Goal: Task Accomplishment & Management: Complete application form

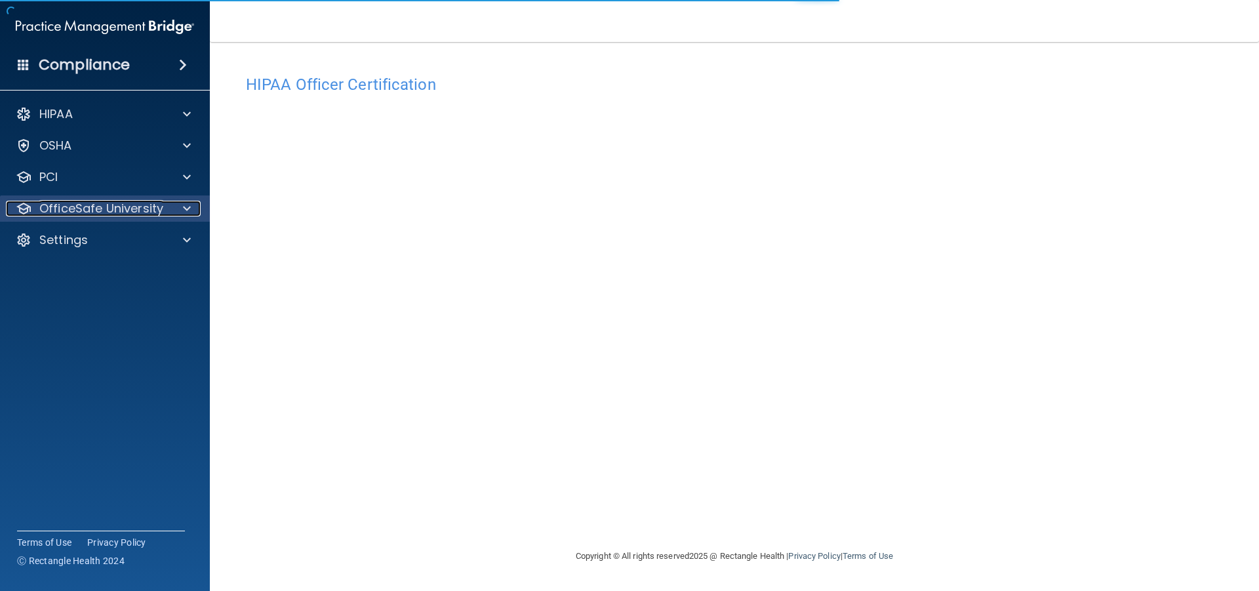
click at [170, 215] on div at bounding box center [185, 209] width 33 height 16
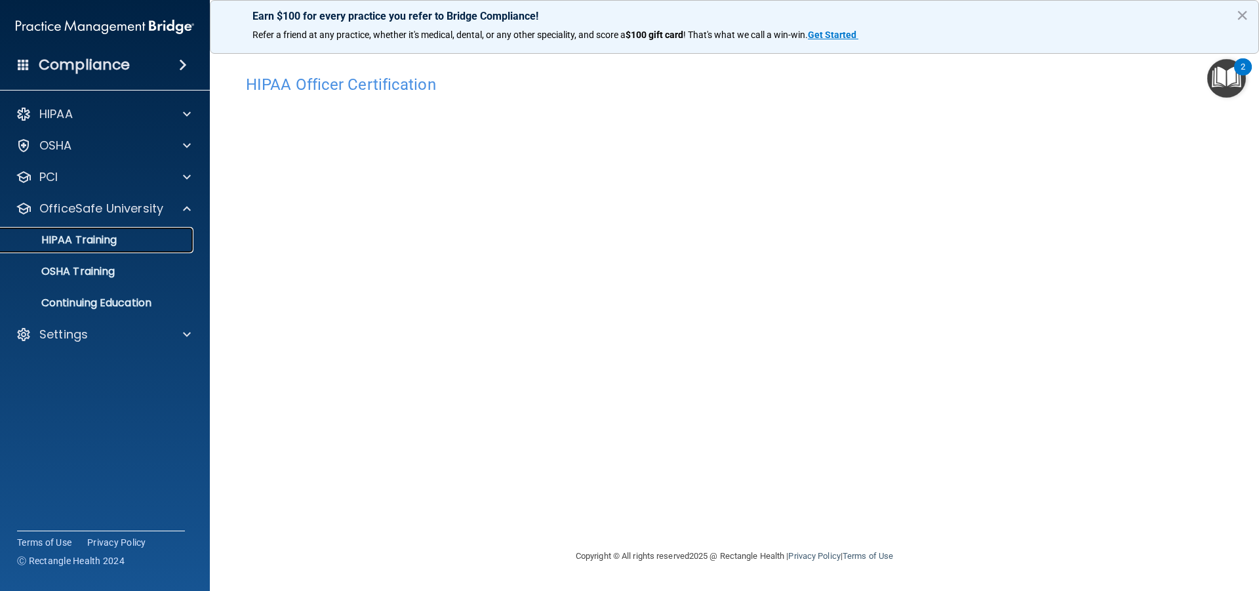
click at [117, 245] on p "HIPAA Training" at bounding box center [63, 239] width 108 height 13
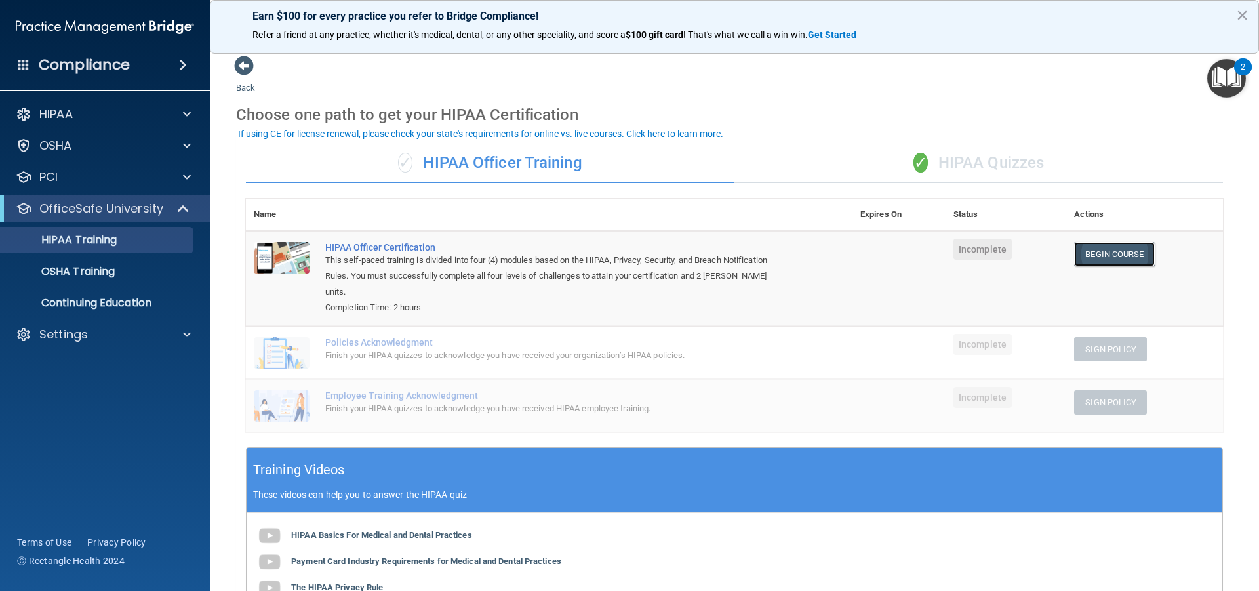
click at [1096, 258] on link "Begin Course" at bounding box center [1114, 254] width 80 height 24
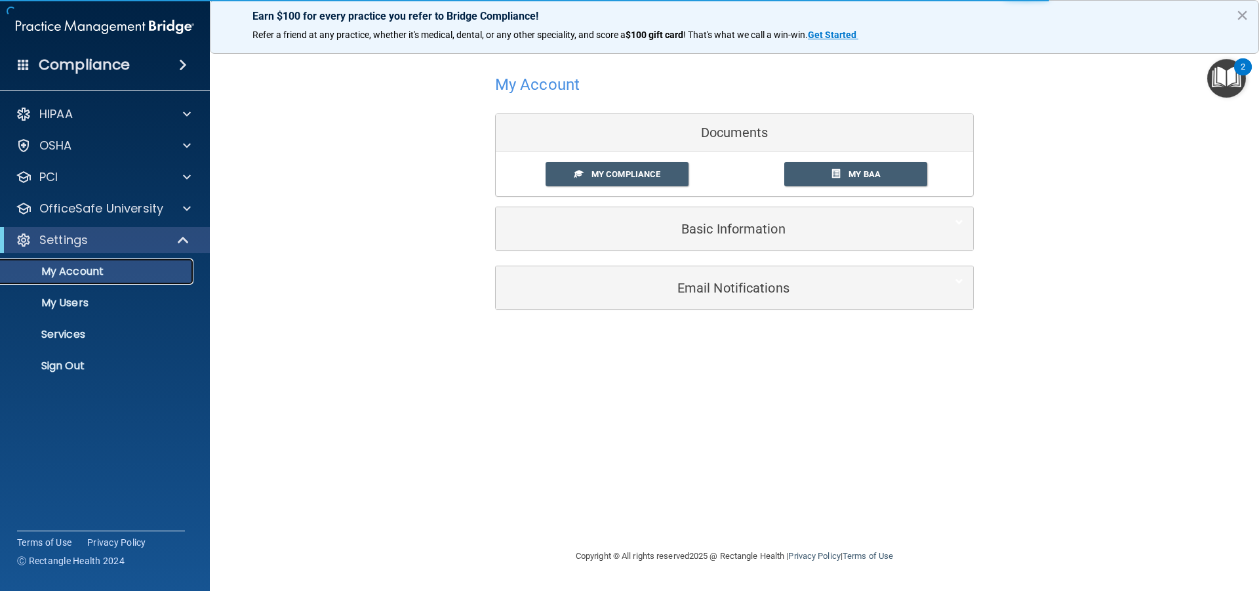
click at [57, 265] on p "My Account" at bounding box center [98, 271] width 179 height 13
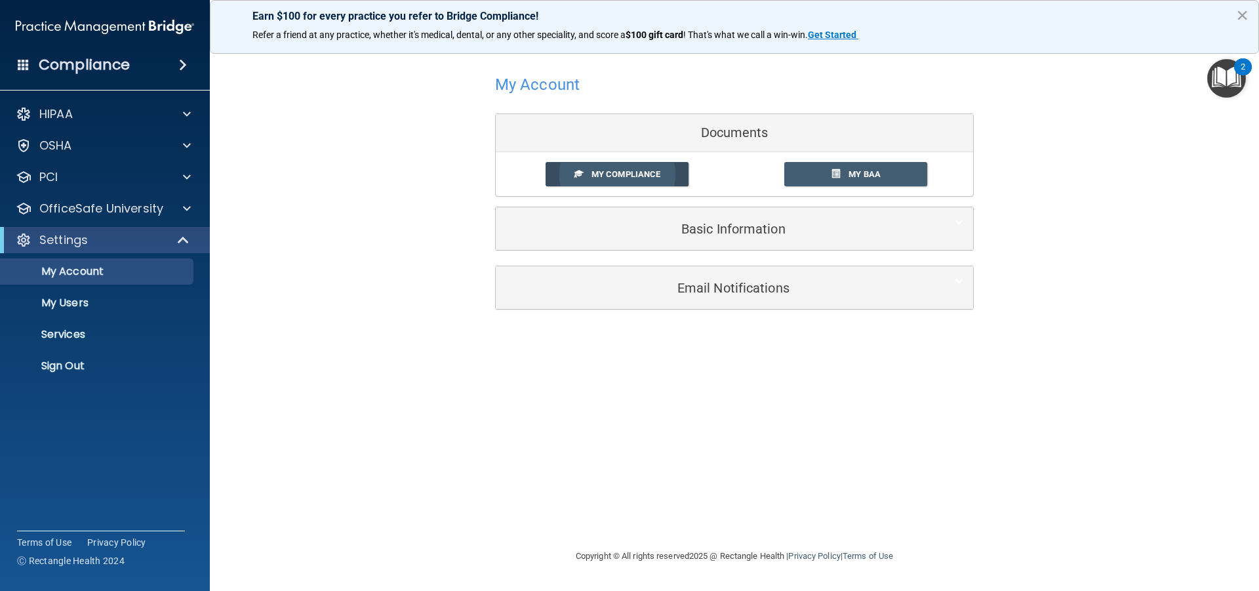
click at [652, 178] on span "My Compliance" at bounding box center [625, 174] width 69 height 10
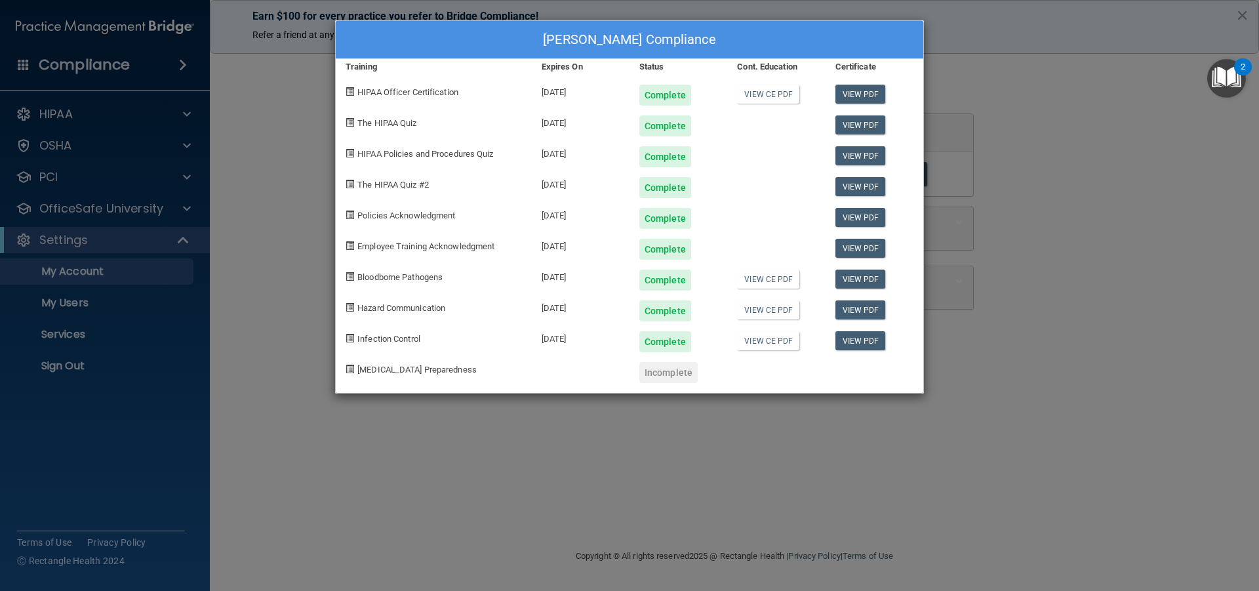
click at [271, 379] on div "Morgan Baker's Compliance Training Expires On Status Cont. Education Certificat…" at bounding box center [629, 295] width 1259 height 591
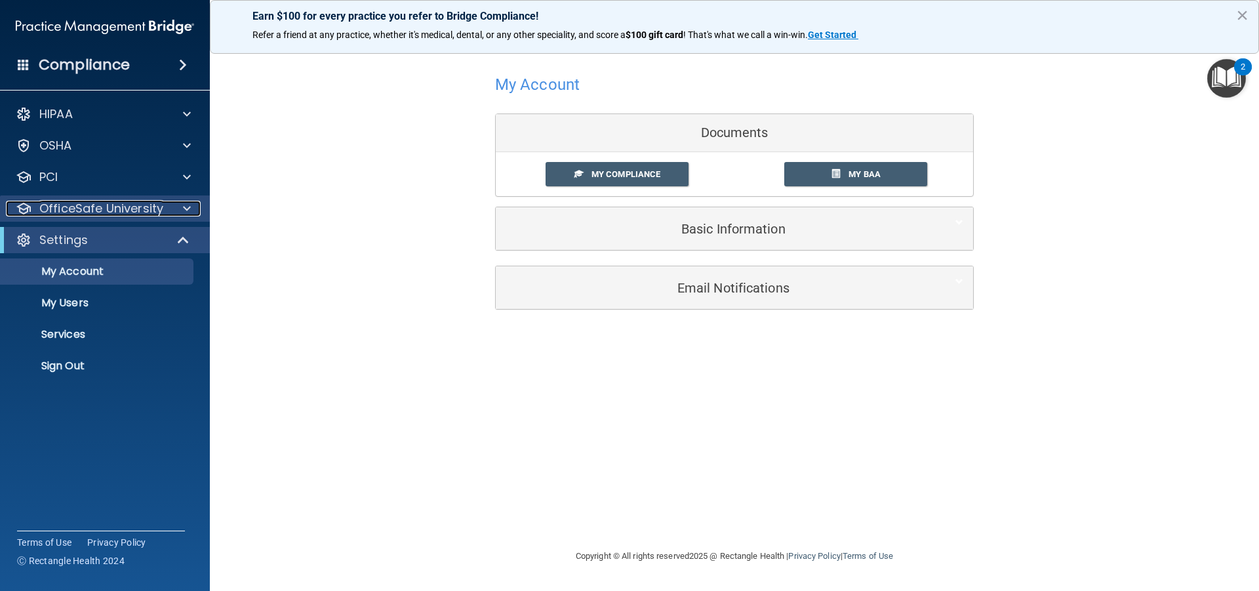
click at [155, 205] on p "OfficeSafe University" at bounding box center [101, 209] width 124 height 16
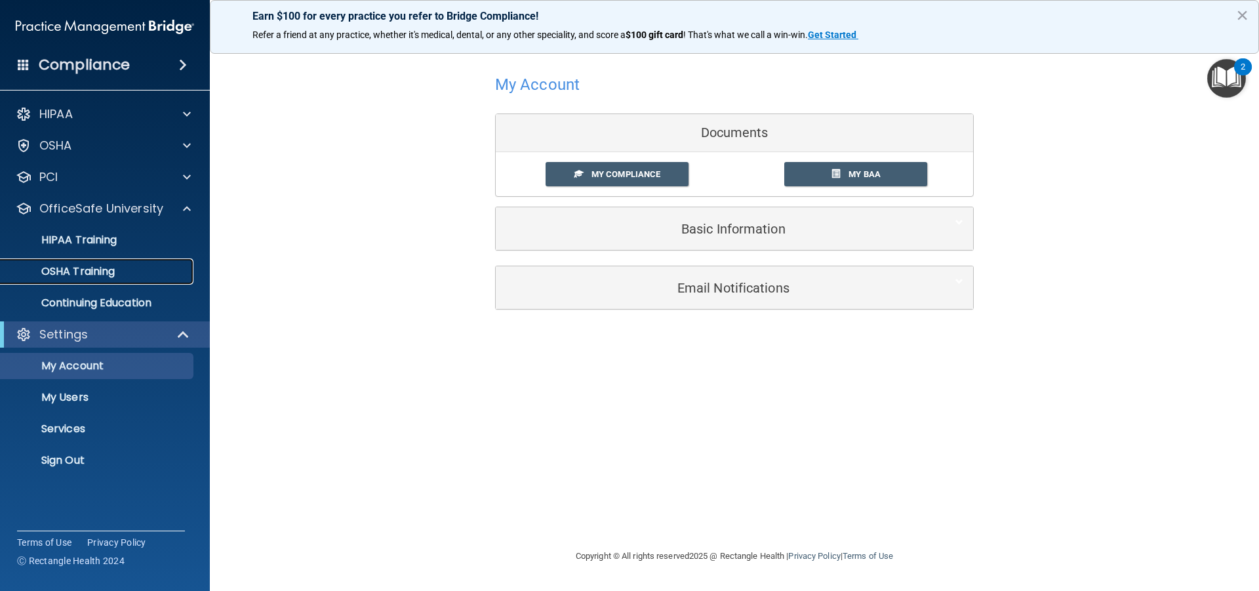
click at [106, 270] on p "OSHA Training" at bounding box center [62, 271] width 106 height 13
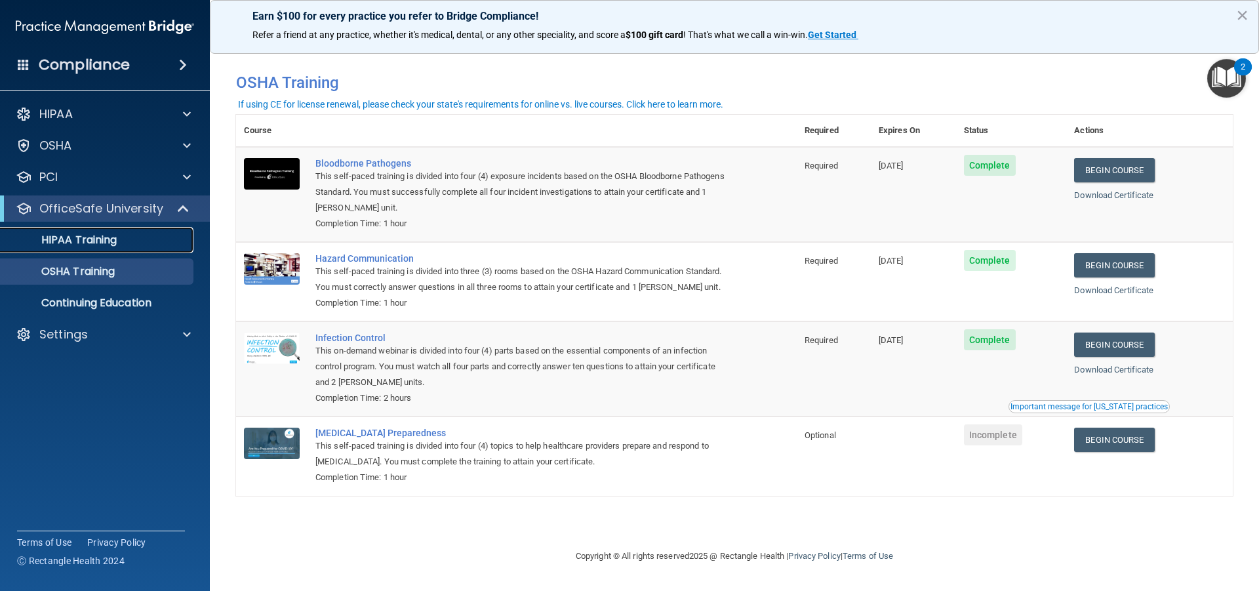
click at [104, 246] on p "HIPAA Training" at bounding box center [63, 239] width 108 height 13
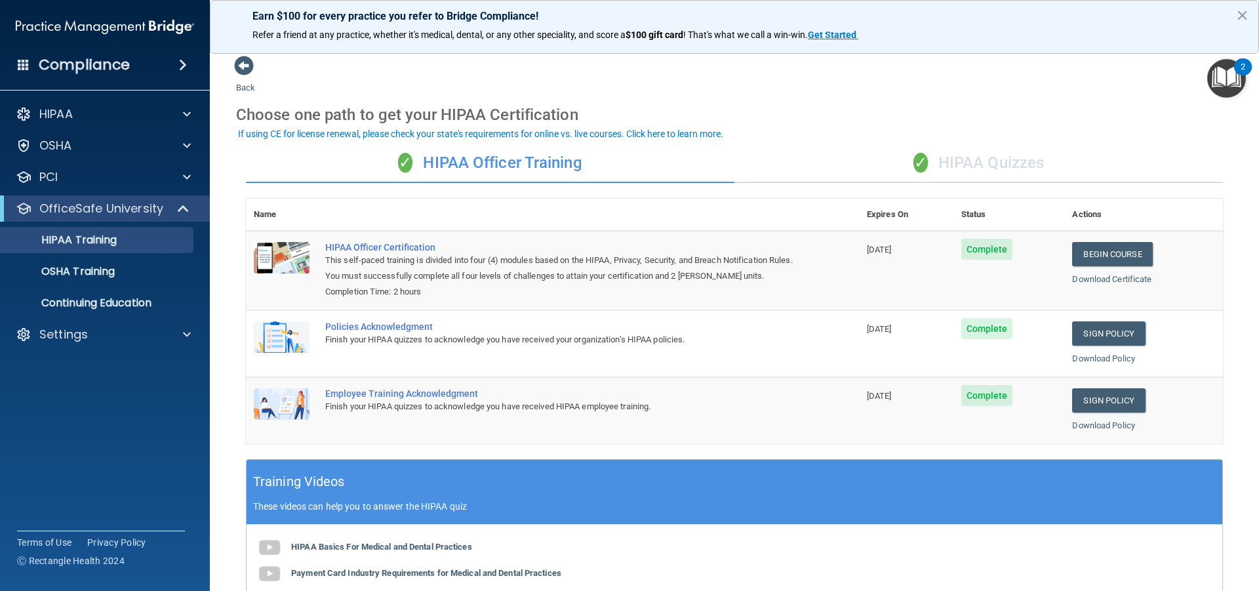
click at [599, 287] on div "Completion Time: 2 hours" at bounding box center [559, 292] width 468 height 16
click at [1084, 335] on link "Sign Policy" at bounding box center [1108, 333] width 73 height 24
click at [1091, 330] on link "Sign Policy" at bounding box center [1108, 333] width 73 height 24
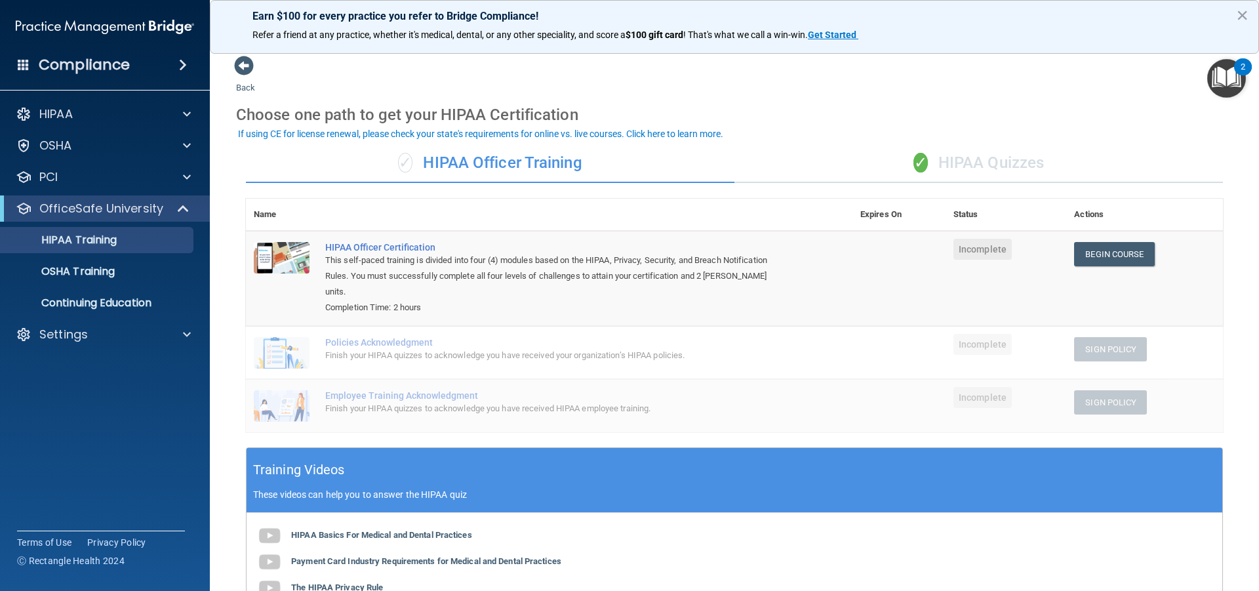
click at [565, 153] on div "✓ HIPAA Officer Training" at bounding box center [490, 163] width 488 height 39
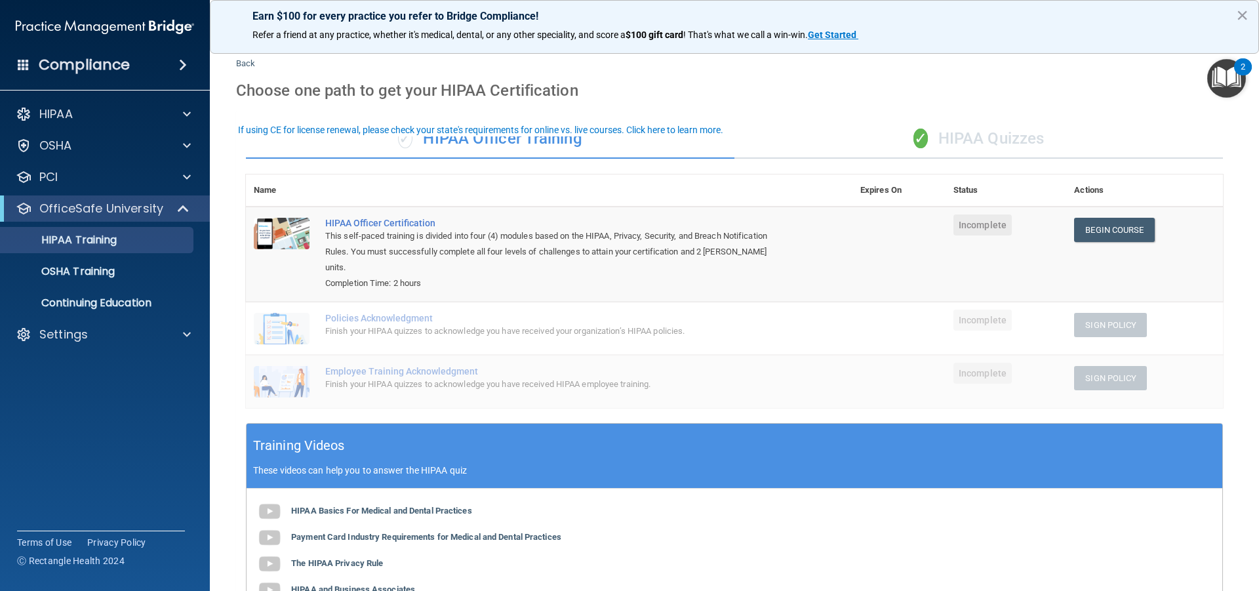
scroll to position [66, 0]
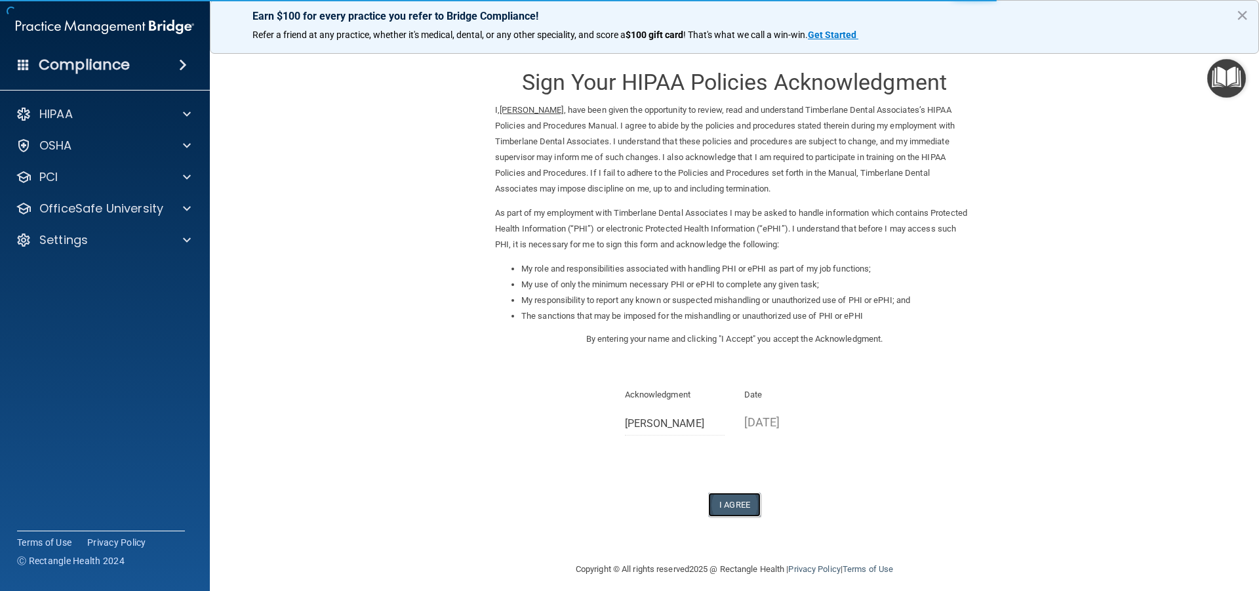
click at [730, 506] on button "I Agree" at bounding box center [734, 504] width 52 height 24
click at [754, 509] on button "I Agree" at bounding box center [734, 504] width 52 height 24
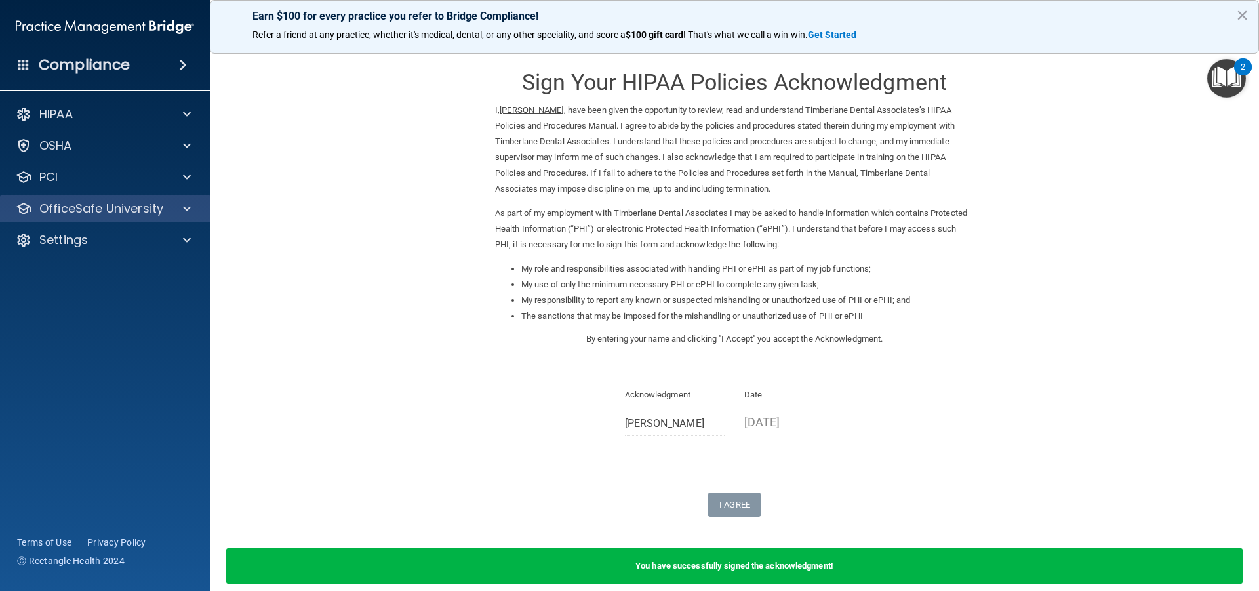
click at [96, 219] on div "OfficeSafe University" at bounding box center [105, 208] width 210 height 26
click at [139, 209] on p "OfficeSafe University" at bounding box center [101, 209] width 124 height 16
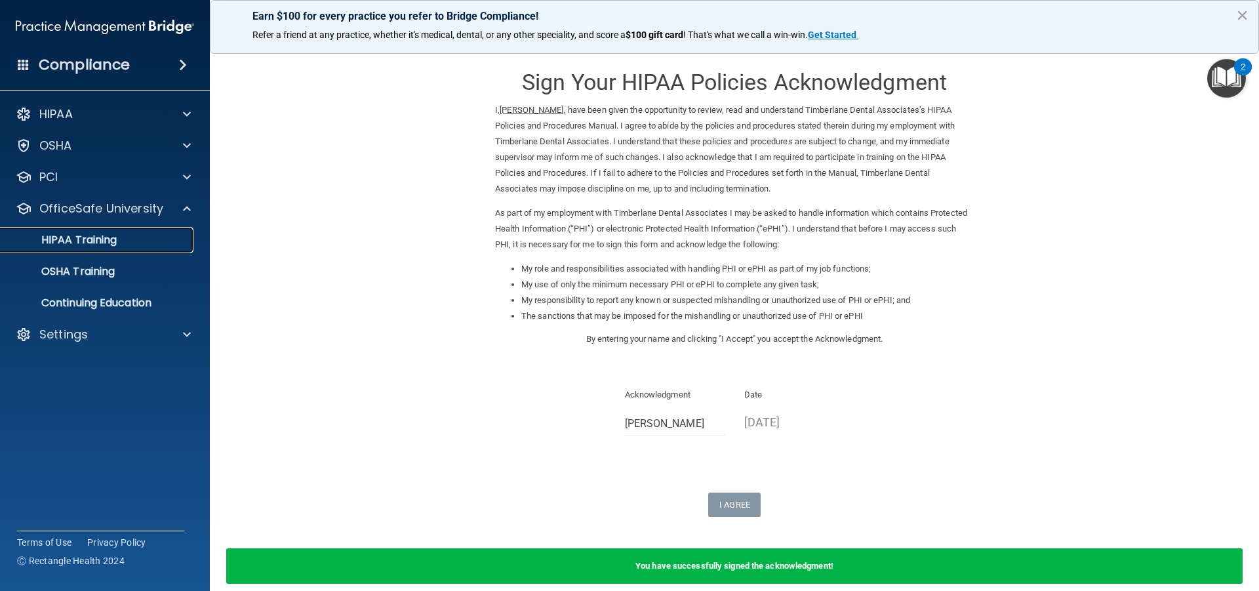
click at [129, 237] on div "HIPAA Training" at bounding box center [98, 239] width 179 height 13
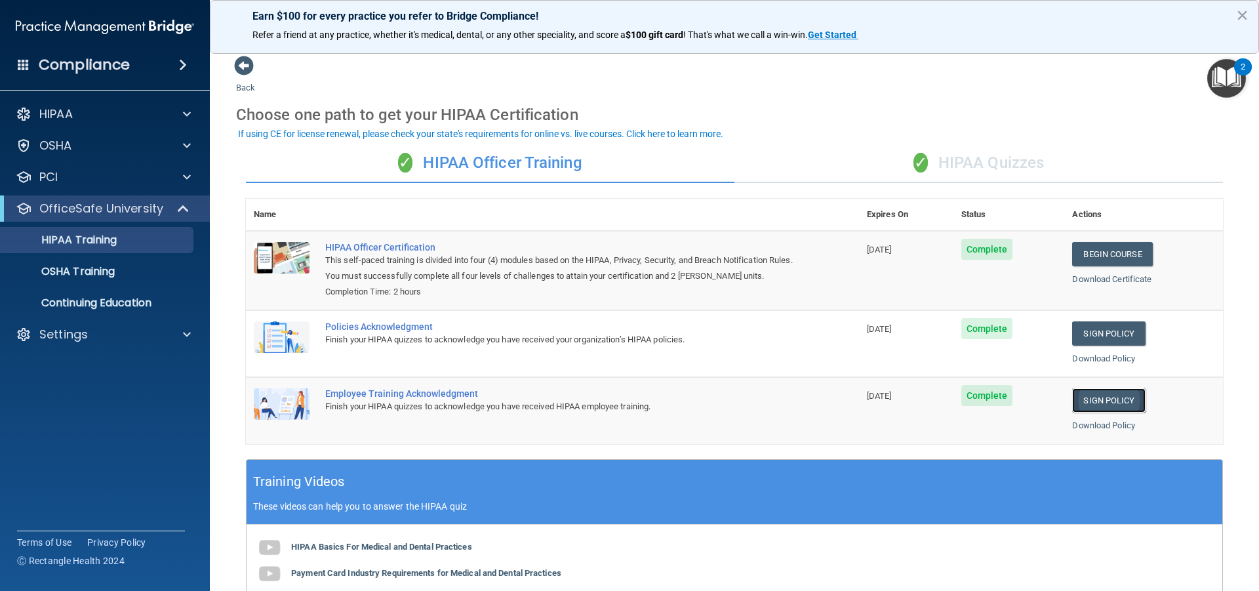
click at [1108, 396] on link "Sign Policy" at bounding box center [1108, 400] width 73 height 24
click at [1117, 397] on link "Sign Policy" at bounding box center [1108, 400] width 73 height 24
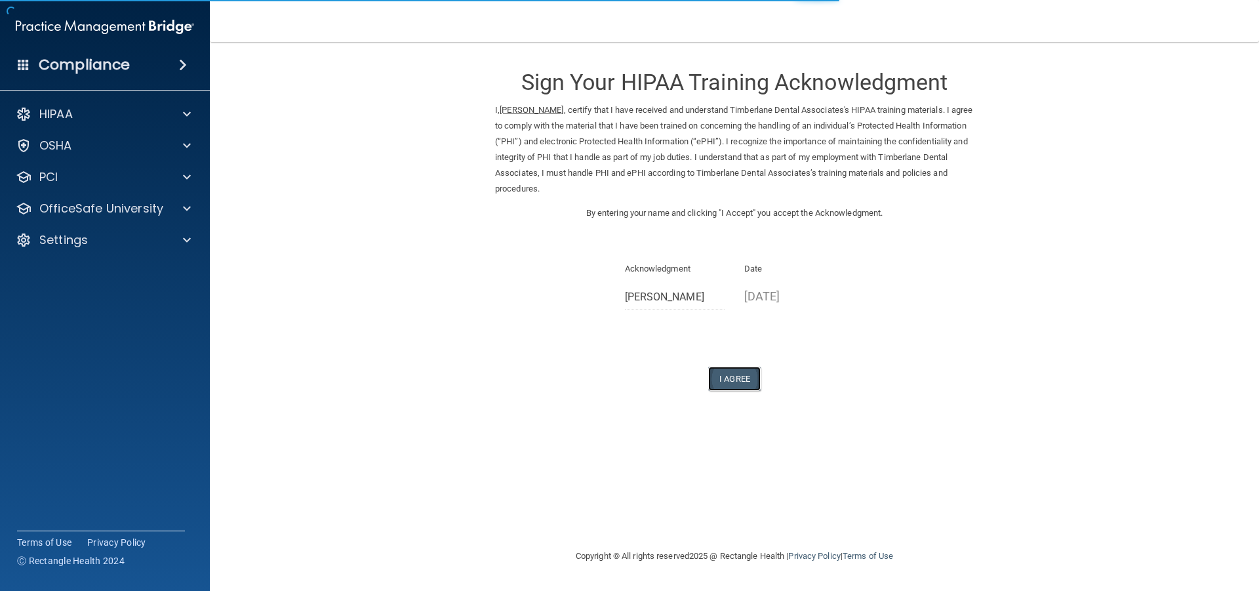
click at [747, 390] on button "I Agree" at bounding box center [734, 379] width 52 height 24
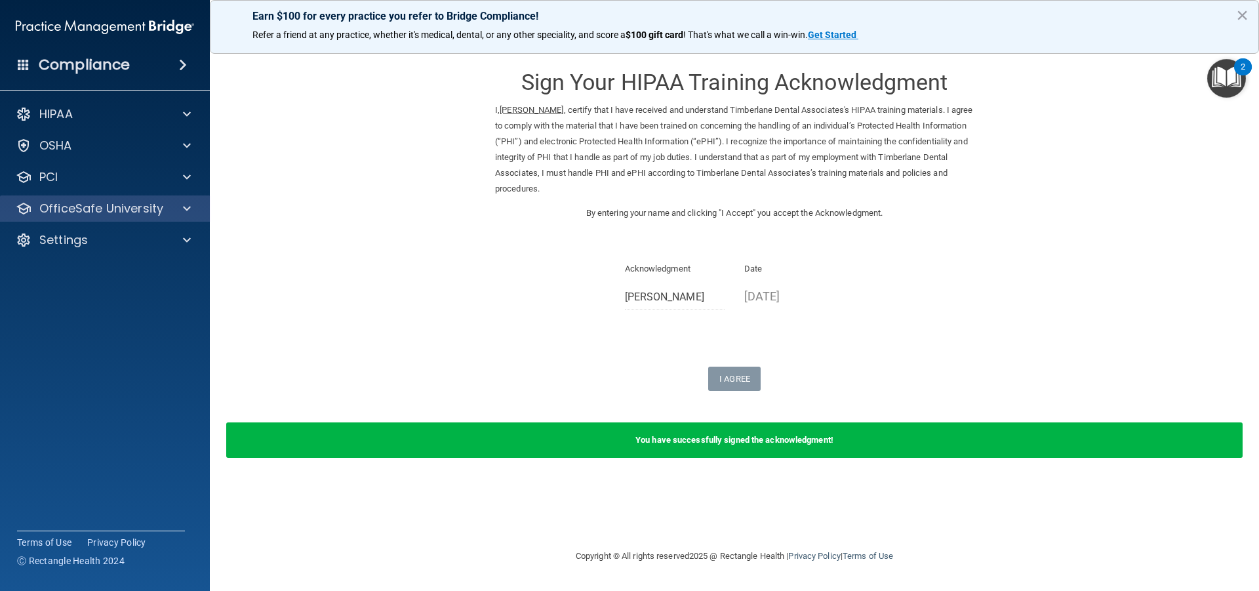
click at [170, 220] on div "OfficeSafe University" at bounding box center [105, 208] width 210 height 26
click at [110, 205] on p "OfficeSafe University" at bounding box center [101, 209] width 124 height 16
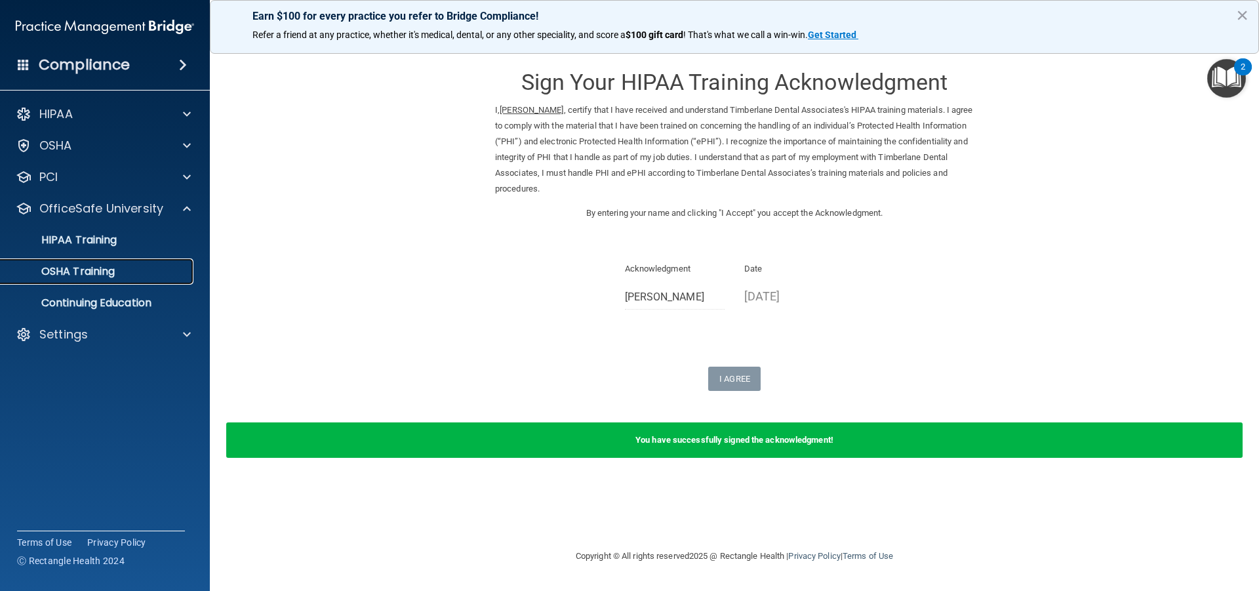
click at [117, 268] on div "OSHA Training" at bounding box center [98, 271] width 179 height 13
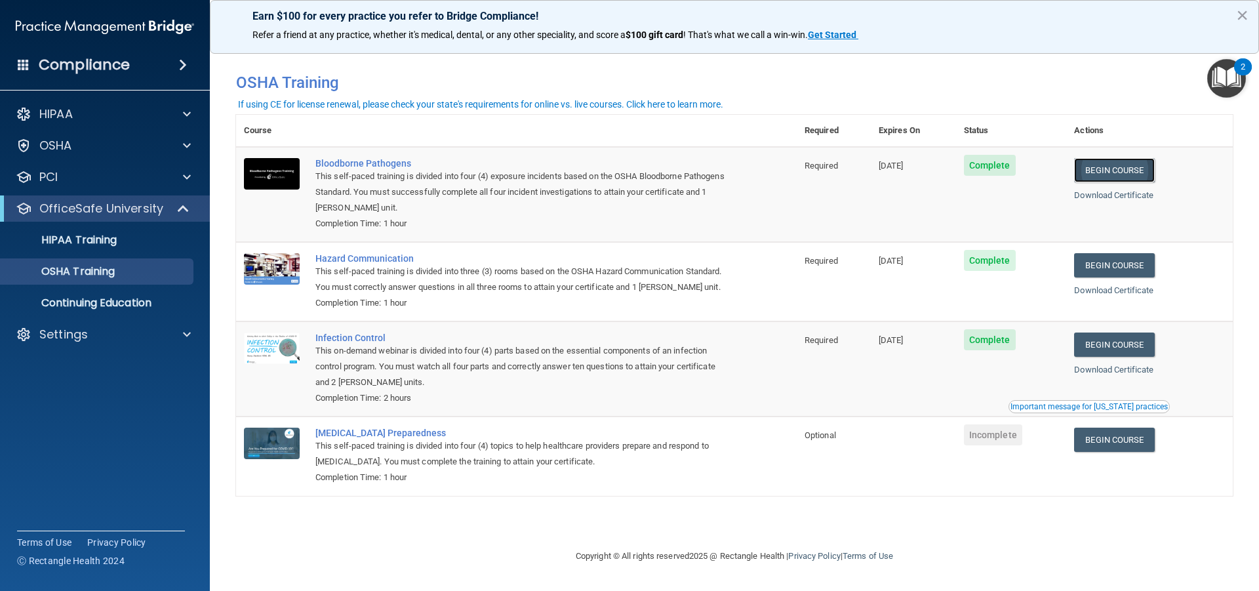
click at [1149, 172] on link "Begin Course" at bounding box center [1114, 170] width 80 height 24
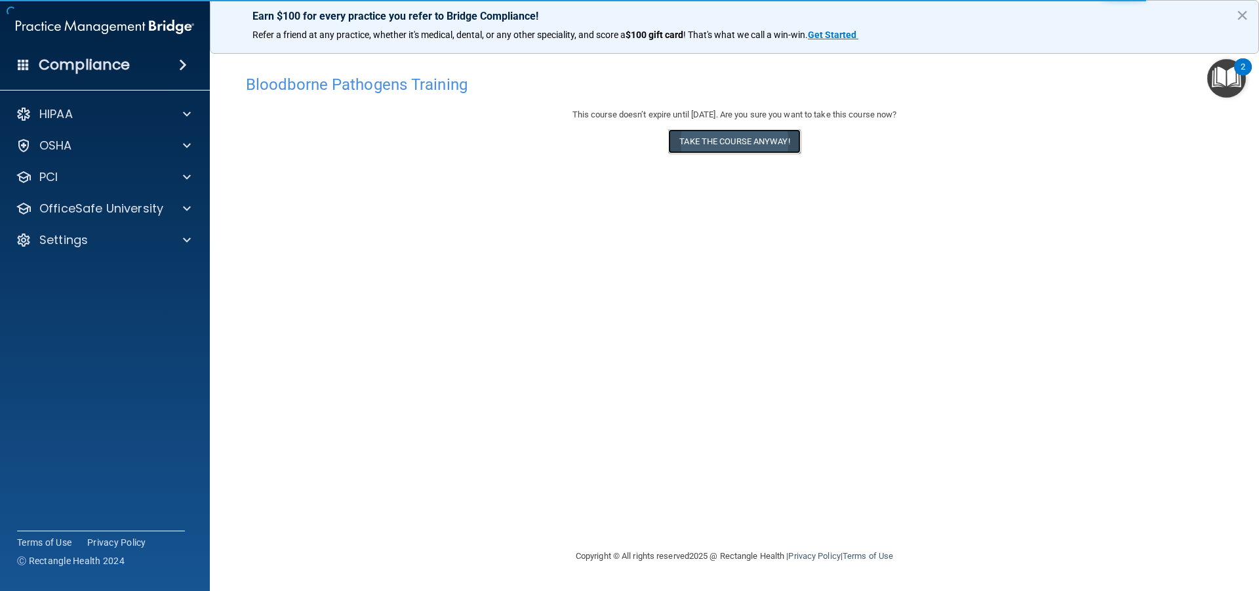
click at [749, 144] on button "Take the course anyway!" at bounding box center [734, 141] width 132 height 24
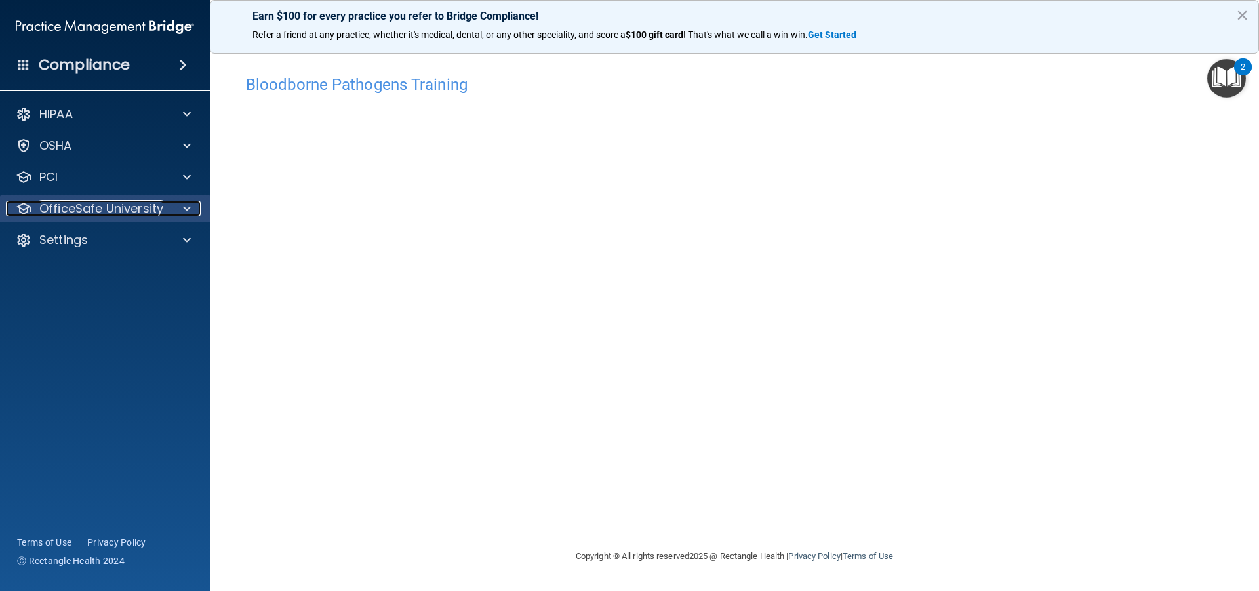
click at [169, 212] on div at bounding box center [185, 209] width 33 height 16
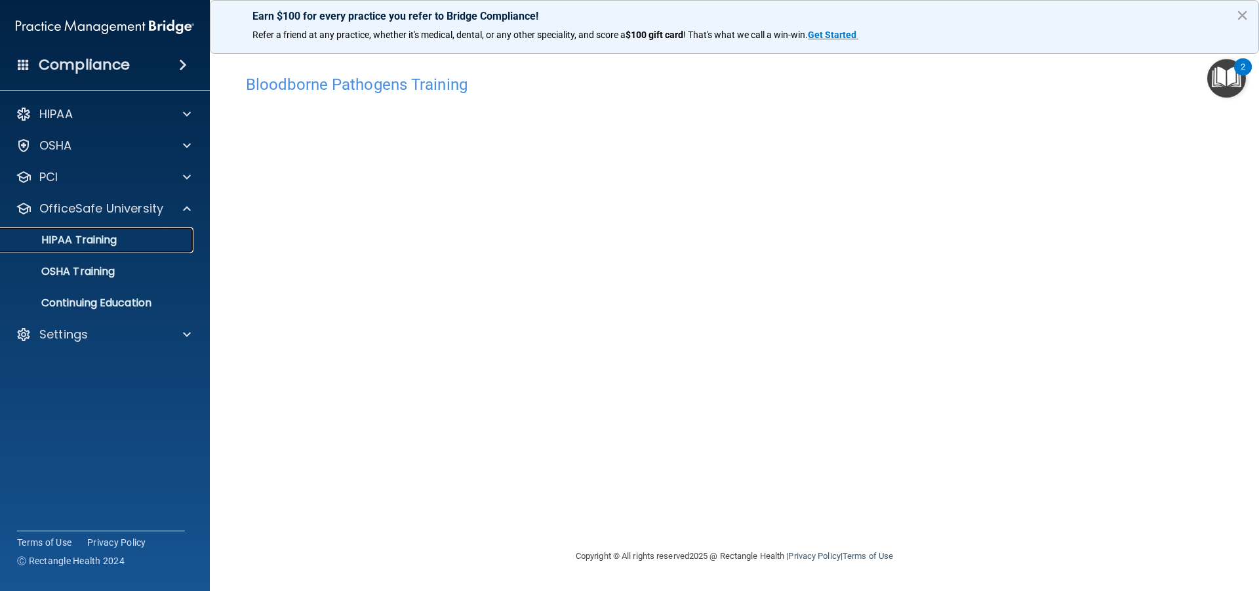
click at [87, 241] on p "HIPAA Training" at bounding box center [63, 239] width 108 height 13
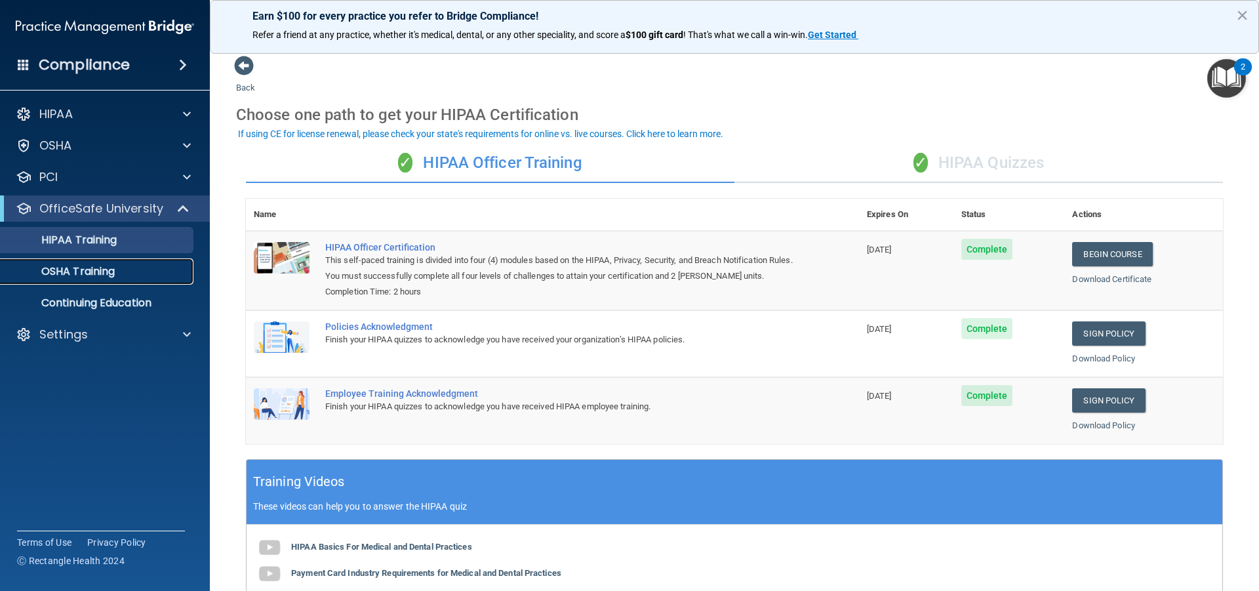
click at [129, 273] on div "OSHA Training" at bounding box center [98, 271] width 179 height 13
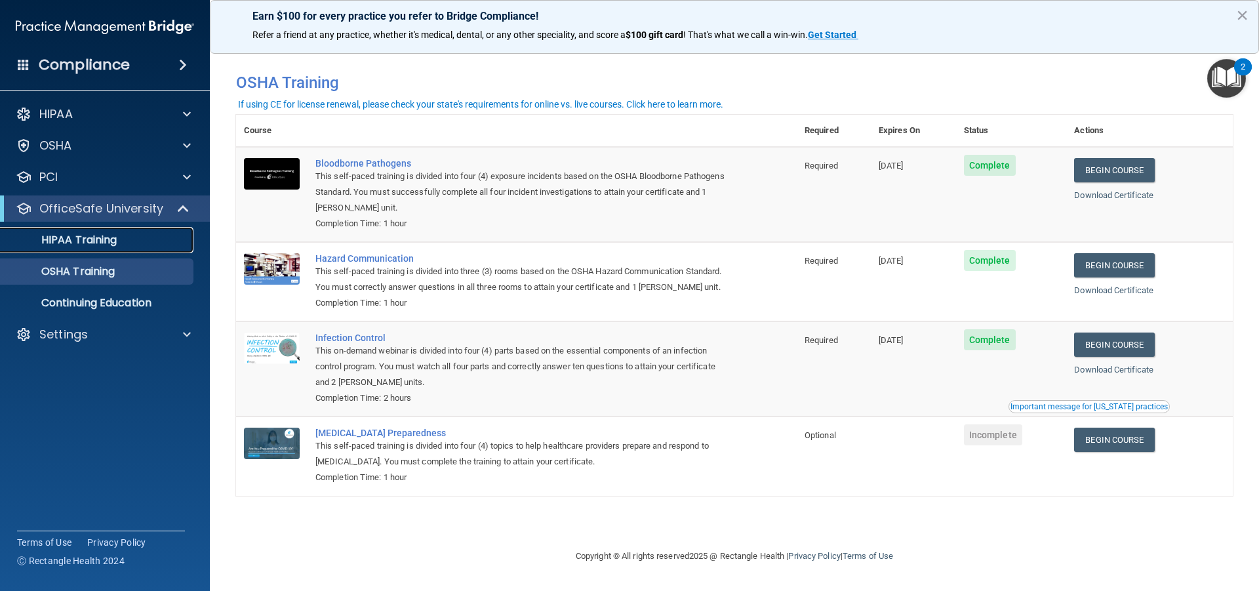
click at [101, 250] on link "HIPAA Training" at bounding box center [90, 240] width 207 height 26
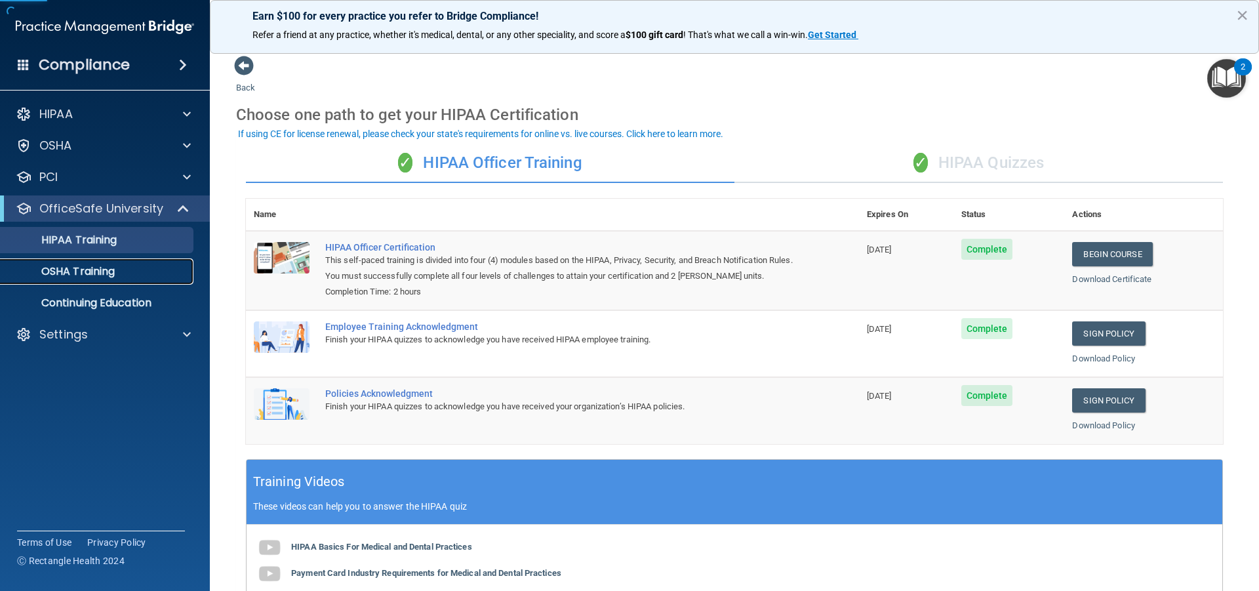
click at [114, 273] on p "OSHA Training" at bounding box center [62, 271] width 106 height 13
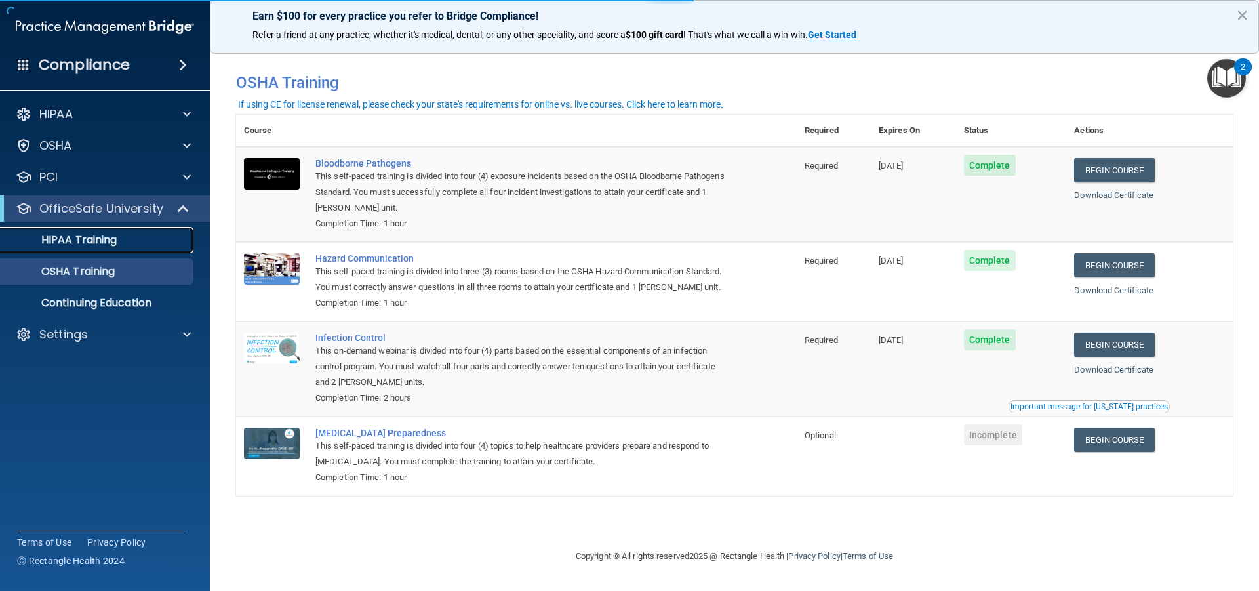
click at [123, 249] on link "HIPAA Training" at bounding box center [90, 240] width 207 height 26
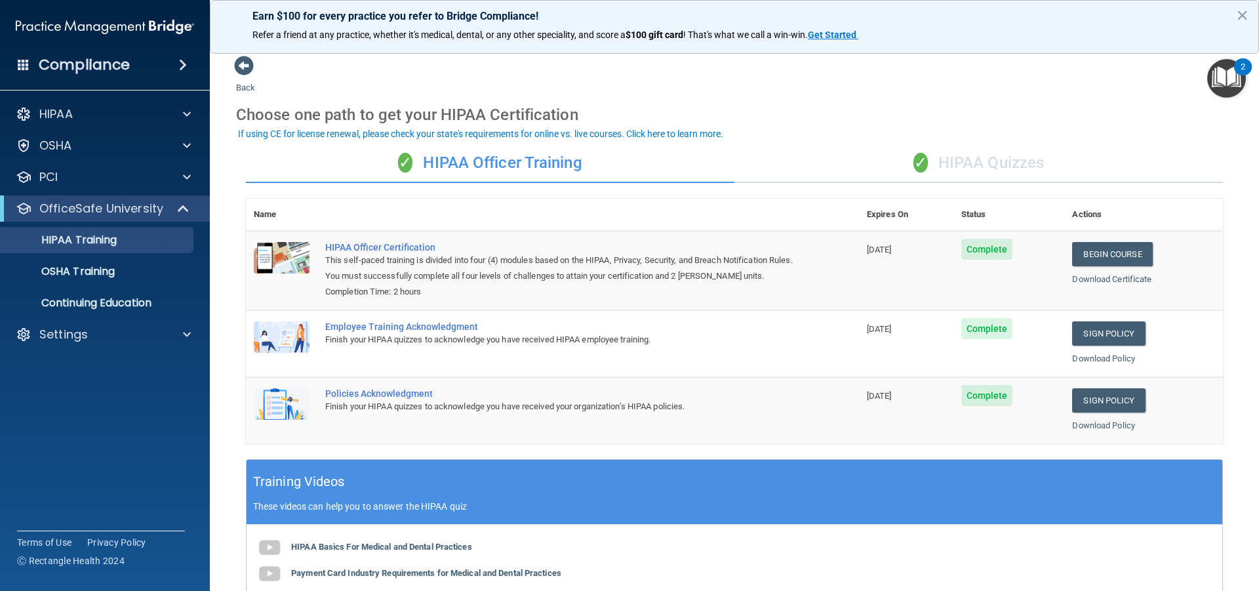
click at [100, 289] on ul "HIPAA Training OSHA Training Continuing Education" at bounding box center [105, 269] width 237 height 94
click at [921, 178] on div "✓ HIPAA Quizzes" at bounding box center [978, 163] width 488 height 39
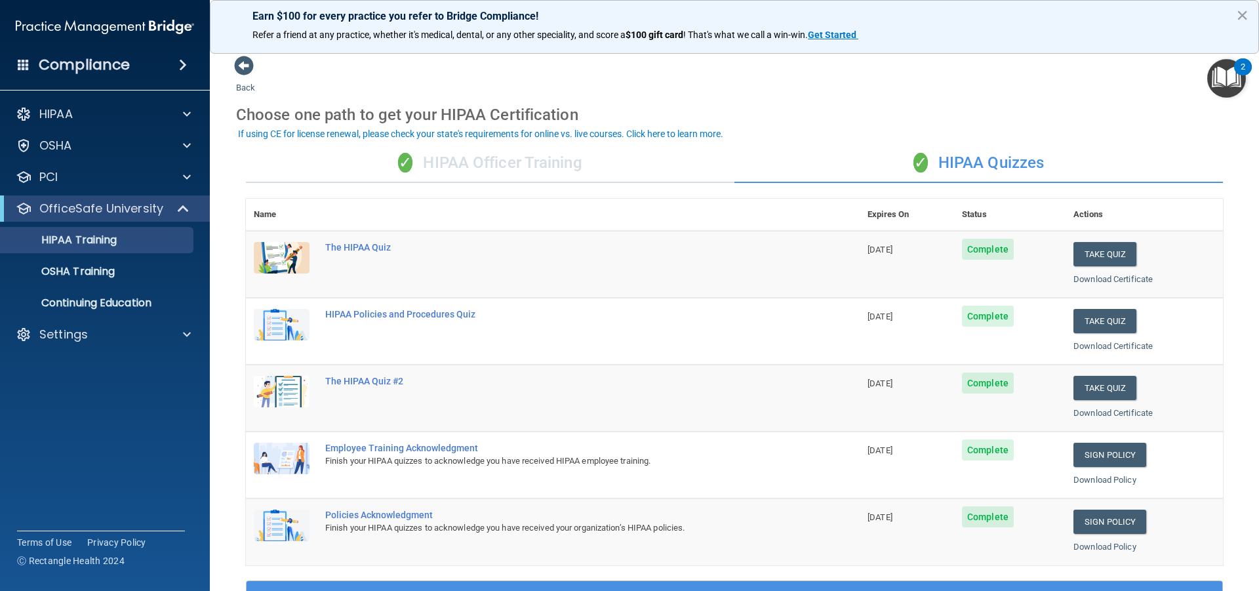
click at [525, 185] on div "✓ HIPAA Officer Training ✓ HIPAA Quizzes Name Expires On Status Actions The HIP…" at bounding box center [734, 534] width 997 height 801
click at [554, 161] on div "✓ HIPAA Officer Training" at bounding box center [490, 163] width 488 height 39
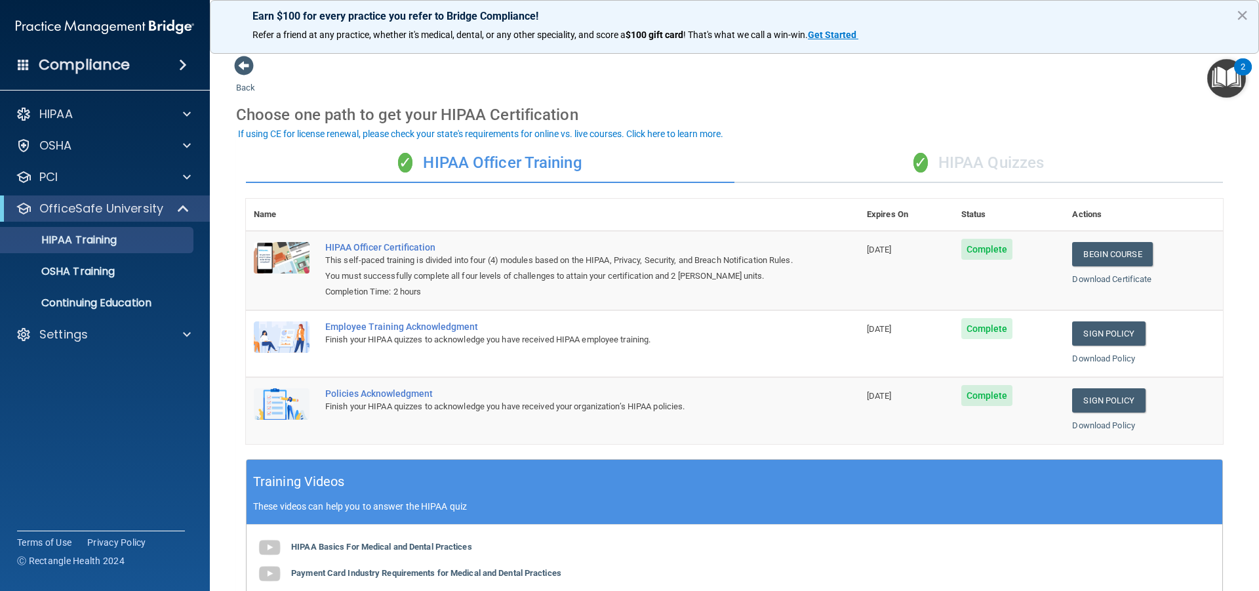
click at [923, 160] on div "✓ HIPAA Quizzes" at bounding box center [978, 163] width 488 height 39
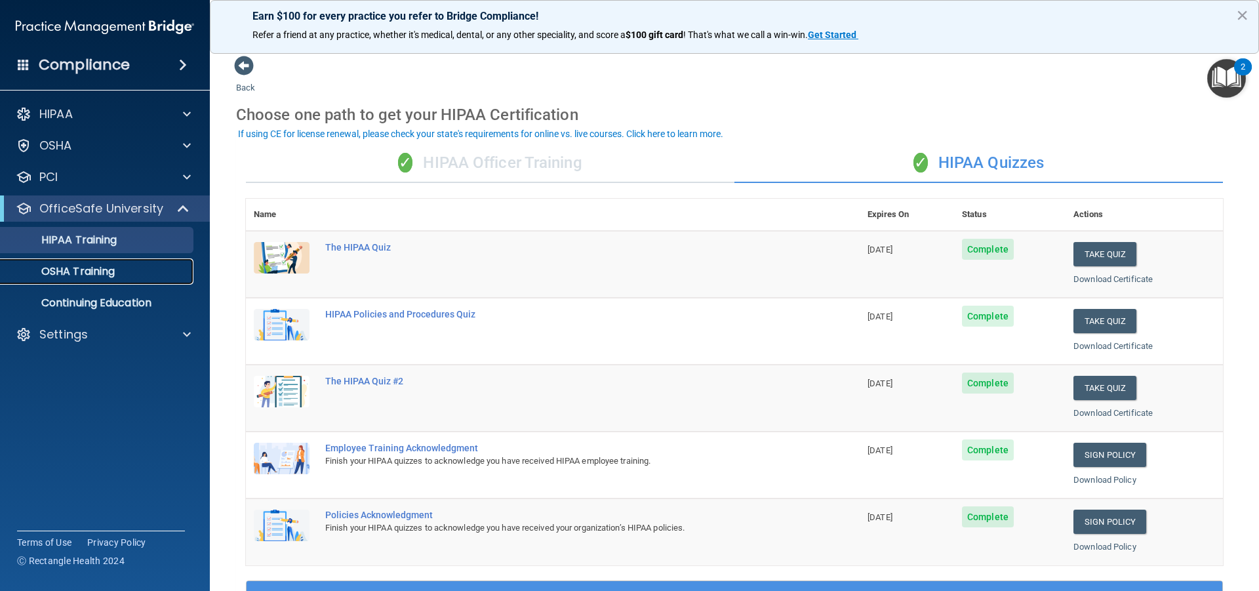
click at [49, 271] on p "OSHA Training" at bounding box center [62, 271] width 106 height 13
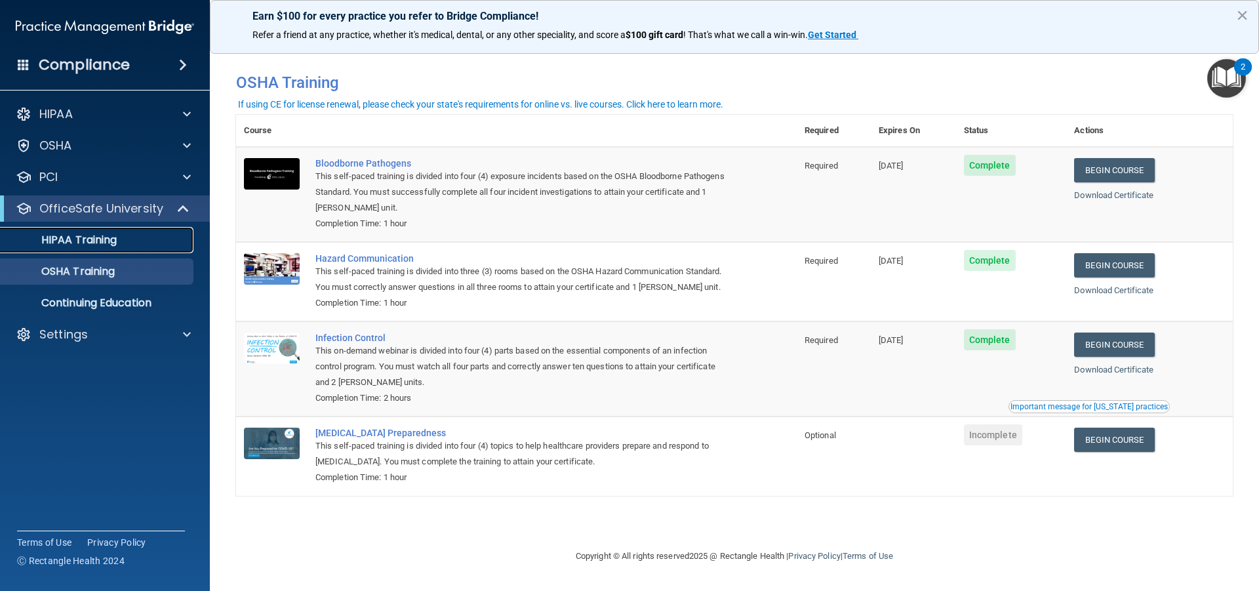
click at [96, 244] on p "HIPAA Training" at bounding box center [63, 239] width 108 height 13
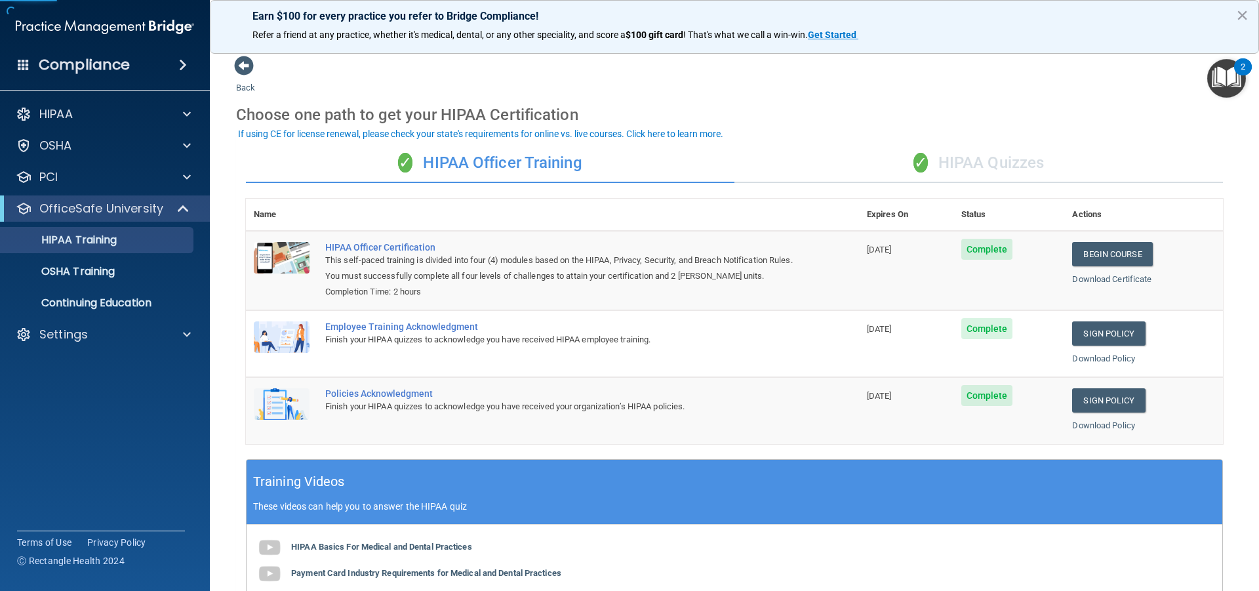
click at [1033, 174] on div "✓ HIPAA Quizzes" at bounding box center [978, 163] width 488 height 39
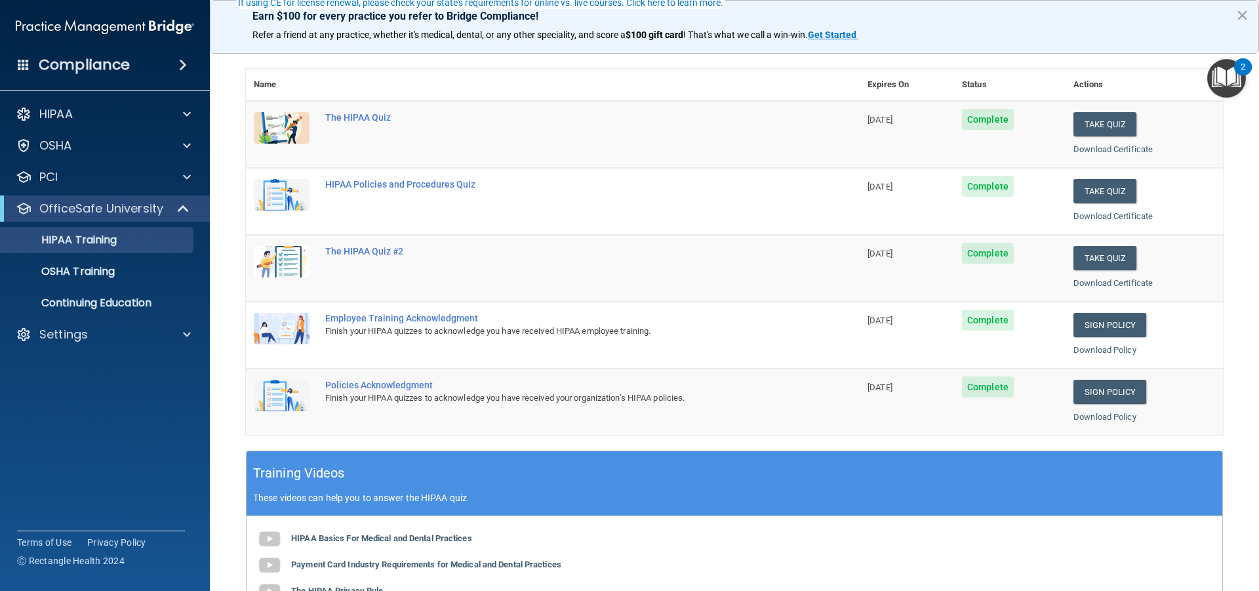
scroll to position [131, 0]
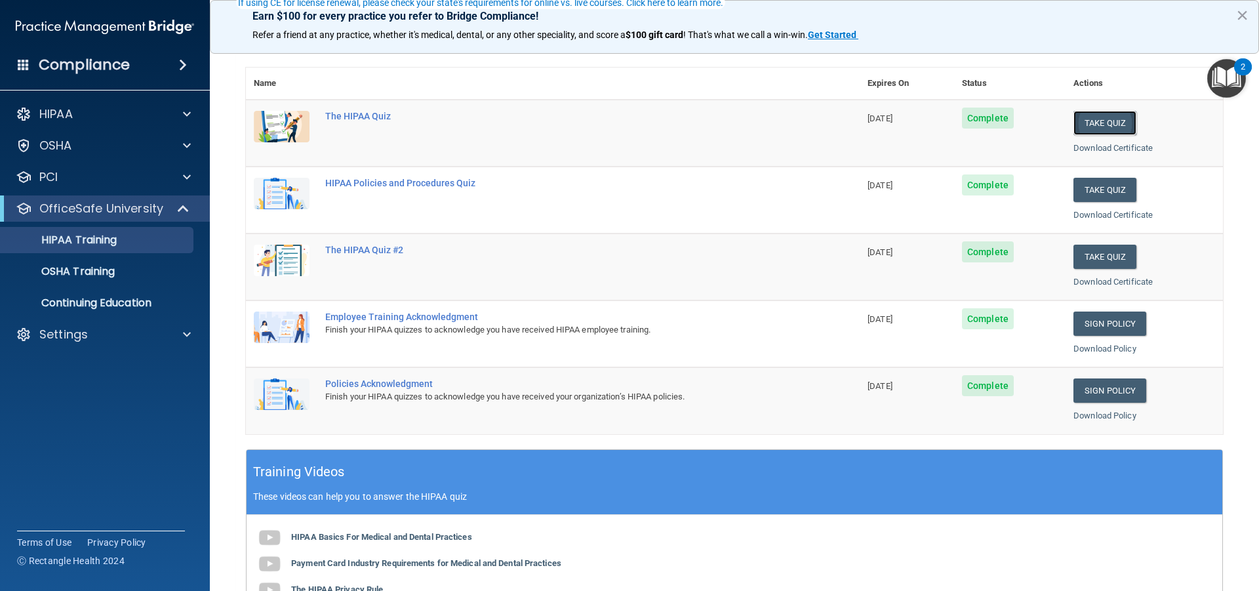
click at [1101, 124] on button "Take Quiz" at bounding box center [1104, 123] width 63 height 24
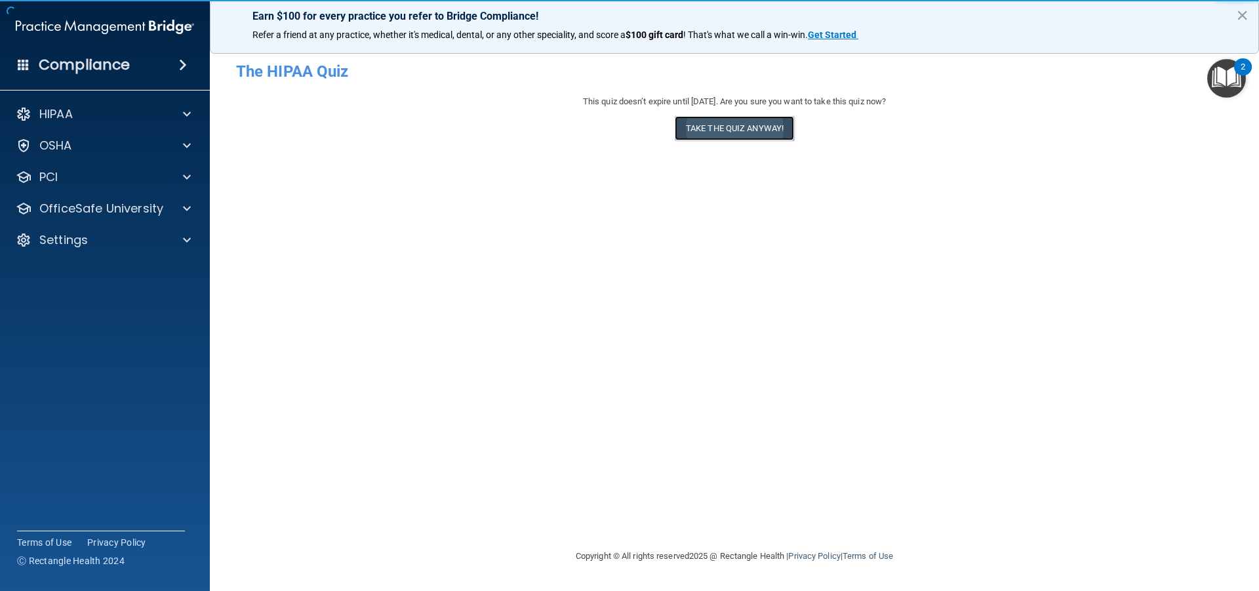
click at [780, 134] on button "Take the quiz anyway!" at bounding box center [734, 128] width 119 height 24
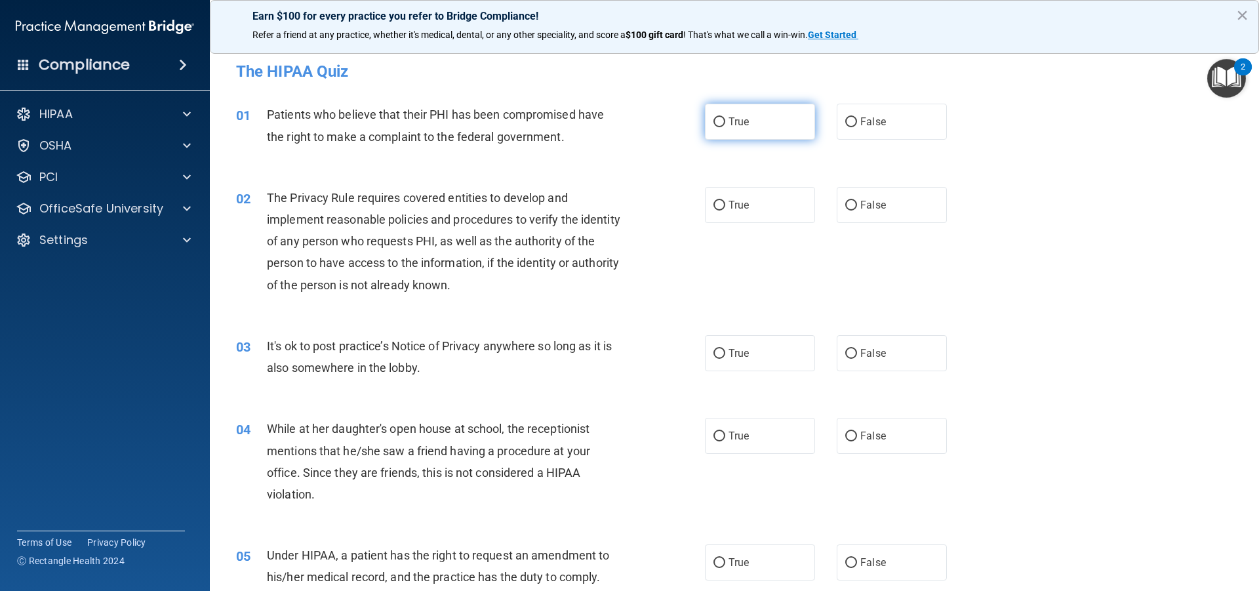
click at [705, 134] on label "True" at bounding box center [760, 122] width 110 height 36
click at [713, 127] on input "True" at bounding box center [719, 122] width 12 height 10
radio input "true"
click at [734, 366] on label "True" at bounding box center [760, 353] width 110 height 36
click at [725, 359] on input "True" at bounding box center [719, 354] width 12 height 10
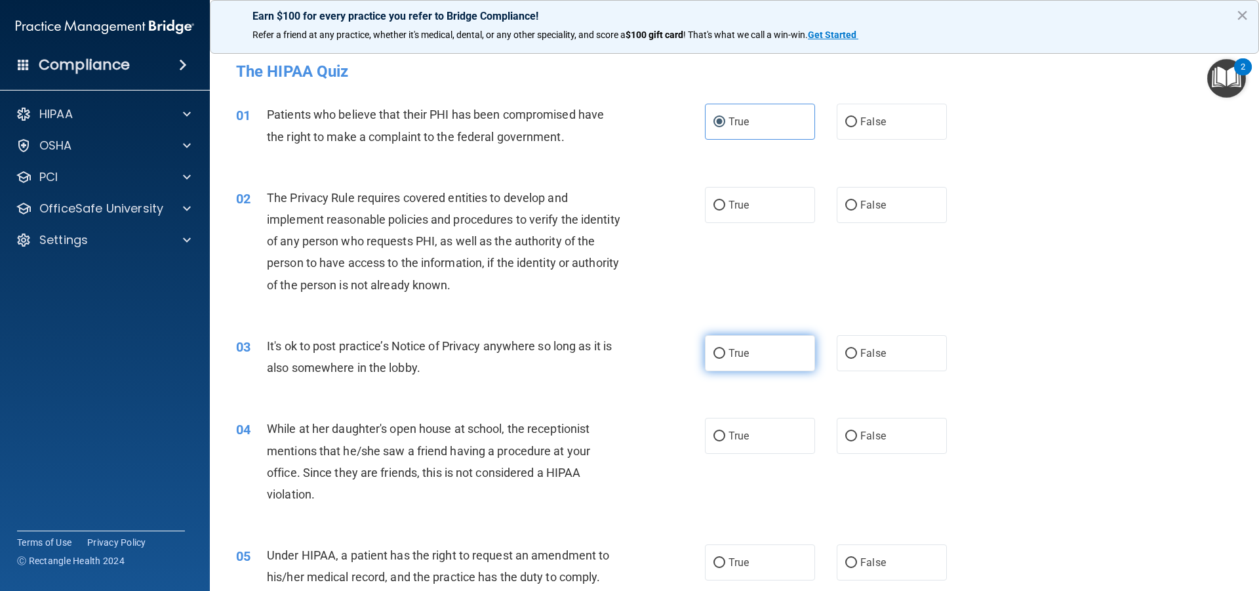
radio input "true"
click at [730, 200] on span "True" at bounding box center [738, 205] width 20 height 12
click at [725, 201] on input "True" at bounding box center [719, 206] width 12 height 10
radio input "true"
click at [911, 427] on label "False" at bounding box center [892, 436] width 110 height 36
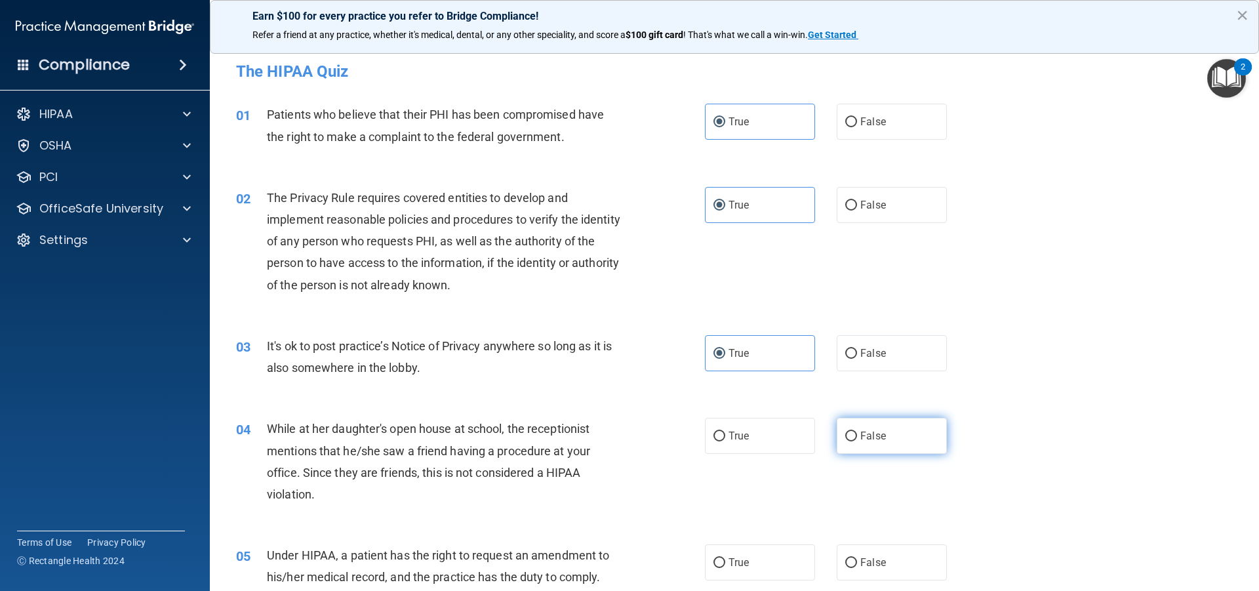
click at [857, 431] on input "False" at bounding box center [851, 436] width 12 height 10
radio input "true"
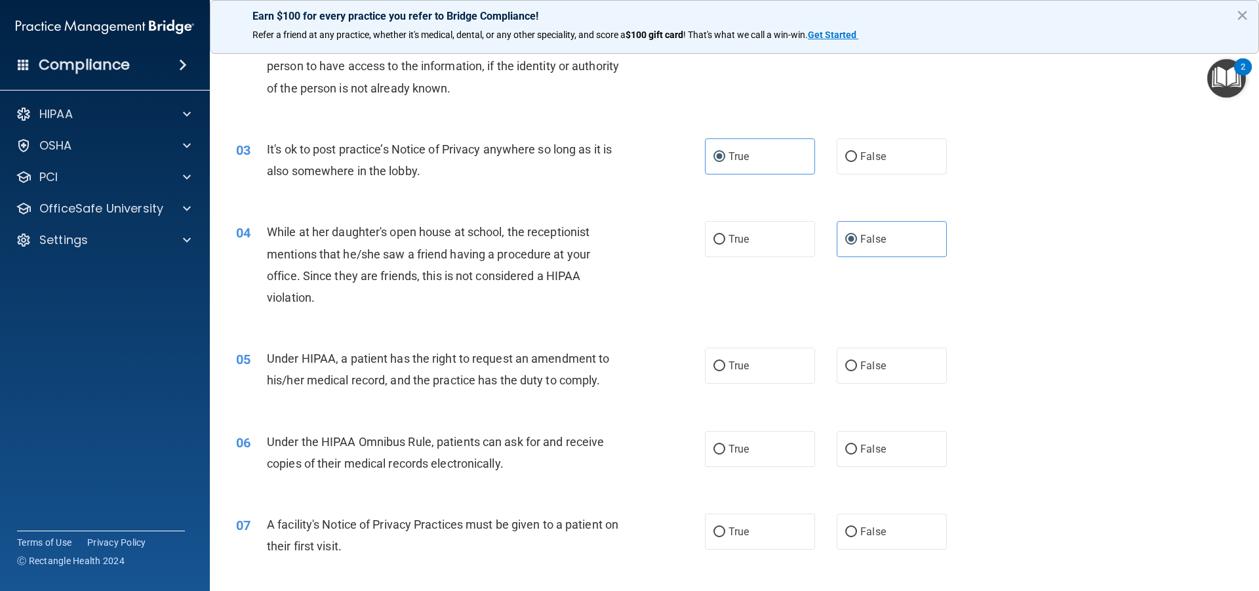
scroll to position [262, 0]
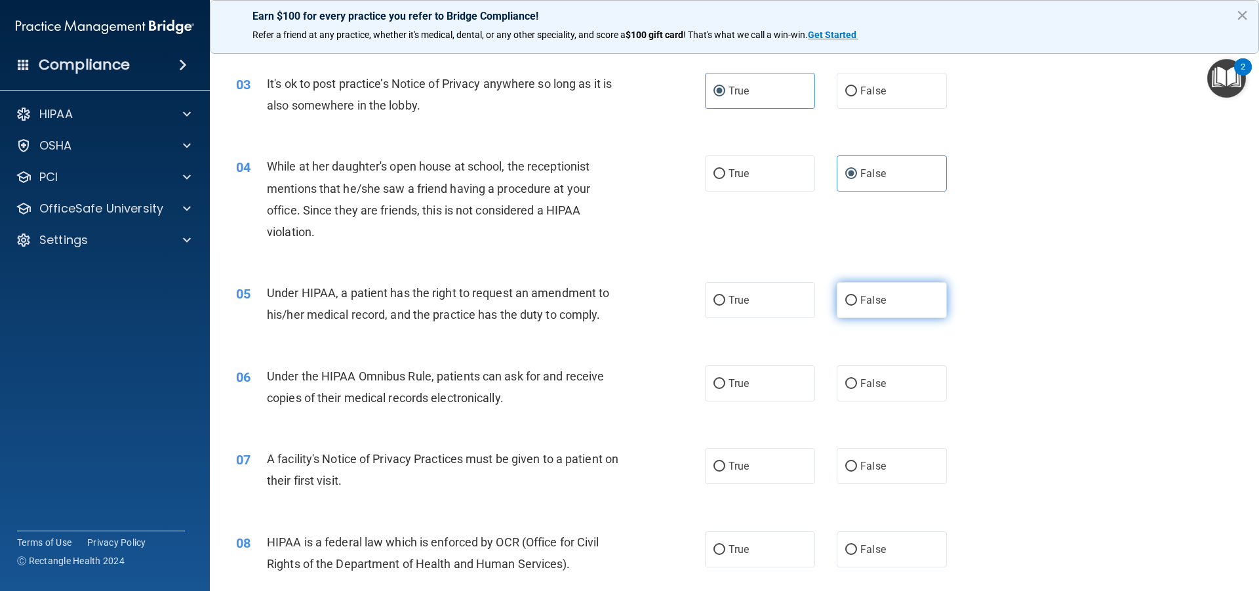
click at [869, 304] on span "False" at bounding box center [873, 300] width 26 height 12
click at [857, 304] on input "False" at bounding box center [851, 301] width 12 height 10
radio input "true"
click at [761, 391] on label "True" at bounding box center [760, 383] width 110 height 36
click at [725, 389] on input "True" at bounding box center [719, 384] width 12 height 10
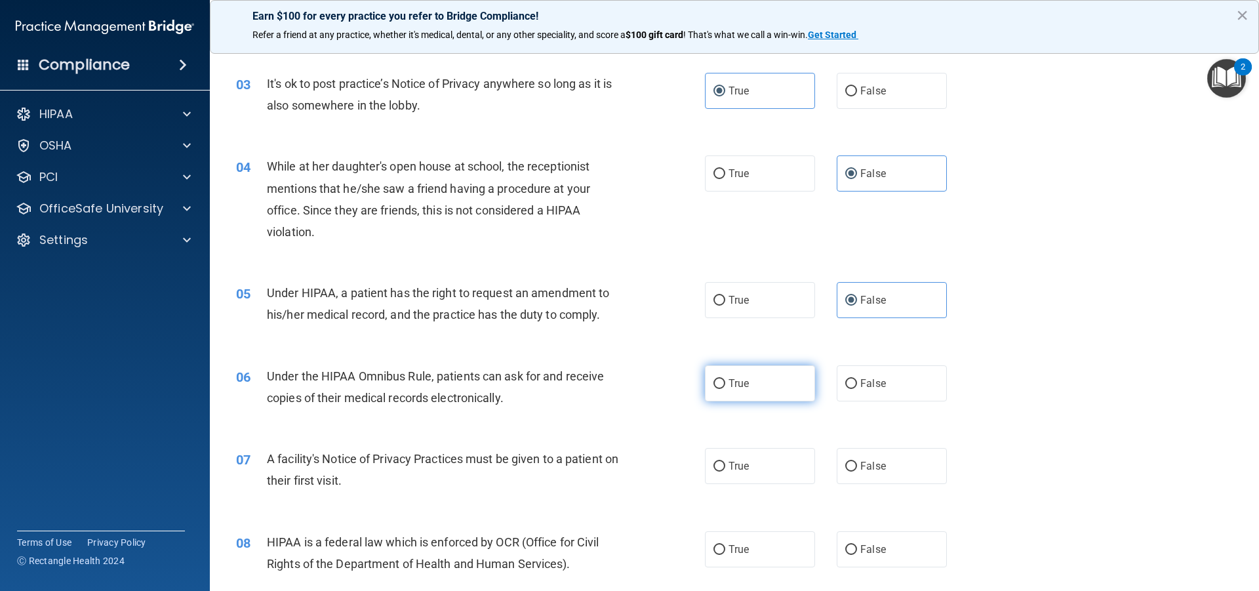
radio input "true"
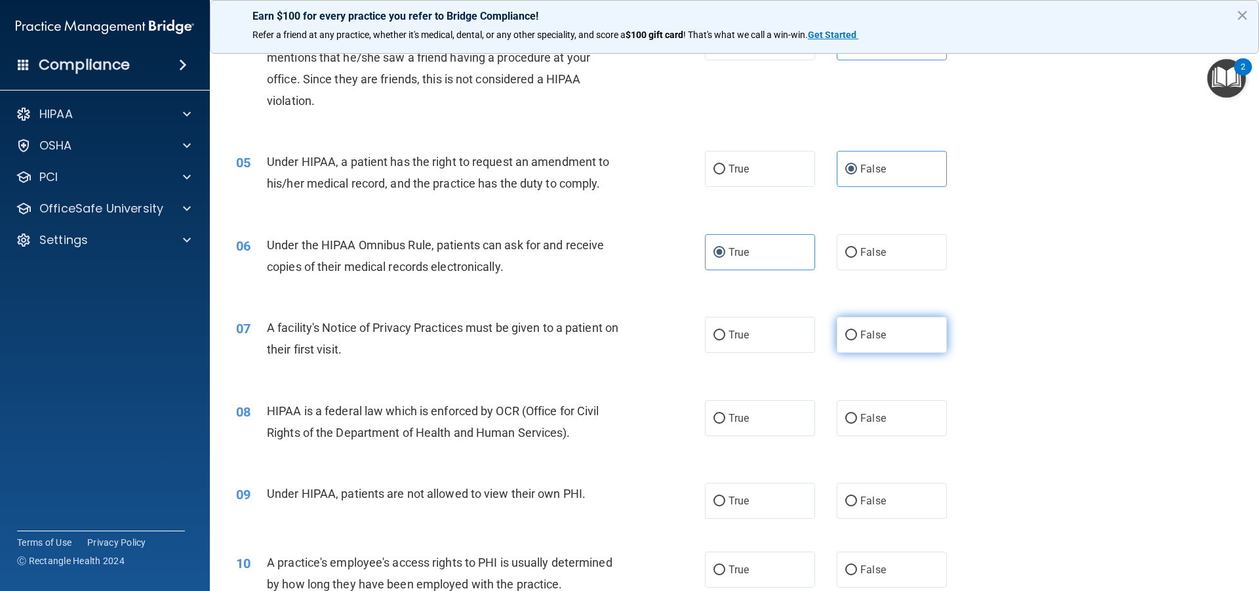
click at [869, 336] on span "False" at bounding box center [873, 335] width 26 height 12
click at [857, 336] on input "False" at bounding box center [851, 335] width 12 height 10
radio input "true"
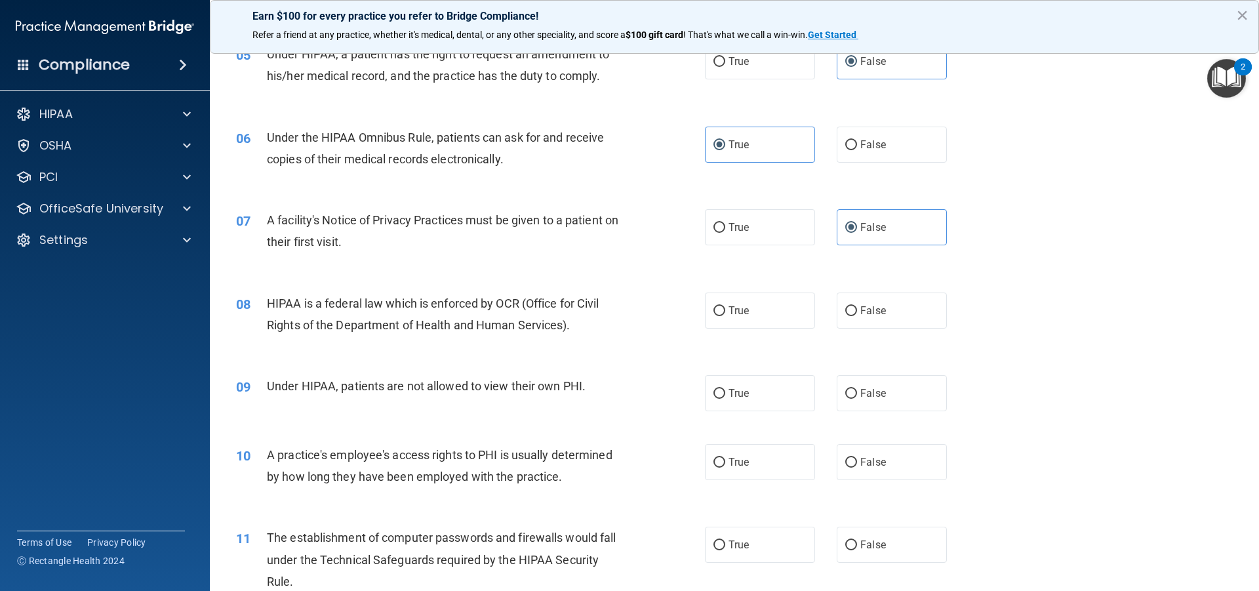
scroll to position [525, 0]
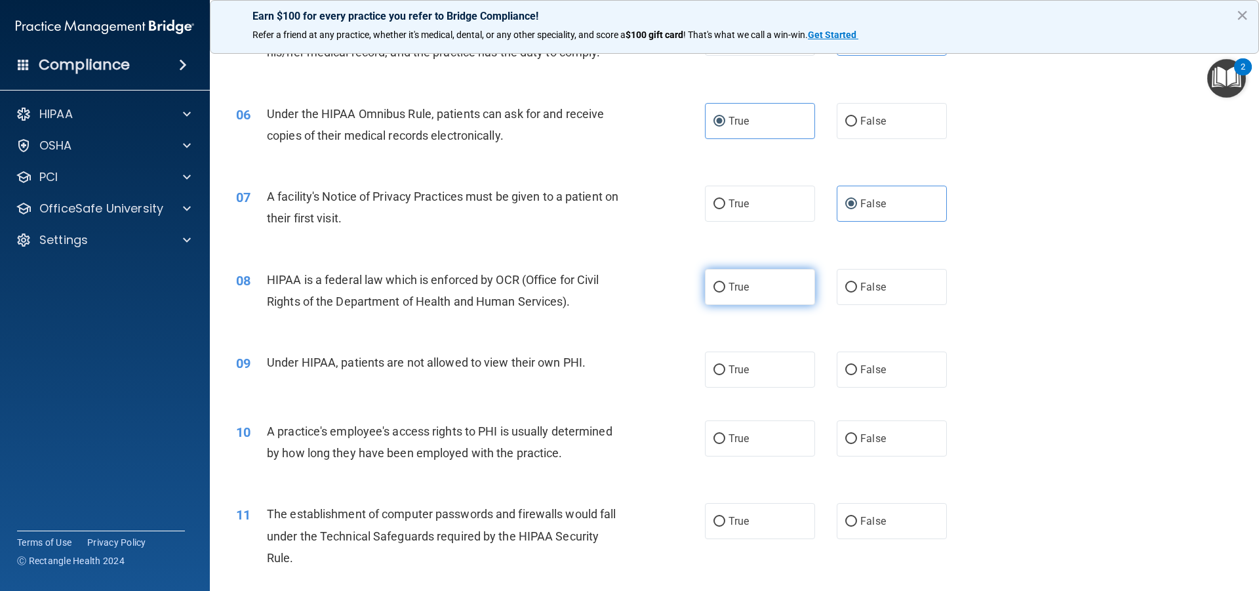
click at [746, 292] on label "True" at bounding box center [760, 287] width 110 height 36
click at [725, 292] on input "True" at bounding box center [719, 288] width 12 height 10
radio input "true"
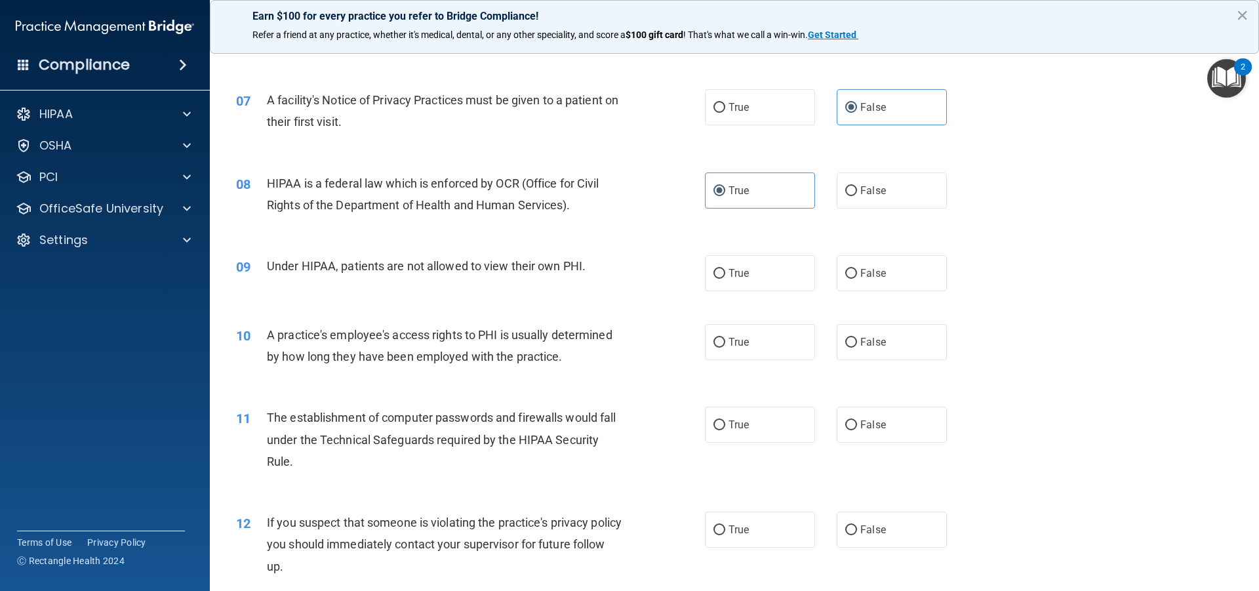
scroll to position [656, 0]
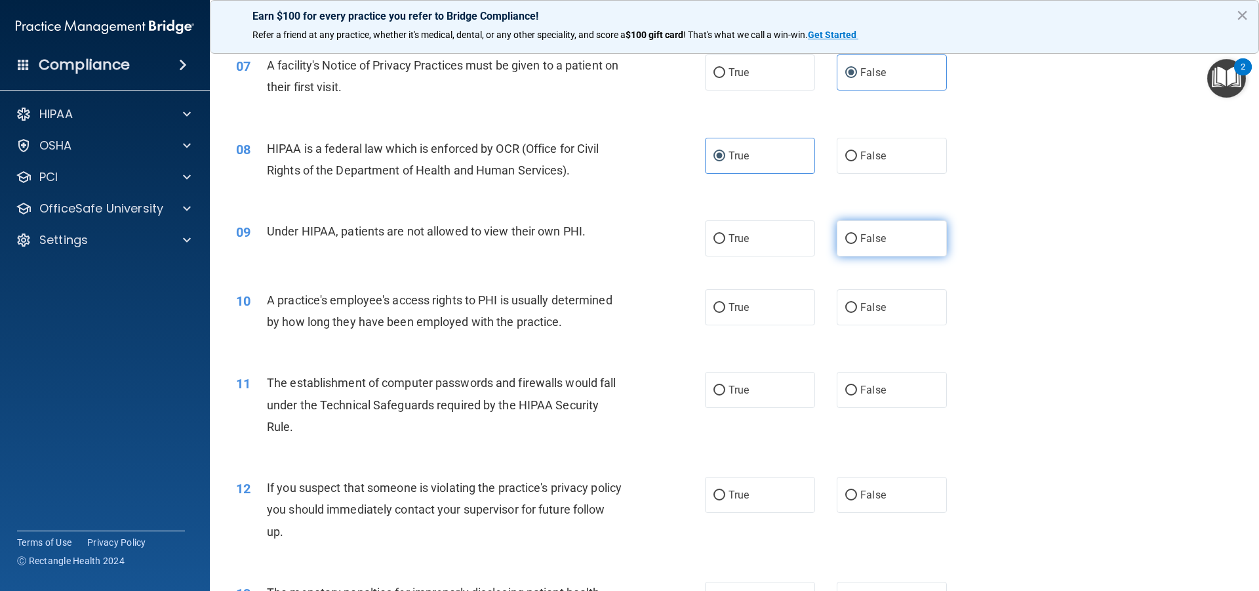
click at [849, 243] on input "False" at bounding box center [851, 239] width 12 height 10
radio input "true"
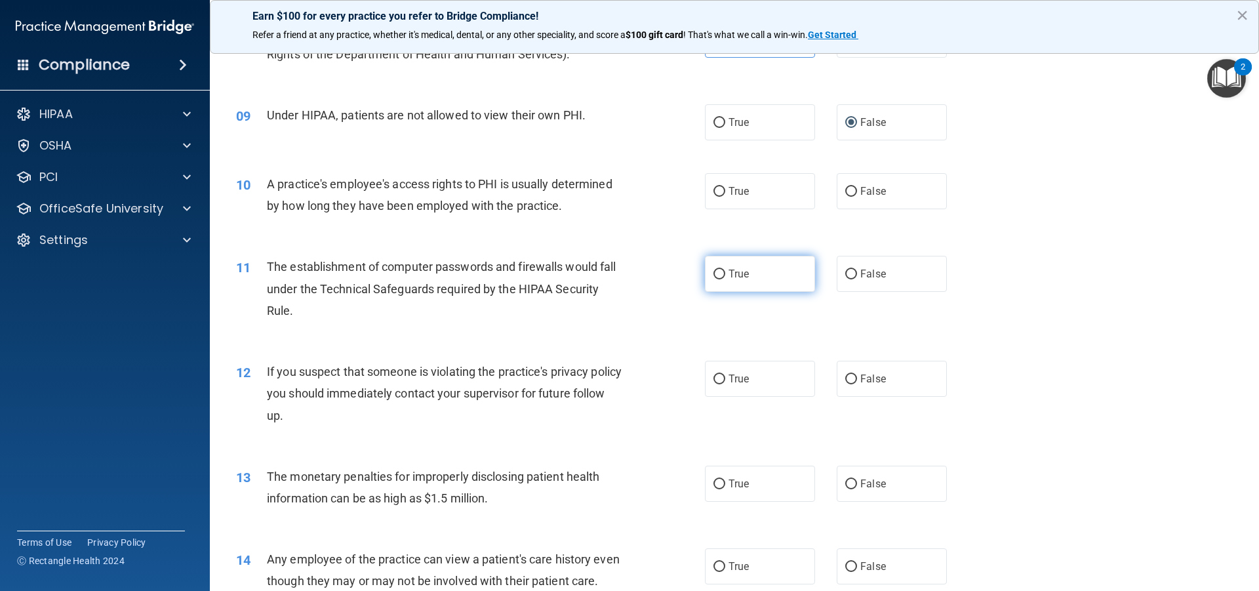
scroll to position [787, 0]
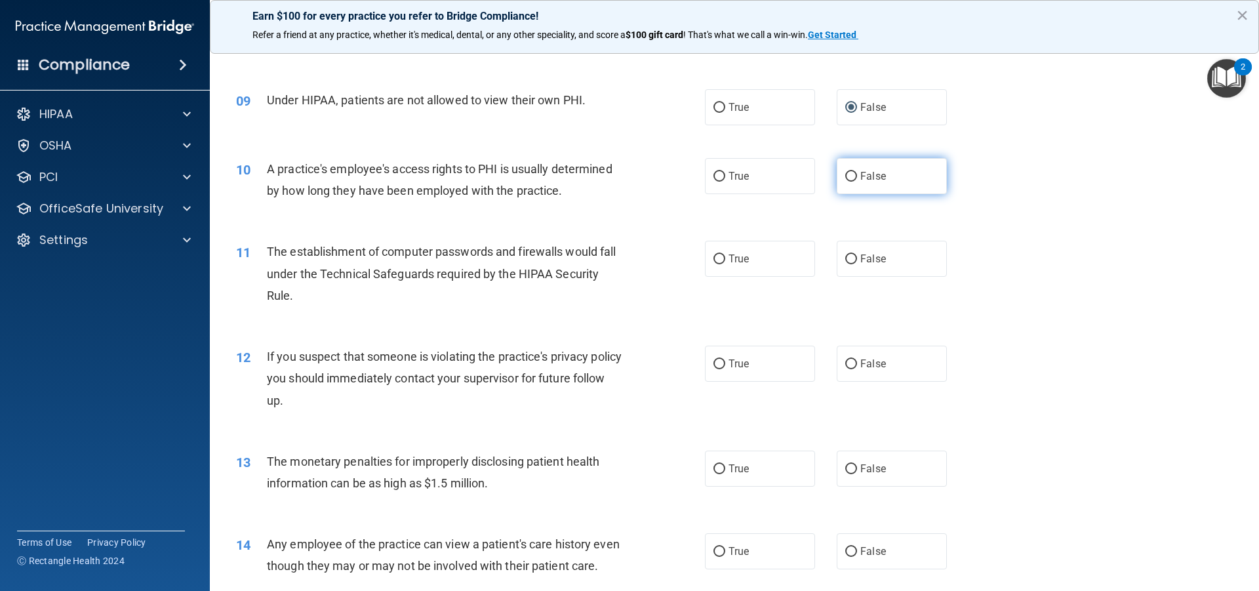
click at [854, 193] on label "False" at bounding box center [892, 176] width 110 height 36
click at [854, 182] on input "False" at bounding box center [851, 177] width 12 height 10
radio input "true"
click at [770, 276] on label "True" at bounding box center [760, 259] width 110 height 36
click at [725, 264] on input "True" at bounding box center [719, 259] width 12 height 10
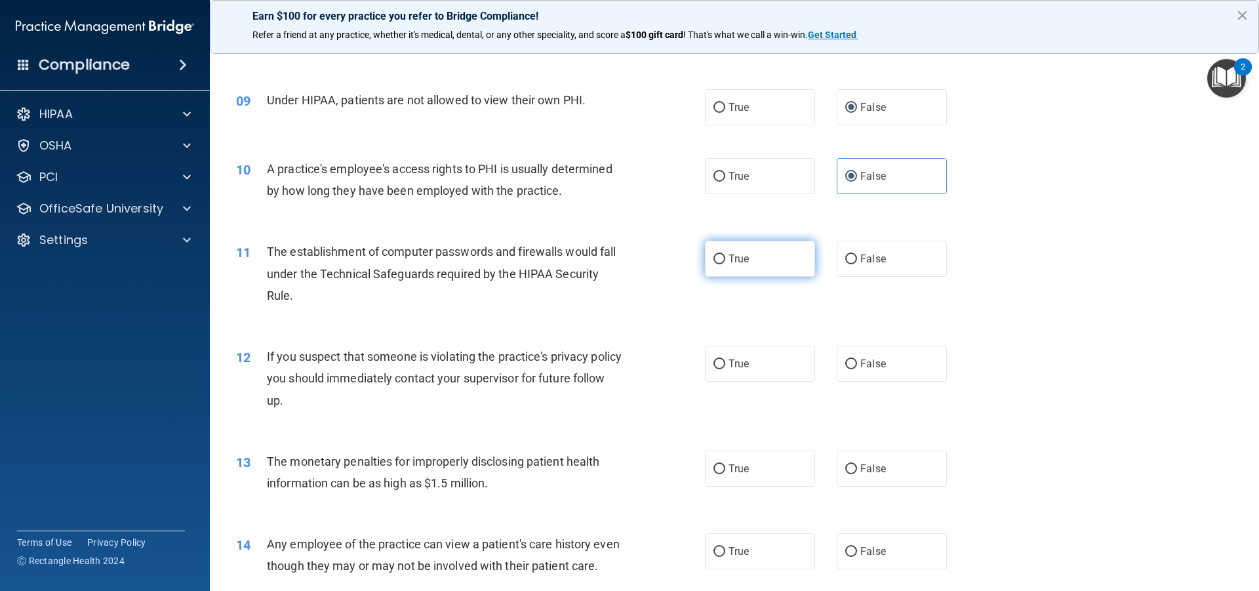
radio input "true"
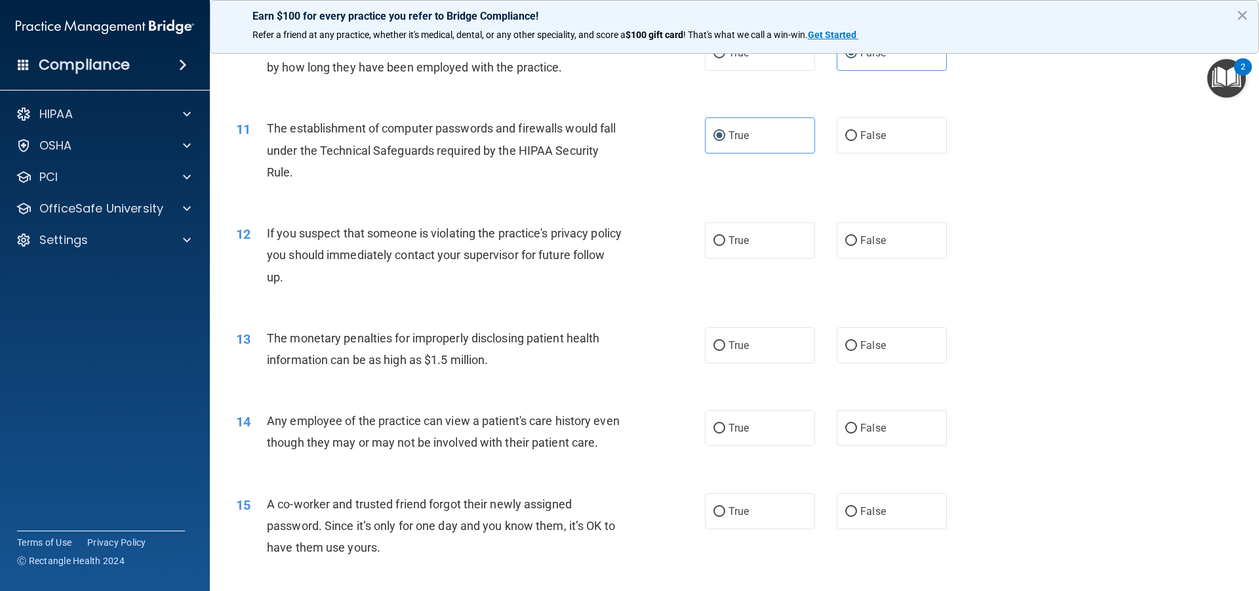
scroll to position [918, 0]
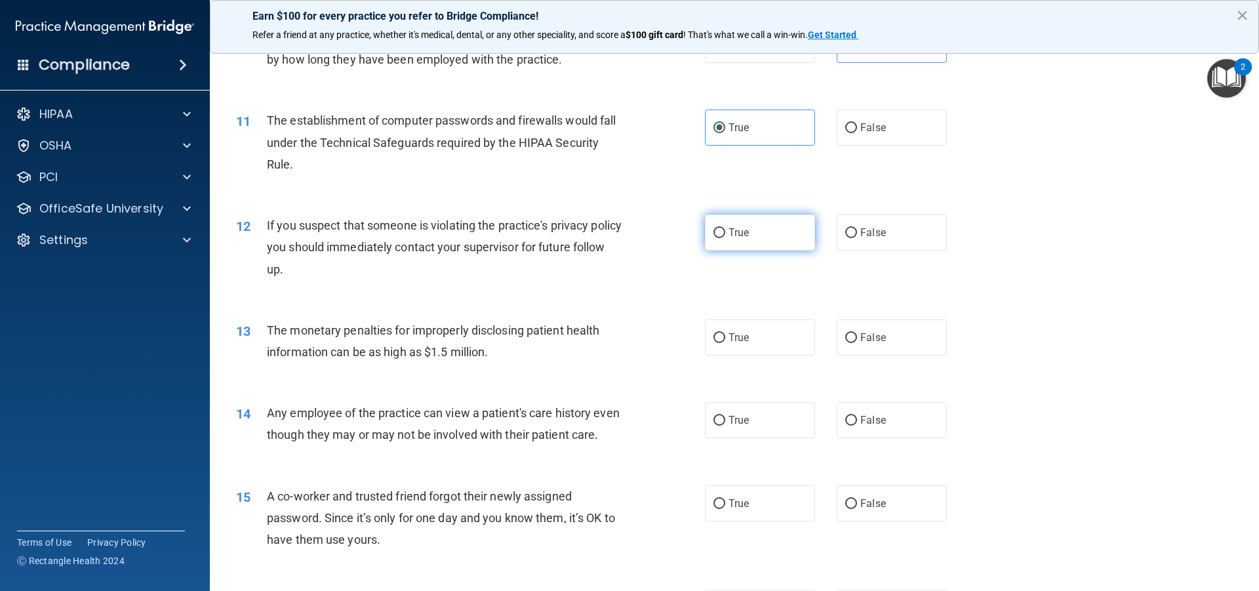
click at [709, 224] on label "True" at bounding box center [760, 232] width 110 height 36
click at [713, 228] on input "True" at bounding box center [719, 233] width 12 height 10
radio input "true"
click at [736, 340] on span "True" at bounding box center [738, 337] width 20 height 12
click at [725, 340] on input "True" at bounding box center [719, 338] width 12 height 10
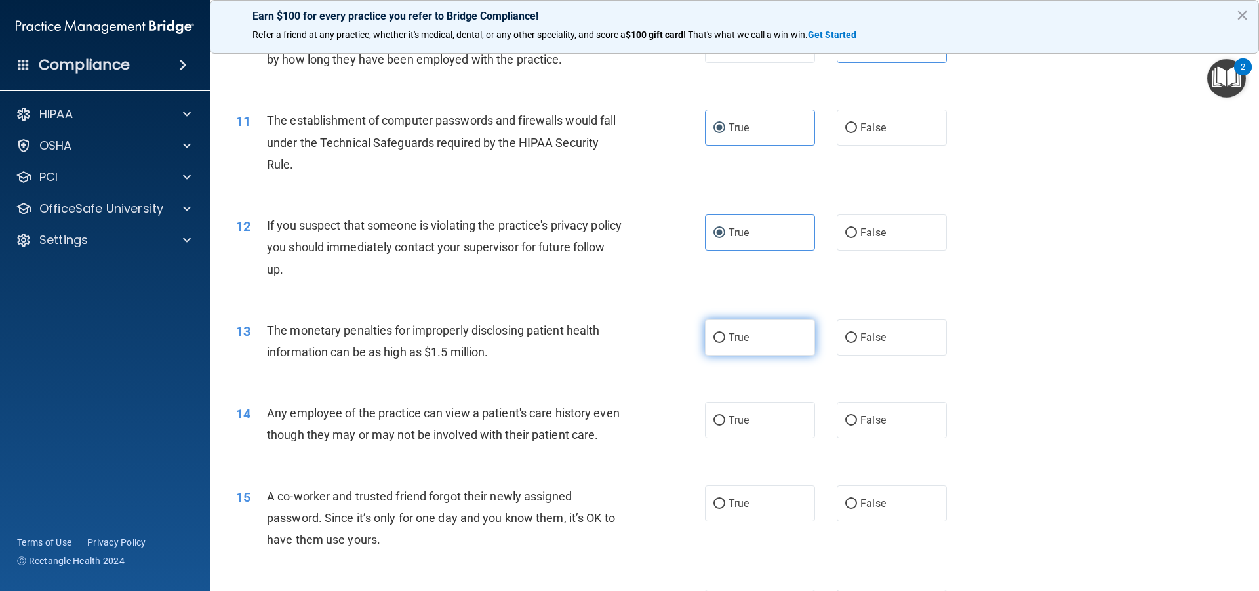
radio input "true"
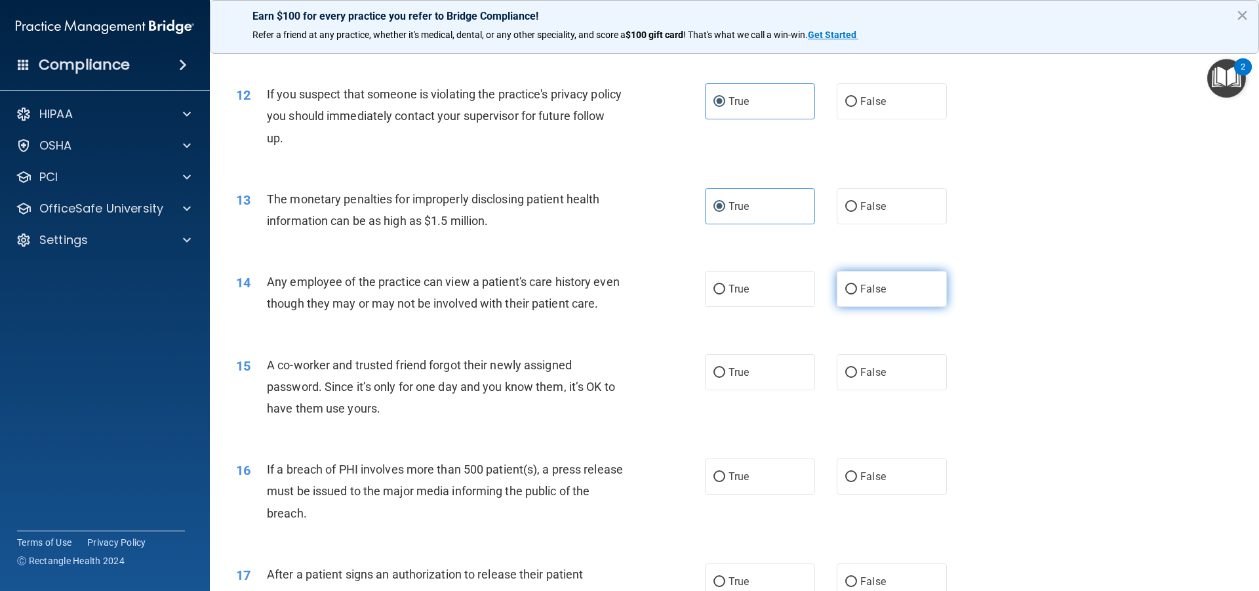
click at [856, 301] on label "False" at bounding box center [892, 289] width 110 height 36
click at [856, 294] on input "False" at bounding box center [851, 290] width 12 height 10
radio input "true"
click at [856, 390] on label "False" at bounding box center [892, 372] width 110 height 36
click at [856, 378] on input "False" at bounding box center [851, 373] width 12 height 10
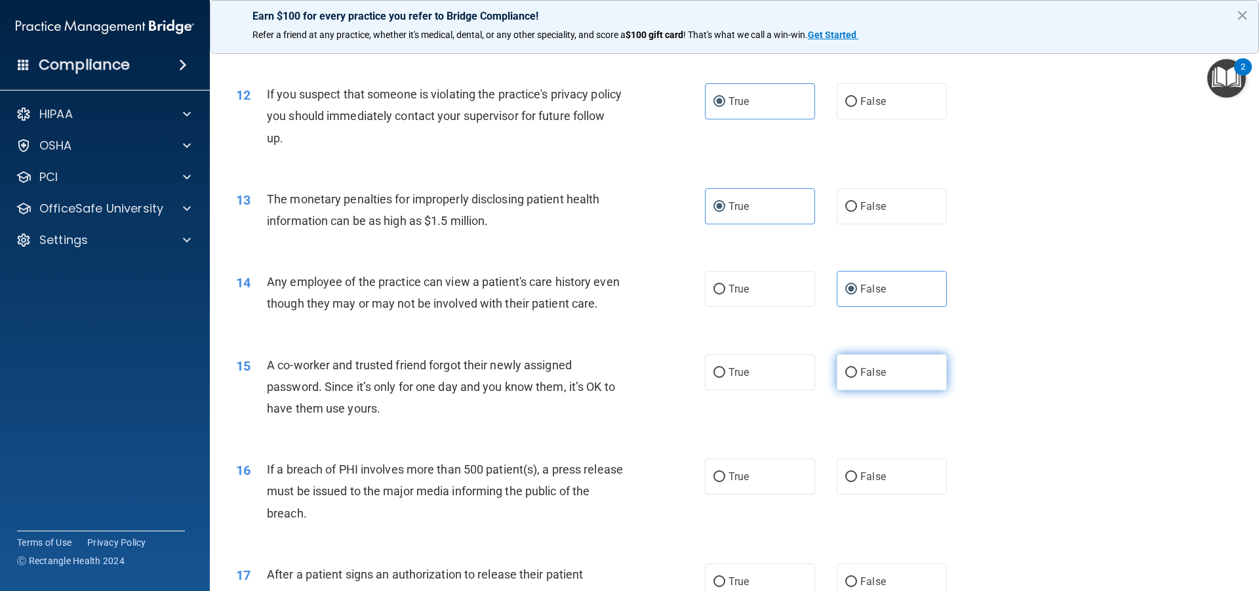
radio input "true"
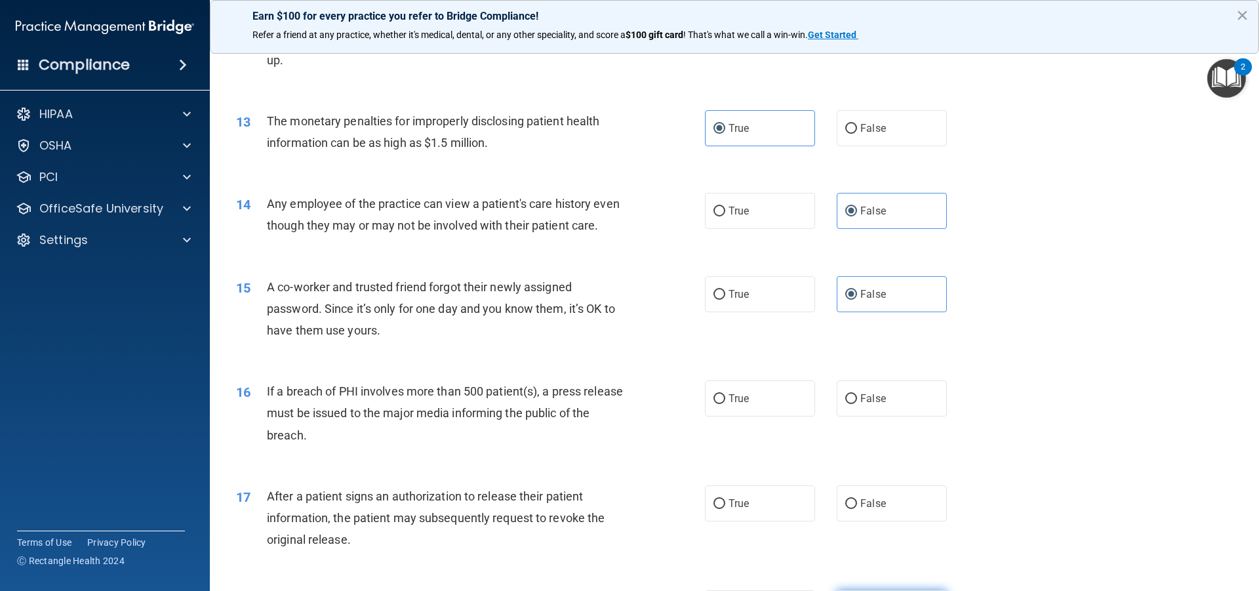
scroll to position [1311, 0]
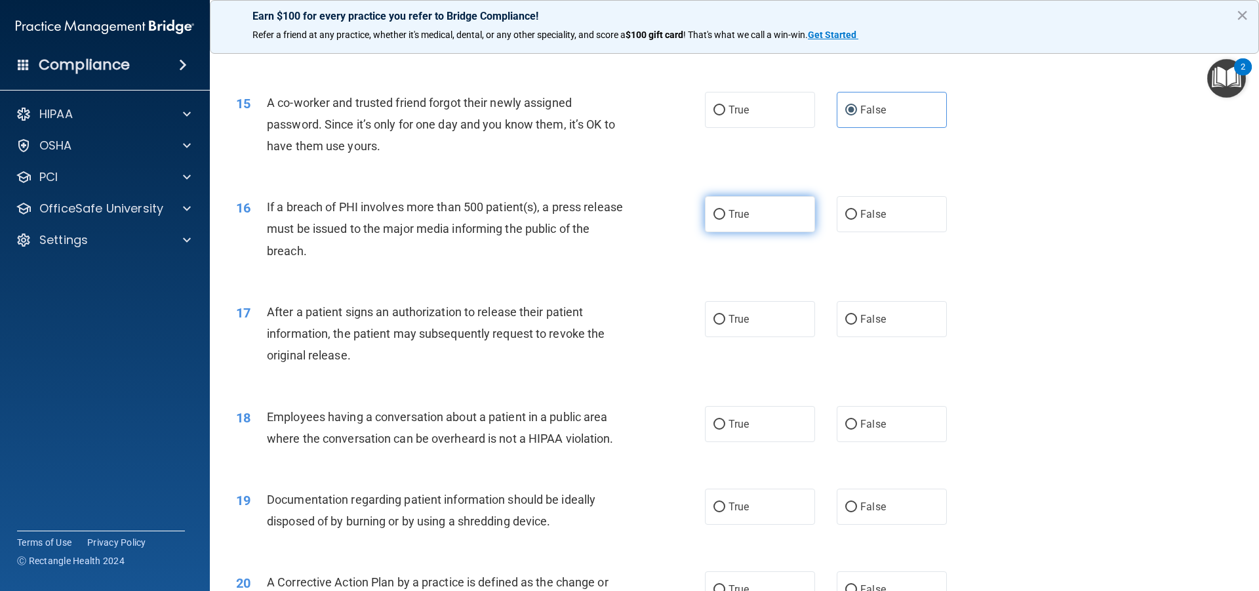
click at [734, 220] on span "True" at bounding box center [738, 214] width 20 height 12
click at [725, 220] on input "True" at bounding box center [719, 215] width 12 height 10
radio input "true"
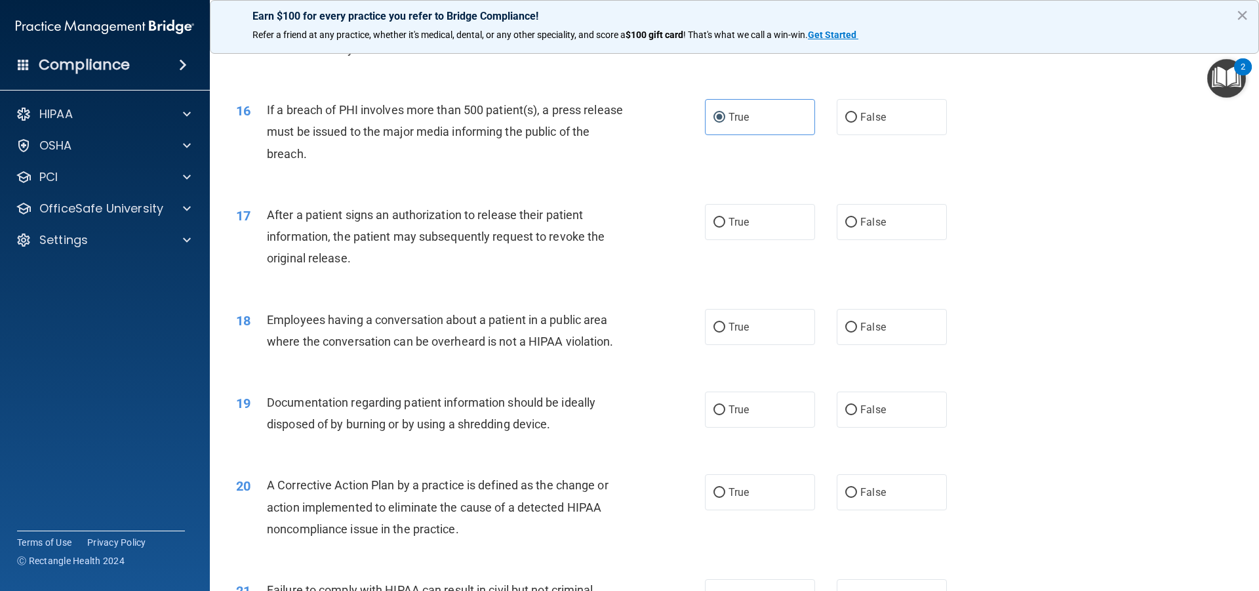
scroll to position [1443, 0]
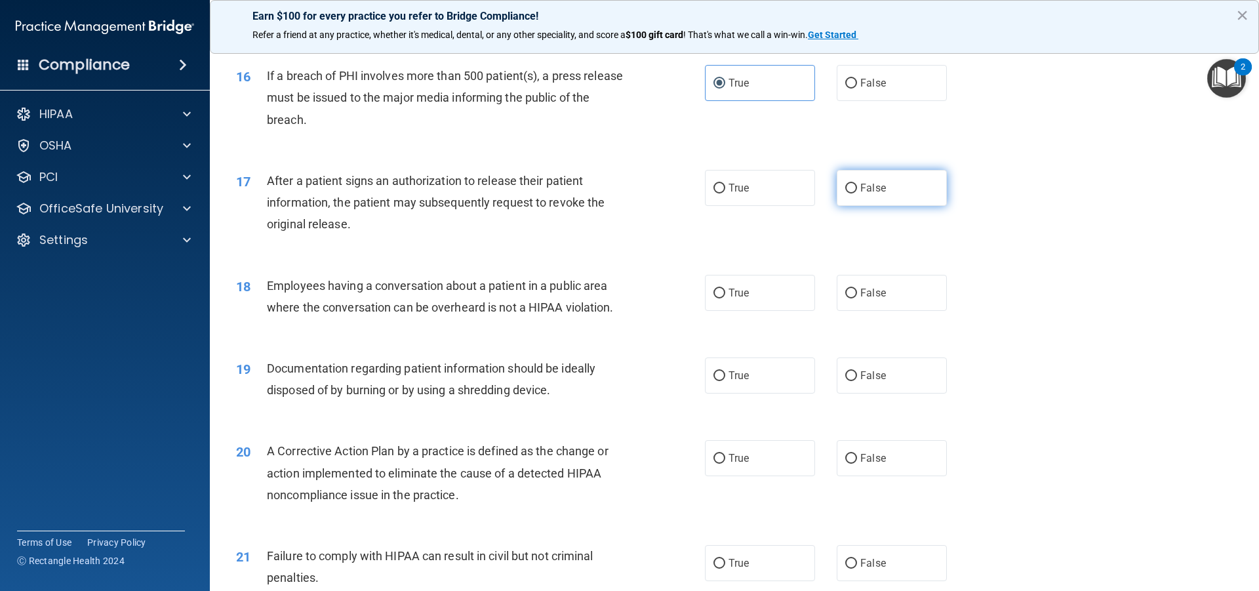
click at [876, 206] on label "False" at bounding box center [892, 188] width 110 height 36
click at [857, 193] on input "False" at bounding box center [851, 189] width 12 height 10
radio input "true"
click at [888, 311] on label "False" at bounding box center [892, 293] width 110 height 36
click at [857, 298] on input "False" at bounding box center [851, 294] width 12 height 10
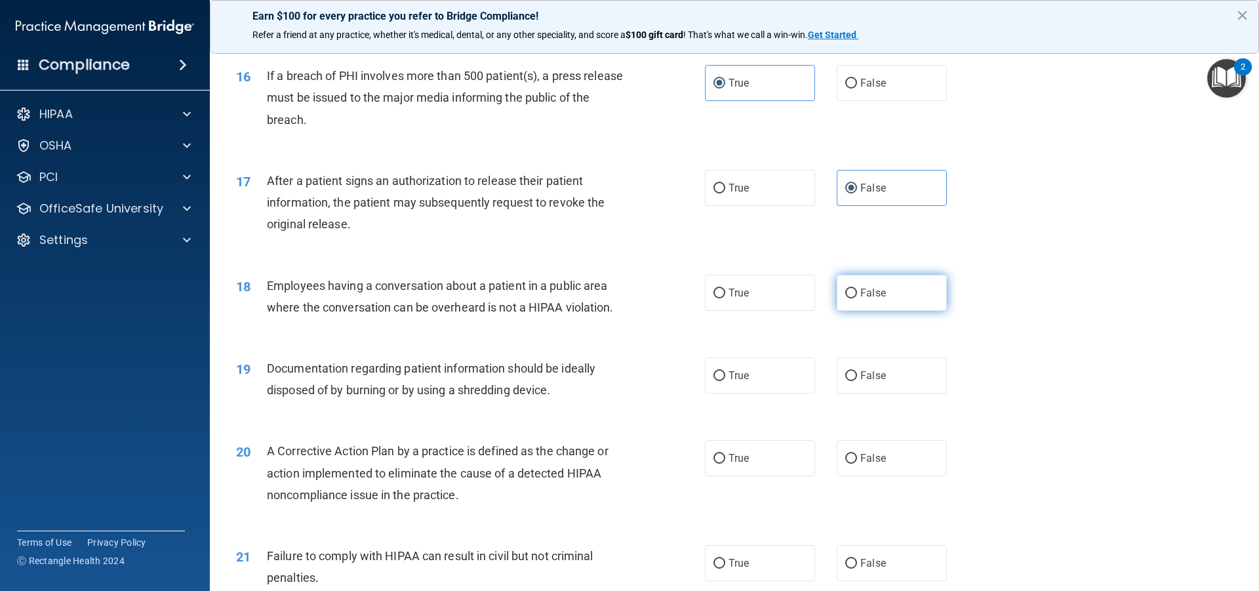
radio input "true"
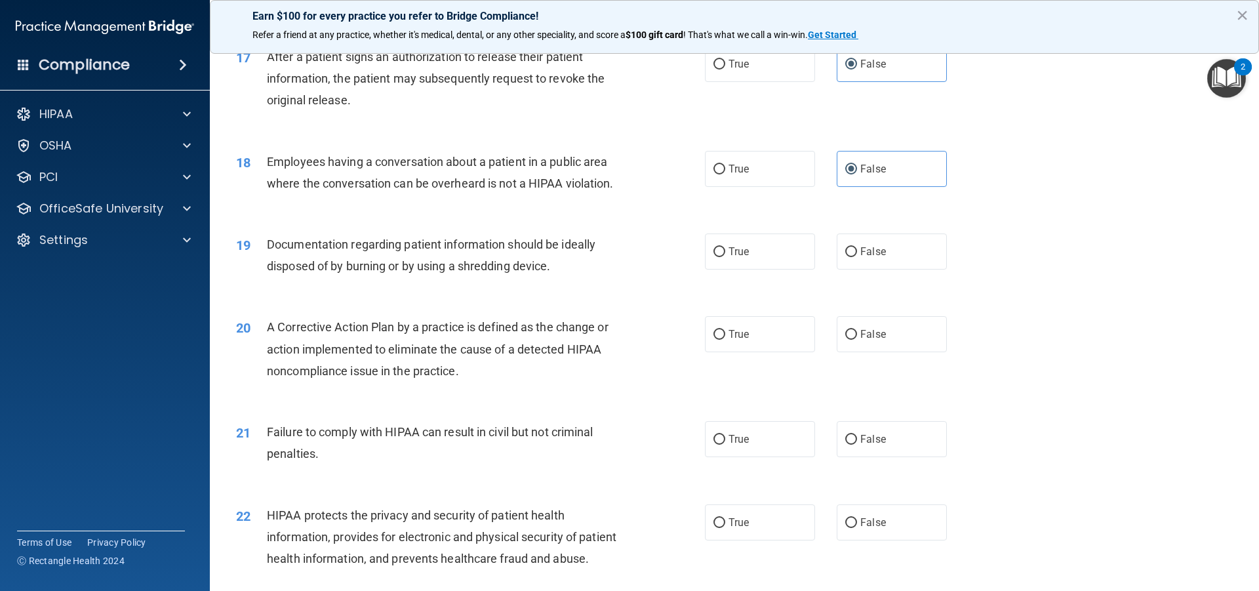
scroll to position [1639, 0]
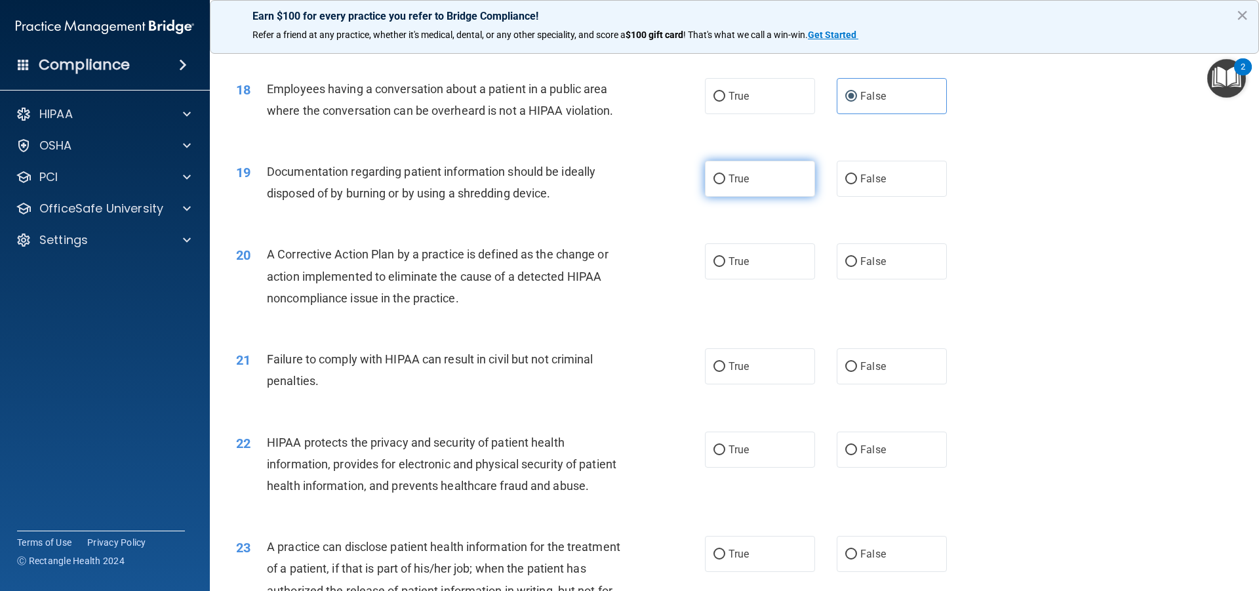
click at [767, 197] on label "True" at bounding box center [760, 179] width 110 height 36
click at [725, 184] on input "True" at bounding box center [719, 179] width 12 height 10
radio input "true"
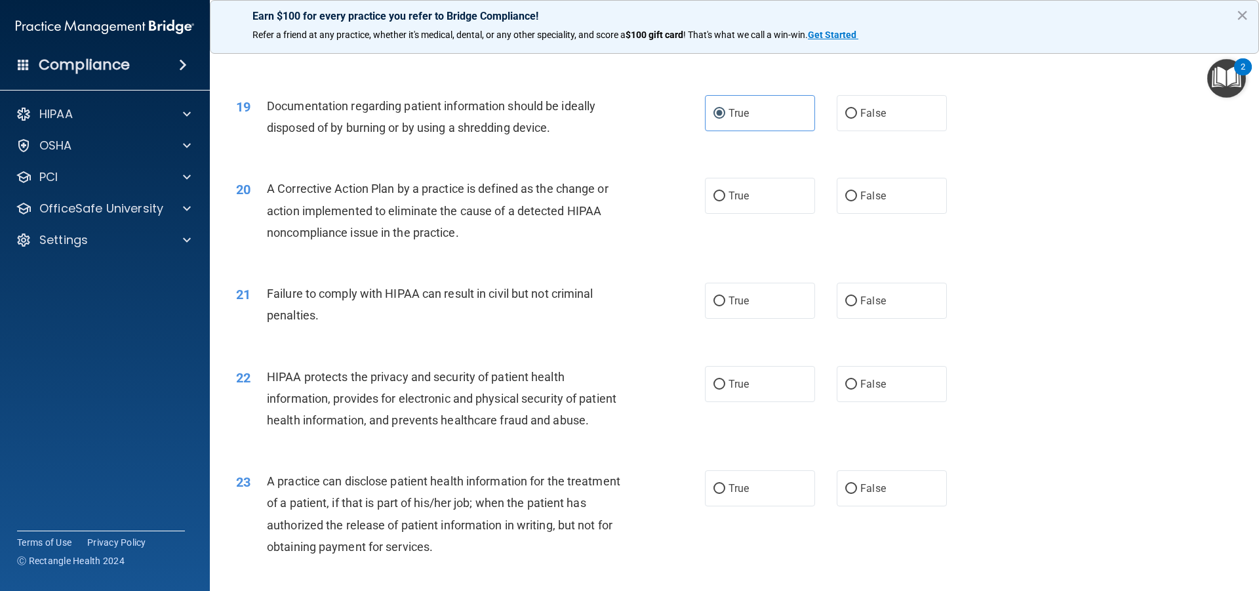
click at [690, 221] on div "20 A Corrective Action Plan by a practice is defined as the change or action im…" at bounding box center [470, 214] width 508 height 72
click at [765, 214] on label "True" at bounding box center [760, 196] width 110 height 36
click at [725, 201] on input "True" at bounding box center [719, 196] width 12 height 10
radio input "true"
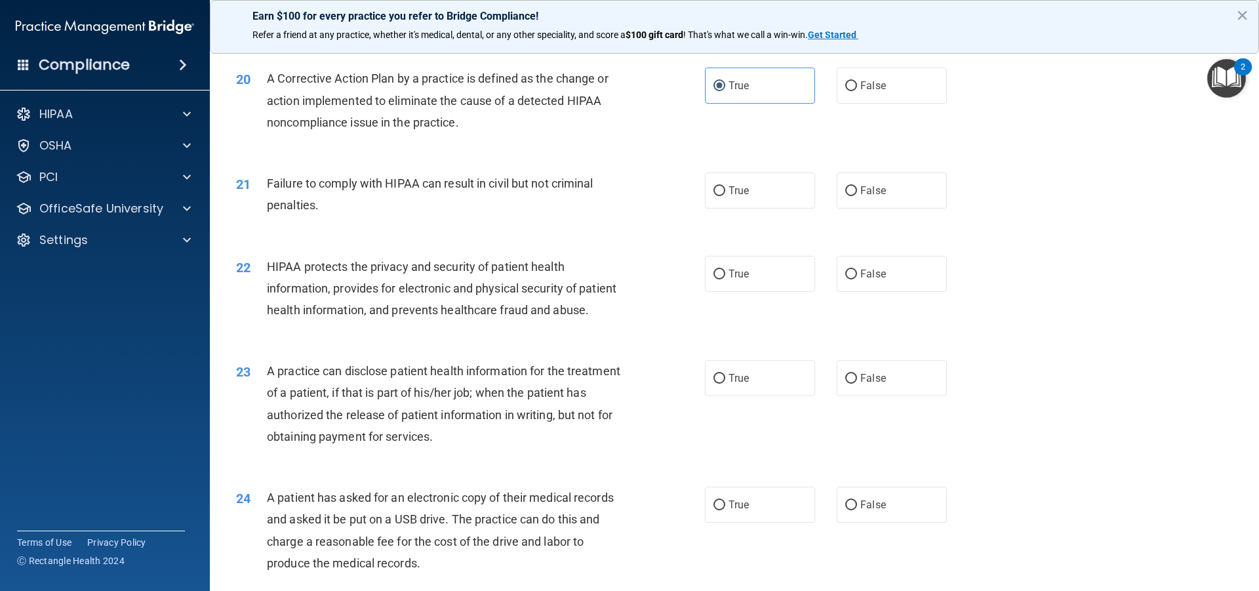
scroll to position [1836, 0]
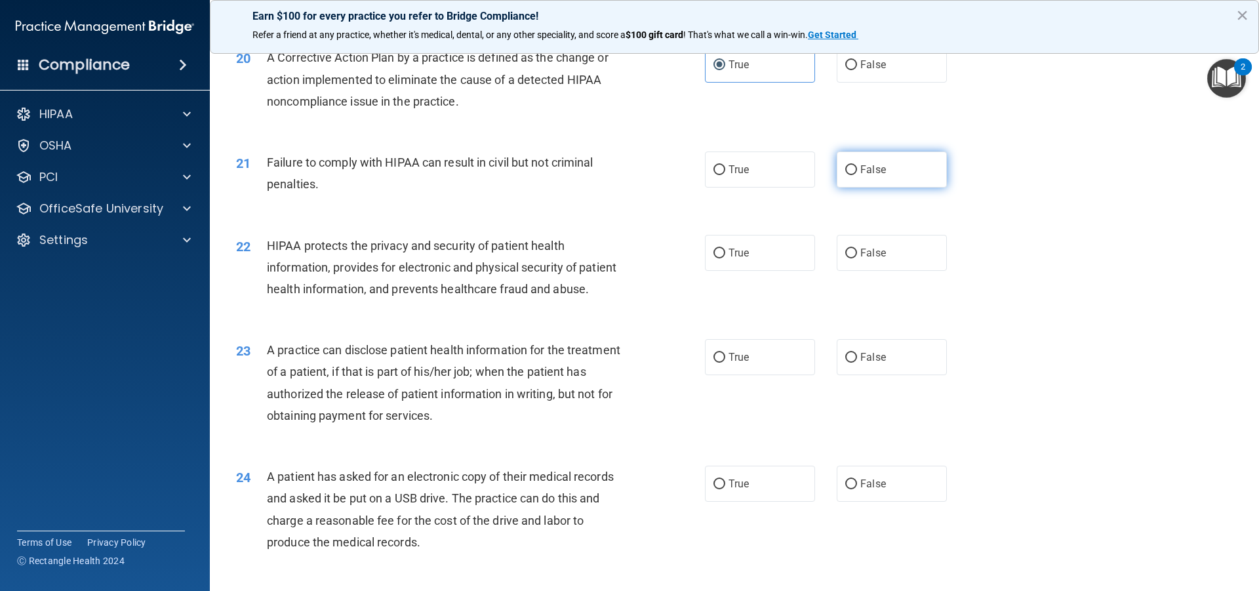
click at [879, 188] on label "False" at bounding box center [892, 169] width 110 height 36
click at [857, 175] on input "False" at bounding box center [851, 170] width 12 height 10
radio input "true"
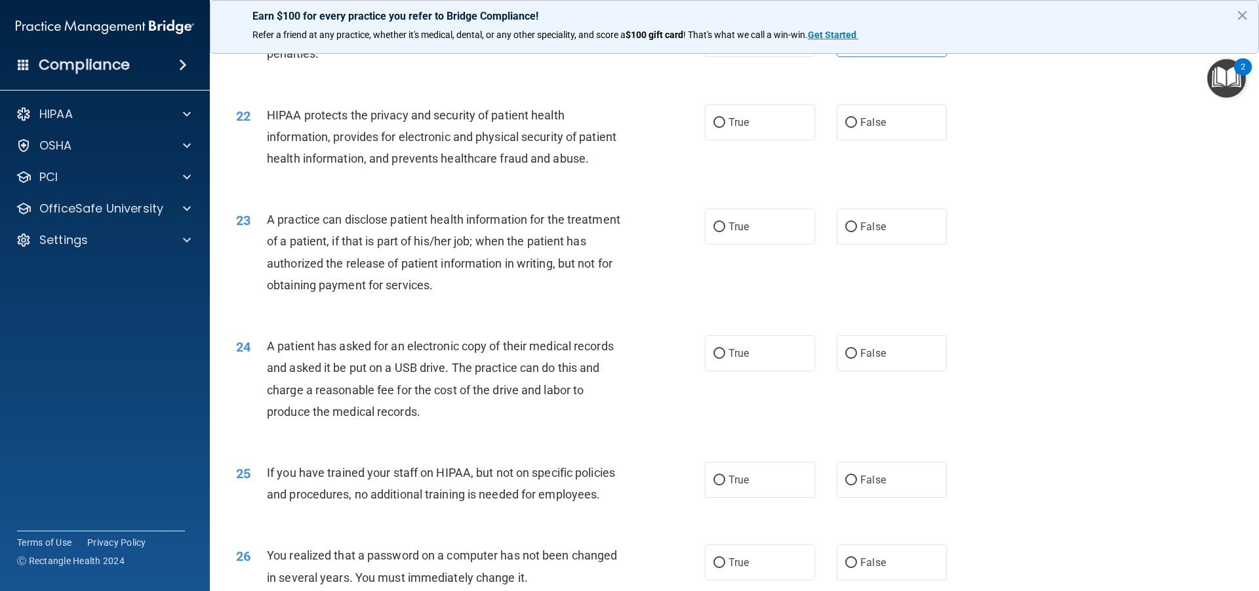
scroll to position [1967, 0]
click at [718, 127] on input "True" at bounding box center [719, 122] width 12 height 10
radio input "true"
click at [782, 313] on div "23 A practice can disclose patient health information for the treatment of a pa…" at bounding box center [734, 254] width 1016 height 127
click at [771, 244] on label "True" at bounding box center [760, 226] width 110 height 36
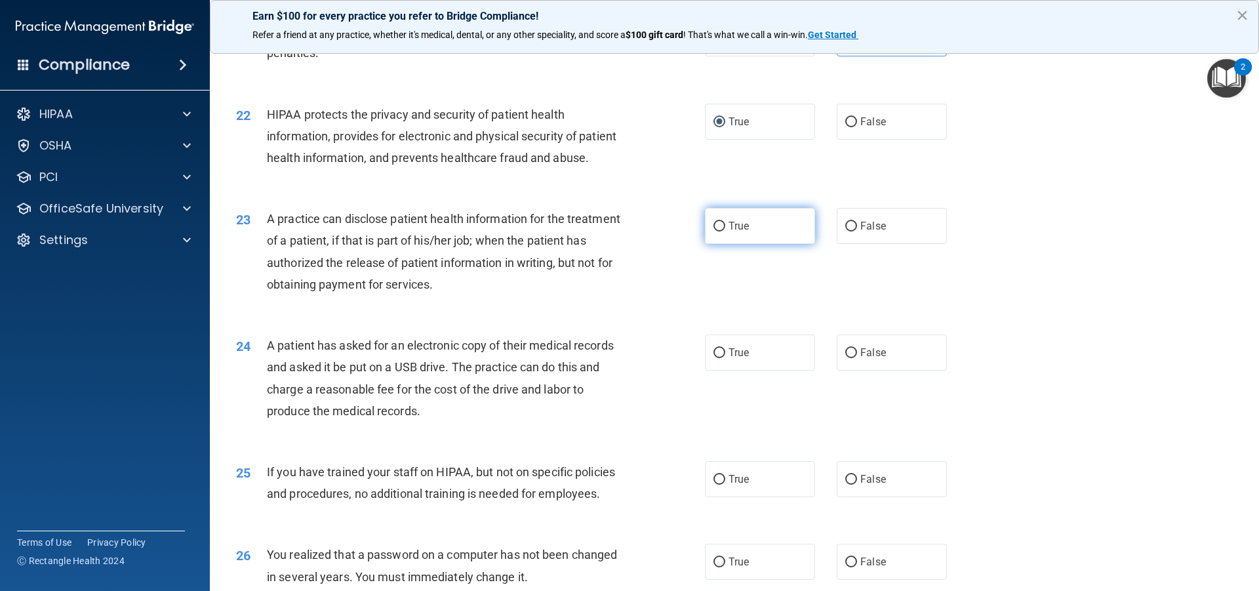
click at [725, 231] on input "True" at bounding box center [719, 227] width 12 height 10
radio input "true"
drag, startPoint x: 765, startPoint y: 394, endPoint x: 755, endPoint y: 469, distance: 75.4
click at [765, 370] on label "True" at bounding box center [760, 352] width 110 height 36
click at [725, 358] on input "True" at bounding box center [719, 353] width 12 height 10
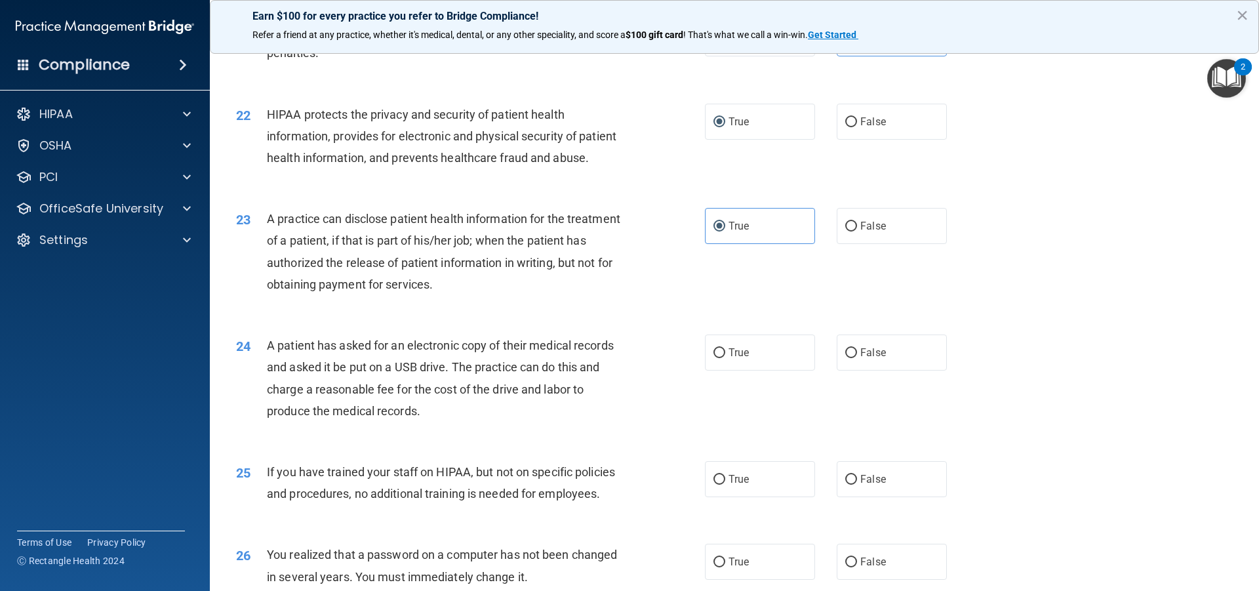
radio input "true"
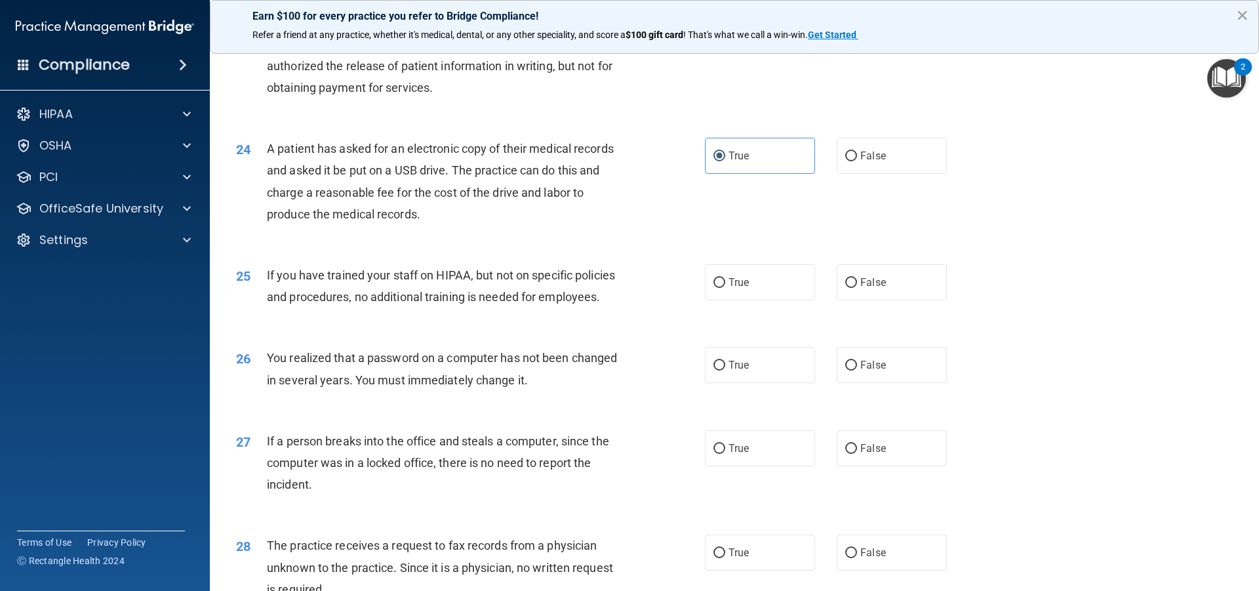
drag, startPoint x: 778, startPoint y: 342, endPoint x: 779, endPoint y: 350, distance: 7.9
click at [778, 300] on label "True" at bounding box center [760, 282] width 110 height 36
click at [725, 288] on input "True" at bounding box center [719, 283] width 12 height 10
radio input "true"
drag, startPoint x: 792, startPoint y: 429, endPoint x: 777, endPoint y: 442, distance: 19.6
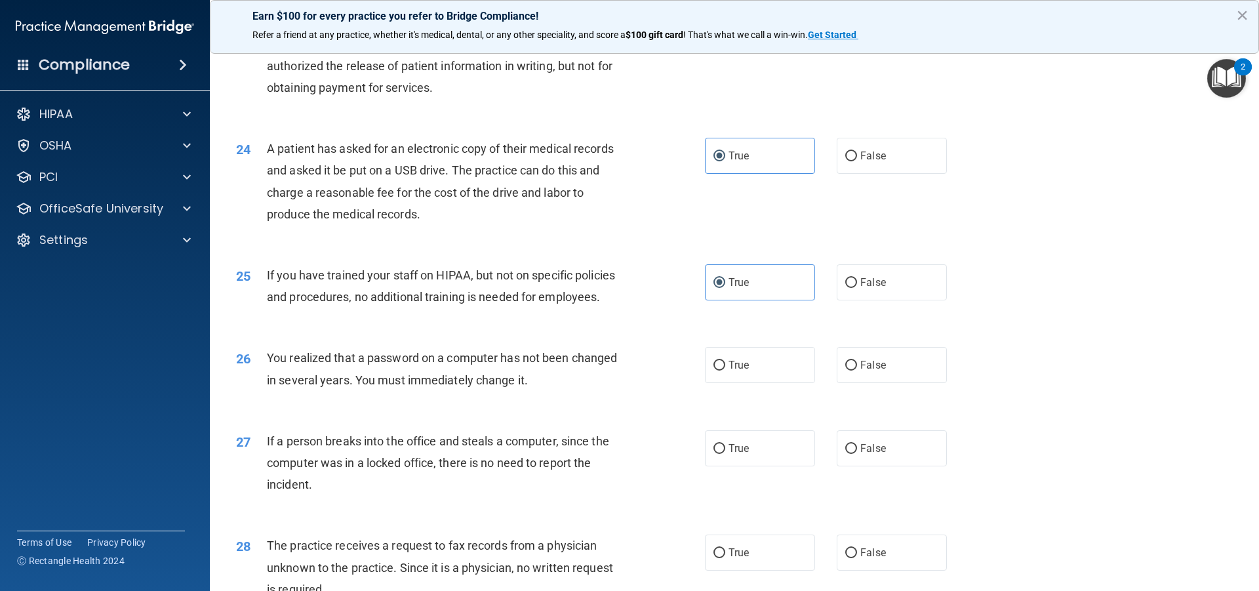
click at [790, 413] on div "26 You realized that a password on a computer has not been changed in several y…" at bounding box center [734, 371] width 1016 height 83
click at [766, 466] on label "True" at bounding box center [760, 448] width 110 height 36
click at [725, 454] on input "True" at bounding box center [719, 449] width 12 height 10
radio input "true"
drag, startPoint x: 768, startPoint y: 513, endPoint x: 763, endPoint y: 425, distance: 88.7
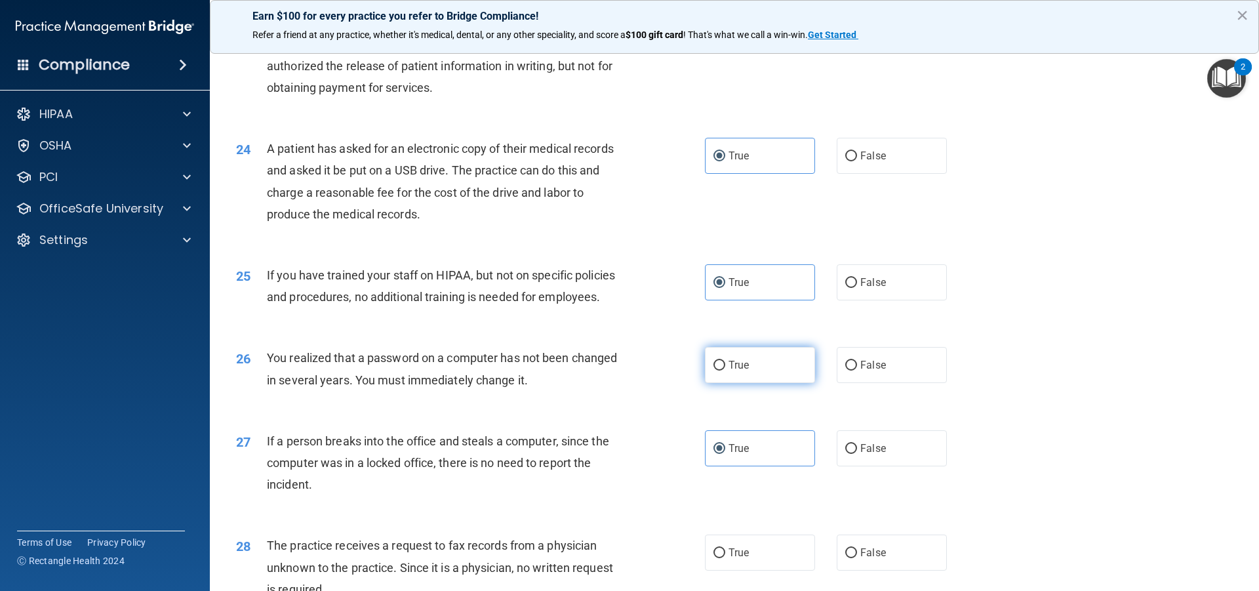
click at [769, 513] on div "27 If a person breaks into the office and steals a computer, since the computer…" at bounding box center [734, 466] width 1016 height 105
click at [761, 383] on label "True" at bounding box center [760, 365] width 110 height 36
click at [725, 370] on input "True" at bounding box center [719, 366] width 12 height 10
radio input "true"
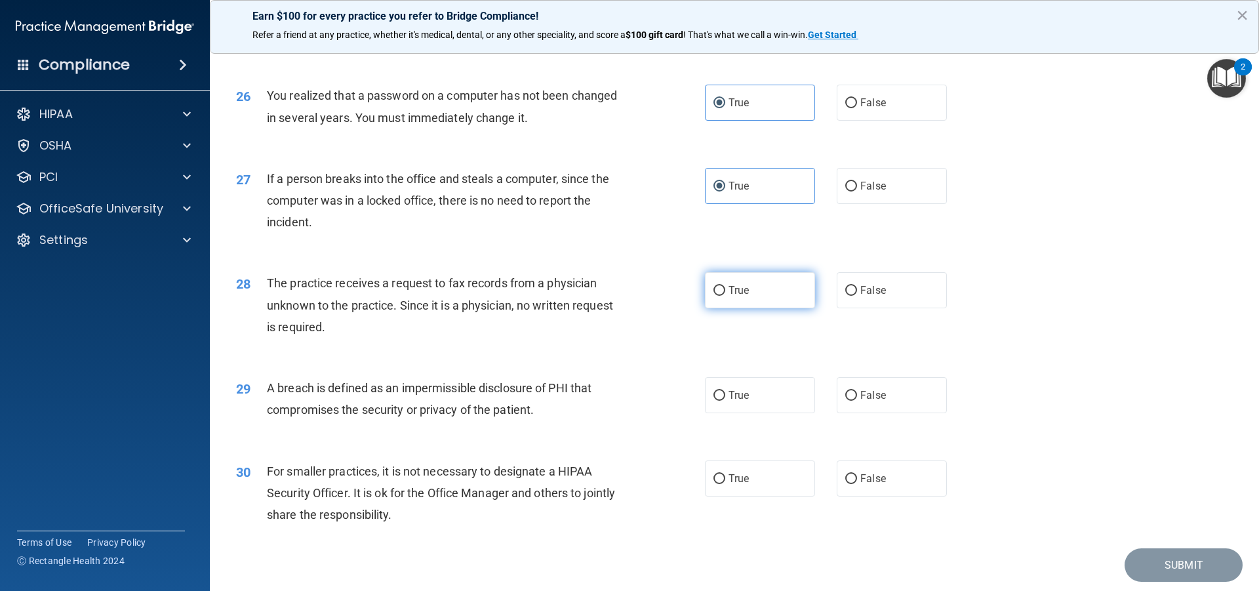
click at [766, 308] on label "True" at bounding box center [760, 290] width 110 height 36
click at [725, 296] on input "True" at bounding box center [719, 291] width 12 height 10
radio input "true"
drag, startPoint x: 776, startPoint y: 443, endPoint x: 781, endPoint y: 477, distance: 35.1
click at [776, 413] on label "True" at bounding box center [760, 395] width 110 height 36
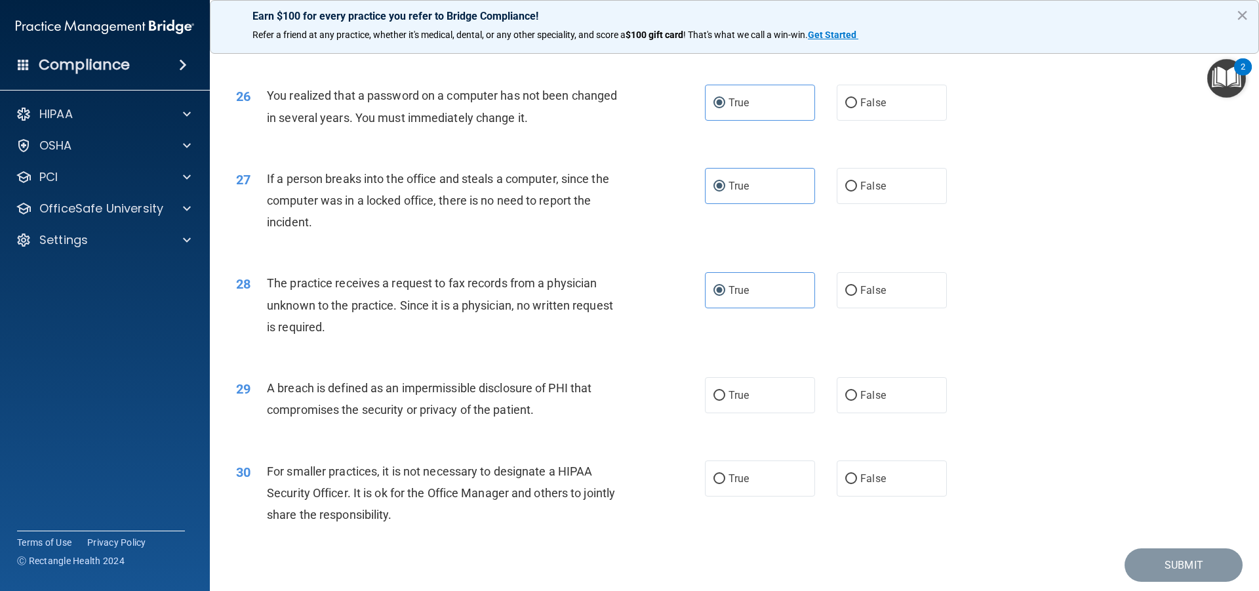
click at [725, 401] on input "True" at bounding box center [719, 396] width 12 height 10
radio input "true"
click at [784, 496] on label "True" at bounding box center [760, 478] width 110 height 36
click at [725, 484] on input "True" at bounding box center [719, 479] width 12 height 10
radio input "true"
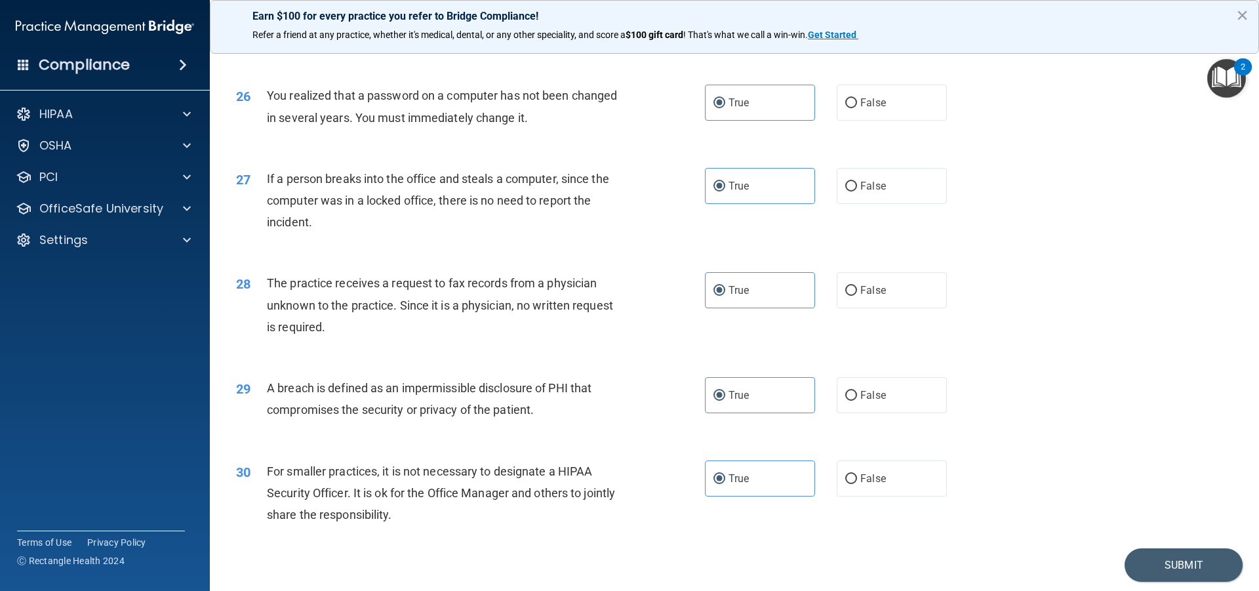
scroll to position [2513, 0]
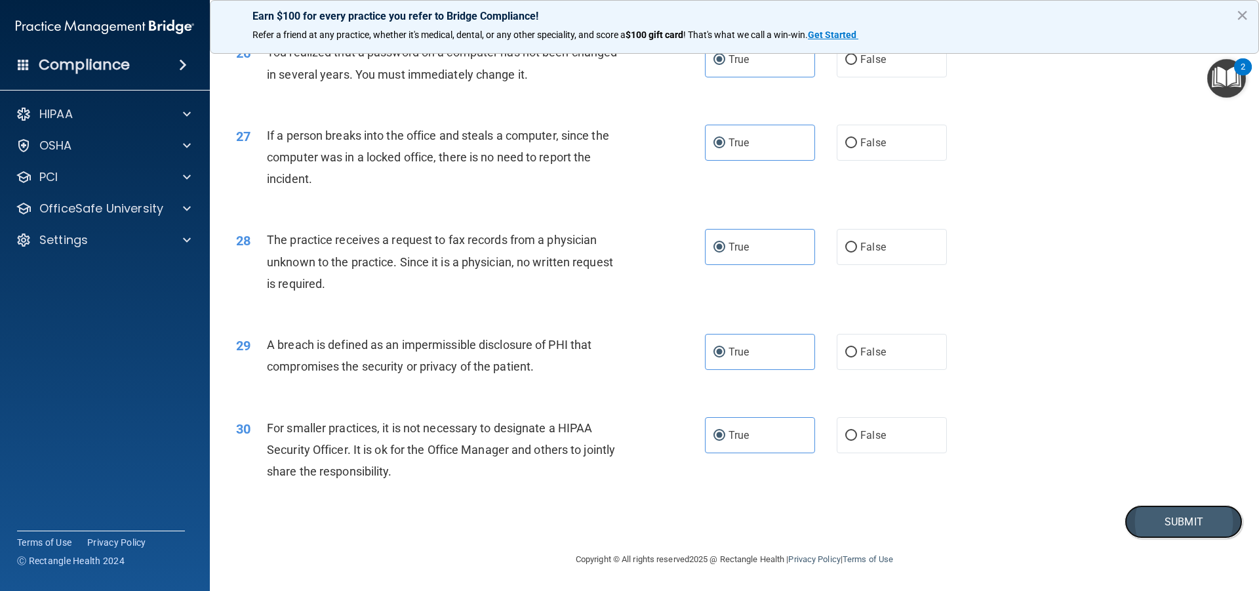
click at [1171, 511] on button "Submit" at bounding box center [1184, 521] width 118 height 33
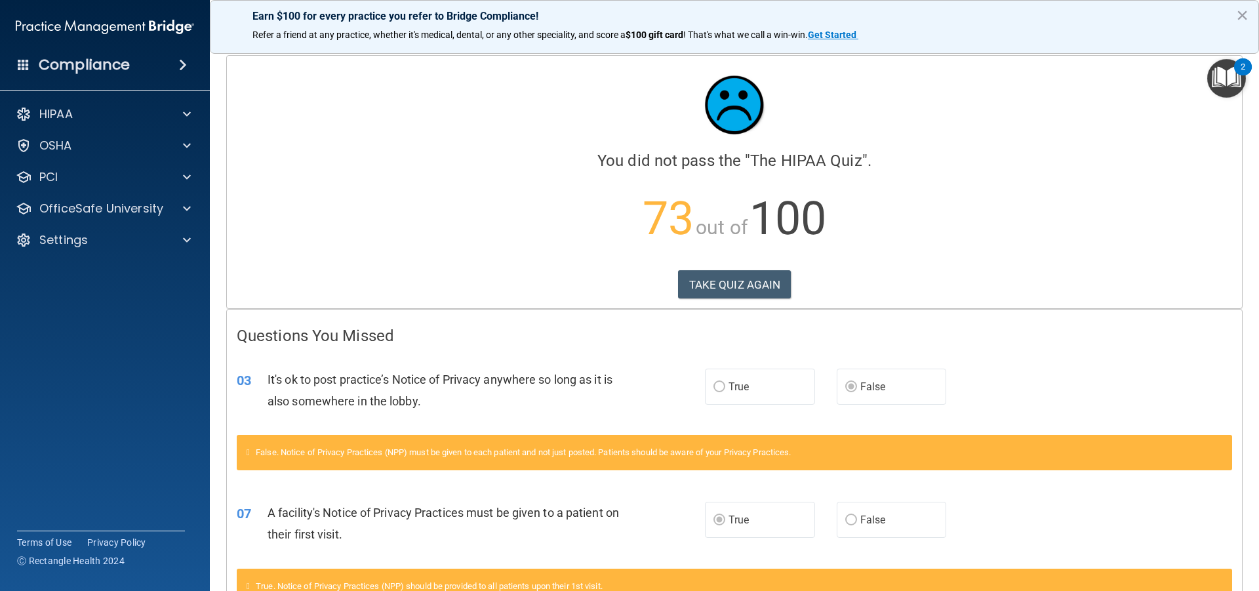
click at [737, 267] on div "Calculating your score.... You did not pass the " The HIPAA Quiz ". 73 out of 1…" at bounding box center [734, 182] width 1015 height 252
click at [744, 280] on button "TAKE QUIZ AGAIN" at bounding box center [734, 284] width 113 height 29
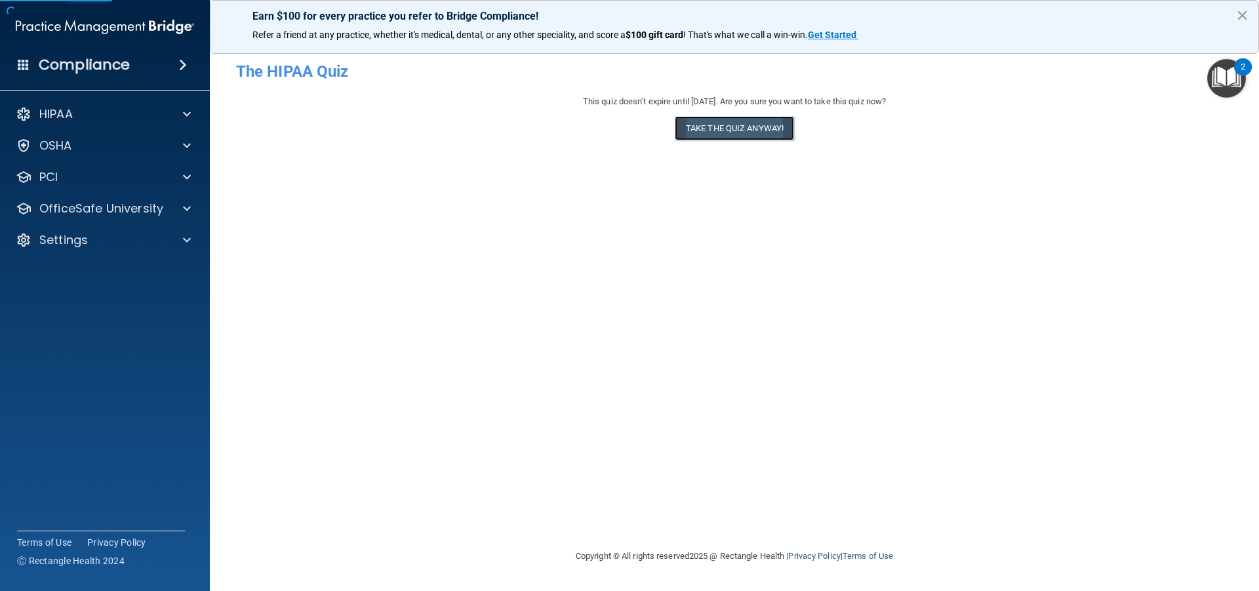
click at [768, 136] on button "Take the quiz anyway!" at bounding box center [734, 128] width 119 height 24
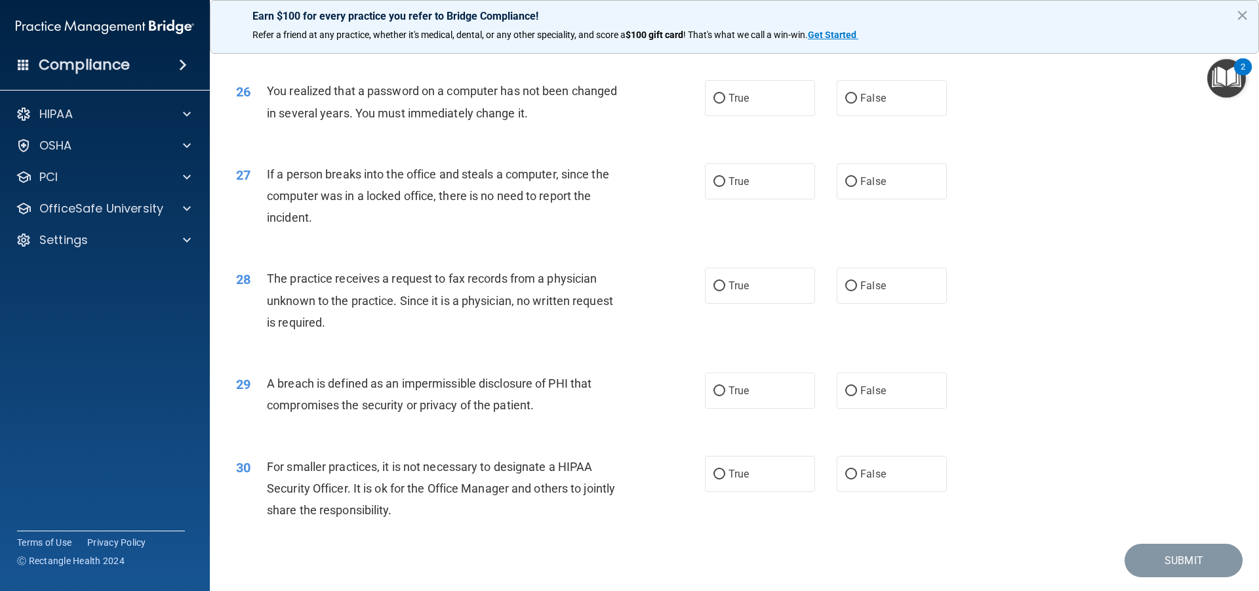
scroll to position [2513, 0]
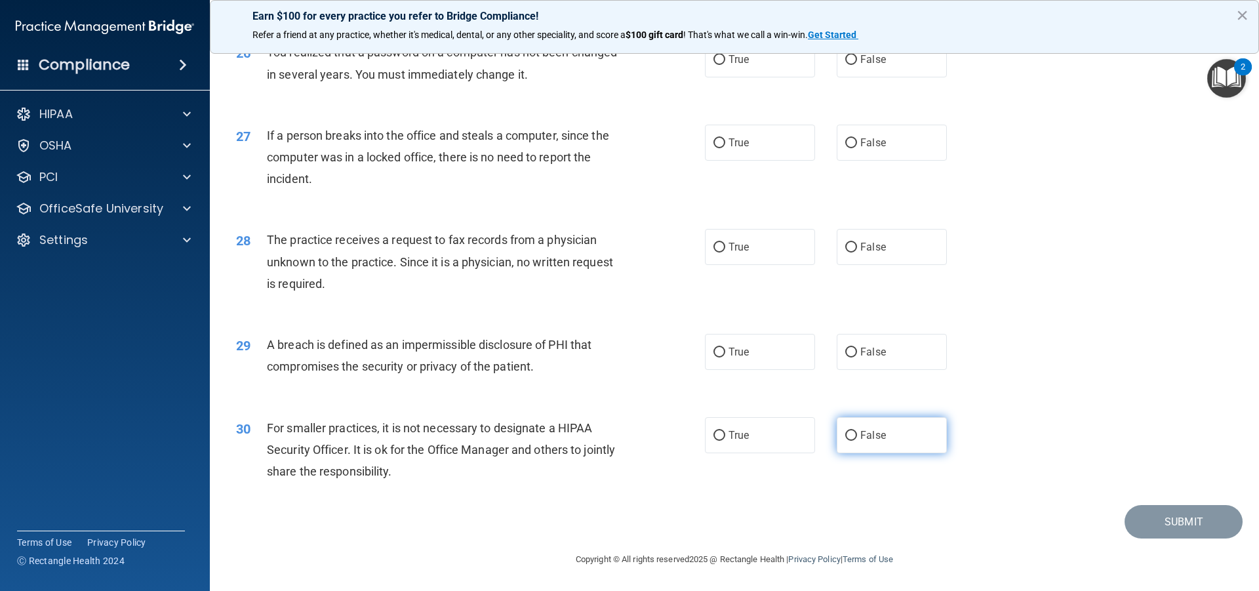
click at [845, 431] on input "False" at bounding box center [851, 436] width 12 height 10
radio input "true"
click at [721, 349] on label "True" at bounding box center [760, 352] width 110 height 36
click at [721, 349] on input "True" at bounding box center [719, 353] width 12 height 10
radio input "true"
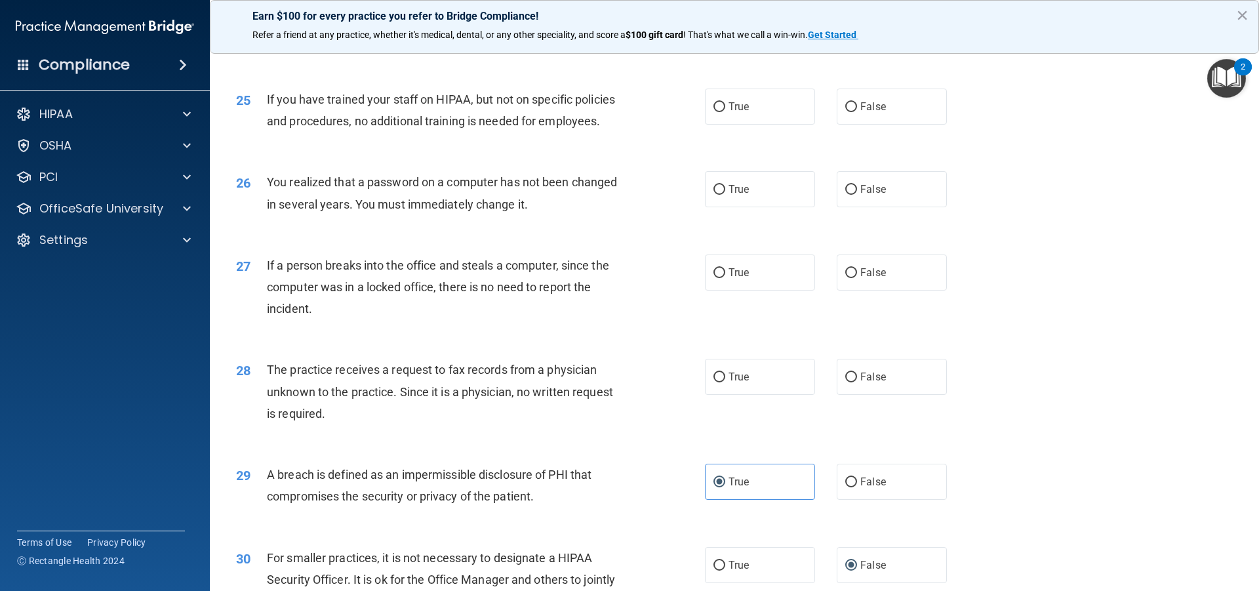
scroll to position [2316, 0]
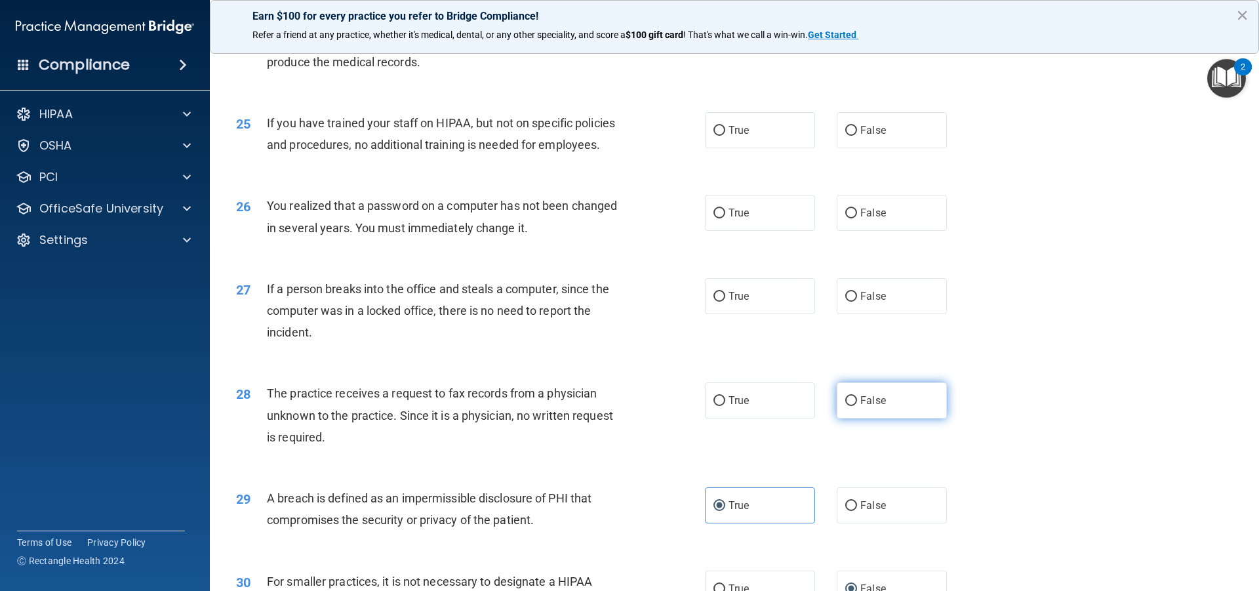
click at [874, 418] on label "False" at bounding box center [892, 400] width 110 height 36
click at [857, 406] on input "False" at bounding box center [851, 401] width 12 height 10
radio input "true"
click at [874, 302] on span "False" at bounding box center [873, 296] width 26 height 12
click at [857, 302] on input "False" at bounding box center [851, 297] width 12 height 10
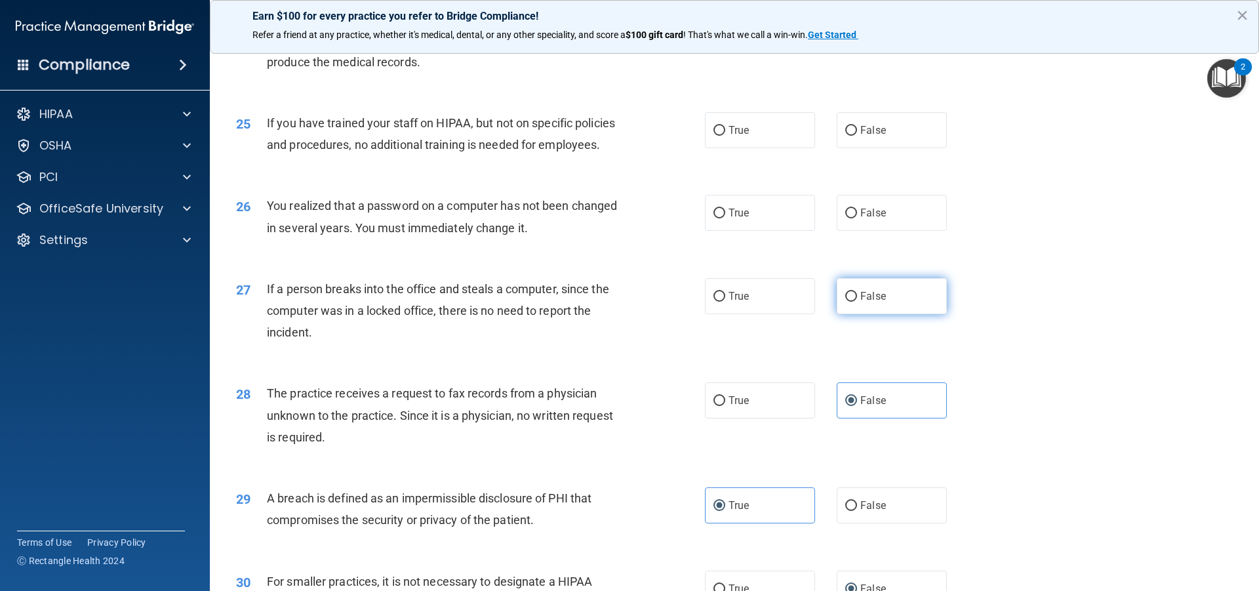
radio input "true"
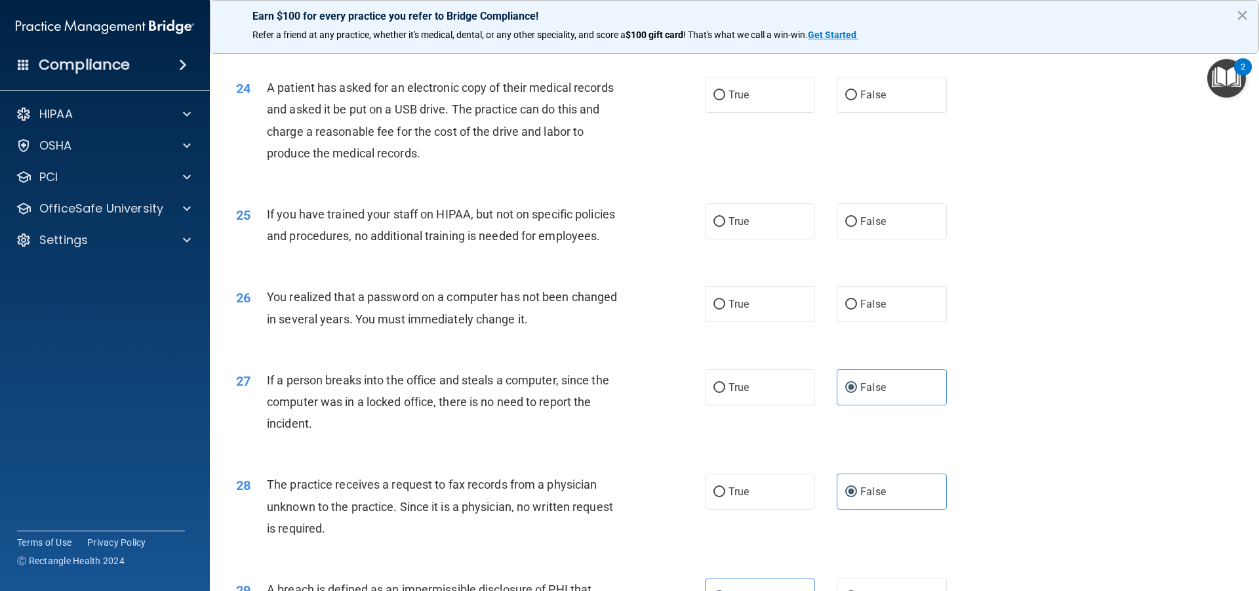
scroll to position [2185, 0]
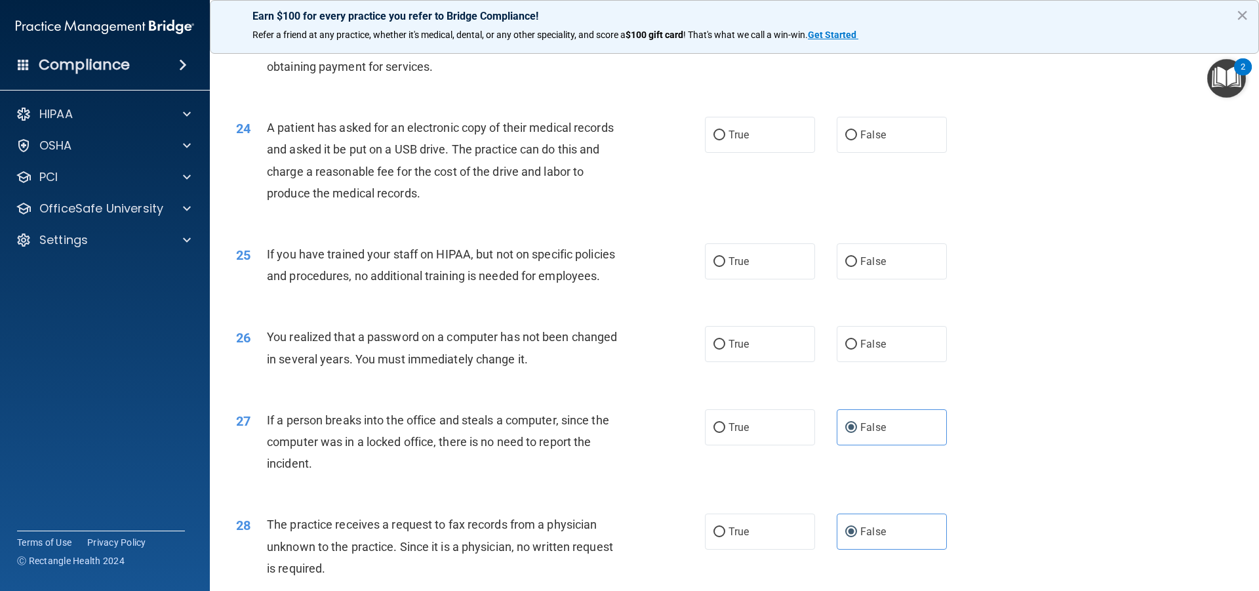
click at [765, 392] on div "26 You realized that a password on a computer has not been changed in several y…" at bounding box center [734, 350] width 1016 height 83
click at [769, 362] on label "True" at bounding box center [760, 344] width 110 height 36
click at [725, 349] on input "True" at bounding box center [719, 345] width 12 height 10
radio input "true"
click at [920, 279] on label "False" at bounding box center [892, 261] width 110 height 36
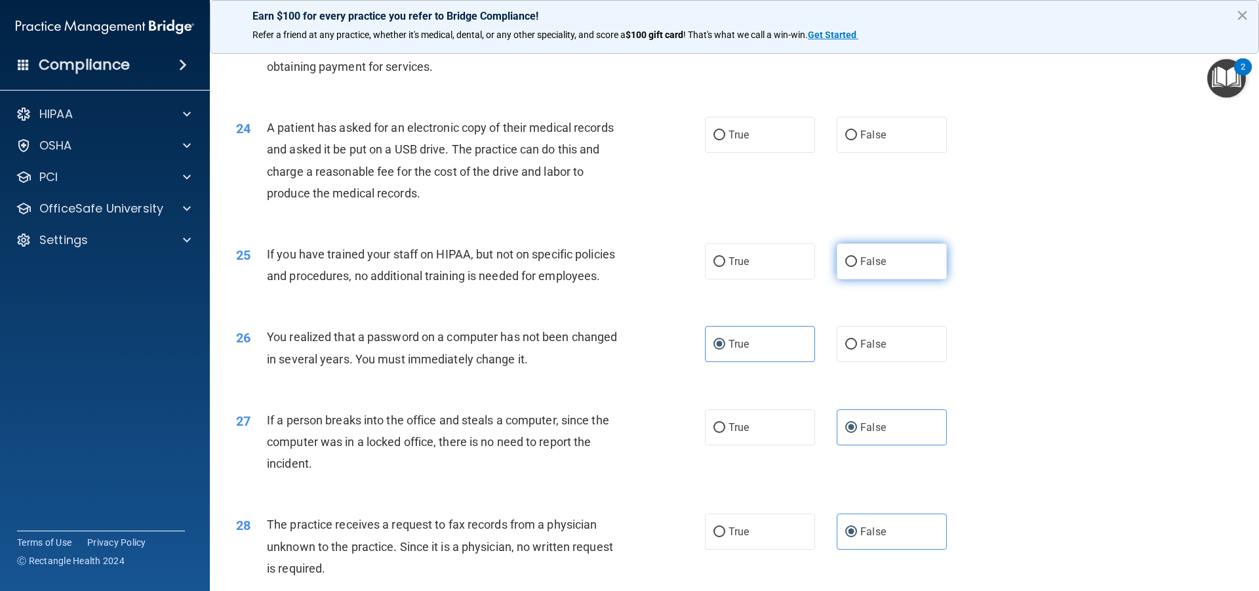
click at [857, 267] on input "False" at bounding box center [851, 262] width 12 height 10
radio input "true"
click at [765, 153] on label "True" at bounding box center [760, 135] width 110 height 36
click at [725, 140] on input "True" at bounding box center [719, 135] width 12 height 10
radio input "true"
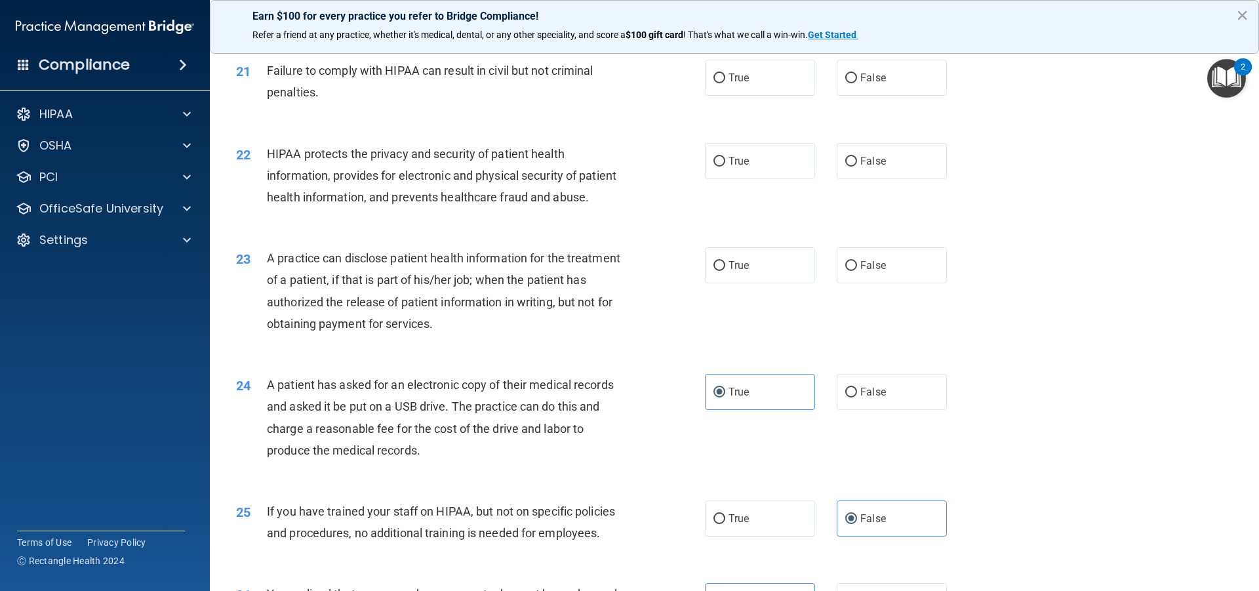
scroll to position [1923, 0]
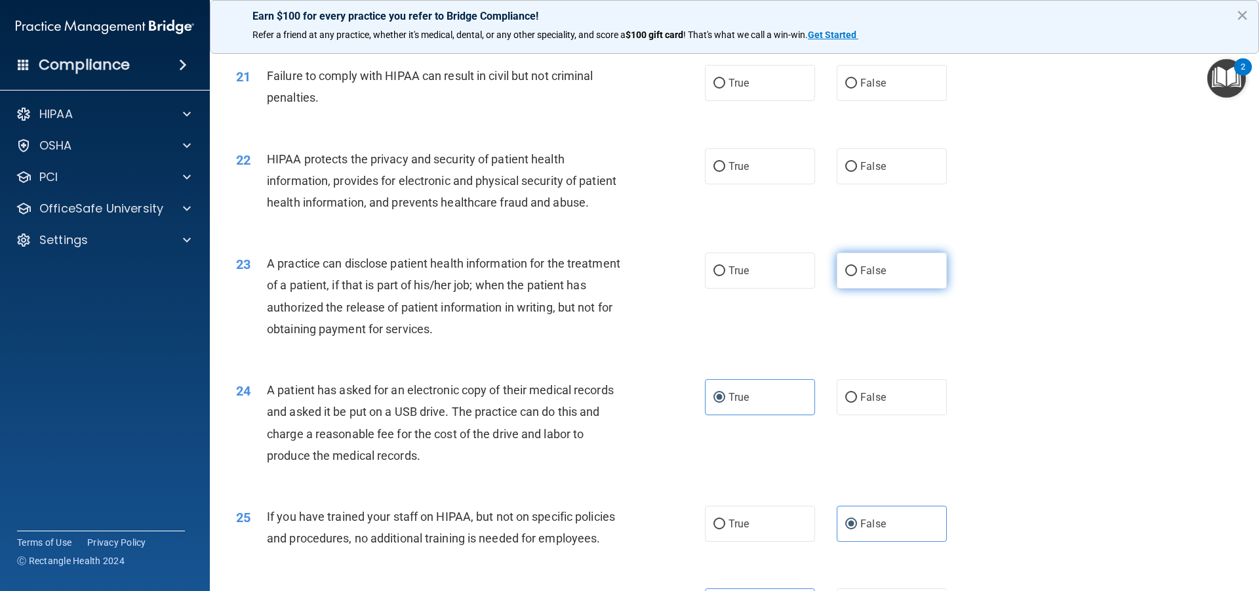
click at [886, 289] on label "False" at bounding box center [892, 270] width 110 height 36
click at [857, 276] on input "False" at bounding box center [851, 271] width 12 height 10
radio input "true"
click at [740, 172] on span "True" at bounding box center [738, 166] width 20 height 12
click at [725, 172] on input "True" at bounding box center [719, 167] width 12 height 10
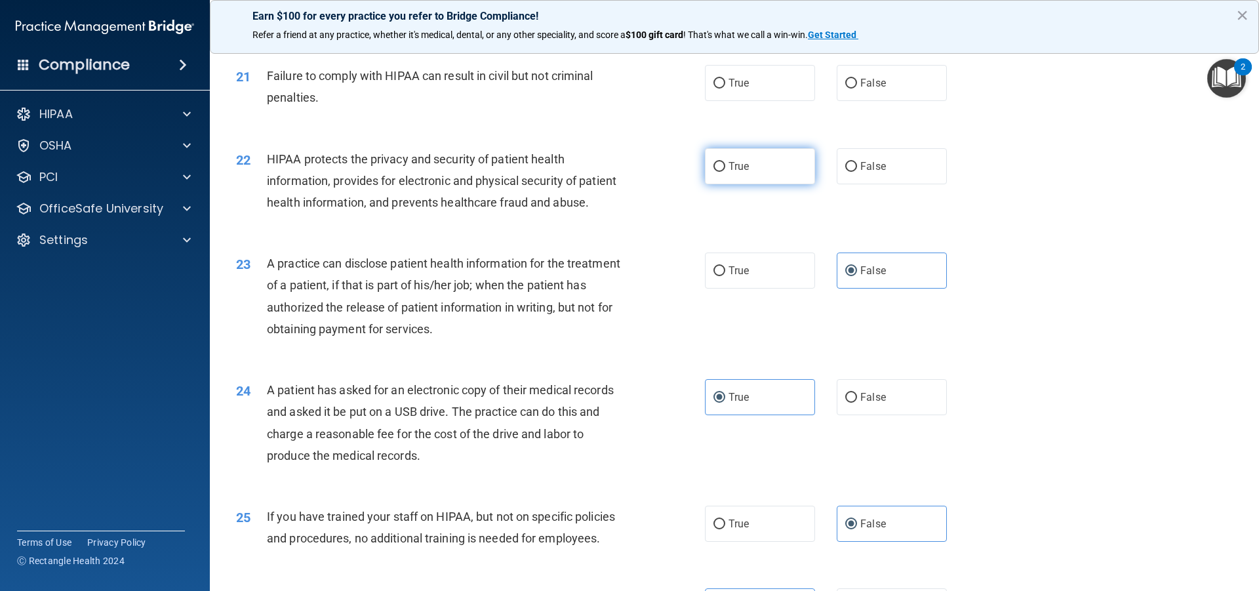
radio input "true"
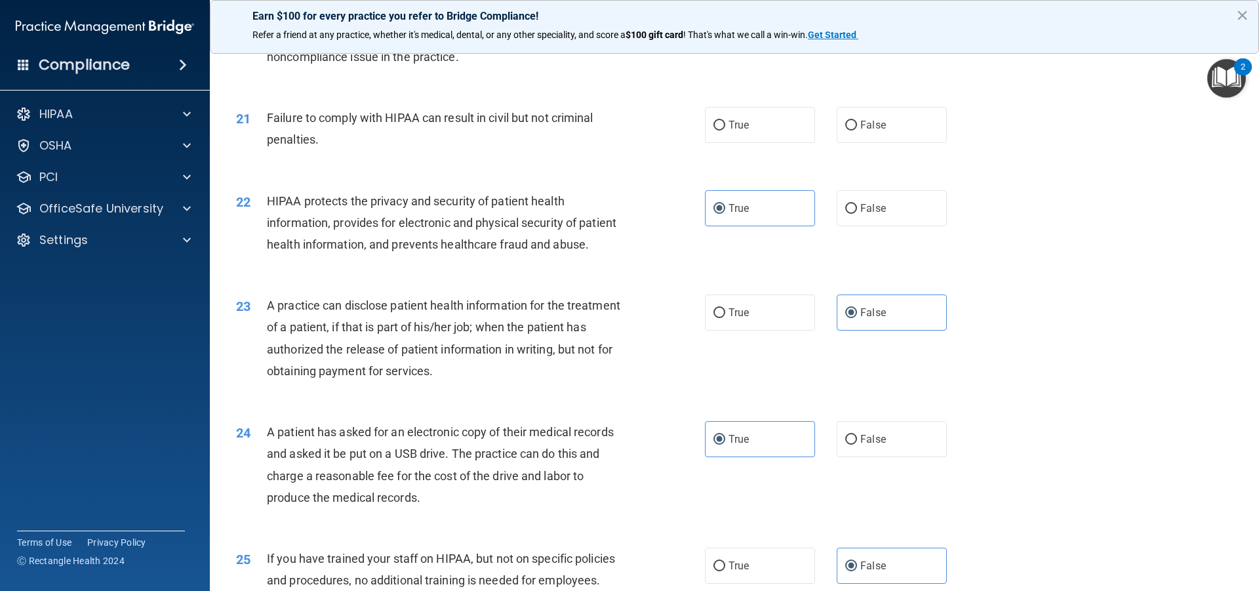
scroll to position [1857, 0]
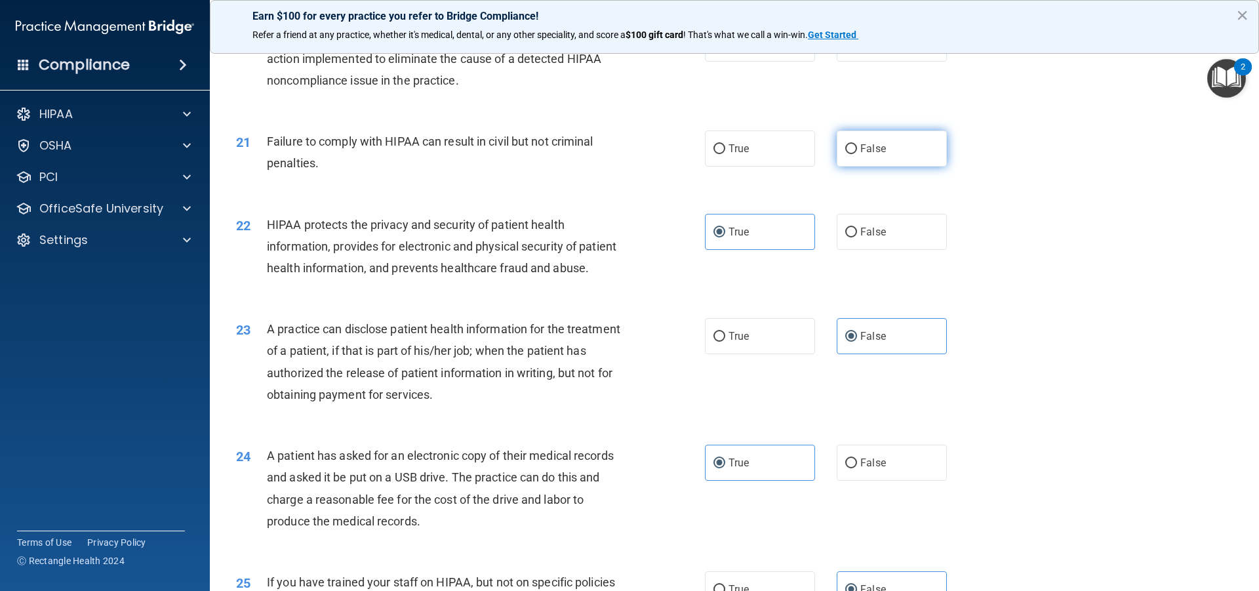
click at [894, 167] on label "False" at bounding box center [892, 148] width 110 height 36
click at [857, 154] on input "False" at bounding box center [851, 149] width 12 height 10
radio input "true"
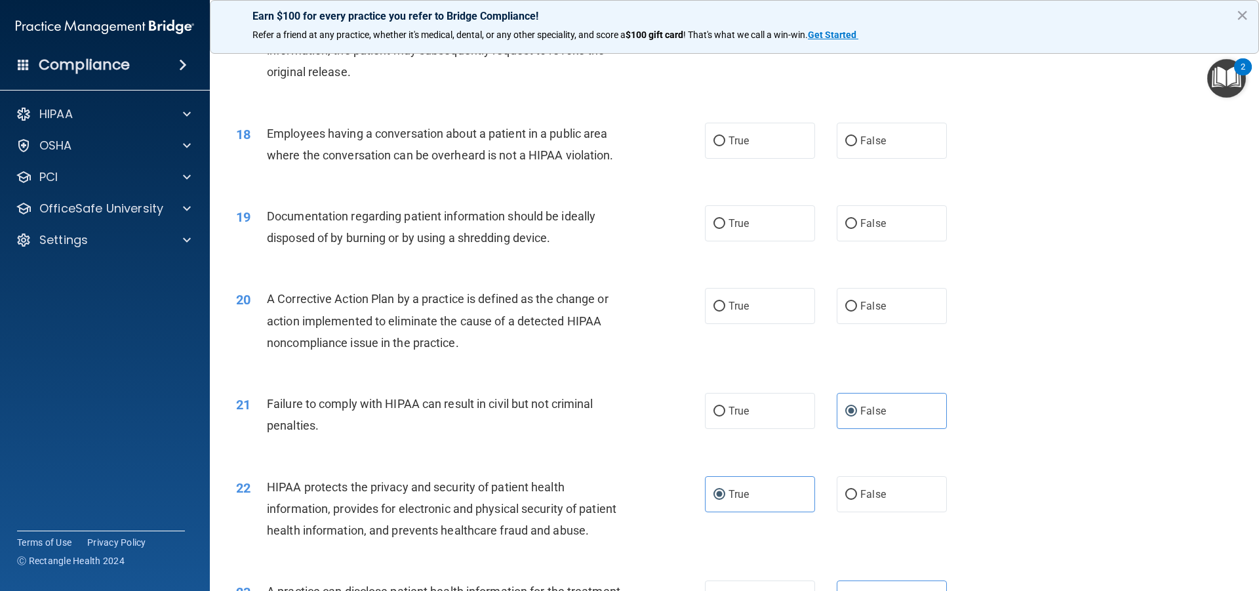
scroll to position [1529, 0]
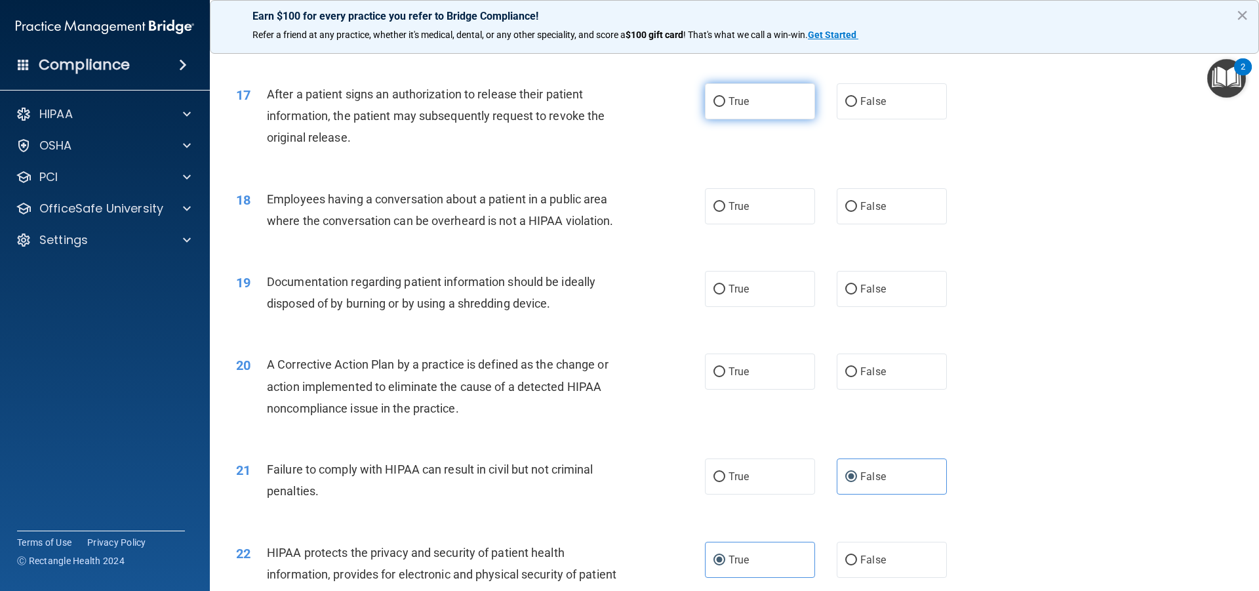
click at [759, 117] on label "True" at bounding box center [760, 101] width 110 height 36
click at [725, 107] on input "True" at bounding box center [719, 102] width 12 height 10
radio input "true"
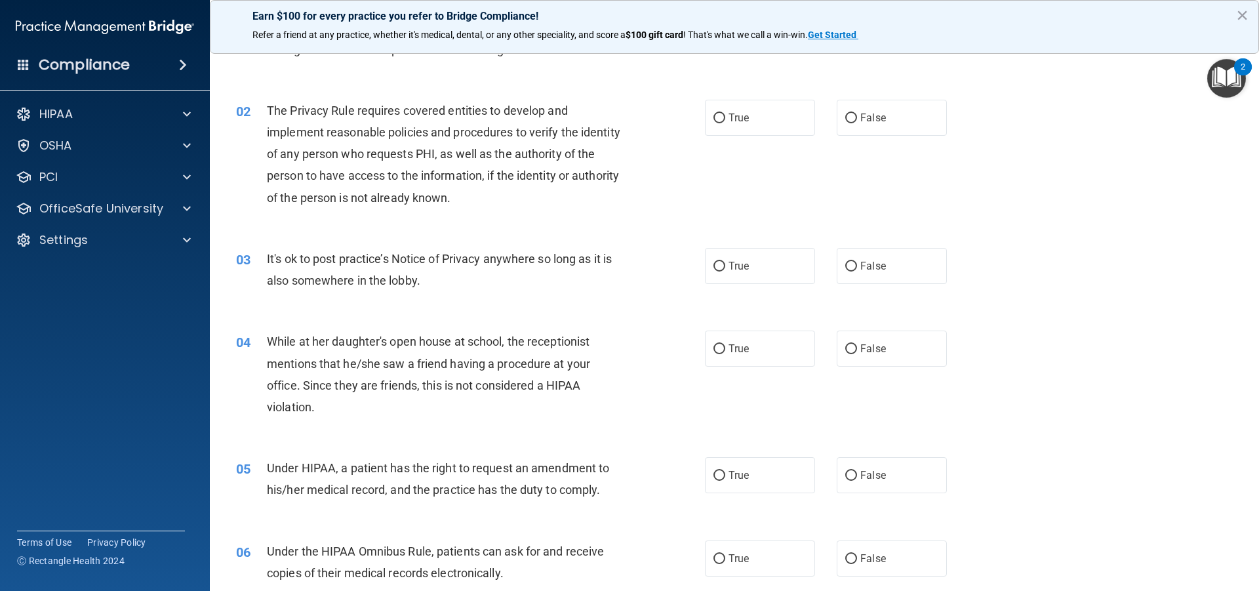
scroll to position [87, 0]
click at [899, 269] on label "False" at bounding box center [892, 267] width 110 height 36
click at [857, 269] on input "False" at bounding box center [851, 267] width 12 height 10
radio input "true"
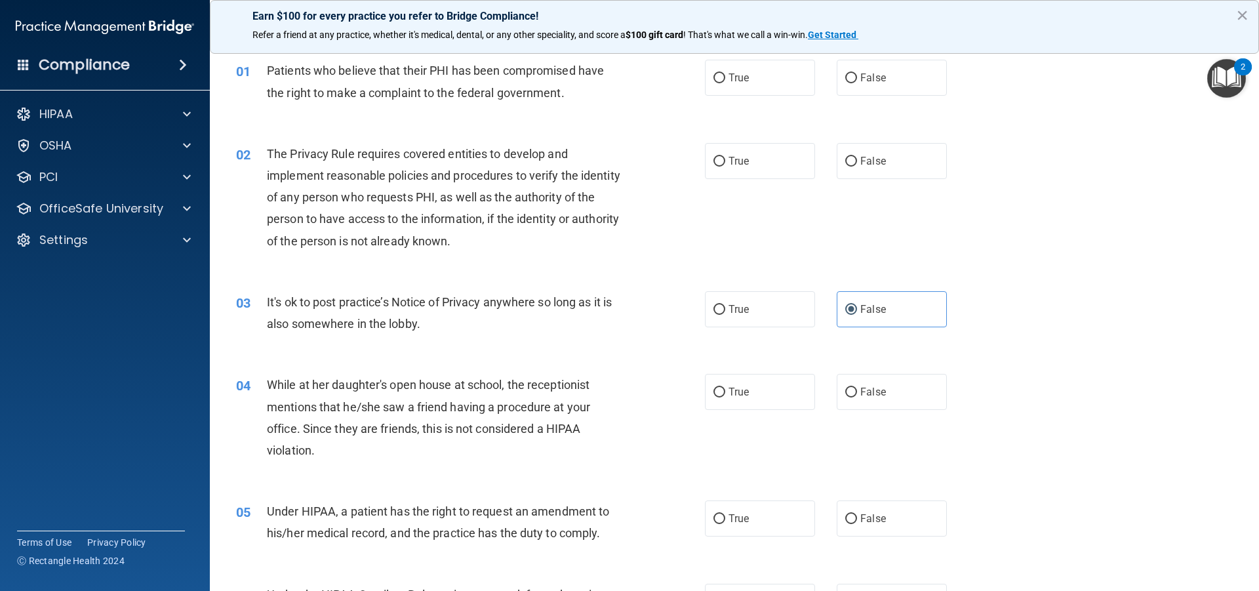
scroll to position [0, 0]
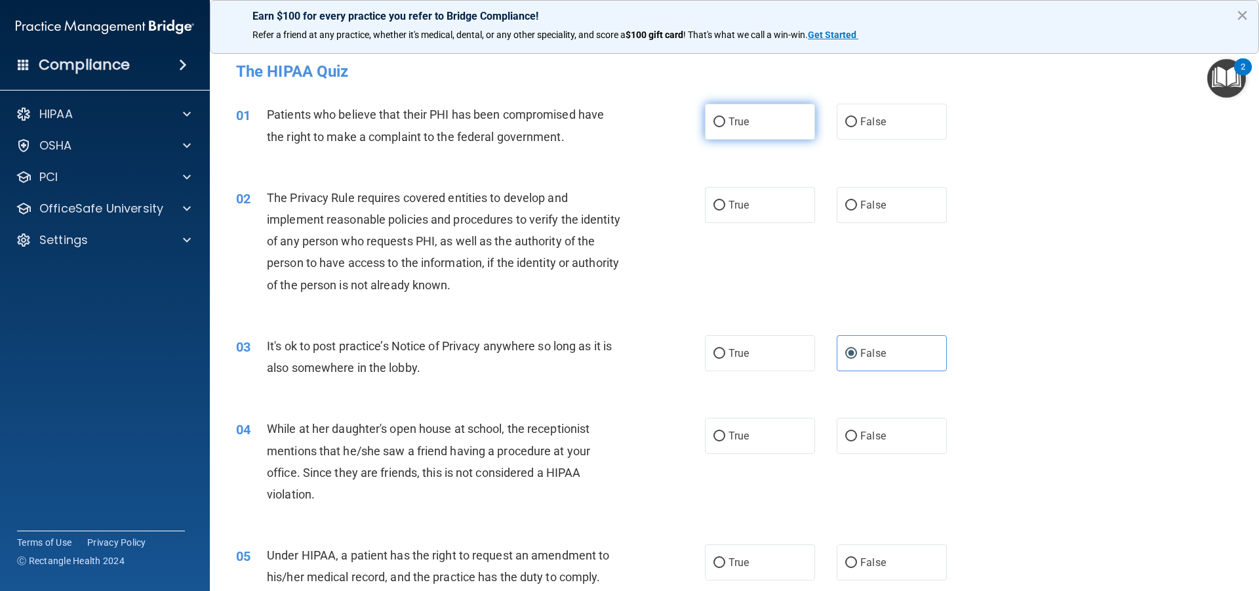
click at [754, 113] on label "True" at bounding box center [760, 122] width 110 height 36
click at [725, 117] on input "True" at bounding box center [719, 122] width 12 height 10
radio input "true"
click at [723, 215] on label "True" at bounding box center [760, 205] width 110 height 36
click at [723, 210] on input "True" at bounding box center [719, 206] width 12 height 10
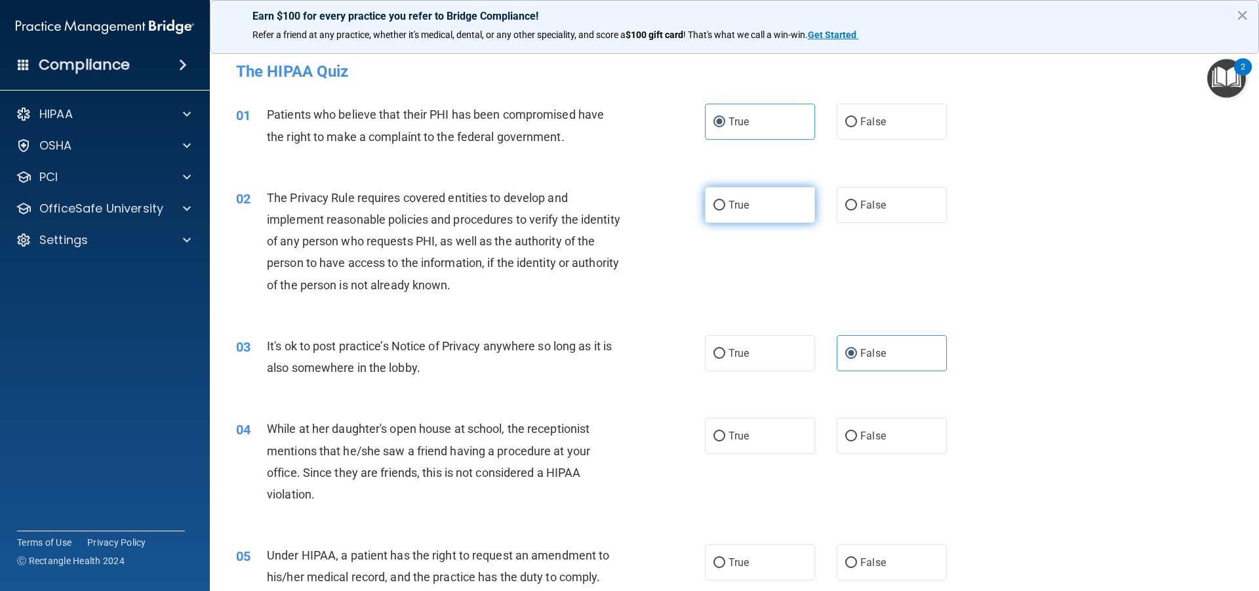
radio input "true"
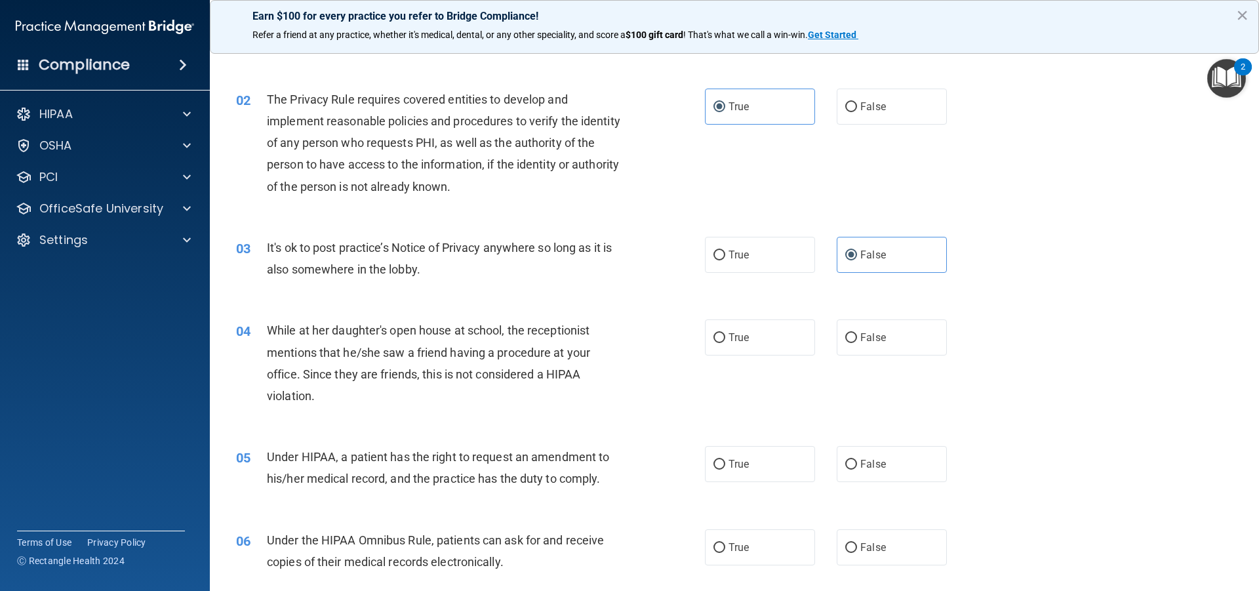
scroll to position [131, 0]
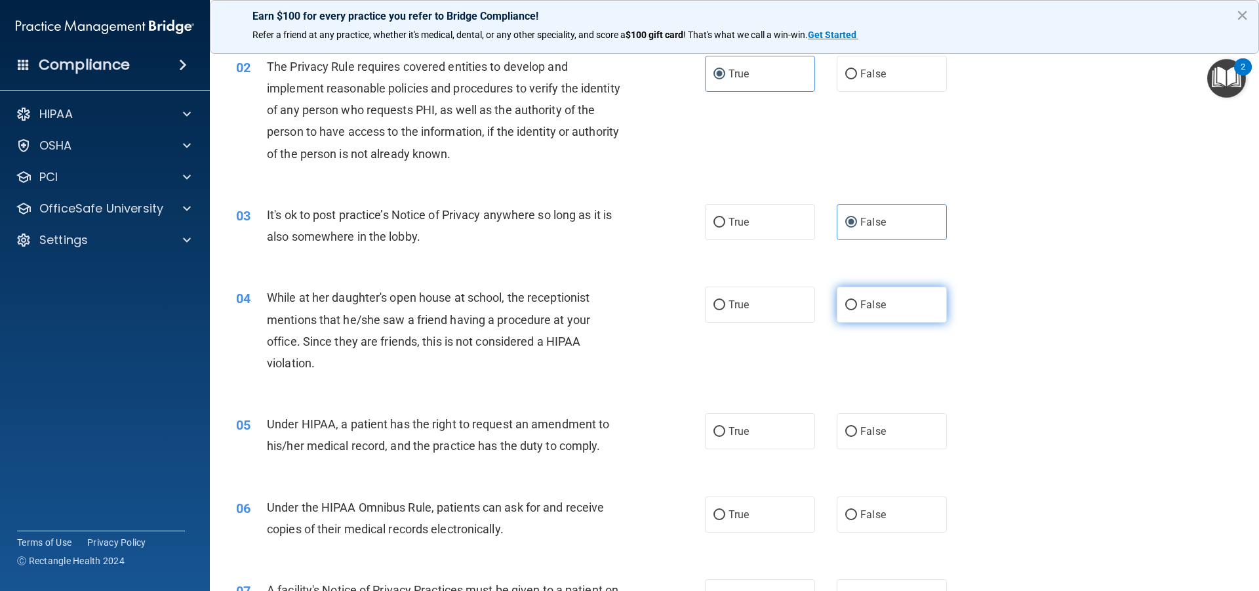
click at [876, 299] on span "False" at bounding box center [873, 304] width 26 height 12
click at [857, 300] on input "False" at bounding box center [851, 305] width 12 height 10
radio input "true"
click at [745, 441] on label "True" at bounding box center [760, 431] width 110 height 36
click at [725, 437] on input "True" at bounding box center [719, 432] width 12 height 10
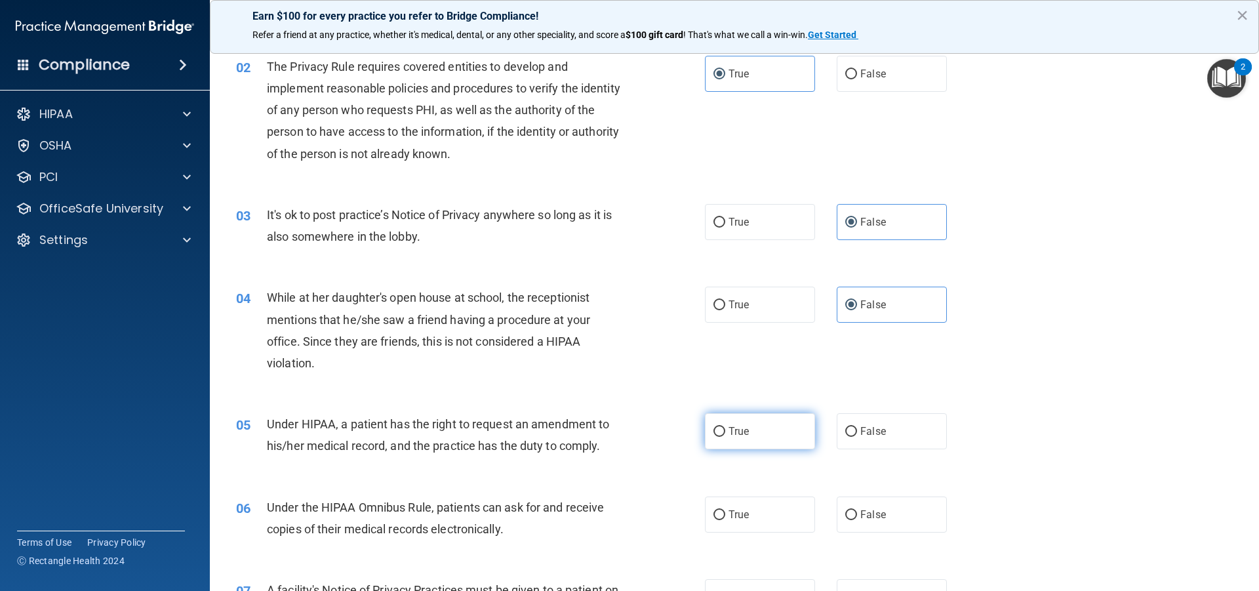
radio input "true"
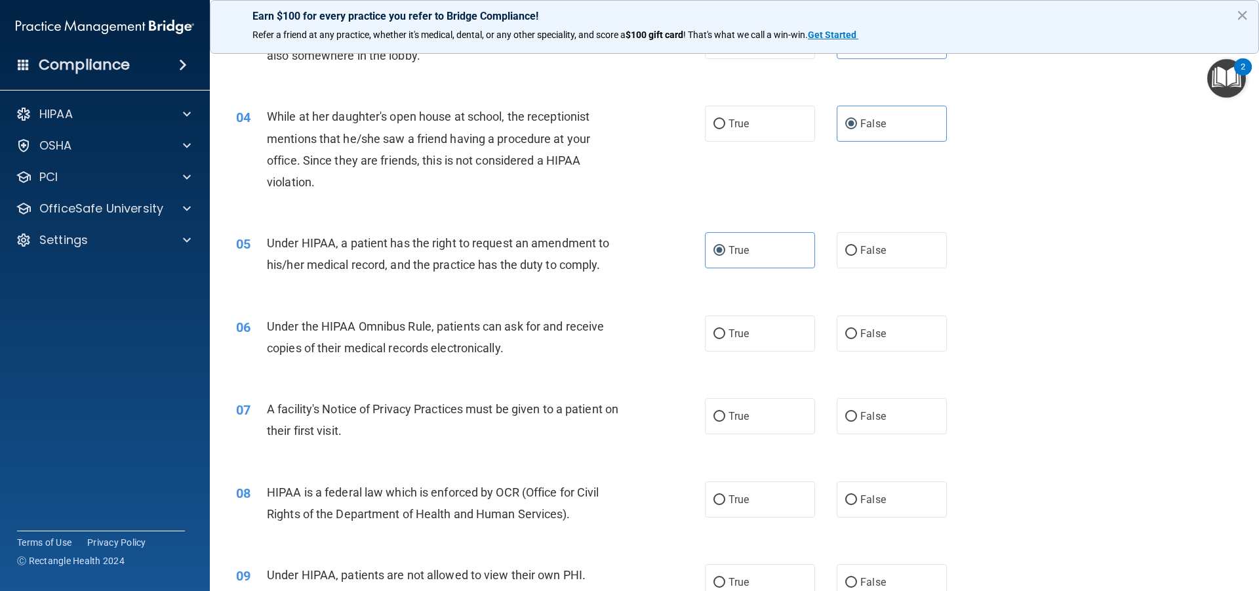
scroll to position [328, 0]
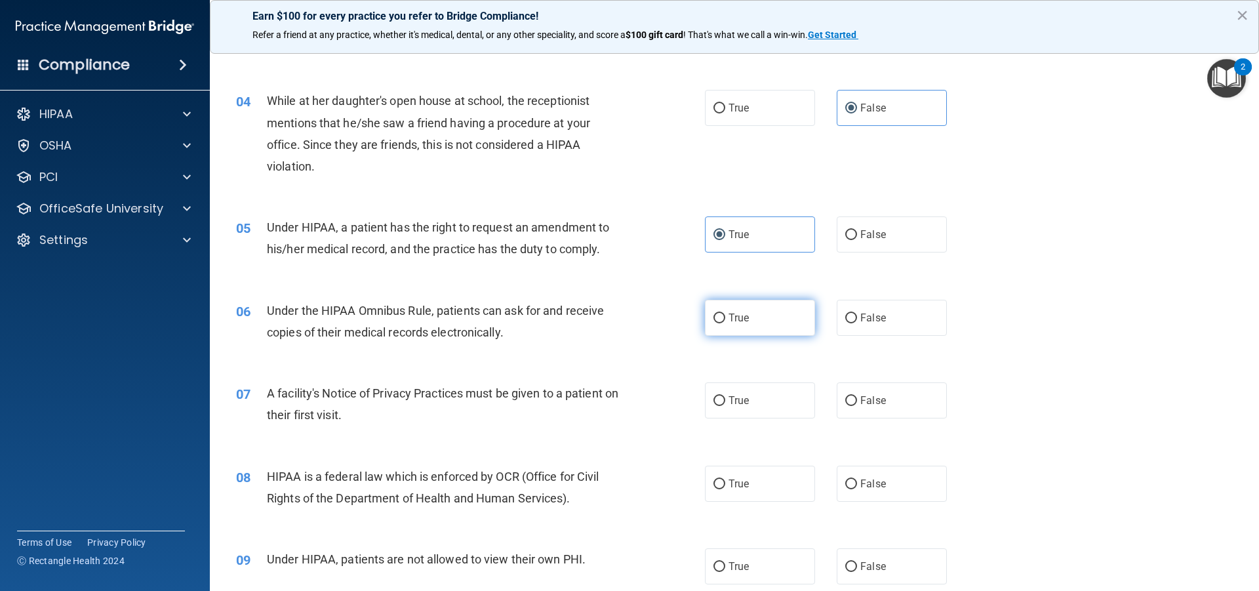
click at [757, 324] on label "True" at bounding box center [760, 318] width 110 height 36
click at [725, 323] on input "True" at bounding box center [719, 318] width 12 height 10
radio input "true"
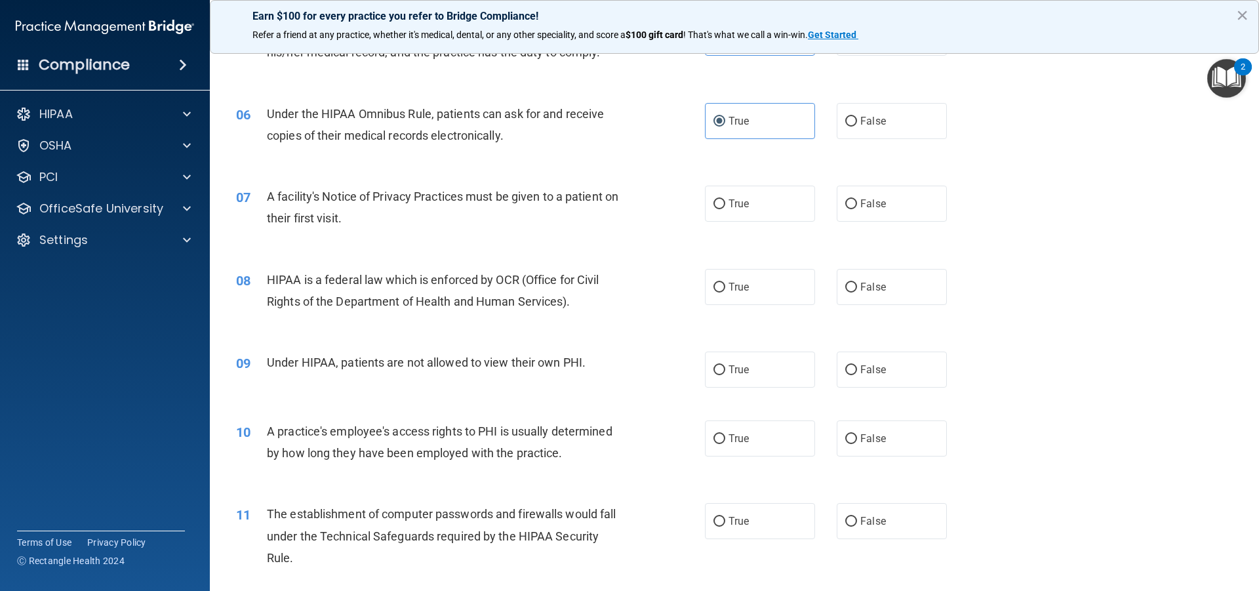
scroll to position [590, 0]
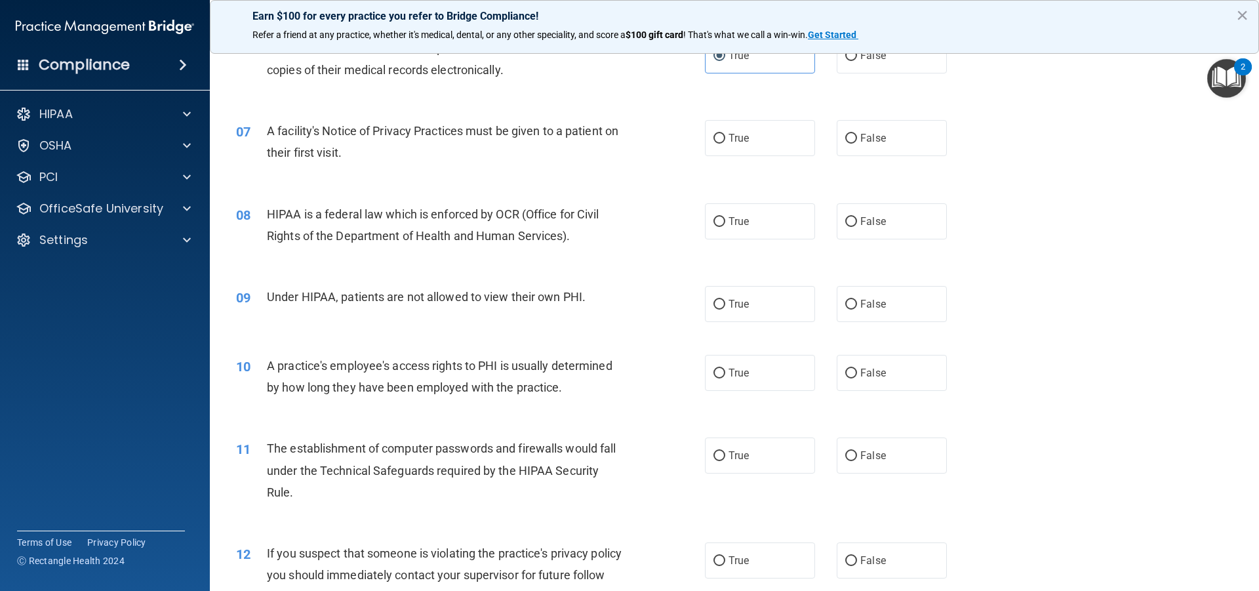
click at [748, 159] on div "07 A facility's Notice of Privacy Practices must be given to a patient on their…" at bounding box center [734, 145] width 1016 height 83
click at [786, 140] on label "True" at bounding box center [760, 138] width 110 height 36
click at [725, 140] on input "True" at bounding box center [719, 139] width 12 height 10
radio input "true"
click at [906, 220] on label "False" at bounding box center [892, 221] width 110 height 36
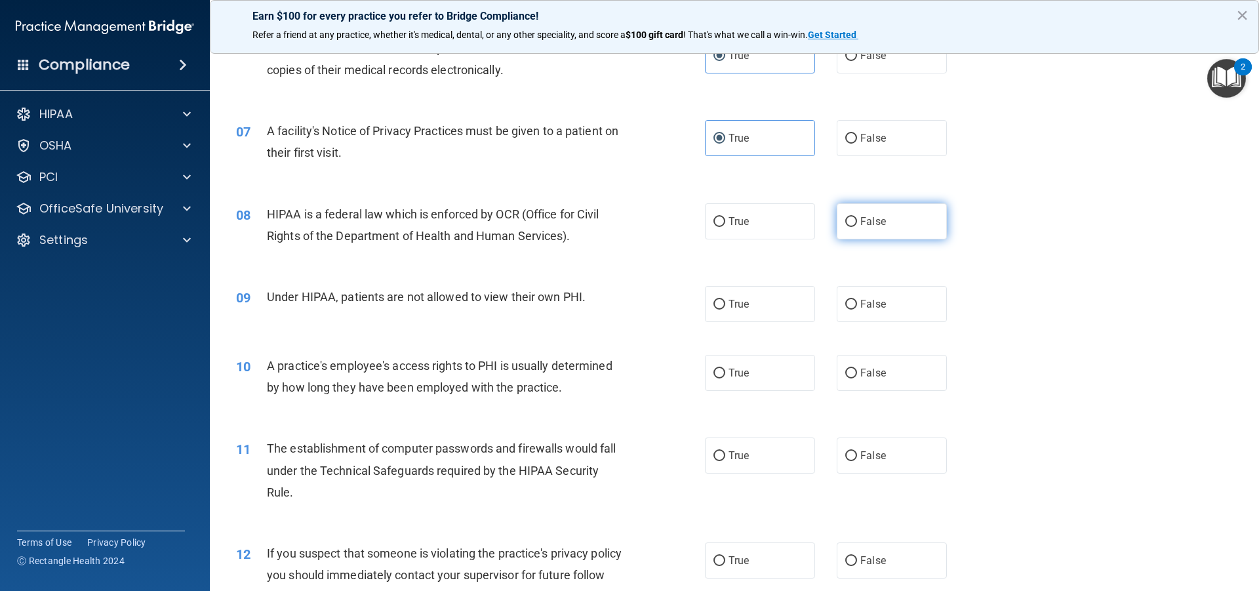
click at [857, 220] on input "False" at bounding box center [851, 222] width 12 height 10
radio input "true"
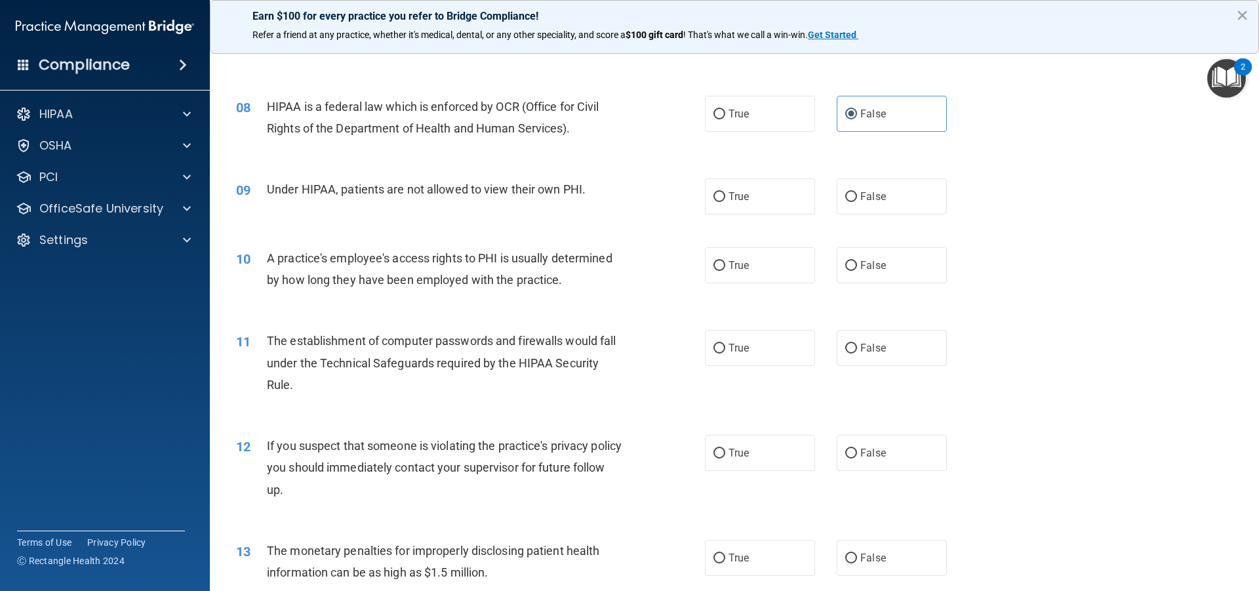
scroll to position [721, 0]
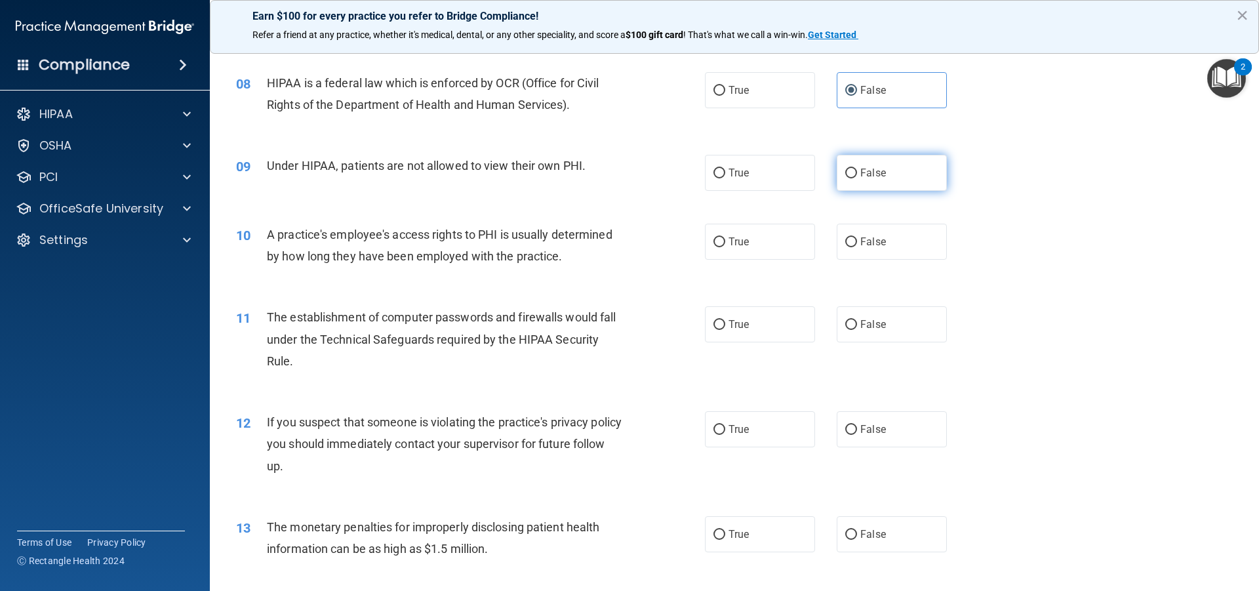
click at [909, 187] on label "False" at bounding box center [892, 173] width 110 height 36
click at [857, 178] on input "False" at bounding box center [851, 174] width 12 height 10
radio input "true"
click at [902, 245] on label "False" at bounding box center [892, 242] width 110 height 36
click at [857, 245] on input "False" at bounding box center [851, 242] width 12 height 10
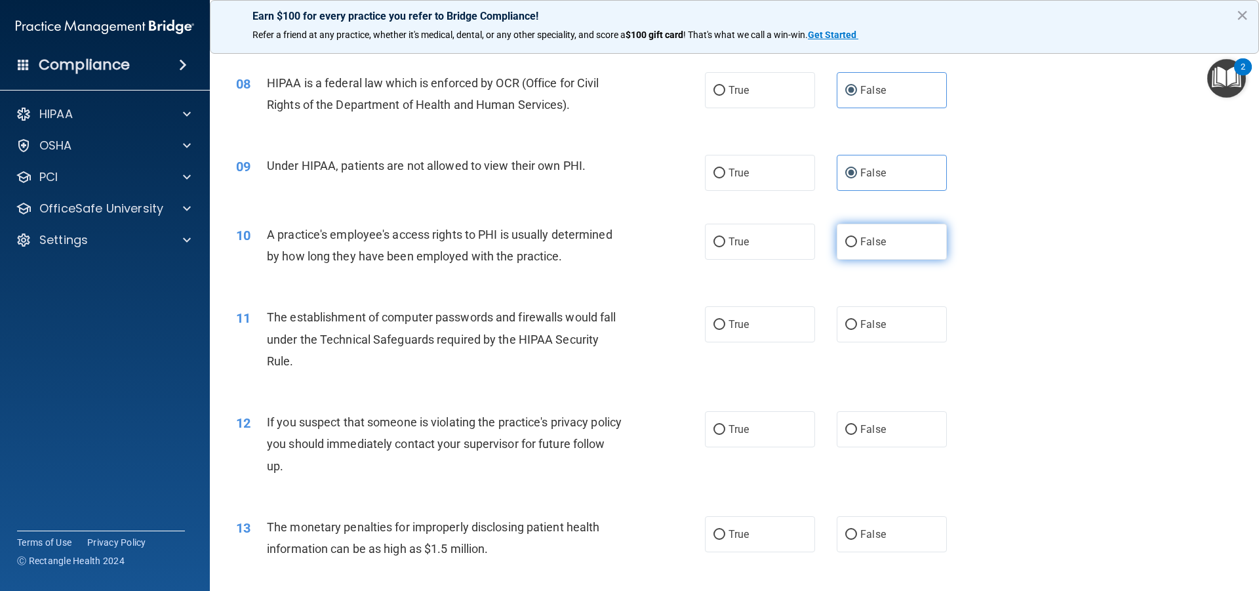
radio input "true"
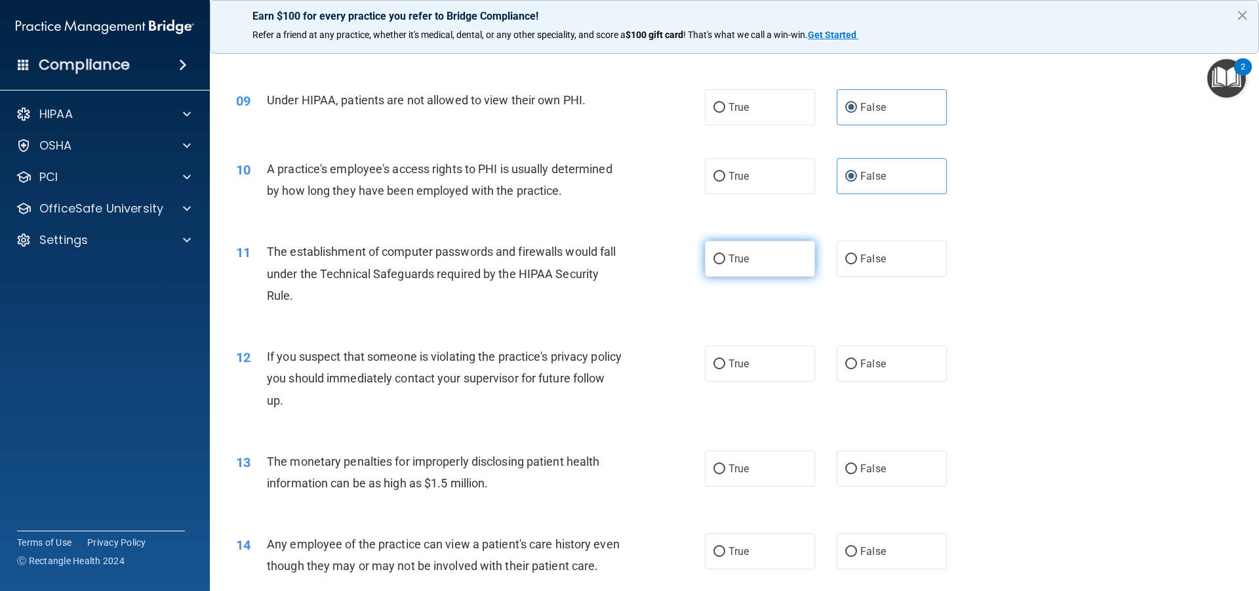
click at [747, 254] on label "True" at bounding box center [760, 259] width 110 height 36
click at [725, 254] on input "True" at bounding box center [719, 259] width 12 height 10
radio input "true"
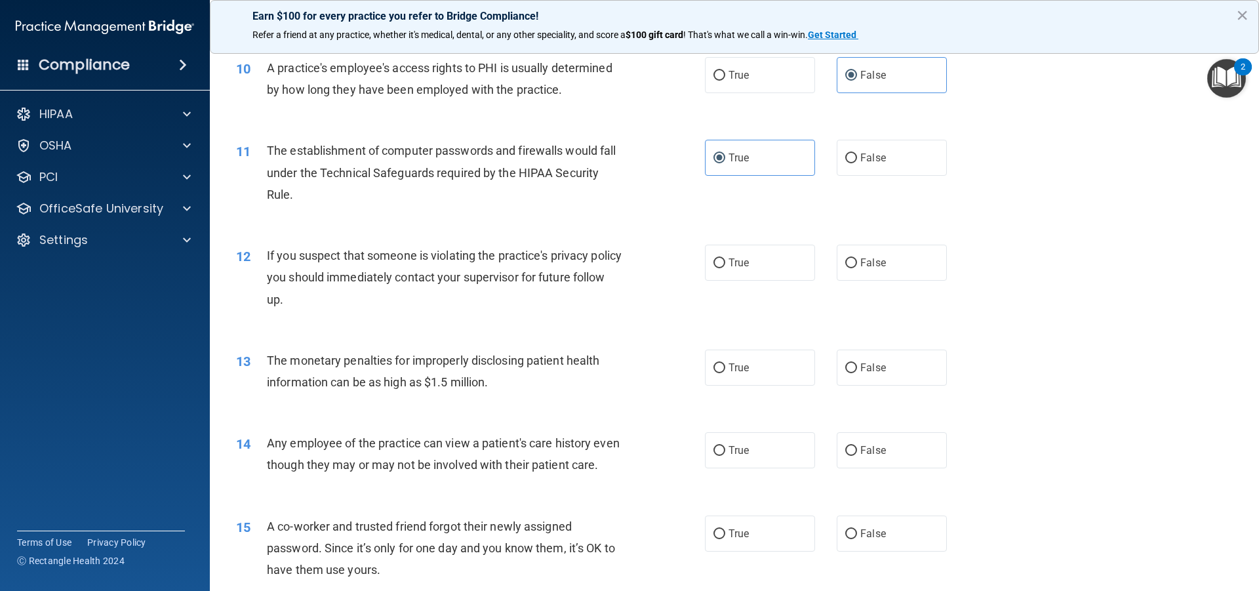
scroll to position [918, 0]
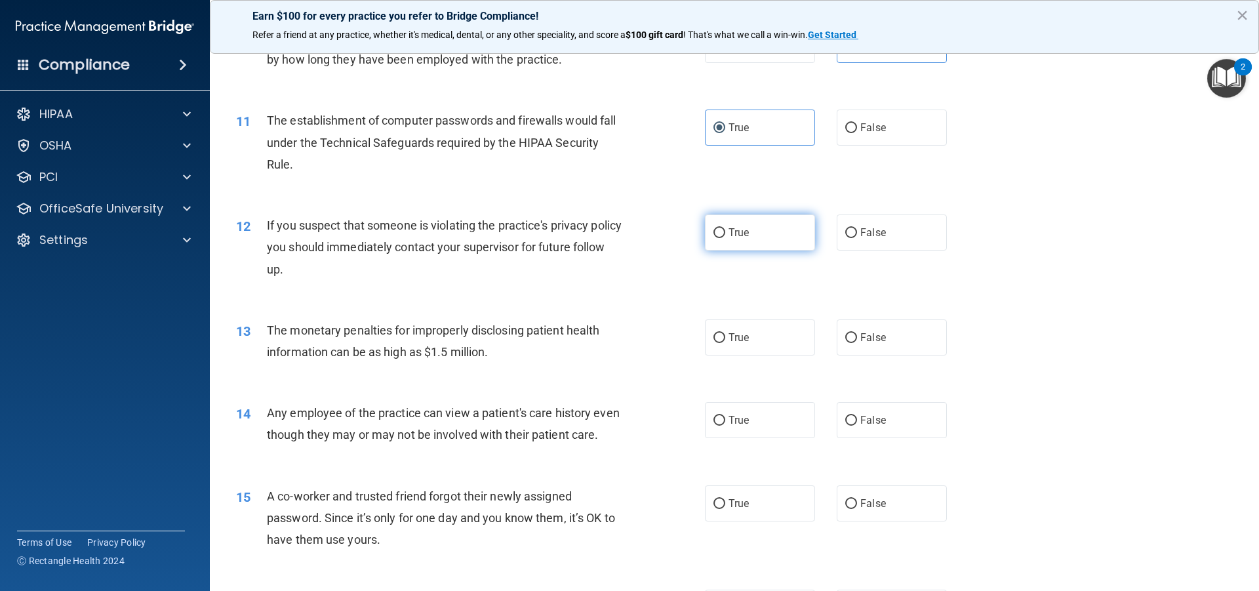
click at [767, 240] on label "True" at bounding box center [760, 232] width 110 height 36
click at [725, 238] on input "True" at bounding box center [719, 233] width 12 height 10
radio input "true"
click at [767, 338] on label "True" at bounding box center [760, 337] width 110 height 36
click at [725, 338] on input "True" at bounding box center [719, 338] width 12 height 10
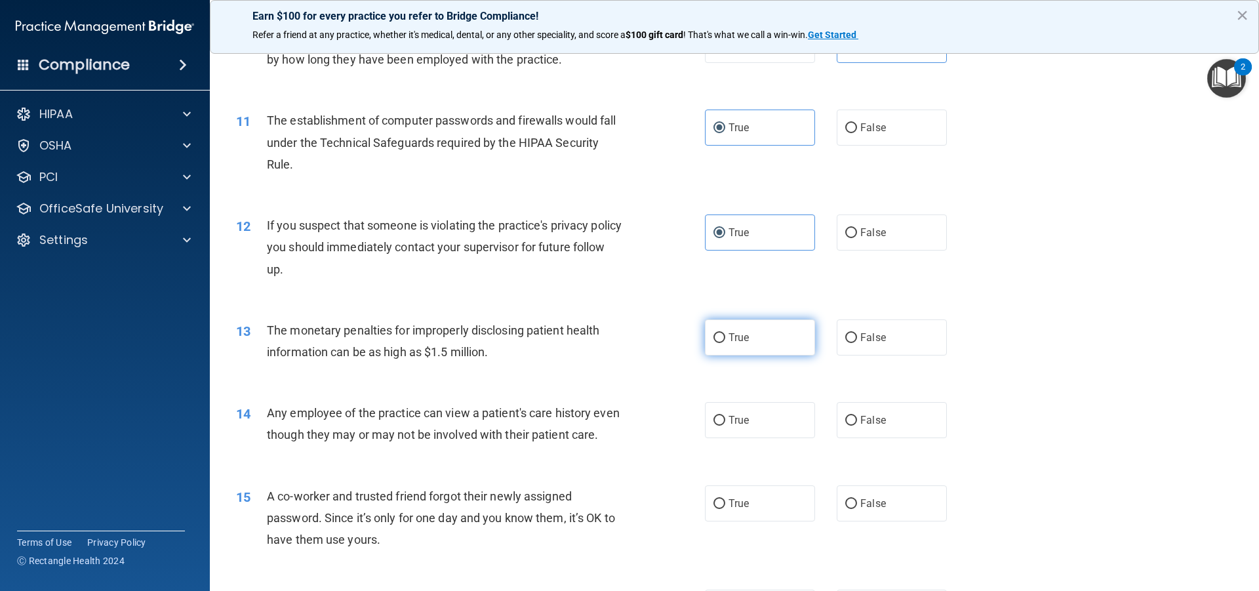
radio input "true"
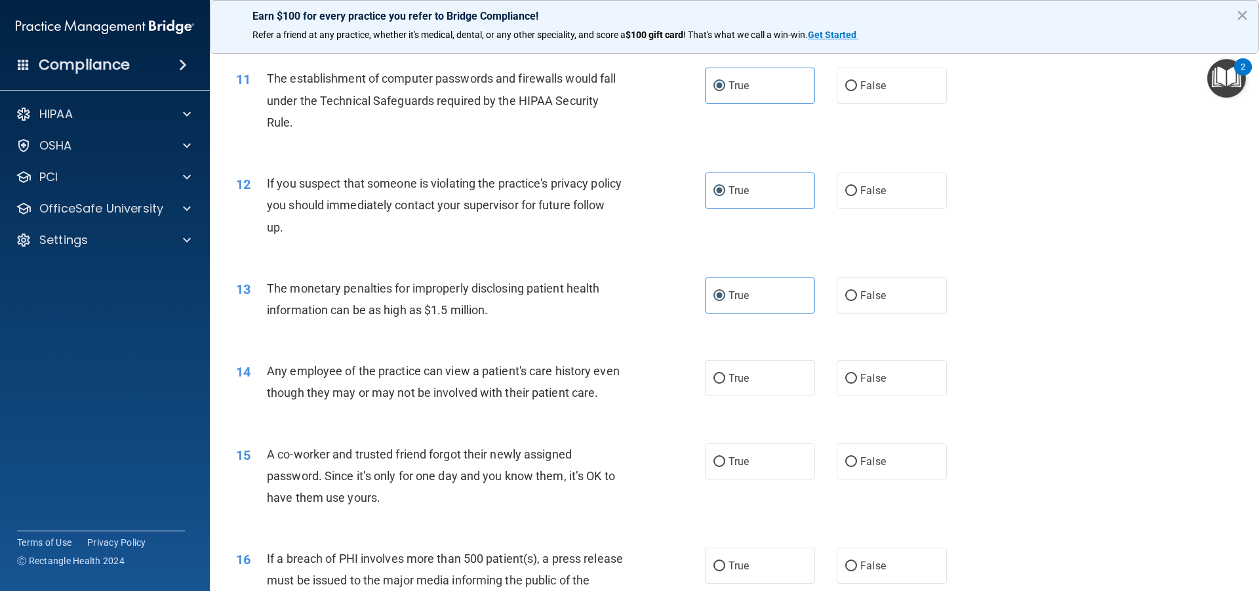
scroll to position [984, 0]
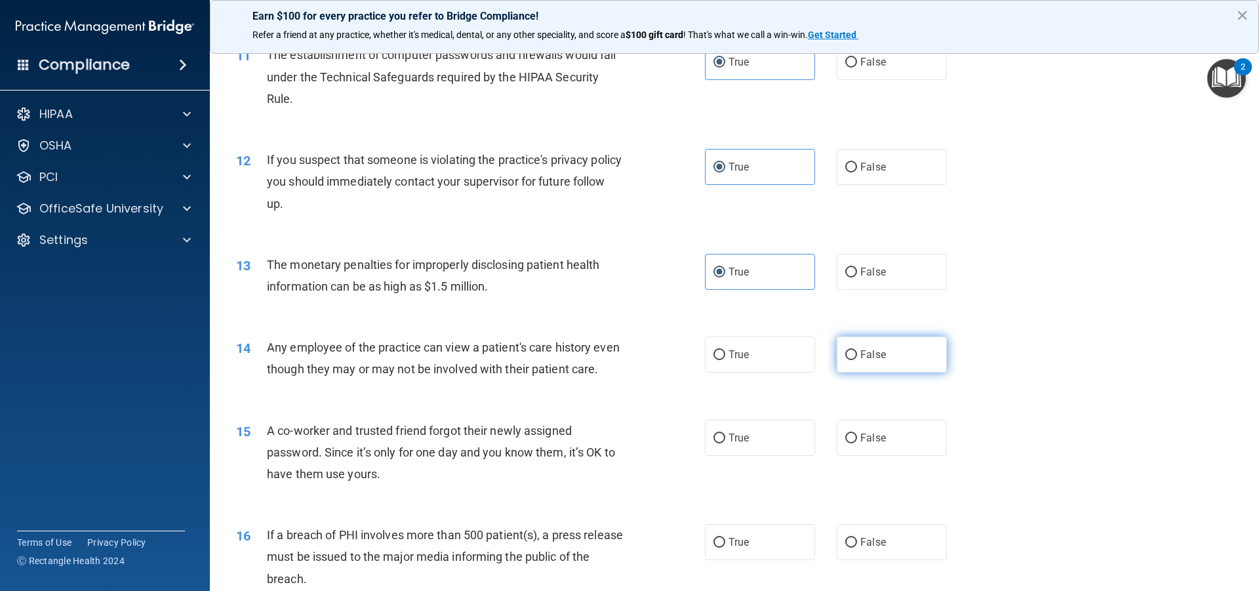
click at [852, 354] on label "False" at bounding box center [892, 354] width 110 height 36
click at [852, 354] on input "False" at bounding box center [851, 355] width 12 height 10
radio input "true"
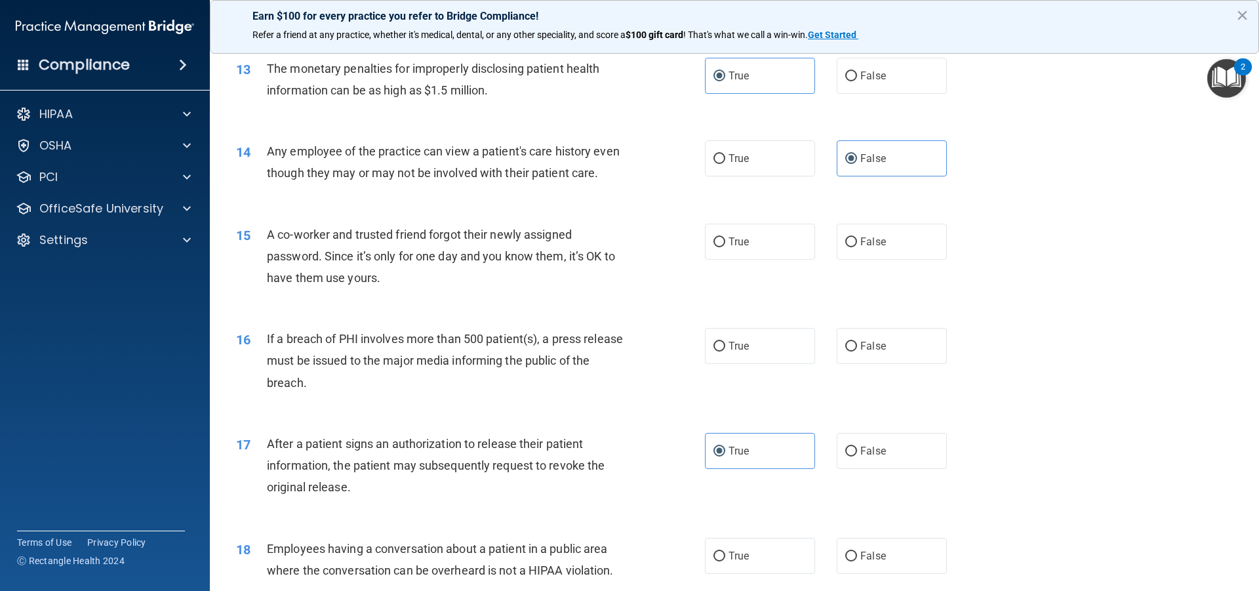
scroll to position [1180, 0]
click at [864, 247] on span "False" at bounding box center [873, 241] width 26 height 12
click at [857, 247] on input "False" at bounding box center [851, 242] width 12 height 10
radio input "true"
click at [751, 363] on label "True" at bounding box center [760, 345] width 110 height 36
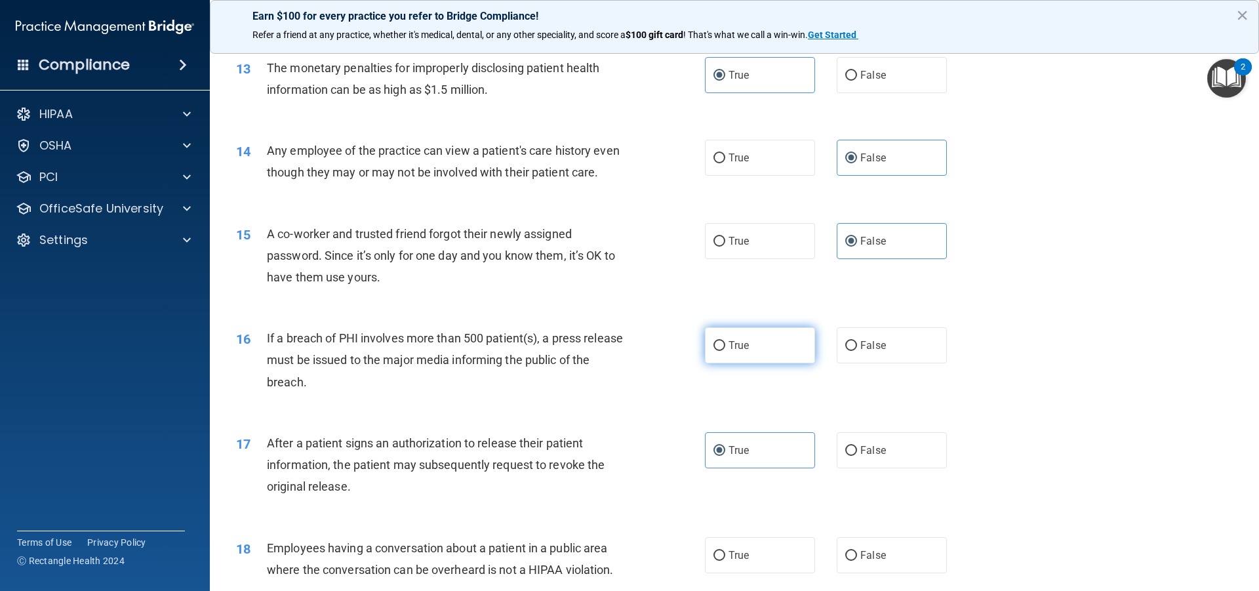
click at [725, 351] on input "True" at bounding box center [719, 346] width 12 height 10
radio input "true"
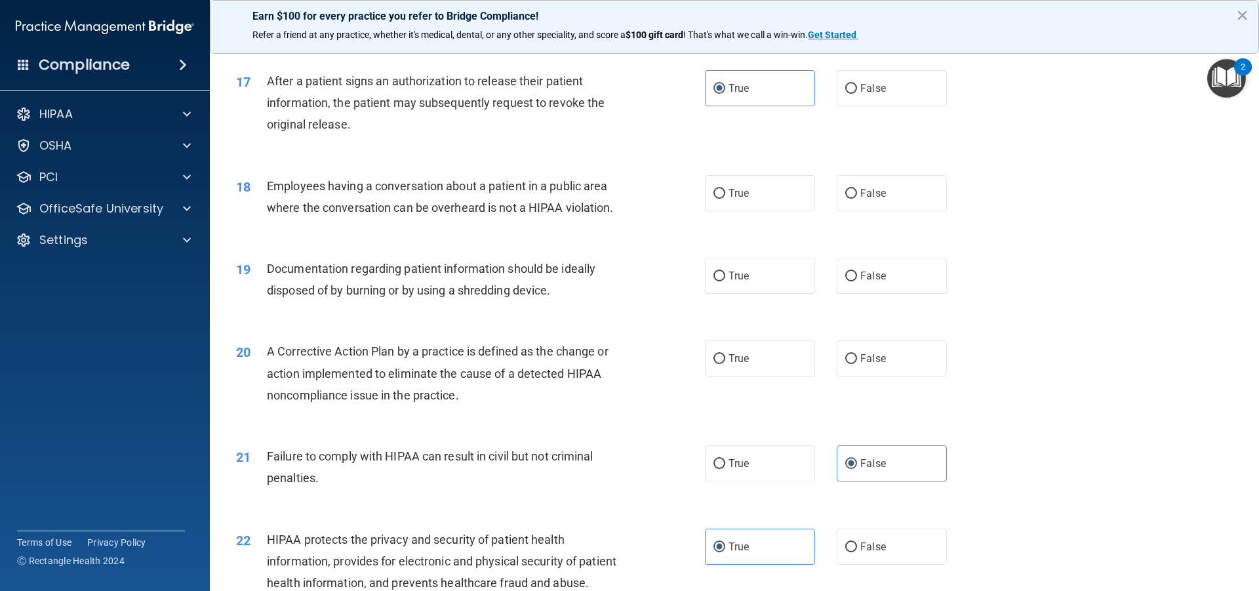
scroll to position [1508, 0]
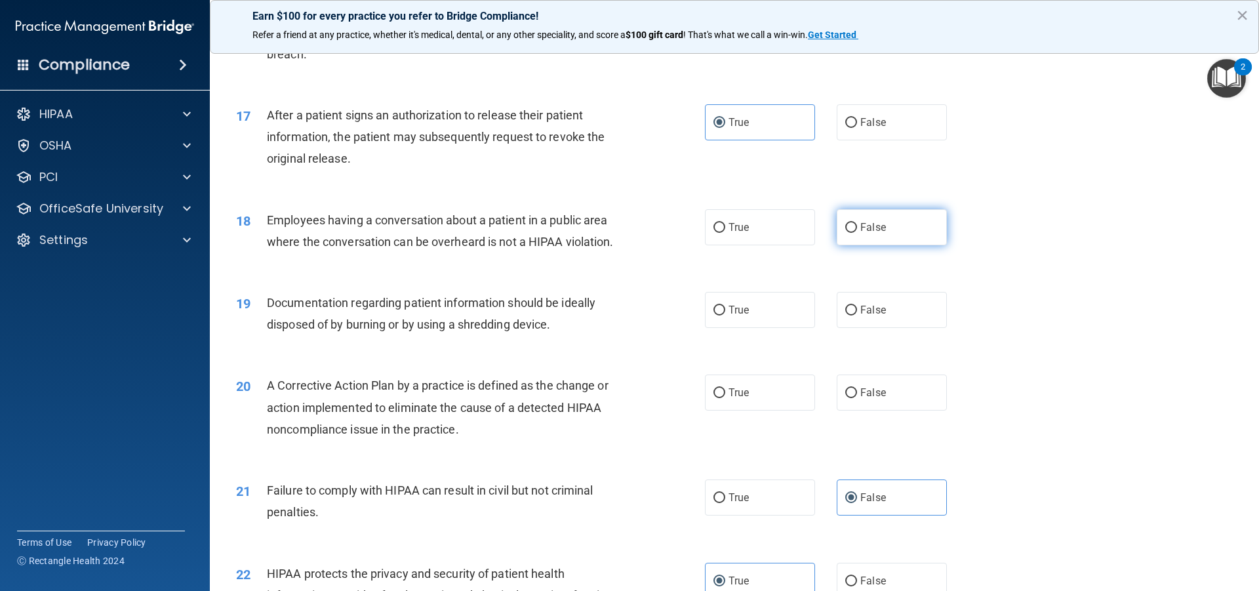
click at [847, 233] on input "False" at bounding box center [851, 228] width 12 height 10
radio input "true"
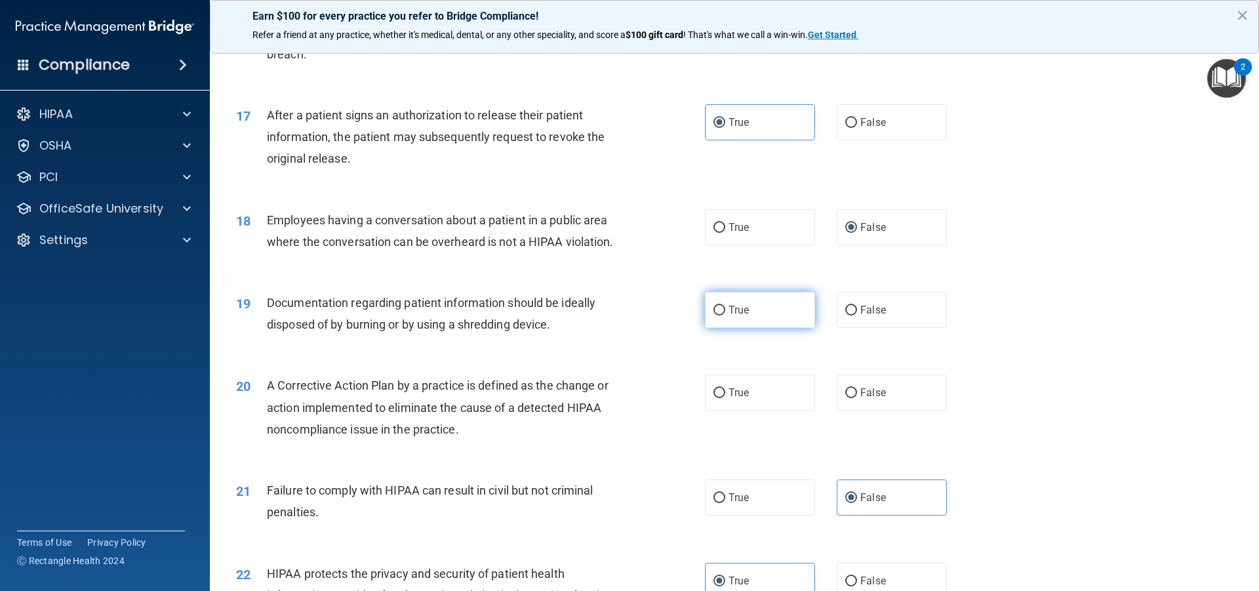
click at [753, 328] on label "True" at bounding box center [760, 310] width 110 height 36
click at [725, 315] on input "True" at bounding box center [719, 311] width 12 height 10
radio input "true"
click at [728, 410] on label "True" at bounding box center [760, 392] width 110 height 36
click at [725, 398] on input "True" at bounding box center [719, 393] width 12 height 10
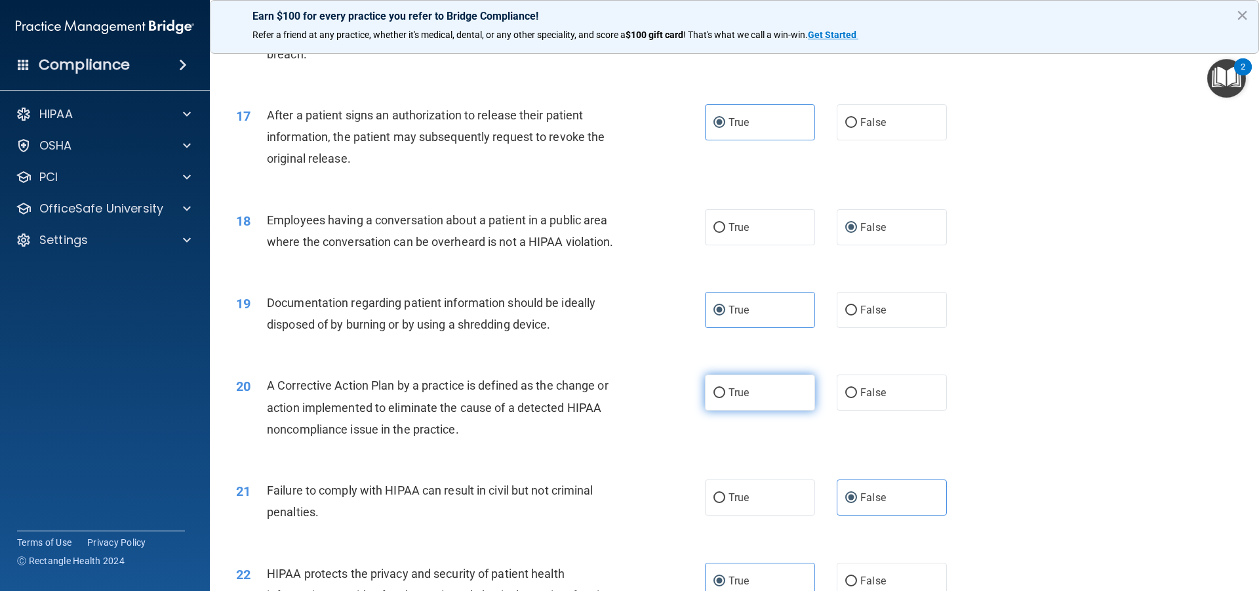
radio input "true"
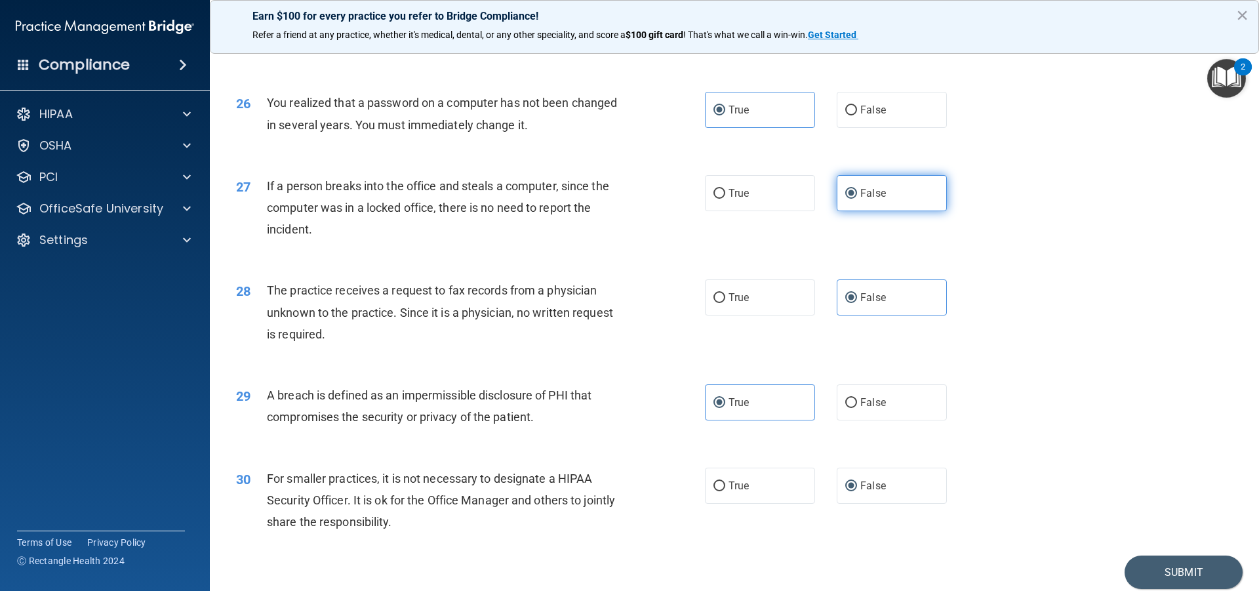
scroll to position [2513, 0]
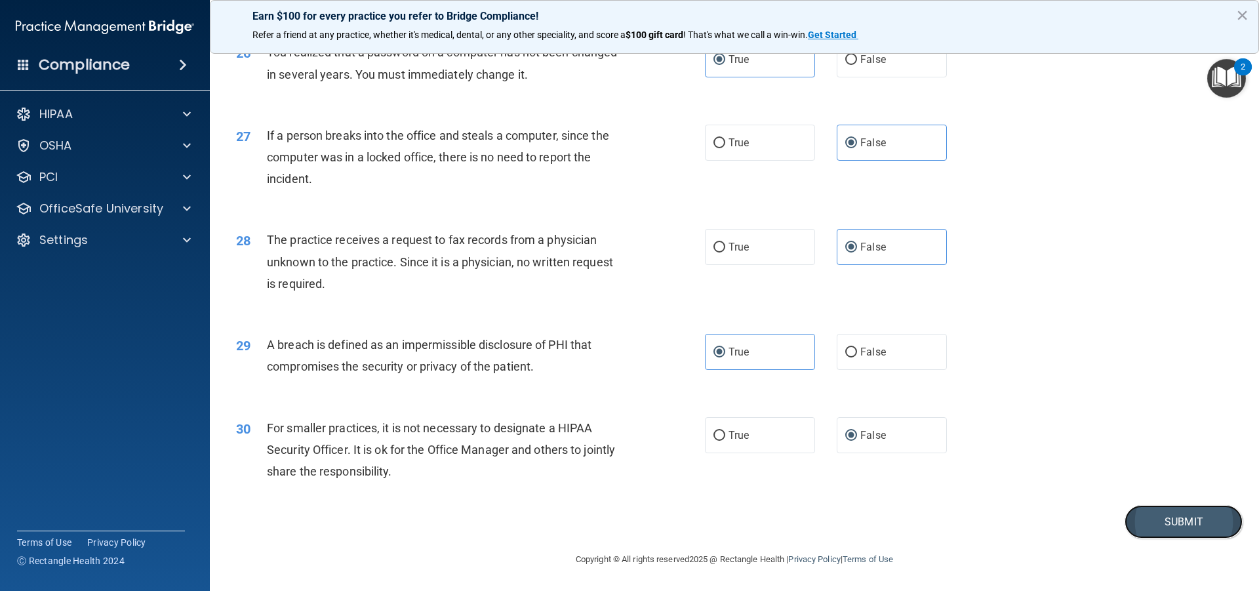
click at [1201, 525] on button "Submit" at bounding box center [1184, 521] width 118 height 33
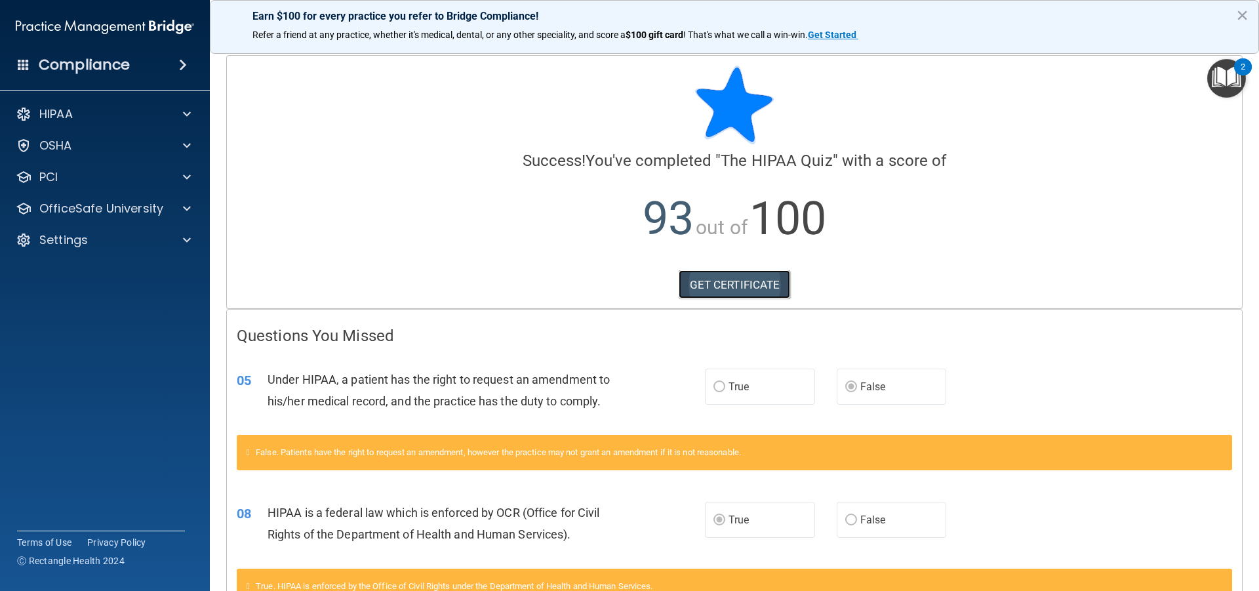
click at [754, 290] on link "GET CERTIFICATE" at bounding box center [735, 284] width 112 height 29
click at [70, 204] on p "OfficeSafe University" at bounding box center [101, 209] width 124 height 16
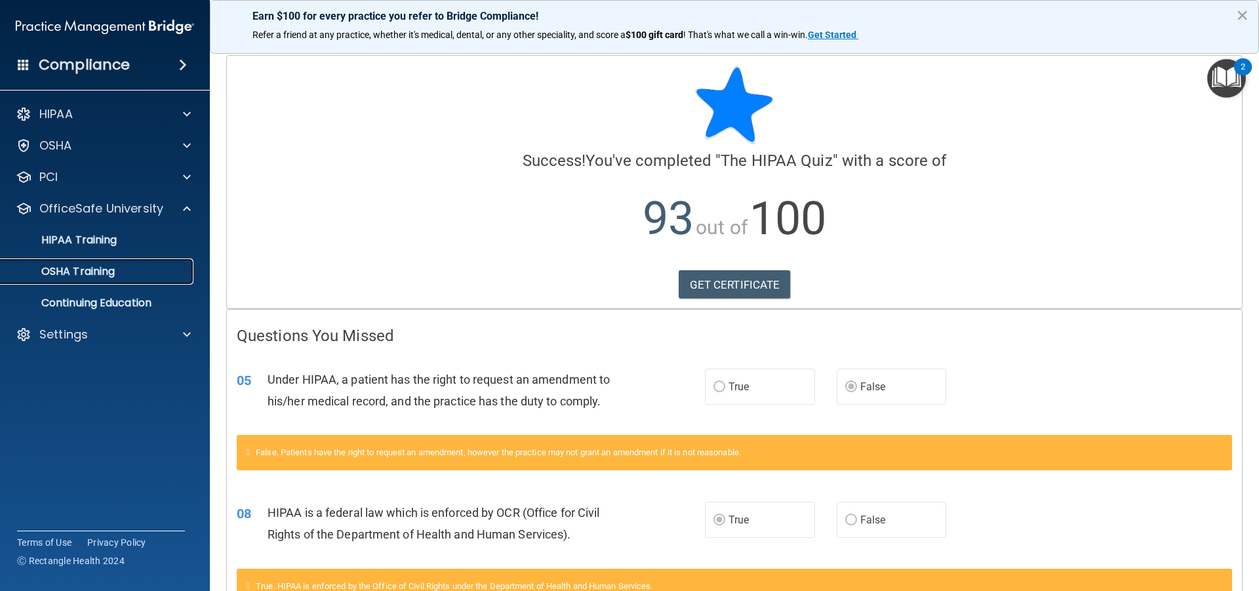
click at [110, 273] on p "OSHA Training" at bounding box center [62, 271] width 106 height 13
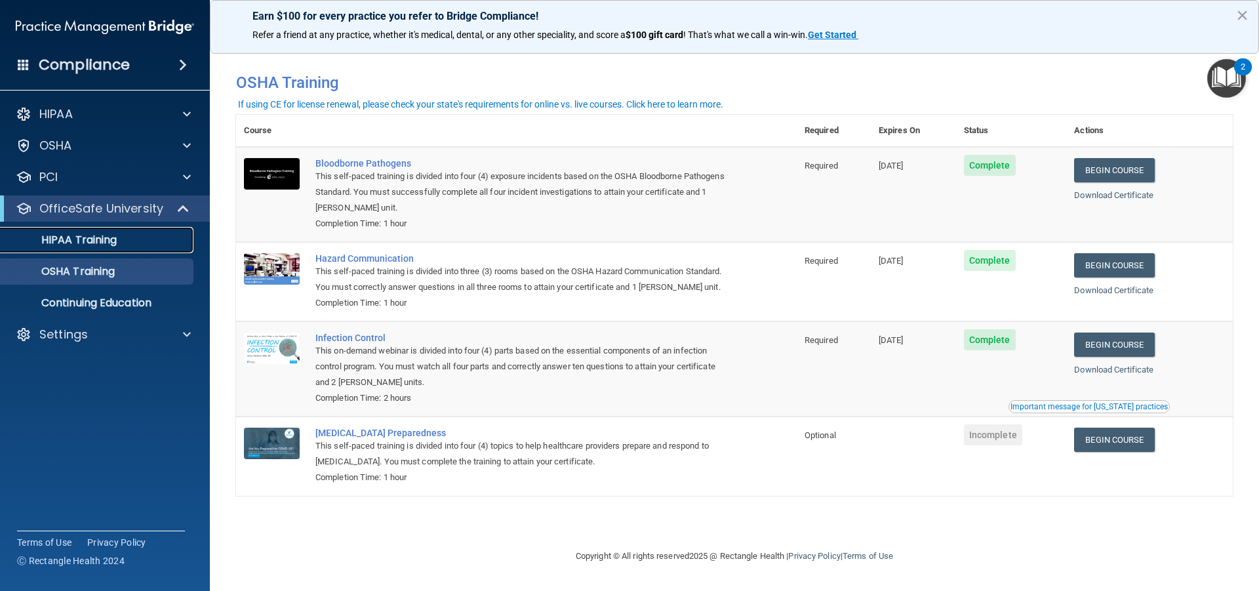
click at [100, 249] on link "HIPAA Training" at bounding box center [90, 240] width 207 height 26
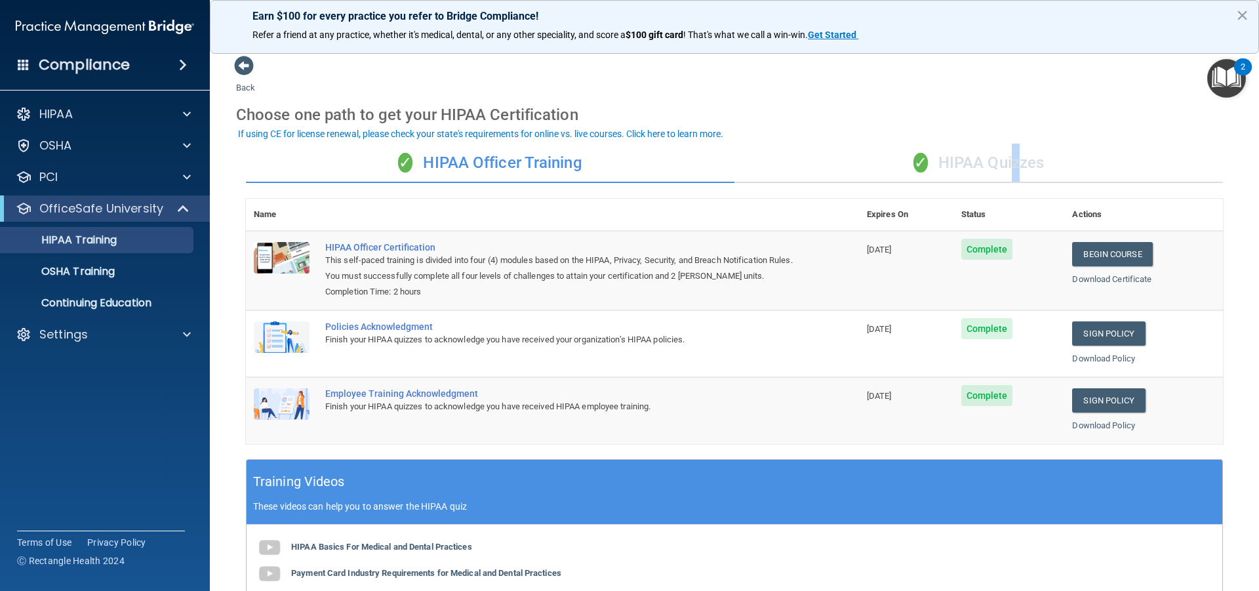
click at [1008, 173] on div "✓ HIPAA Quizzes" at bounding box center [978, 163] width 488 height 39
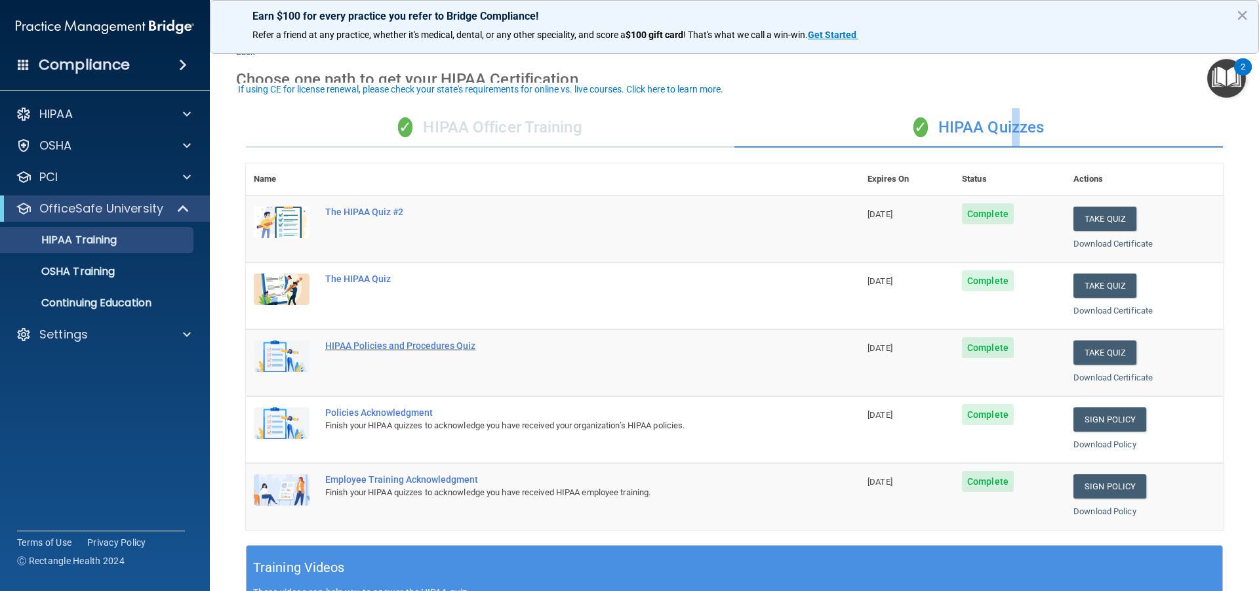
scroll to position [66, 0]
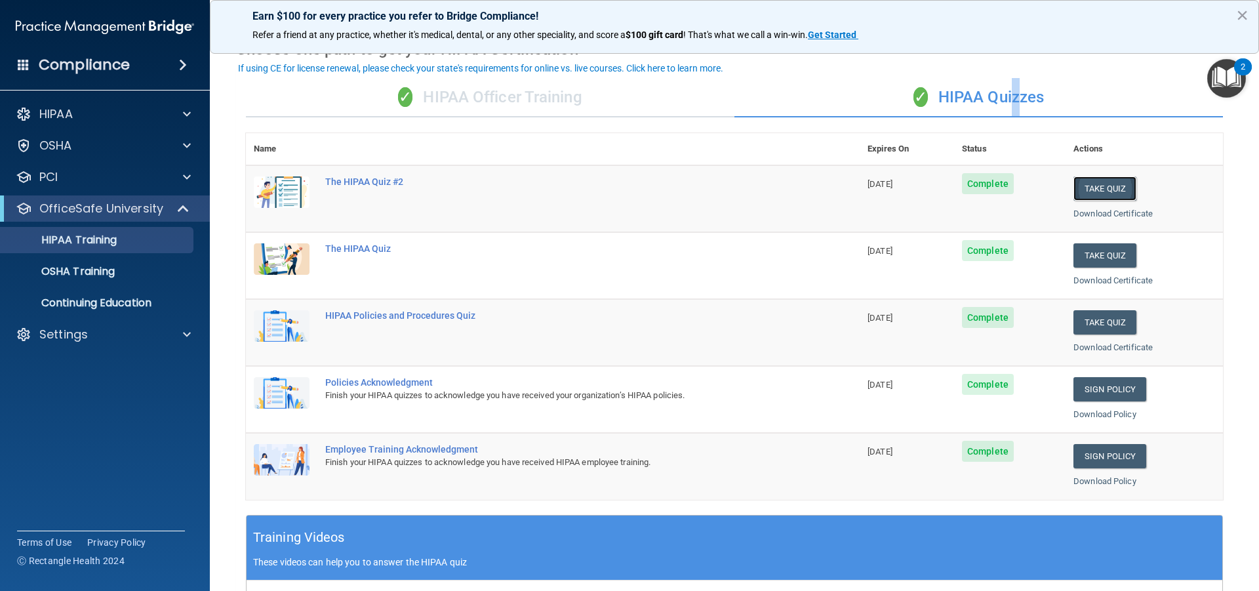
click at [1088, 191] on button "Take Quiz" at bounding box center [1104, 188] width 63 height 24
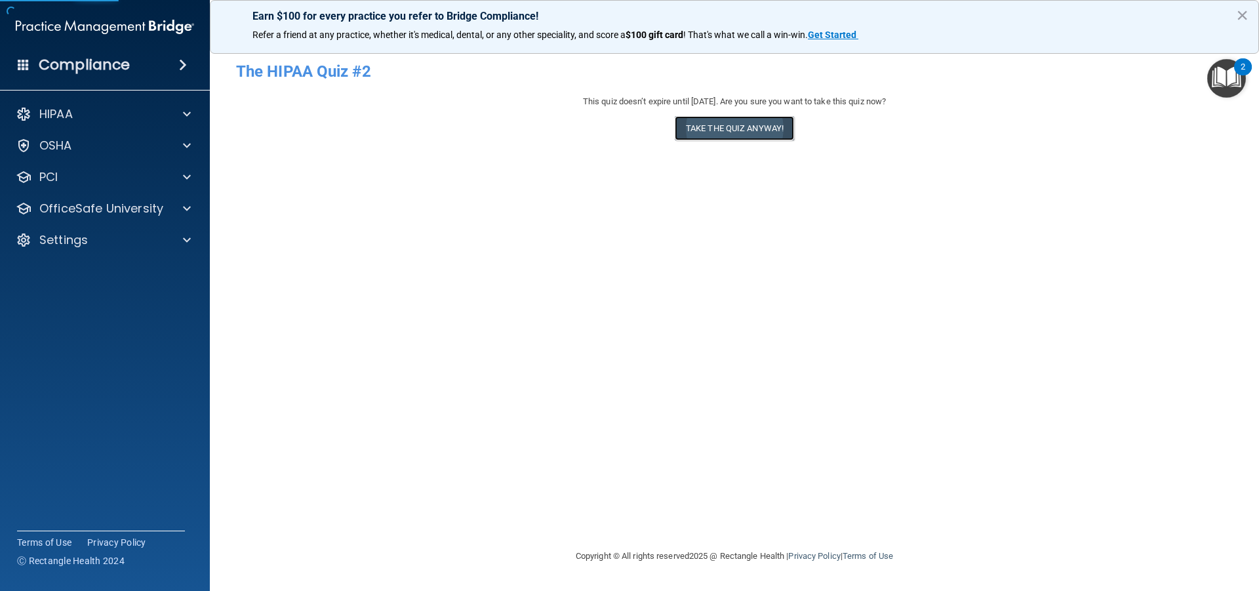
click at [761, 135] on button "Take the quiz anyway!" at bounding box center [734, 128] width 119 height 24
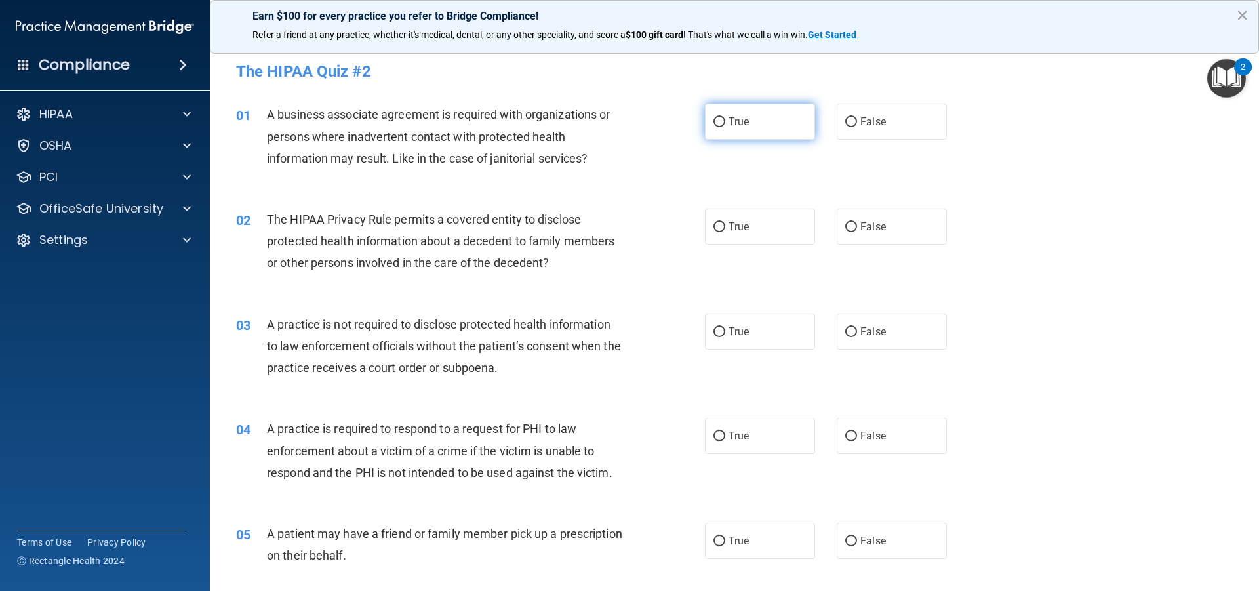
click at [705, 132] on label "True" at bounding box center [760, 122] width 110 height 36
click at [713, 127] on input "True" at bounding box center [719, 122] width 12 height 10
radio input "true"
drag, startPoint x: 702, startPoint y: 210, endPoint x: 724, endPoint y: 243, distance: 39.3
click at [705, 213] on label "True" at bounding box center [760, 227] width 110 height 36
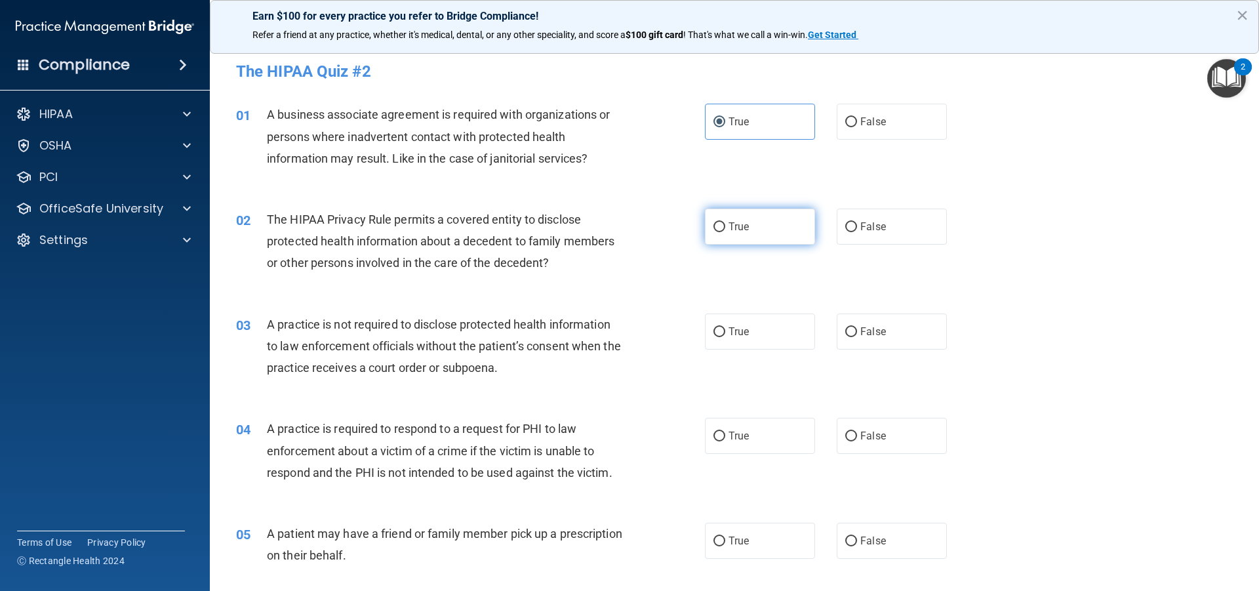
click at [713, 222] on input "True" at bounding box center [719, 227] width 12 height 10
radio input "true"
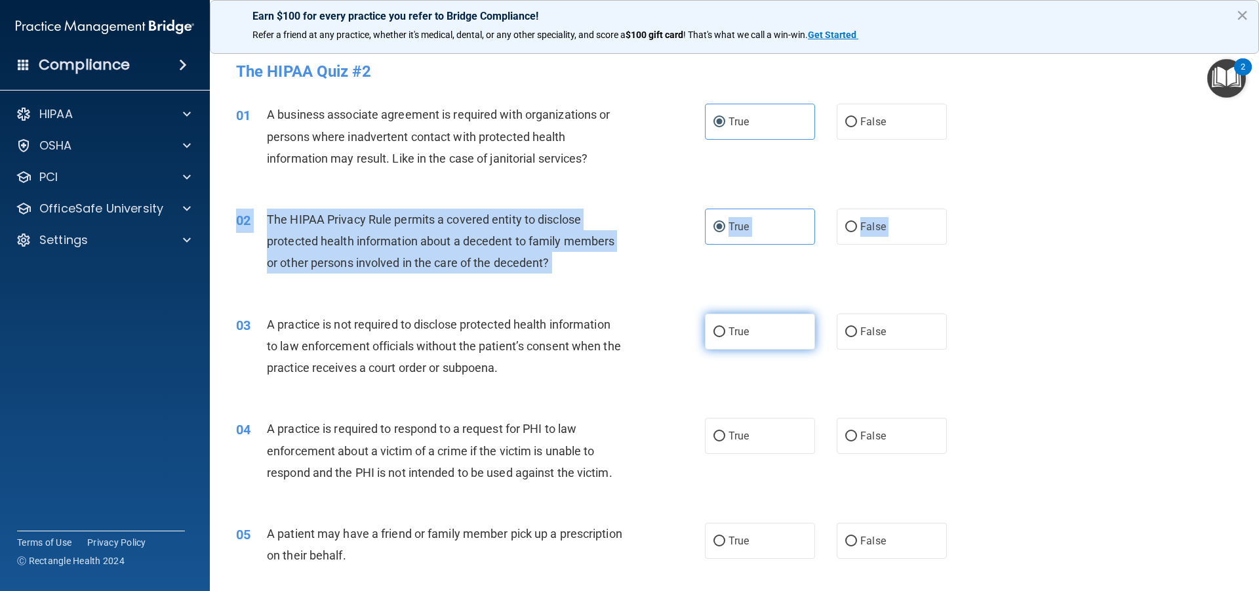
click at [735, 333] on span "True" at bounding box center [738, 331] width 20 height 12
click at [725, 333] on input "True" at bounding box center [719, 332] width 12 height 10
radio input "true"
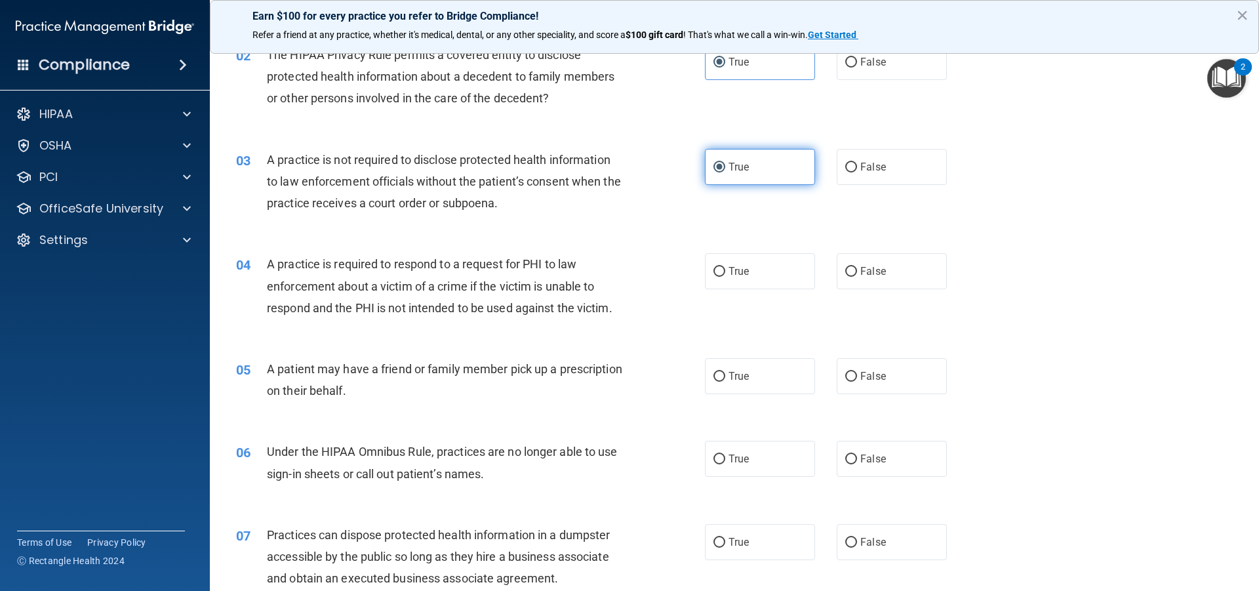
scroll to position [262, 0]
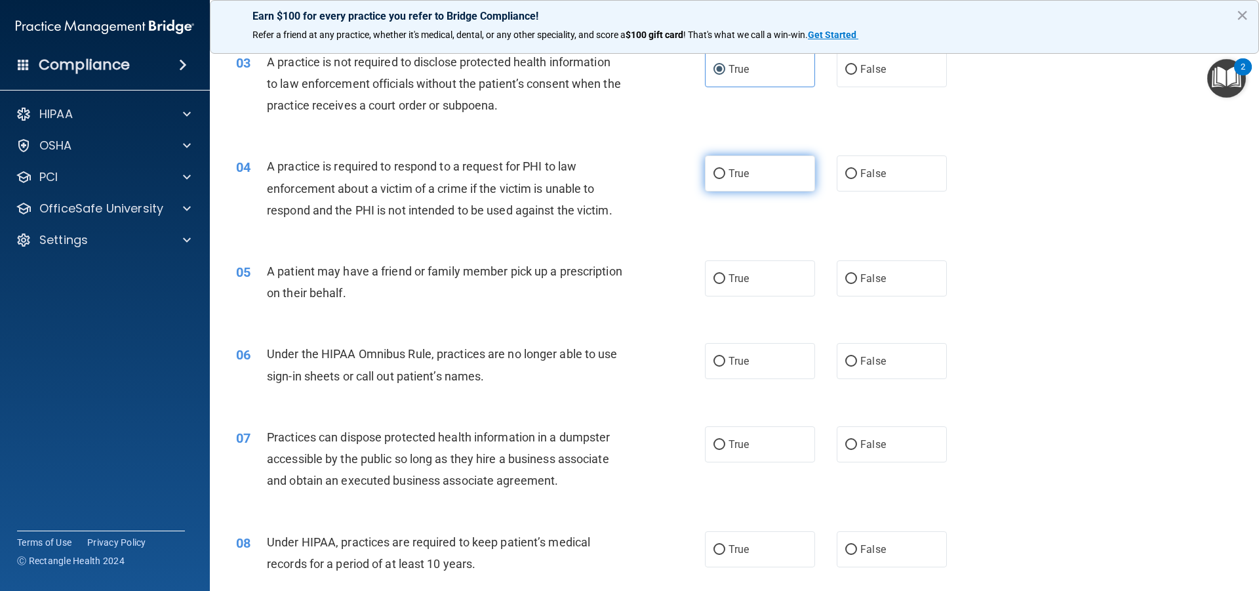
click at [736, 166] on label "True" at bounding box center [760, 173] width 110 height 36
click at [725, 169] on input "True" at bounding box center [719, 174] width 12 height 10
radio input "true"
click at [746, 282] on label "True" at bounding box center [760, 278] width 110 height 36
click at [725, 282] on input "True" at bounding box center [719, 279] width 12 height 10
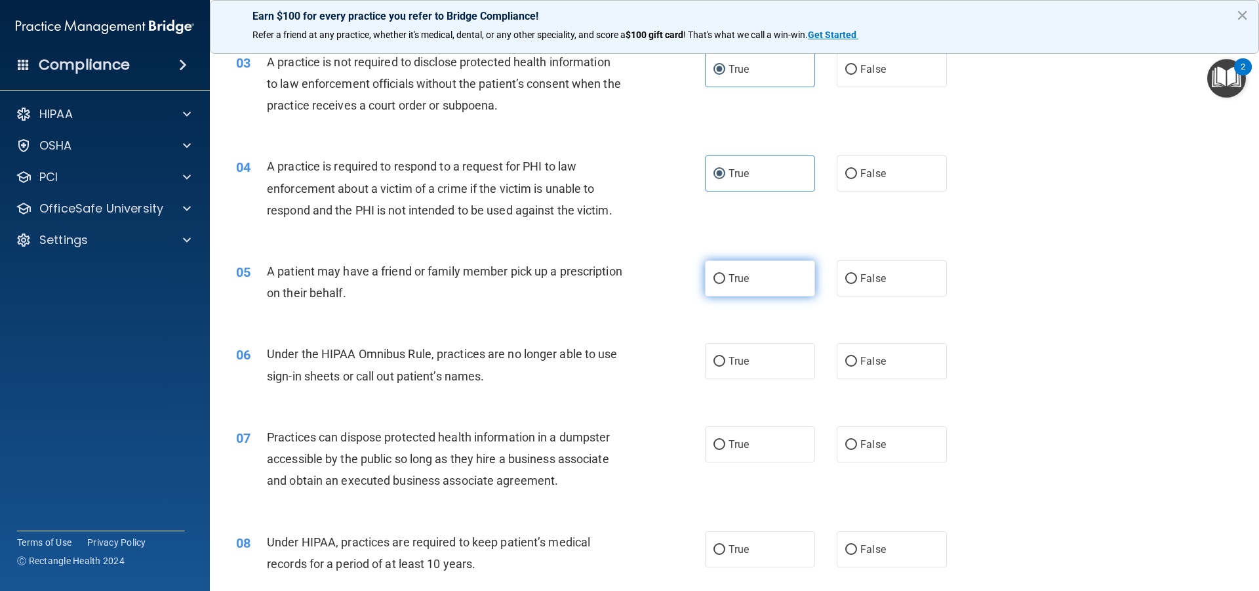
radio input "true"
click at [763, 346] on div "06 Under the HIPAA Omnibus Rule, practices are no longer able to use sign-in sh…" at bounding box center [734, 368] width 1016 height 83
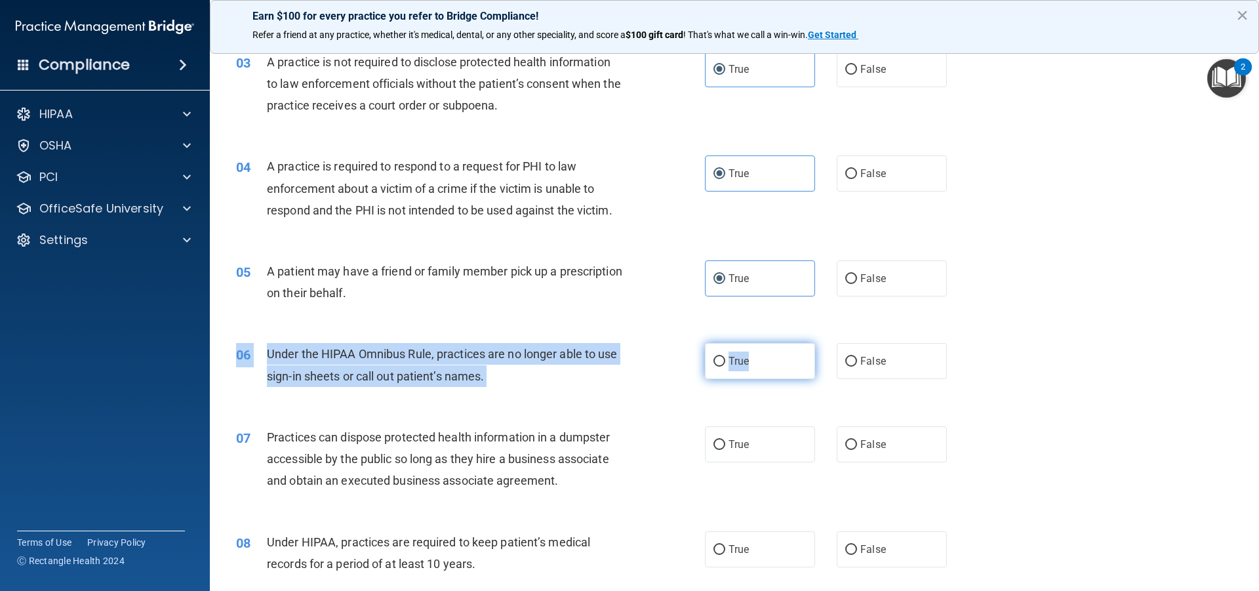
click at [765, 359] on label "True" at bounding box center [760, 361] width 110 height 36
click at [725, 359] on input "True" at bounding box center [719, 362] width 12 height 10
radio input "true"
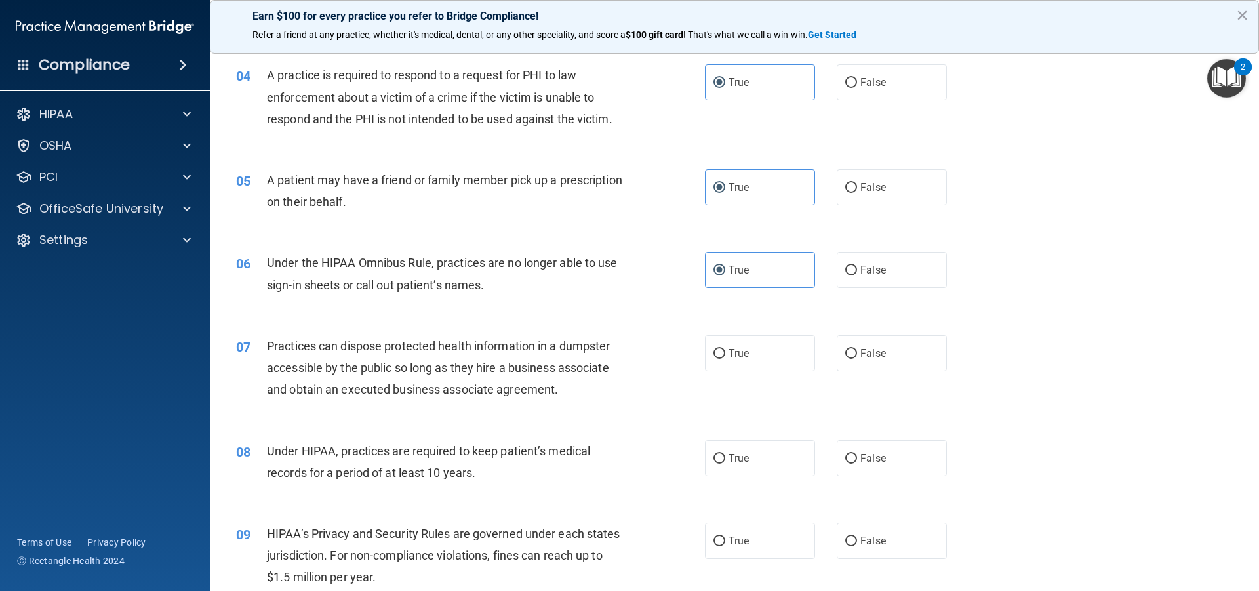
scroll to position [525, 0]
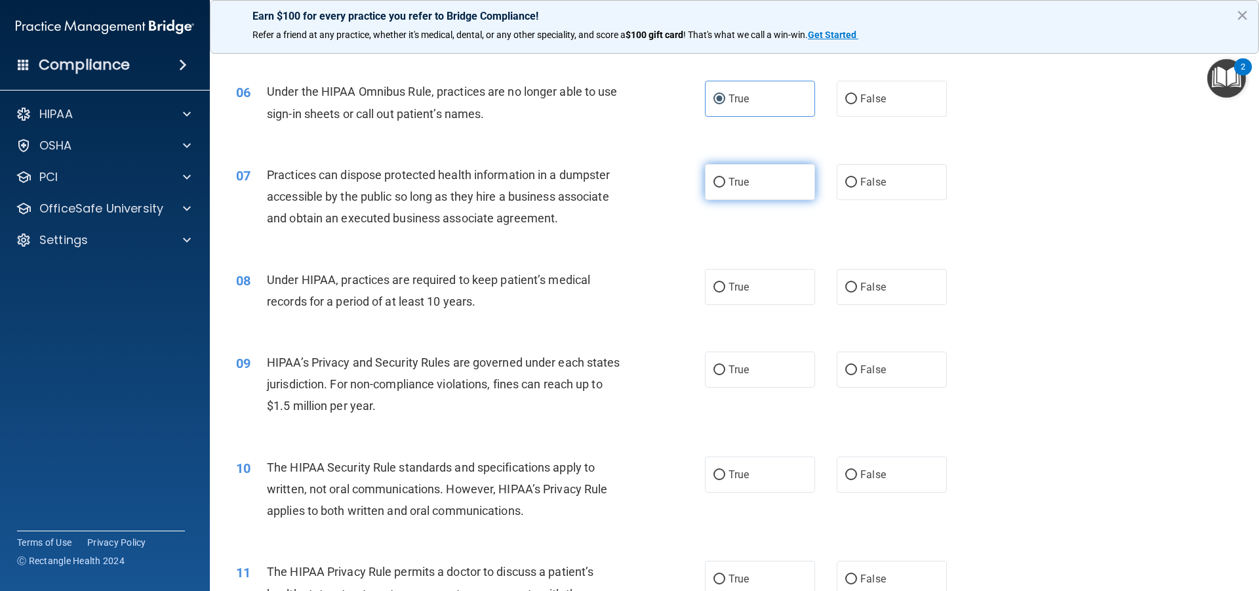
click at [738, 188] on span "True" at bounding box center [738, 182] width 20 height 12
click at [725, 188] on input "True" at bounding box center [719, 183] width 12 height 10
radio input "true"
click at [746, 293] on label "True" at bounding box center [760, 287] width 110 height 36
click at [725, 292] on input "True" at bounding box center [719, 288] width 12 height 10
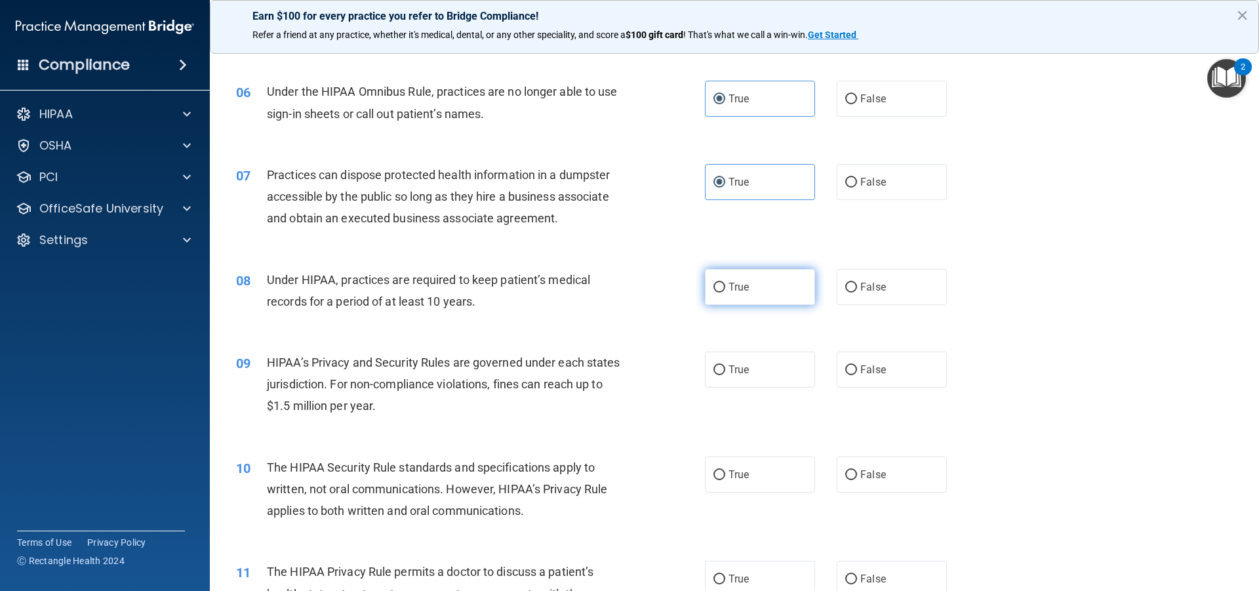
radio input "true"
click at [751, 376] on label "True" at bounding box center [760, 369] width 110 height 36
click at [725, 375] on input "True" at bounding box center [719, 370] width 12 height 10
radio input "true"
click at [751, 464] on label "True" at bounding box center [760, 474] width 110 height 36
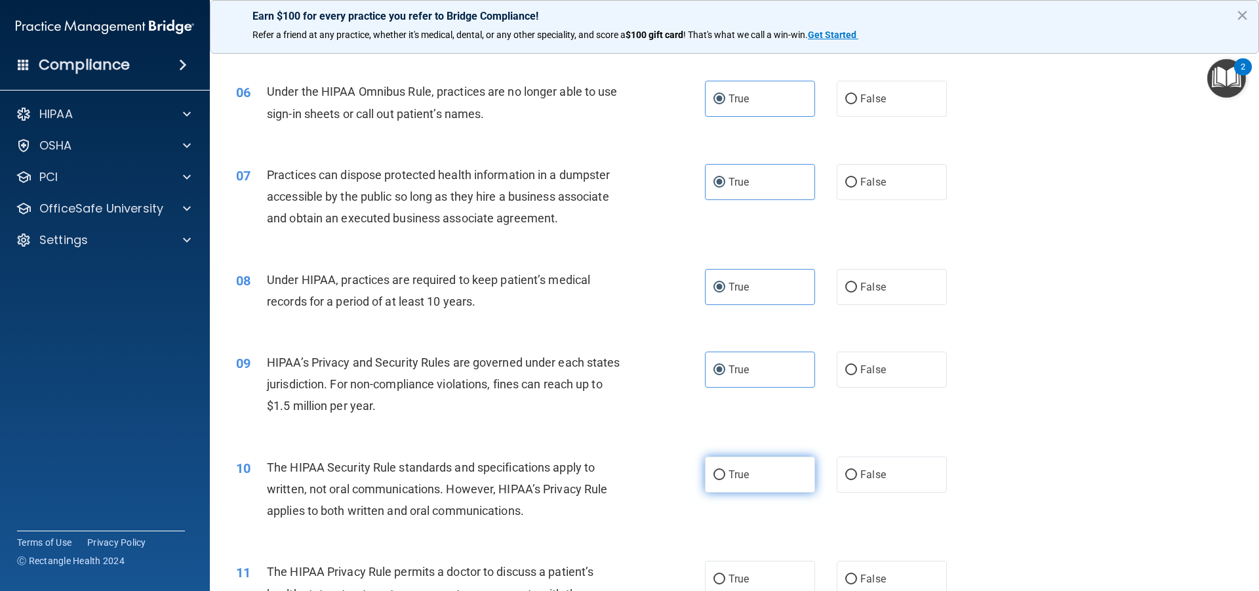
click at [725, 470] on input "True" at bounding box center [719, 475] width 12 height 10
radio input "true"
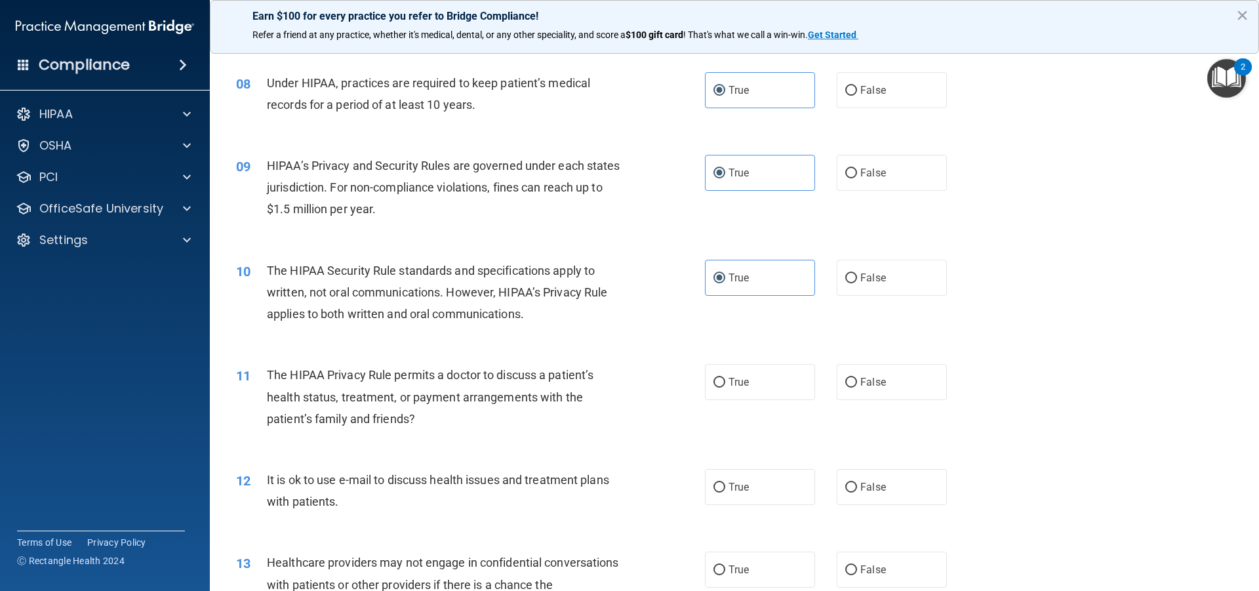
drag, startPoint x: 761, startPoint y: 376, endPoint x: 742, endPoint y: 409, distance: 37.6
click at [761, 376] on label "True" at bounding box center [760, 382] width 110 height 36
click at [725, 378] on input "True" at bounding box center [719, 383] width 12 height 10
radio input "true"
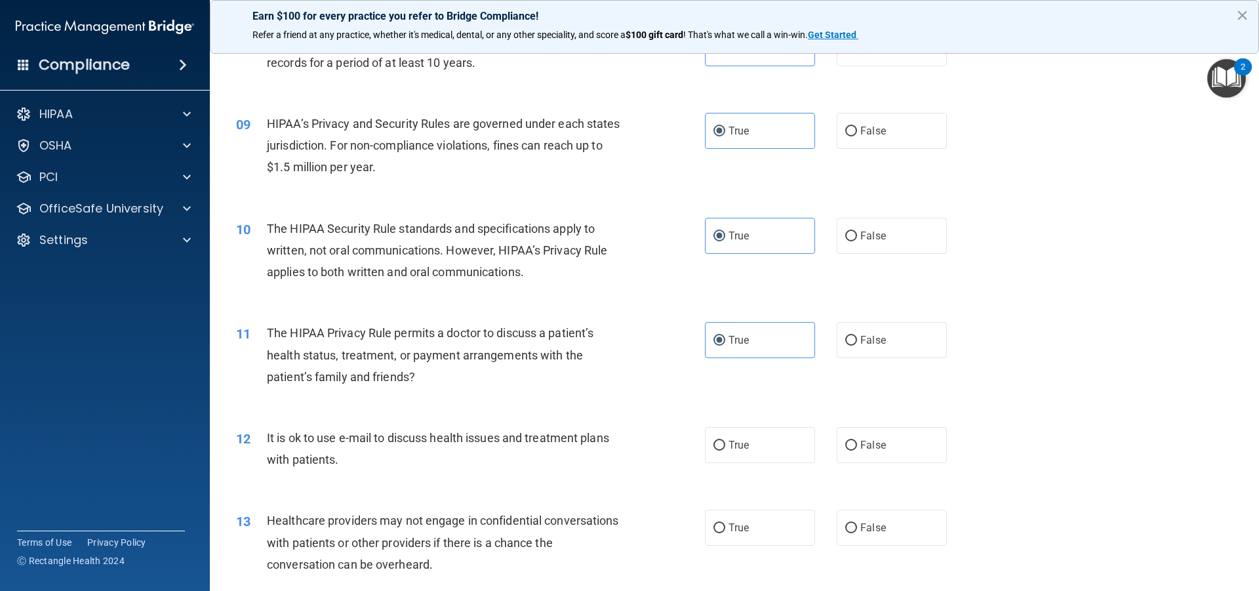
scroll to position [787, 0]
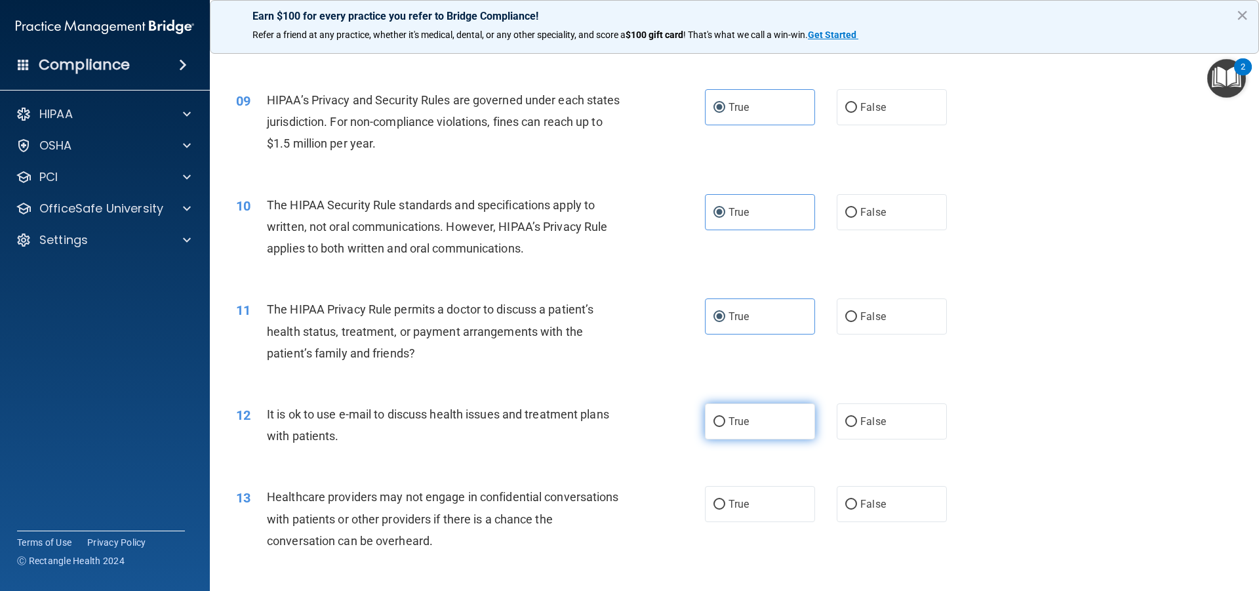
click at [741, 416] on span "True" at bounding box center [738, 421] width 20 height 12
click at [725, 417] on input "True" at bounding box center [719, 422] width 12 height 10
radio input "true"
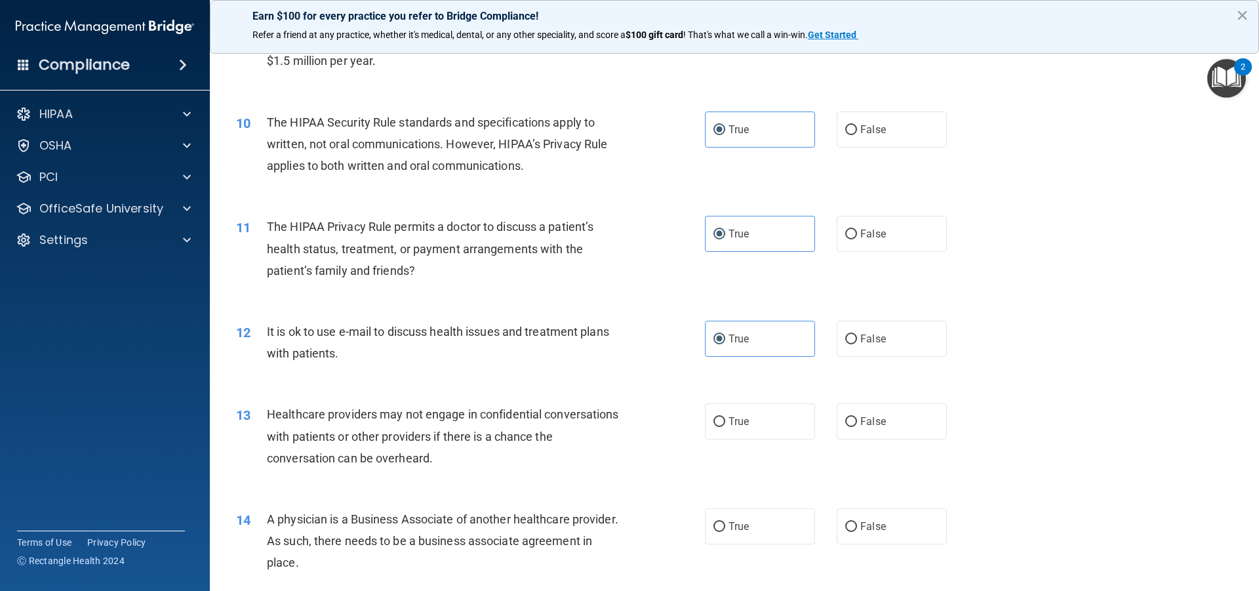
scroll to position [1049, 0]
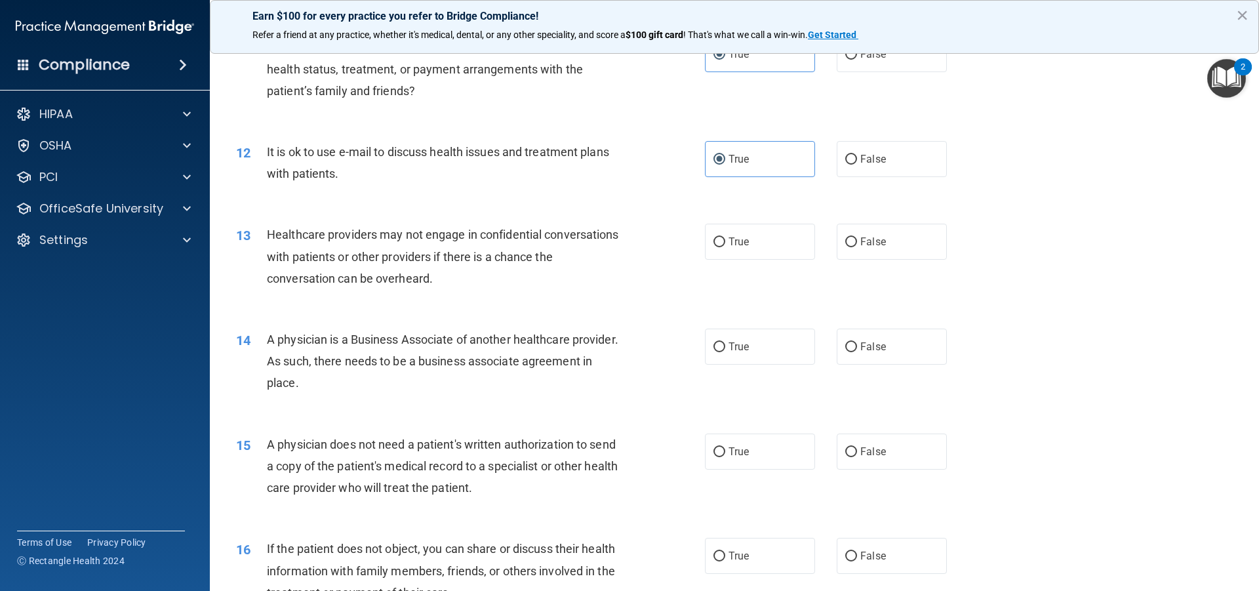
drag, startPoint x: 744, startPoint y: 240, endPoint x: 766, endPoint y: 325, distance: 87.9
click at [746, 245] on label "True" at bounding box center [760, 242] width 110 height 36
click at [725, 245] on input "True" at bounding box center [719, 242] width 12 height 10
radio input "true"
click at [766, 355] on label "True" at bounding box center [760, 347] width 110 height 36
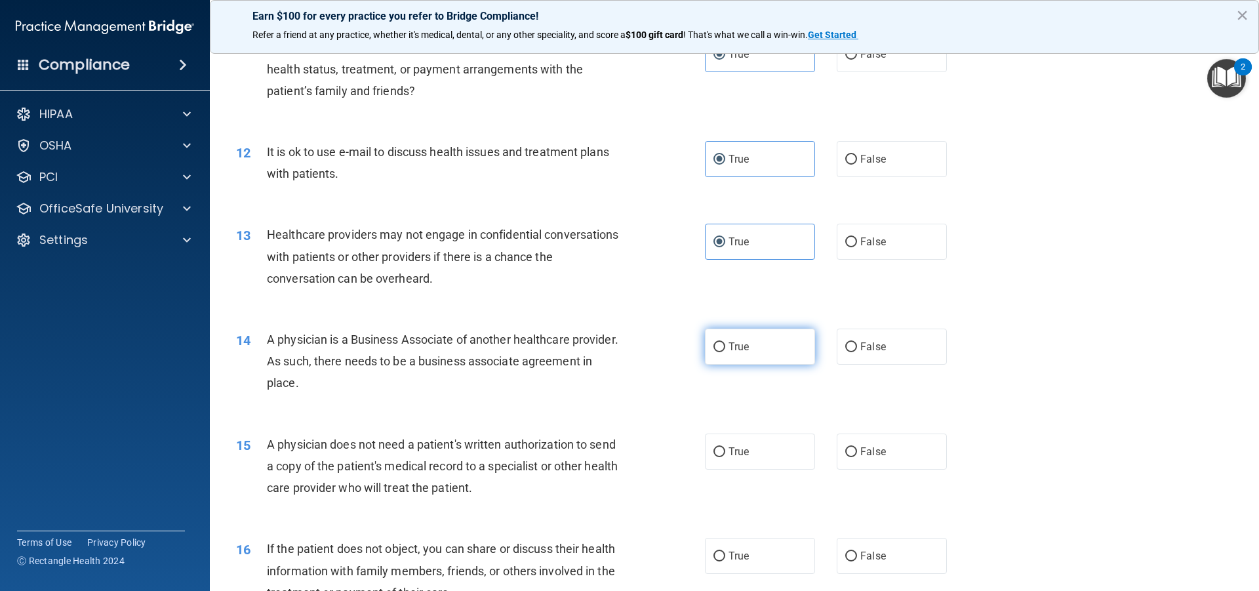
click at [725, 352] on input "True" at bounding box center [719, 347] width 12 height 10
radio input "true"
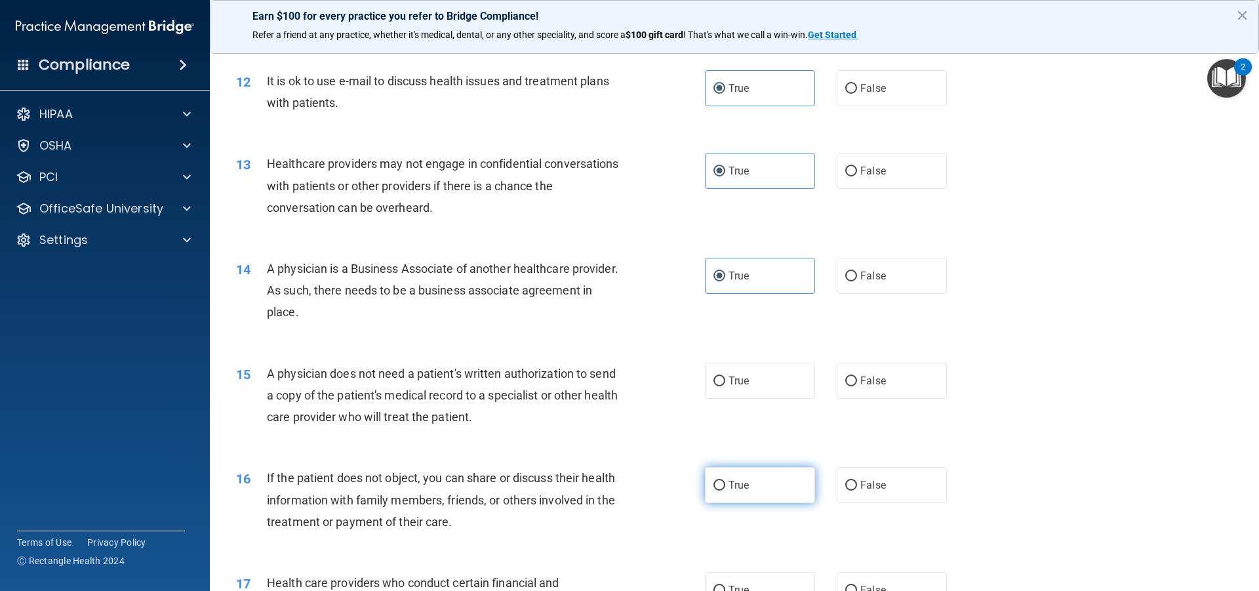
scroll to position [1246, 0]
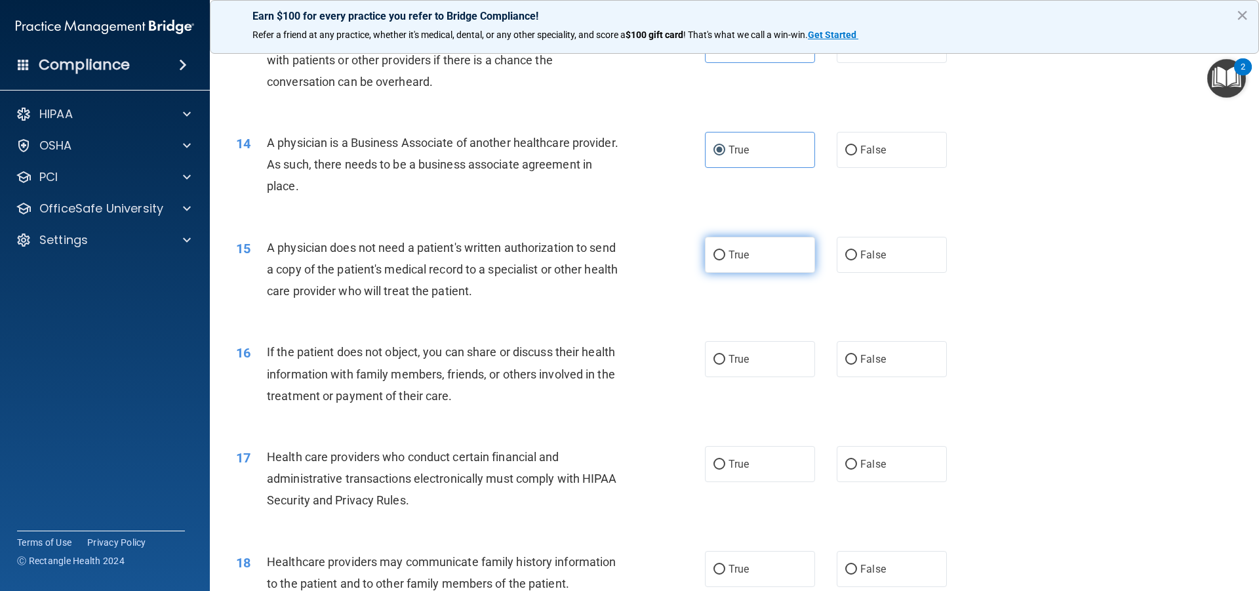
click at [730, 257] on span "True" at bounding box center [738, 255] width 20 height 12
click at [725, 257] on input "True" at bounding box center [719, 255] width 12 height 10
radio input "true"
click at [737, 389] on div "16 If the patient does not object, you can share or discuss their health inform…" at bounding box center [734, 377] width 1016 height 105
click at [748, 353] on label "True" at bounding box center [760, 359] width 110 height 36
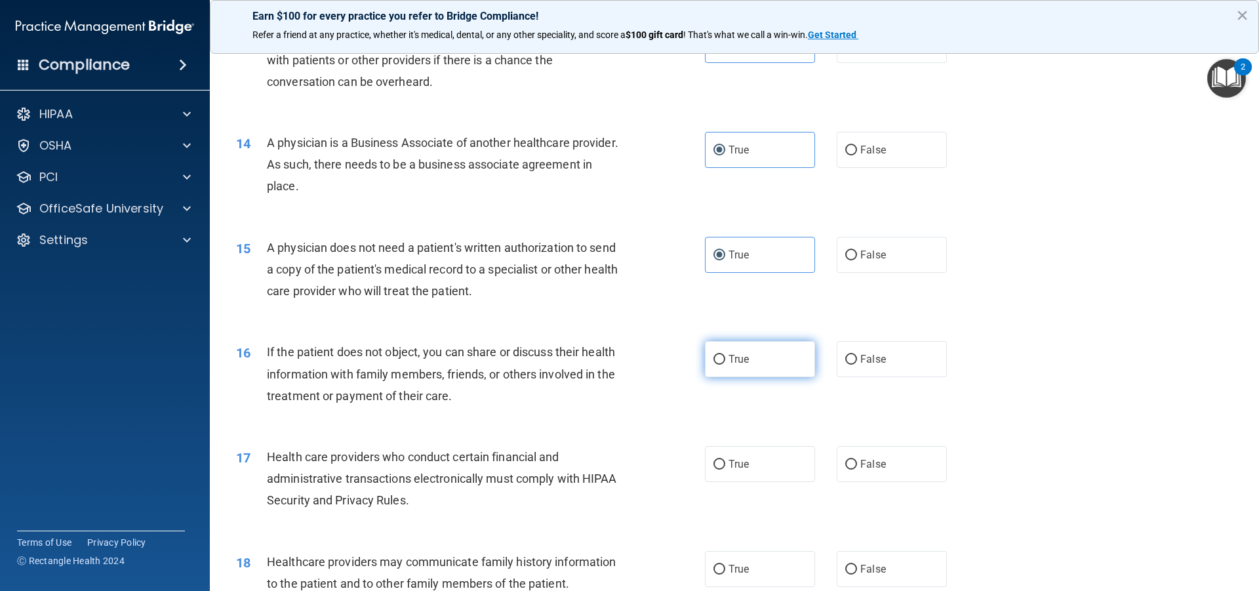
click at [725, 355] on input "True" at bounding box center [719, 360] width 12 height 10
radio input "true"
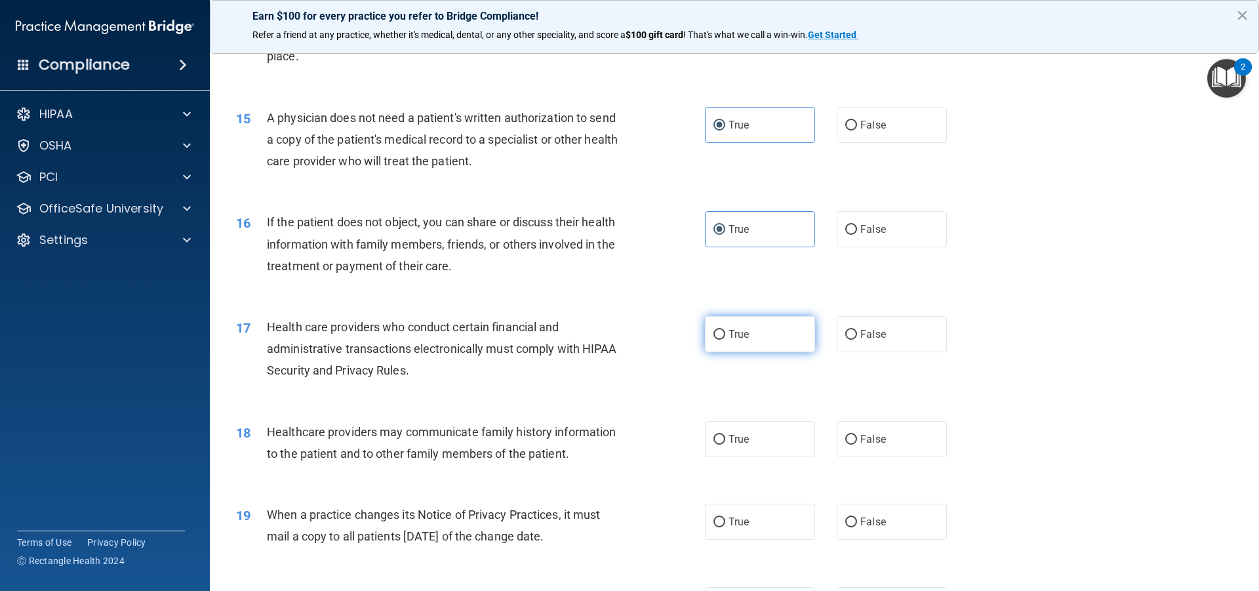
scroll to position [1377, 0]
click at [755, 342] on label "True" at bounding box center [760, 333] width 110 height 36
click at [725, 338] on input "True" at bounding box center [719, 334] width 12 height 10
radio input "true"
click at [735, 458] on div "18 Healthcare providers may communicate family history information to the patie…" at bounding box center [734, 444] width 1016 height 83
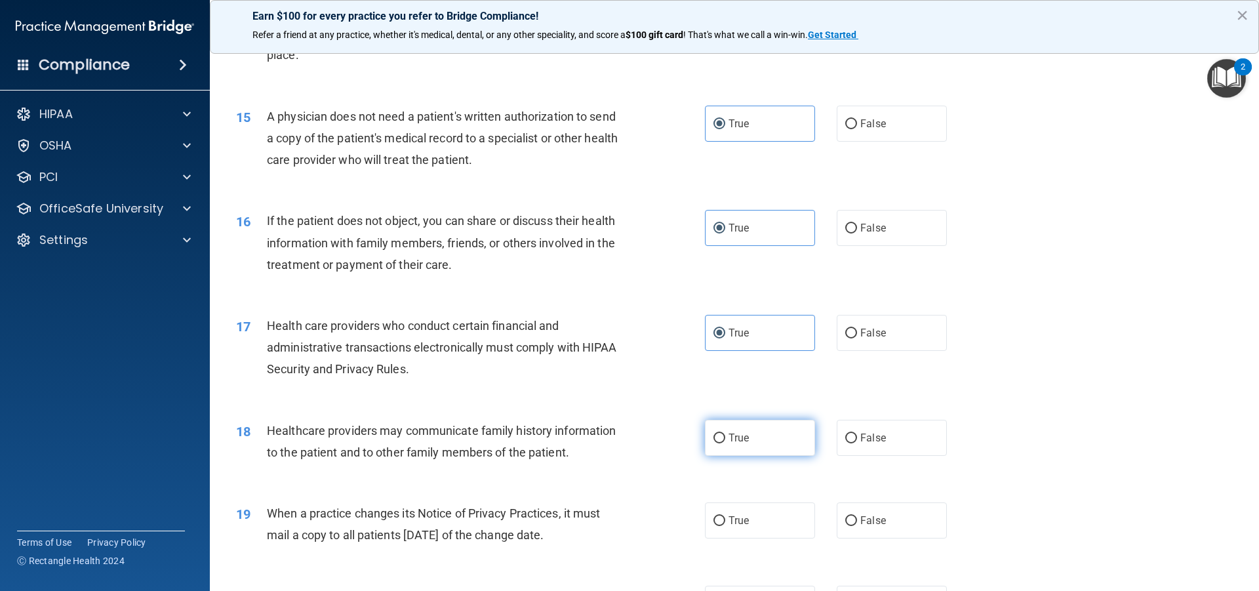
click at [732, 447] on label "True" at bounding box center [760, 438] width 110 height 36
click at [725, 443] on input "True" at bounding box center [719, 438] width 12 height 10
radio input "true"
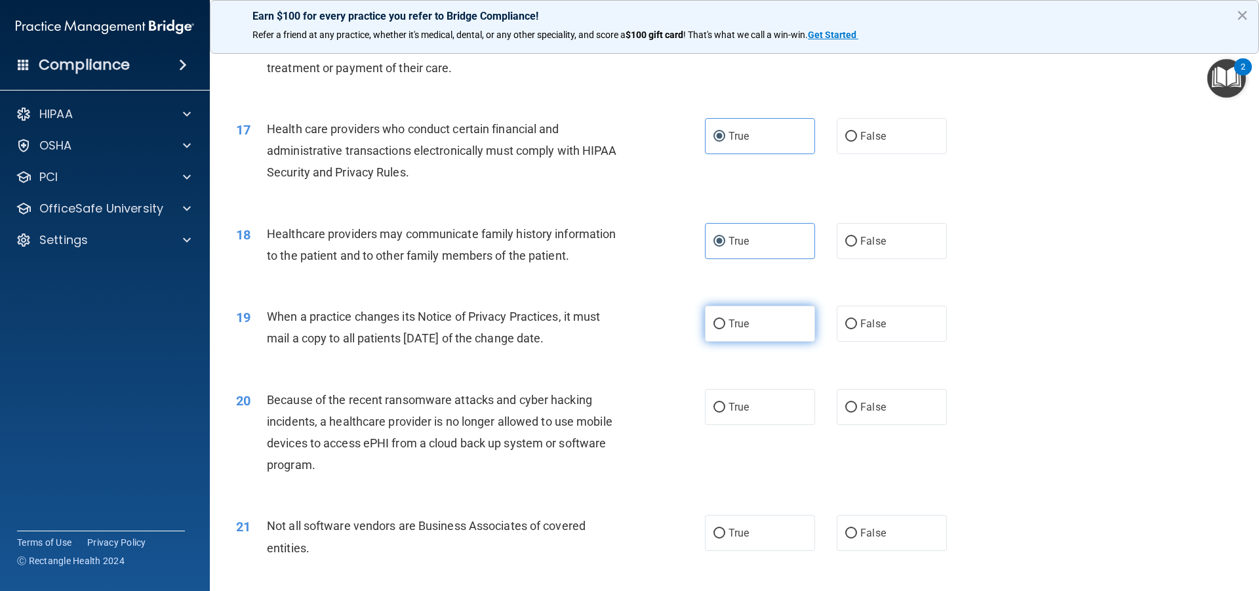
click at [770, 329] on label "True" at bounding box center [760, 324] width 110 height 36
click at [725, 329] on input "True" at bounding box center [719, 324] width 12 height 10
radio input "true"
click at [747, 415] on label "True" at bounding box center [760, 407] width 110 height 36
click at [725, 412] on input "True" at bounding box center [719, 408] width 12 height 10
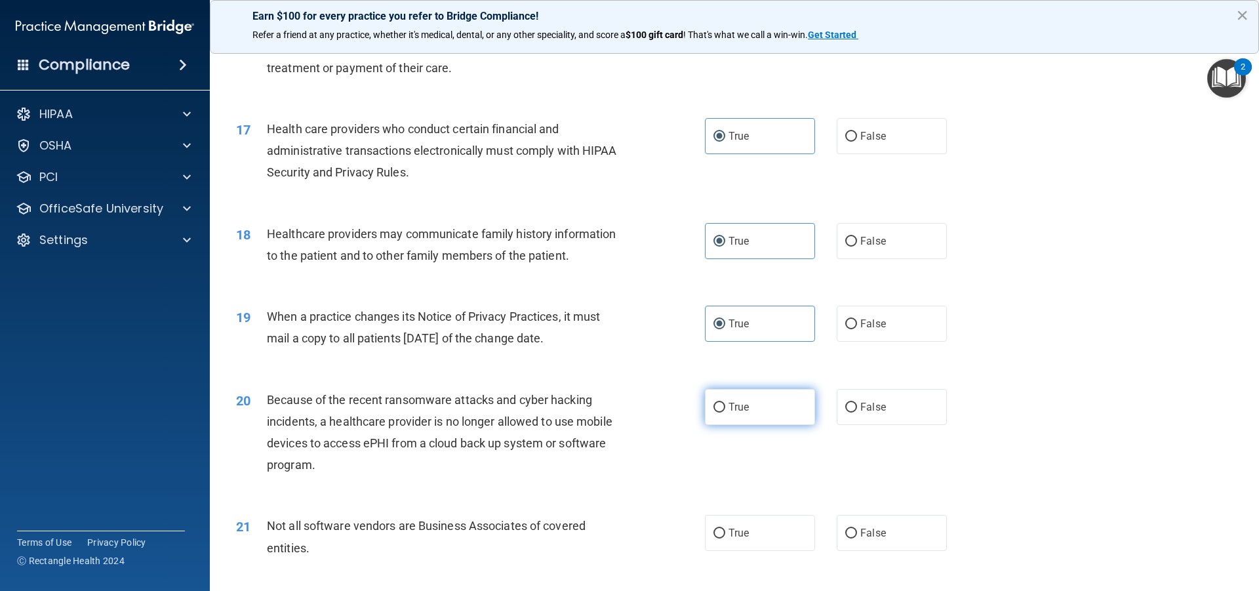
radio input "true"
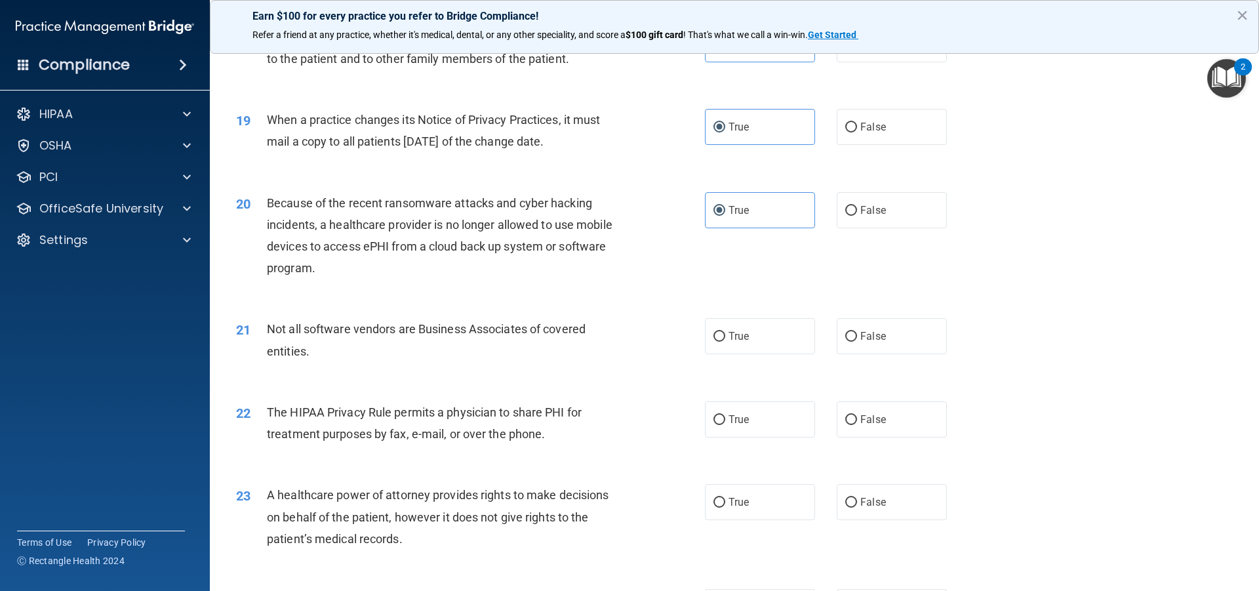
click at [757, 369] on div "21 Not all software vendors are Business Associates of covered entities. True F…" at bounding box center [734, 343] width 1016 height 83
drag, startPoint x: 757, startPoint y: 330, endPoint x: 724, endPoint y: 429, distance: 104.3
click at [756, 330] on label "True" at bounding box center [760, 336] width 110 height 36
click at [725, 332] on input "True" at bounding box center [719, 337] width 12 height 10
radio input "true"
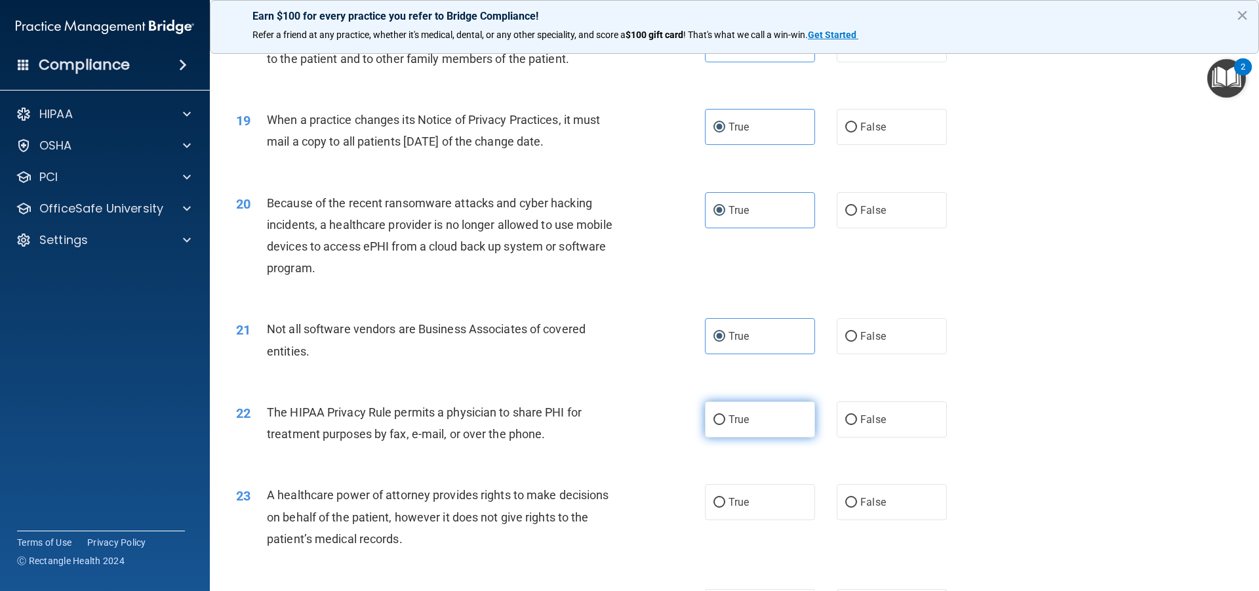
click at [724, 429] on label "True" at bounding box center [760, 419] width 110 height 36
click at [724, 425] on input "True" at bounding box center [719, 420] width 12 height 10
radio input "true"
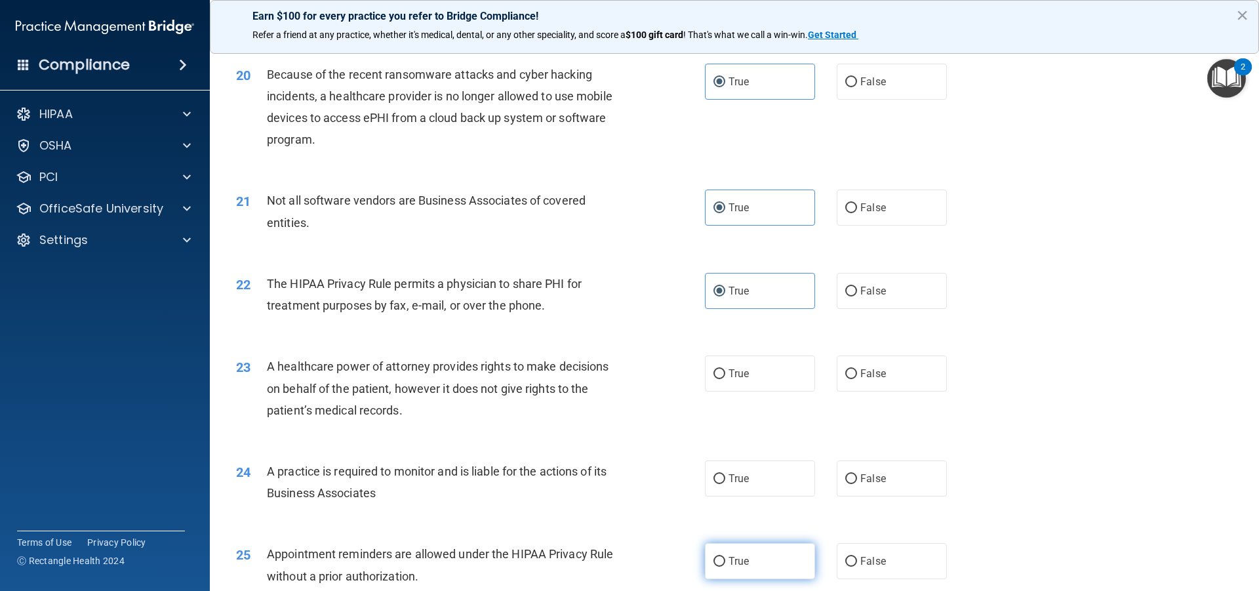
scroll to position [2033, 0]
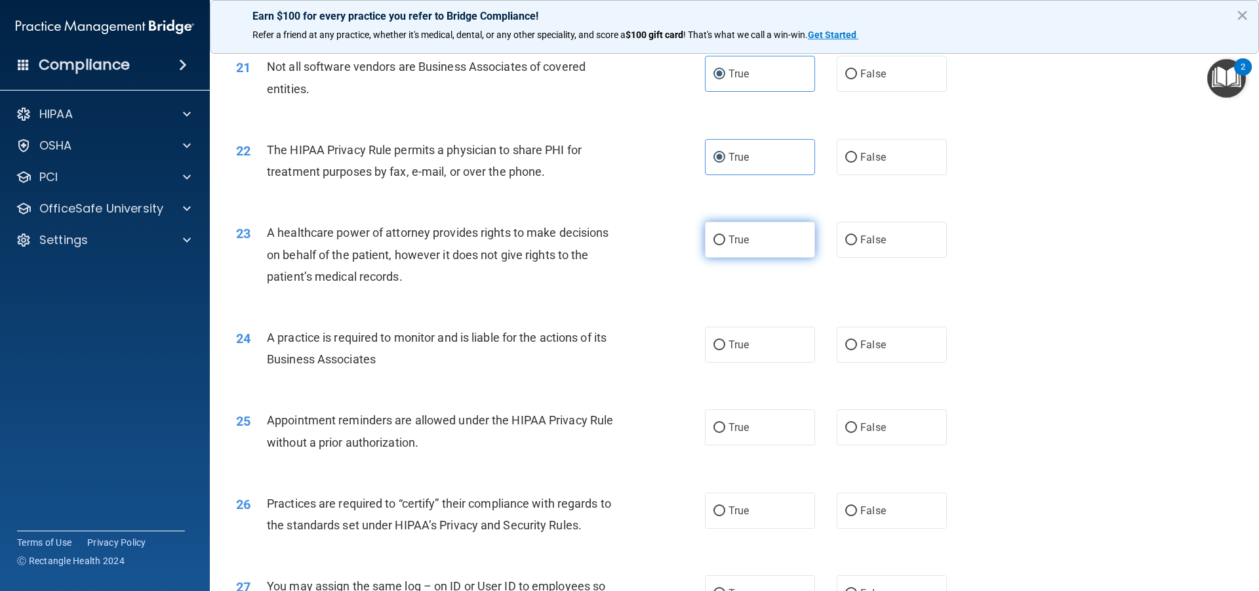
click at [751, 228] on label "True" at bounding box center [760, 240] width 110 height 36
click at [725, 235] on input "True" at bounding box center [719, 240] width 12 height 10
radio input "true"
click at [742, 351] on label "True" at bounding box center [760, 345] width 110 height 36
click at [725, 350] on input "True" at bounding box center [719, 345] width 12 height 10
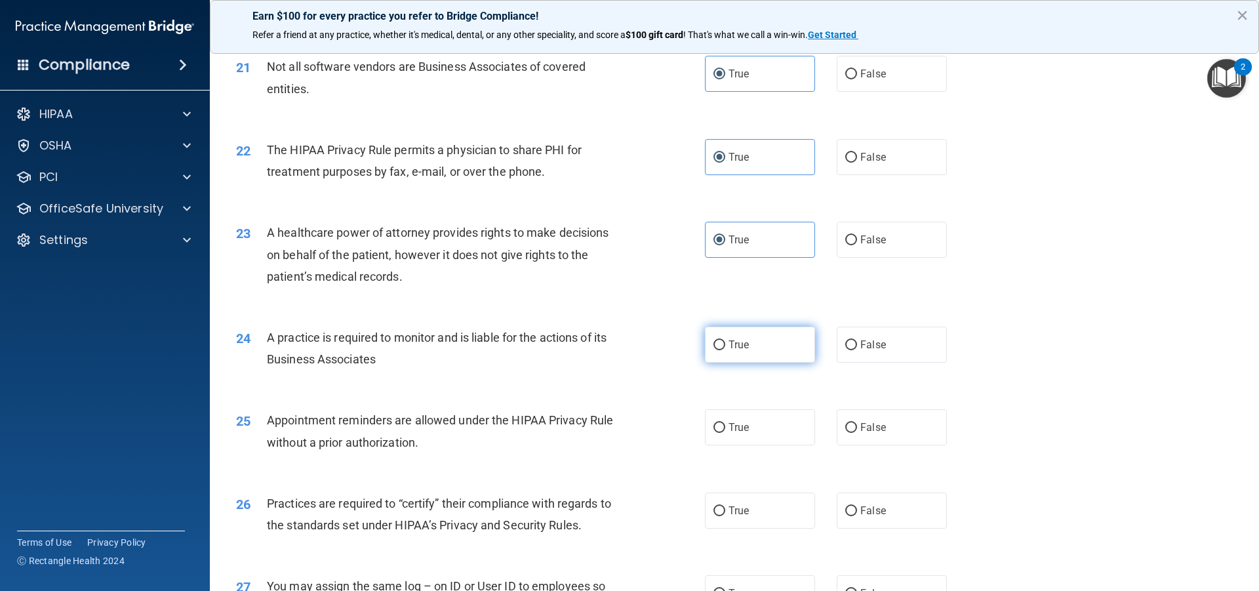
radio input "true"
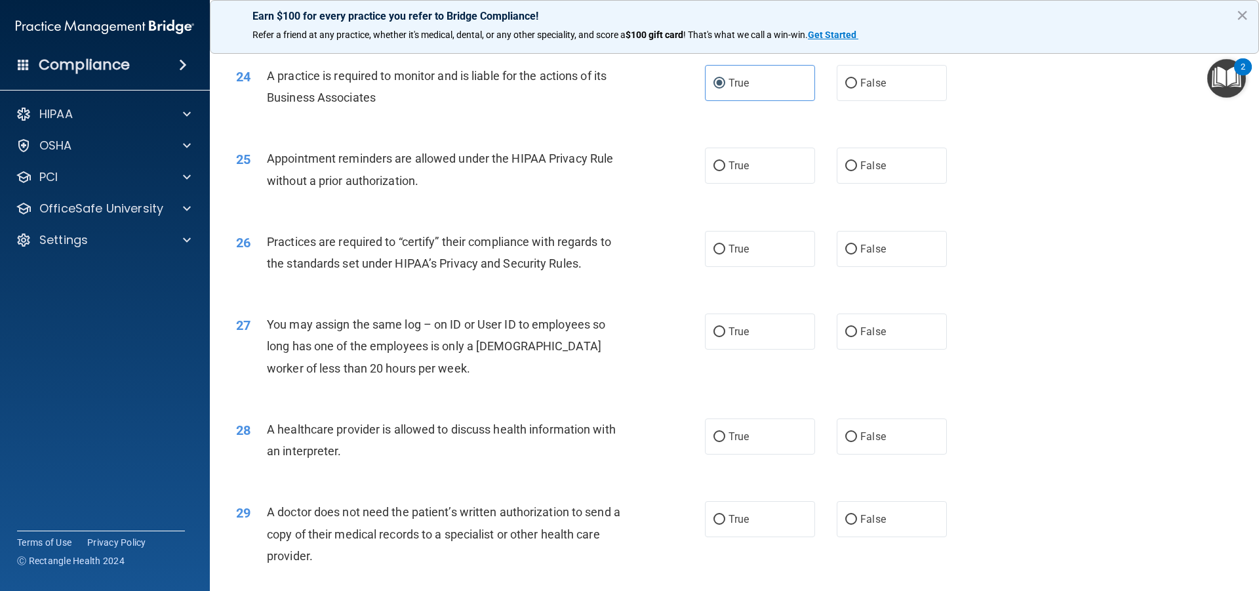
scroll to position [2295, 0]
click at [749, 172] on label "True" at bounding box center [760, 165] width 110 height 36
click at [725, 170] on input "True" at bounding box center [719, 166] width 12 height 10
radio input "true"
click at [751, 265] on label "True" at bounding box center [760, 248] width 110 height 36
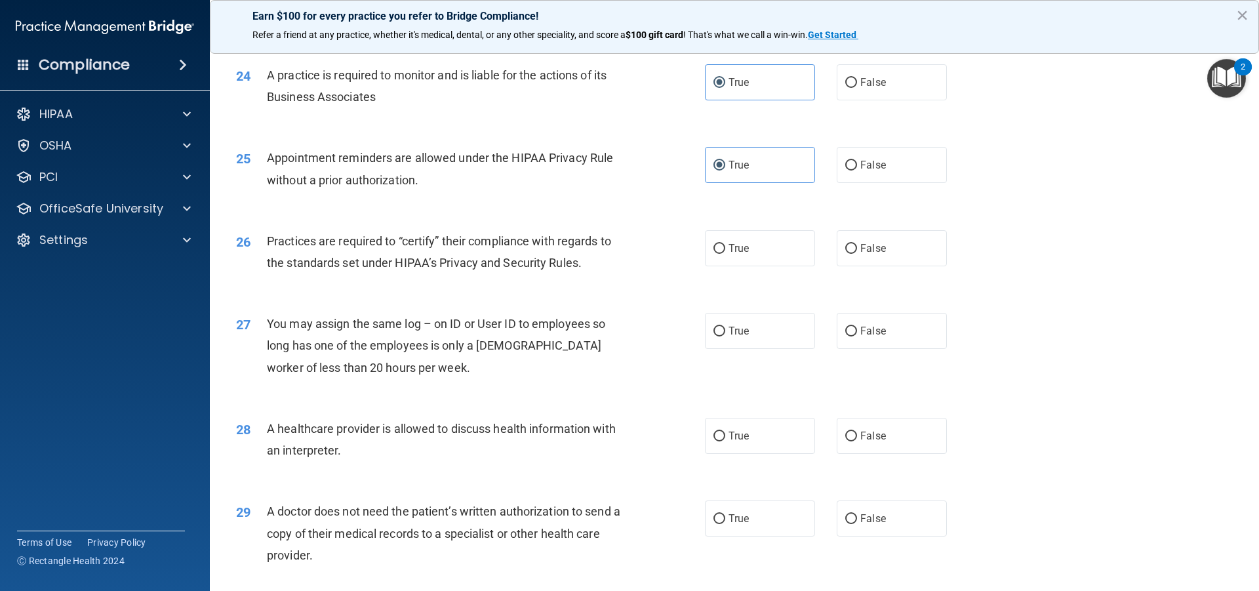
click at [725, 254] on input "True" at bounding box center [719, 249] width 12 height 10
radio input "true"
click at [749, 342] on label "True" at bounding box center [760, 331] width 110 height 36
click at [725, 336] on input "True" at bounding box center [719, 332] width 12 height 10
radio input "true"
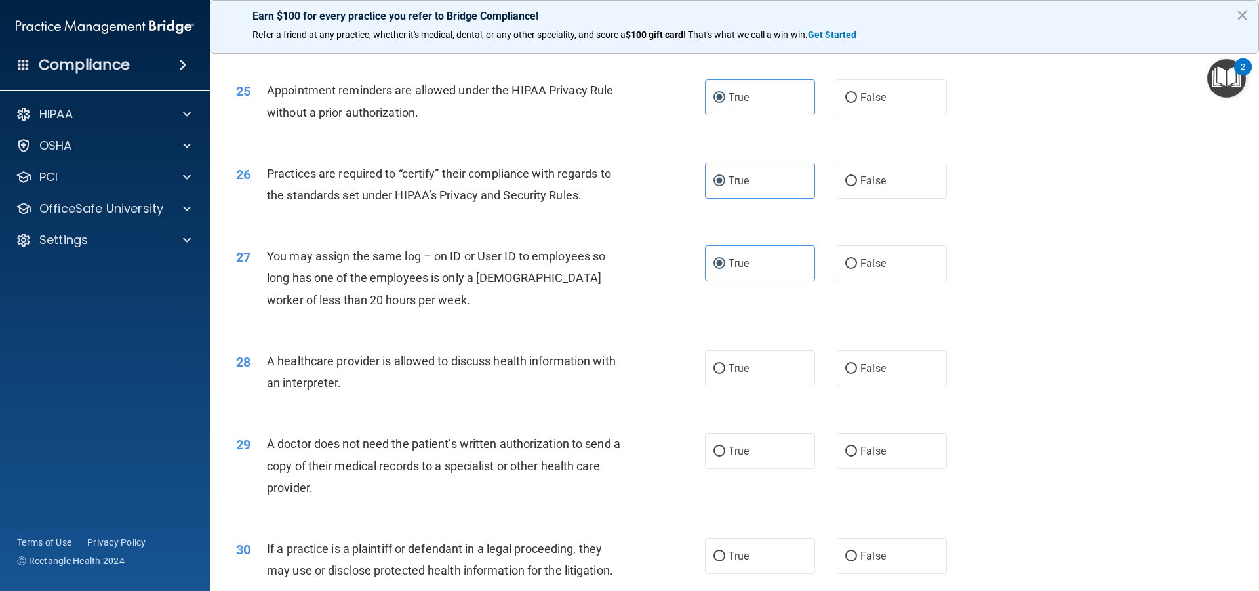
scroll to position [2426, 0]
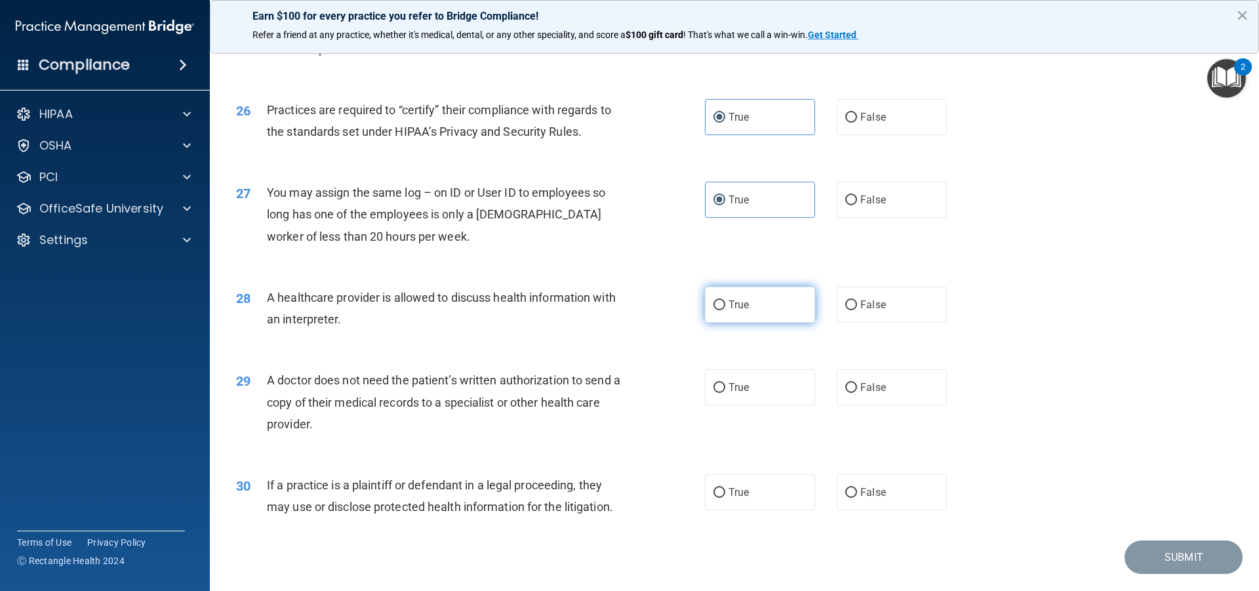
click at [753, 318] on label "True" at bounding box center [760, 305] width 110 height 36
click at [725, 310] on input "True" at bounding box center [719, 305] width 12 height 10
radio input "true"
click at [745, 387] on label "True" at bounding box center [760, 387] width 110 height 36
click at [725, 387] on input "True" at bounding box center [719, 388] width 12 height 10
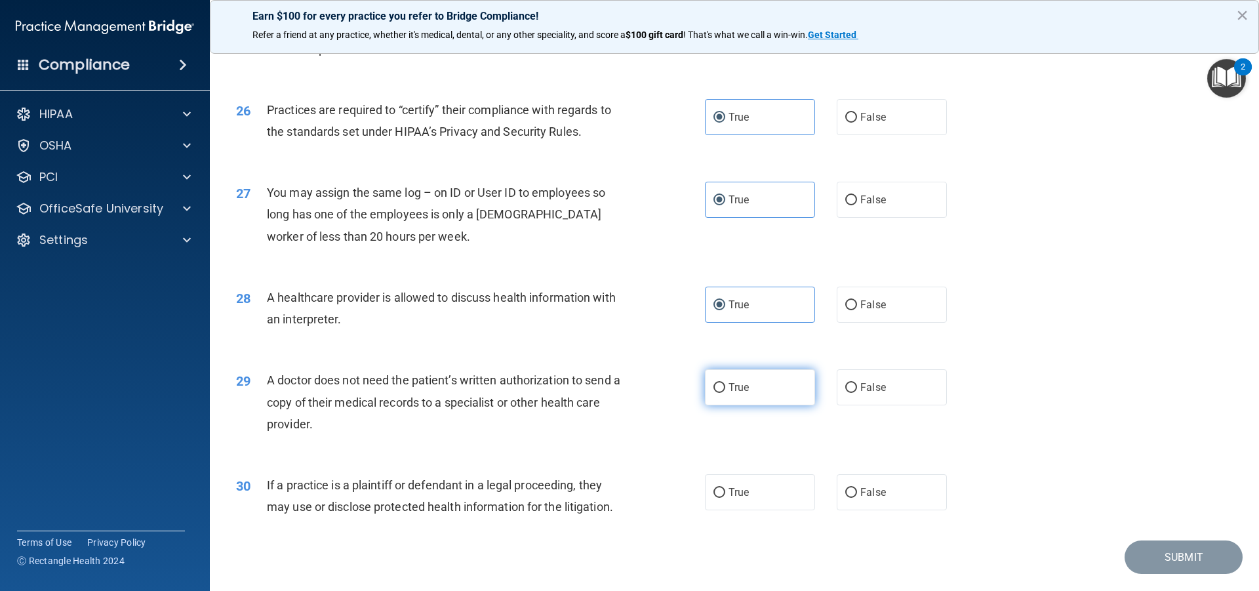
radio input "true"
click at [741, 462] on div "30 If a practice is a plaintiff or defendant in a legal proceeding, they may us…" at bounding box center [734, 499] width 1016 height 83
click at [747, 501] on label "True" at bounding box center [760, 492] width 110 height 36
click at [725, 498] on input "True" at bounding box center [719, 493] width 12 height 10
radio input "true"
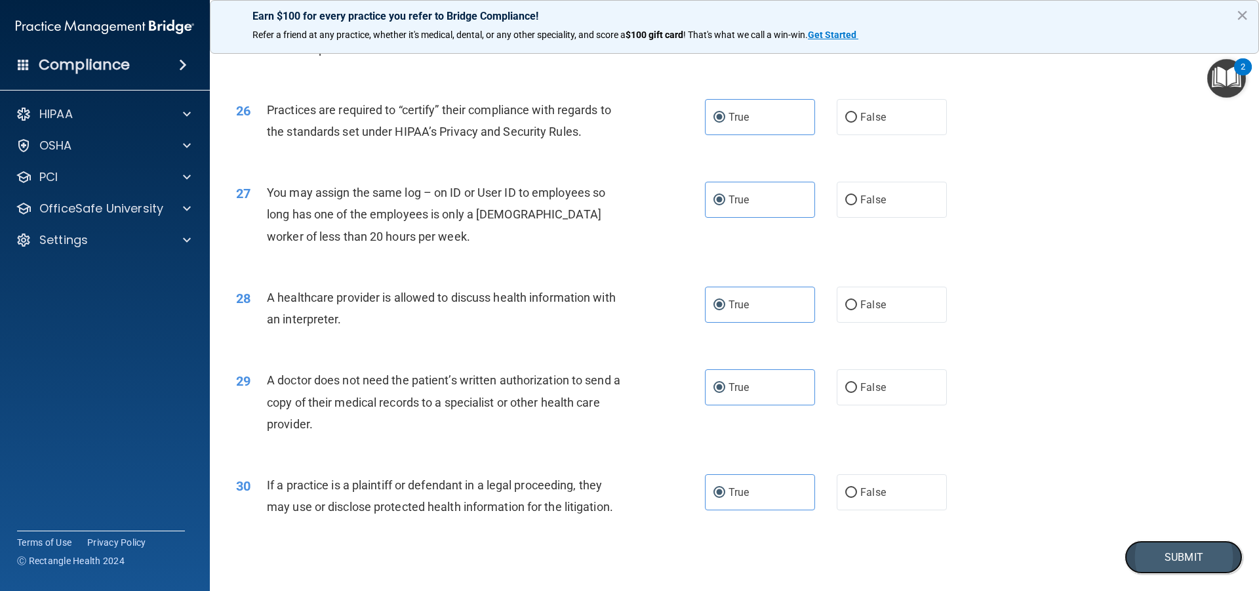
click at [1173, 551] on button "Submit" at bounding box center [1184, 556] width 118 height 33
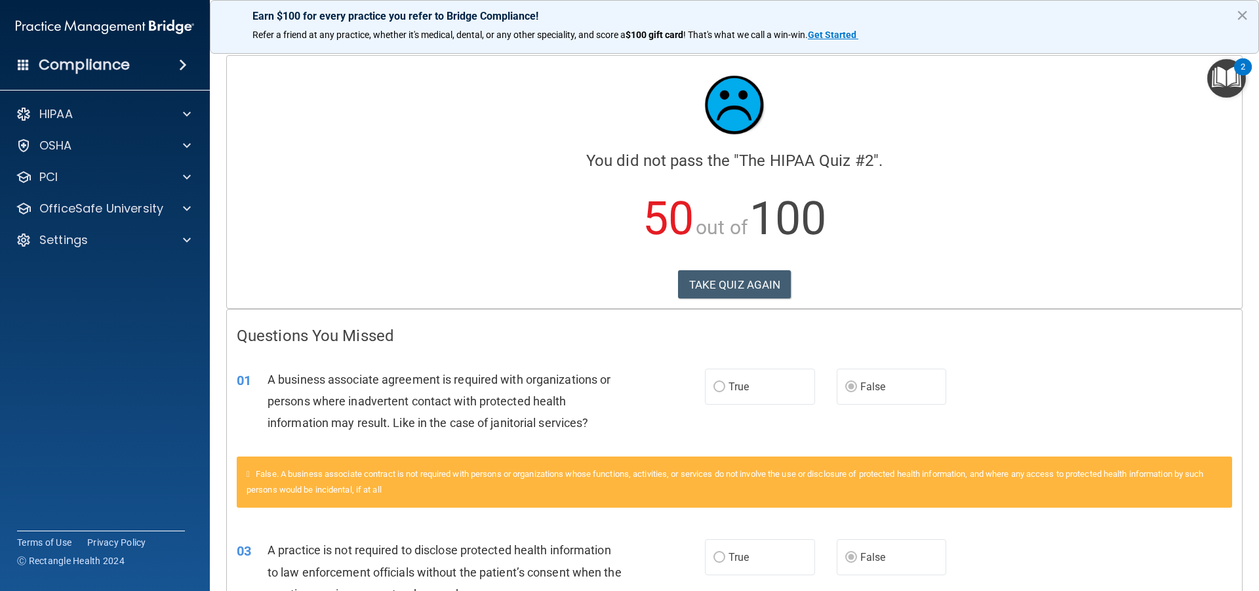
drag, startPoint x: 752, startPoint y: 275, endPoint x: 950, endPoint y: 197, distance: 213.1
click at [950, 197] on p "50 out of 100" at bounding box center [734, 218] width 995 height 85
click at [751, 272] on button "TAKE QUIZ AGAIN" at bounding box center [734, 284] width 113 height 29
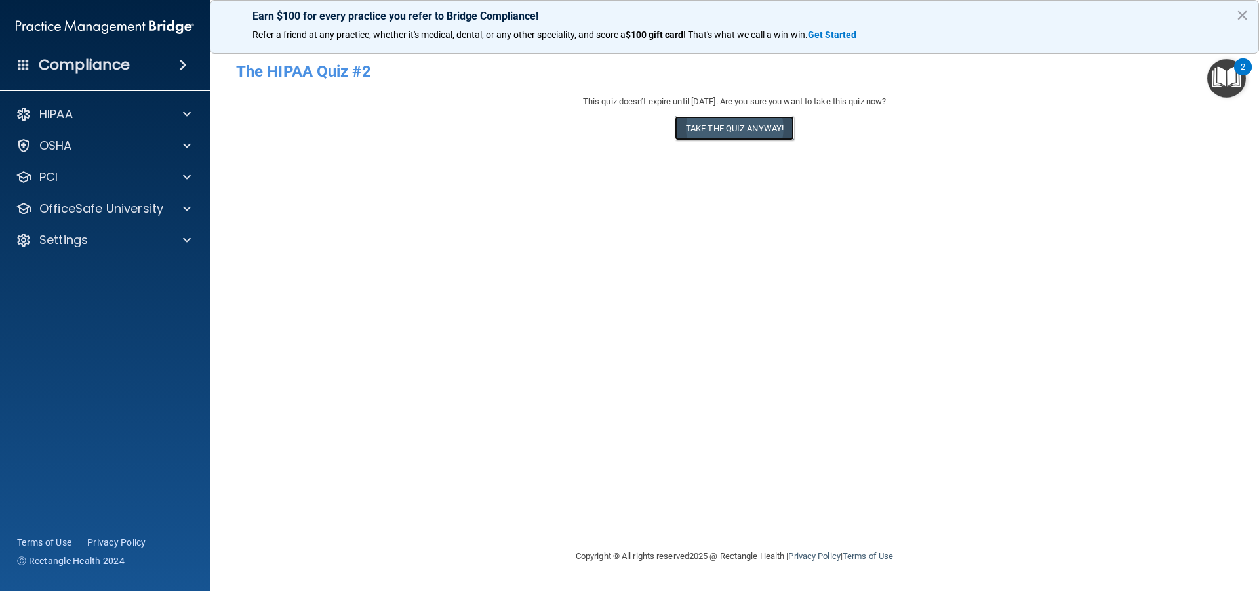
click at [725, 123] on button "Take the quiz anyway!" at bounding box center [734, 128] width 119 height 24
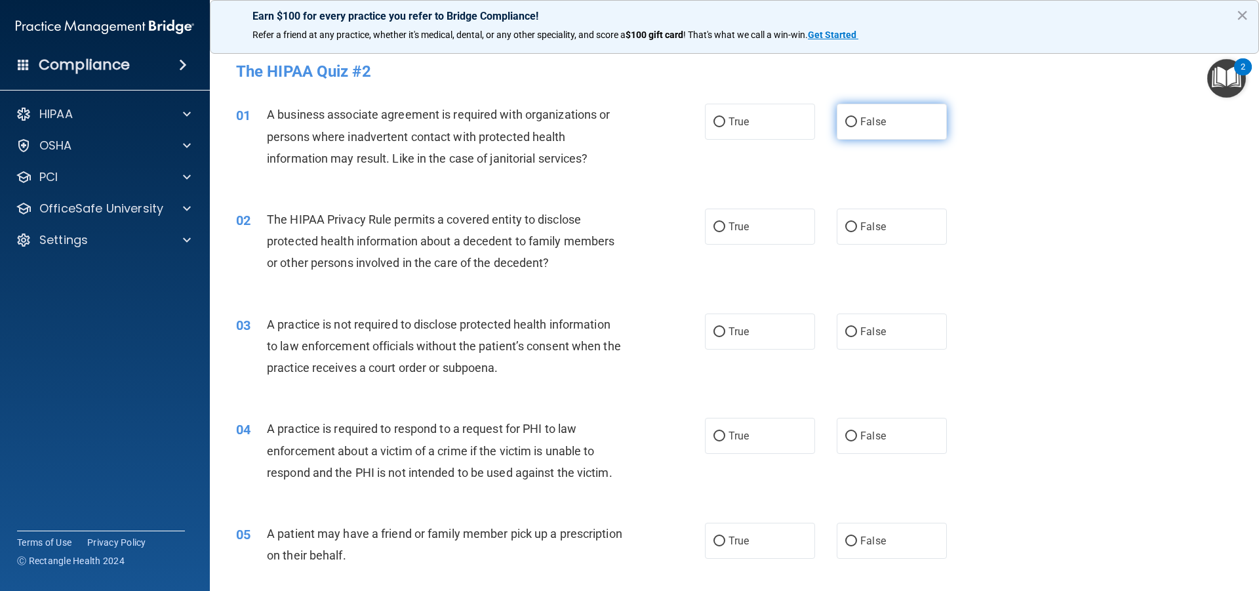
click at [864, 130] on label "False" at bounding box center [892, 122] width 110 height 36
click at [857, 127] on input "False" at bounding box center [851, 122] width 12 height 10
radio input "true"
click at [721, 214] on label "True" at bounding box center [760, 227] width 110 height 36
click at [721, 222] on input "True" at bounding box center [719, 227] width 12 height 10
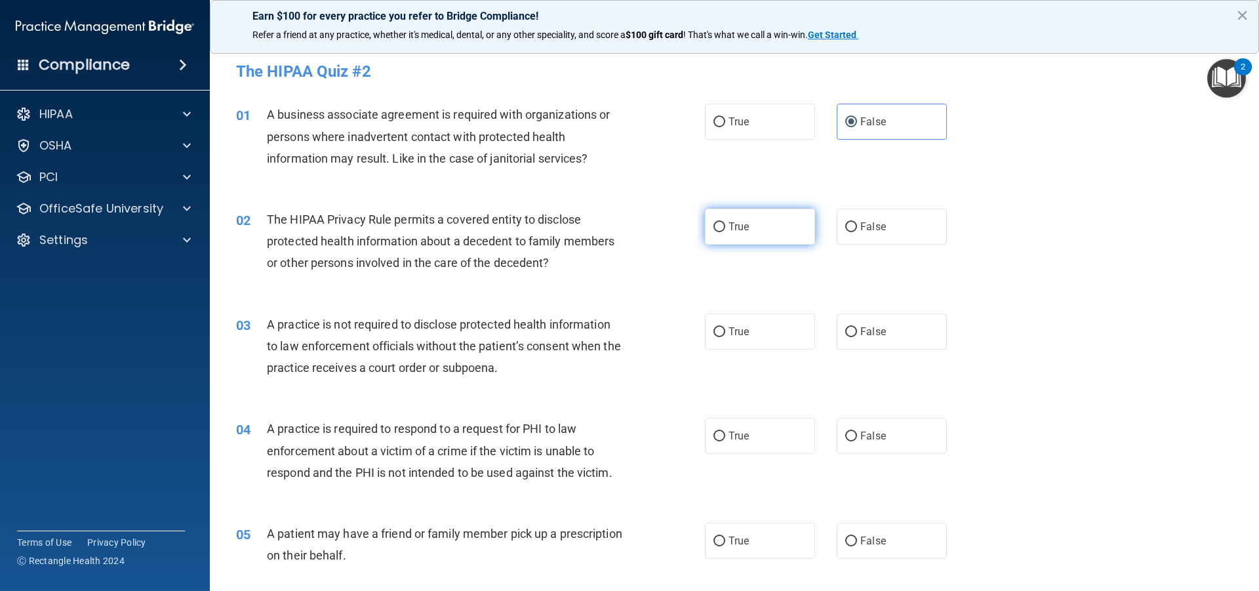
radio input "true"
click at [869, 325] on label "False" at bounding box center [892, 331] width 110 height 36
click at [857, 327] on input "False" at bounding box center [851, 332] width 12 height 10
radio input "true"
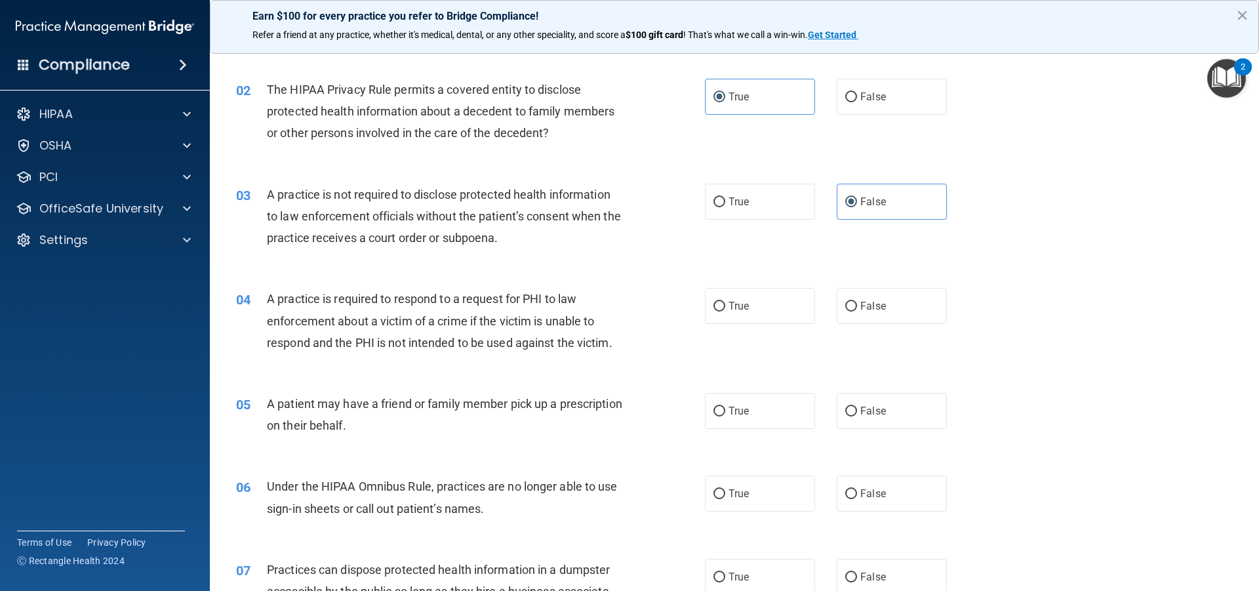
scroll to position [197, 0]
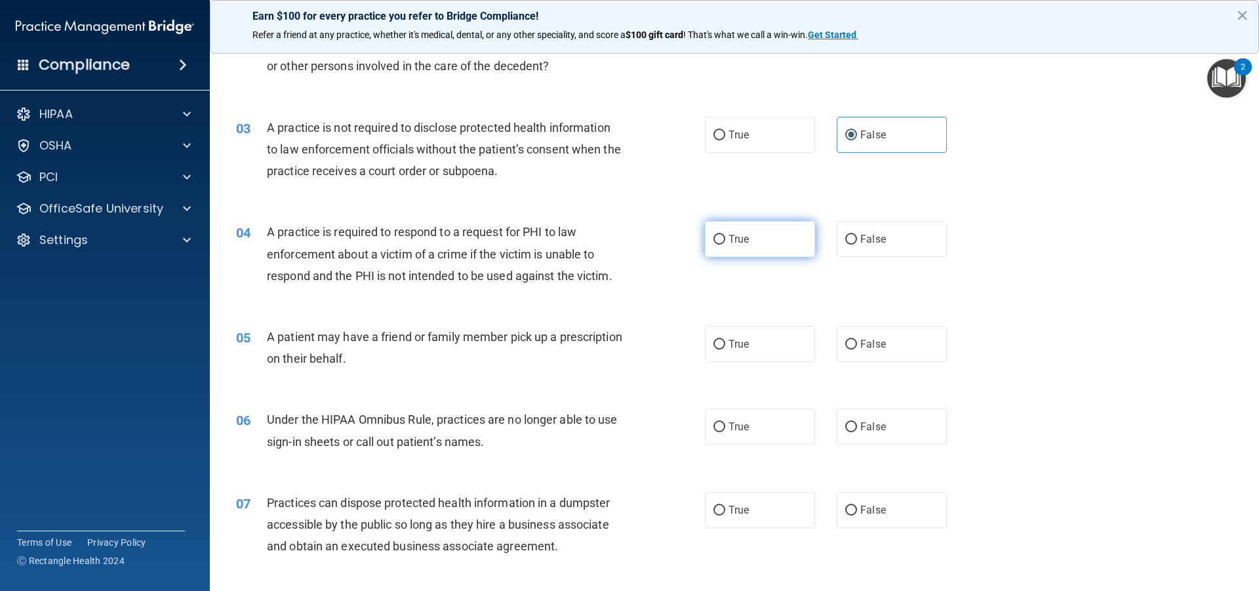
click at [762, 245] on label "True" at bounding box center [760, 239] width 110 height 36
click at [725, 245] on input "True" at bounding box center [719, 240] width 12 height 10
radio input "true"
click at [750, 352] on label "True" at bounding box center [760, 344] width 110 height 36
click at [725, 349] on input "True" at bounding box center [719, 345] width 12 height 10
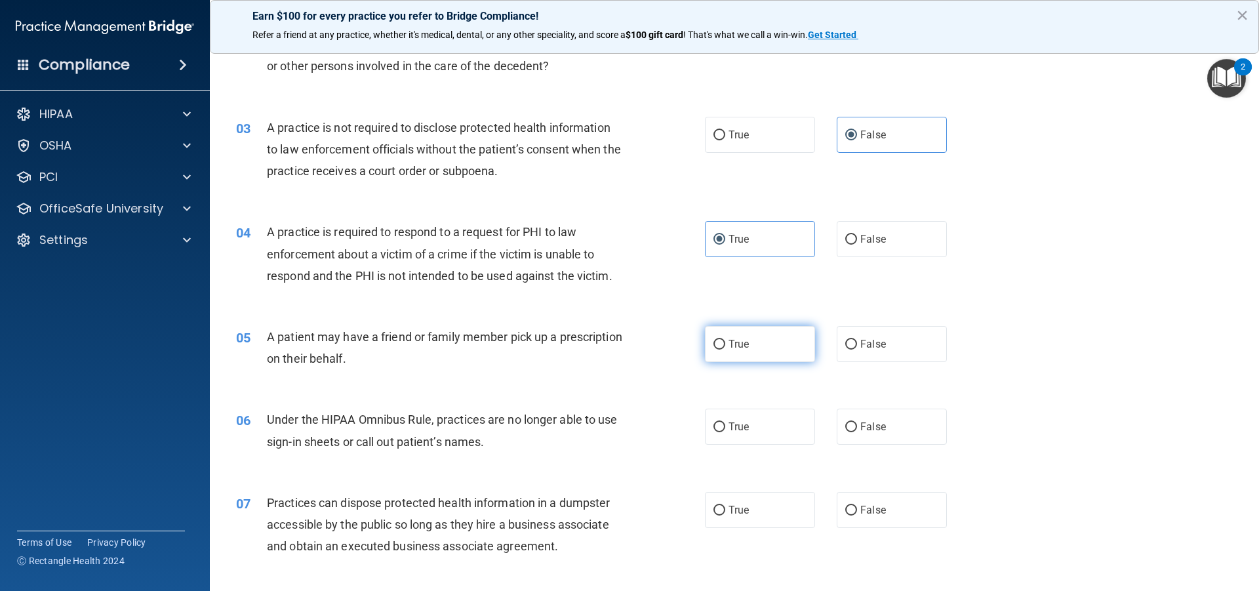
radio input "true"
click at [858, 441] on label "False" at bounding box center [892, 427] width 110 height 36
click at [857, 432] on input "False" at bounding box center [851, 427] width 12 height 10
radio input "true"
click at [871, 509] on span "False" at bounding box center [873, 510] width 26 height 12
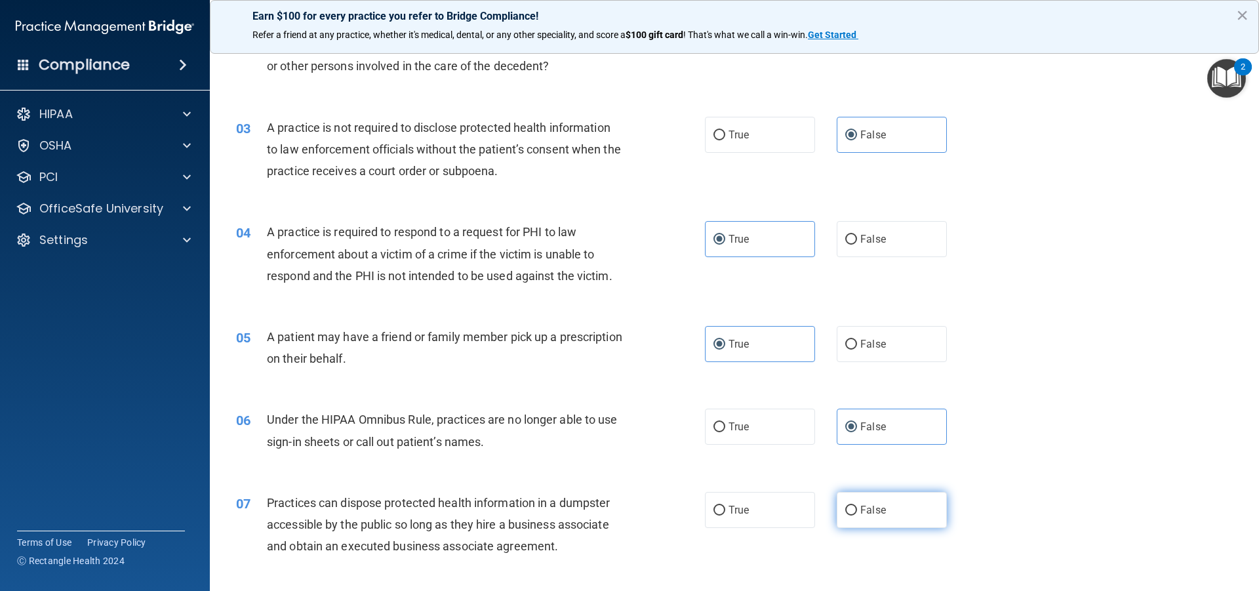
click at [857, 509] on input "False" at bounding box center [851, 511] width 12 height 10
radio input "true"
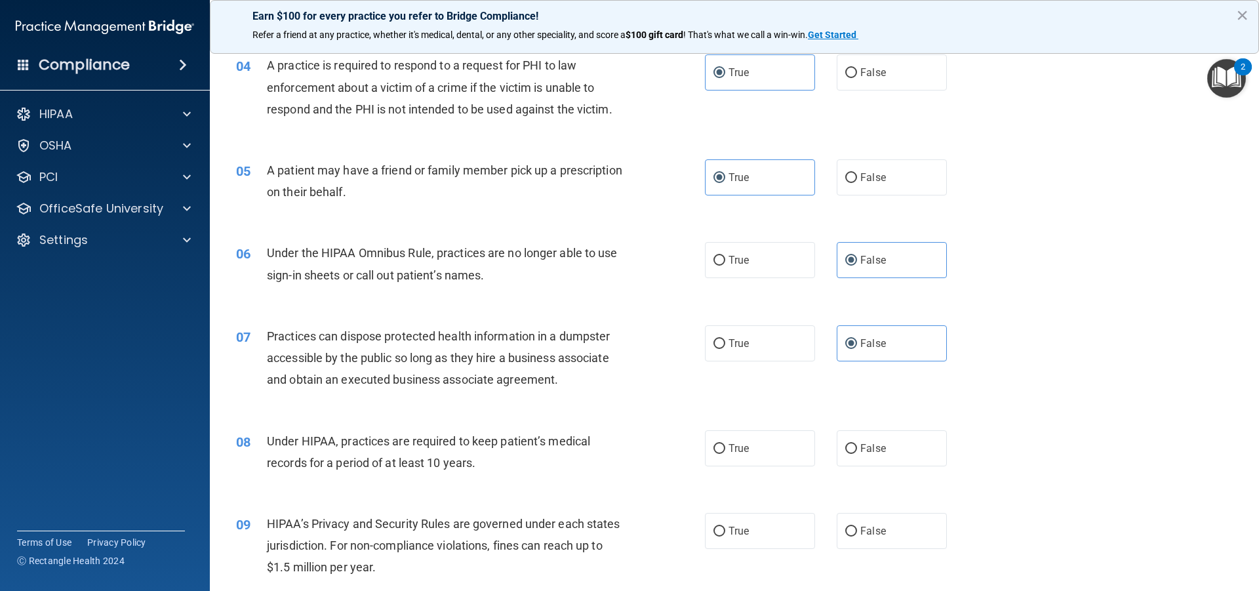
scroll to position [393, 0]
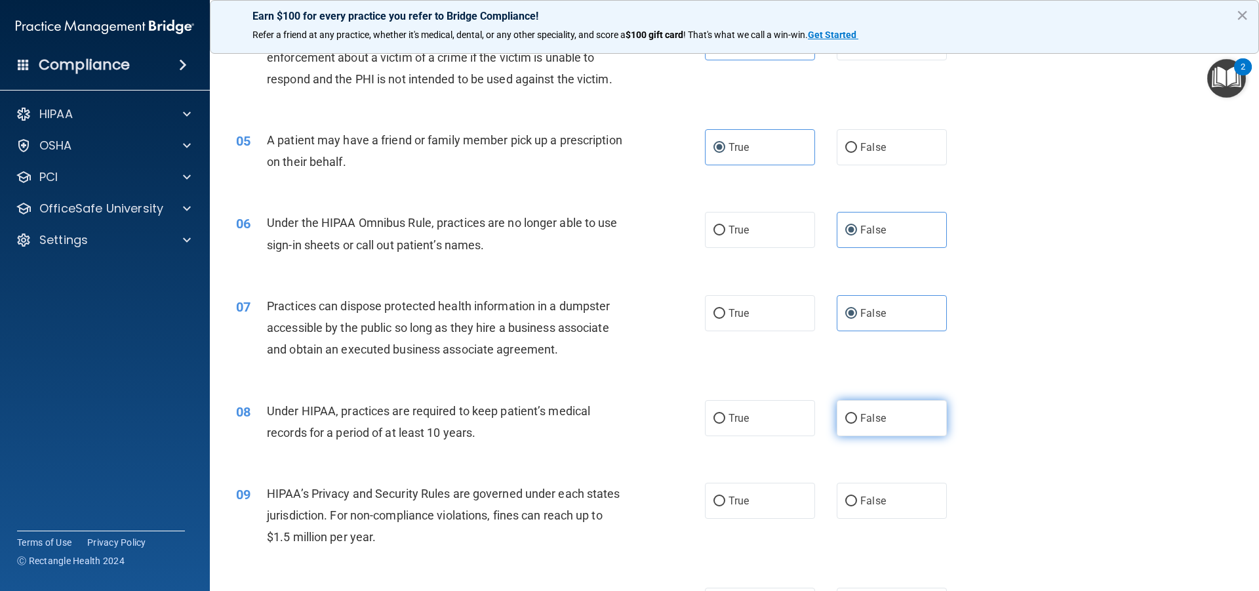
click at [883, 426] on label "False" at bounding box center [892, 418] width 110 height 36
click at [857, 424] on input "False" at bounding box center [851, 419] width 12 height 10
radio input "true"
click at [898, 509] on label "False" at bounding box center [892, 501] width 110 height 36
click at [857, 506] on input "False" at bounding box center [851, 501] width 12 height 10
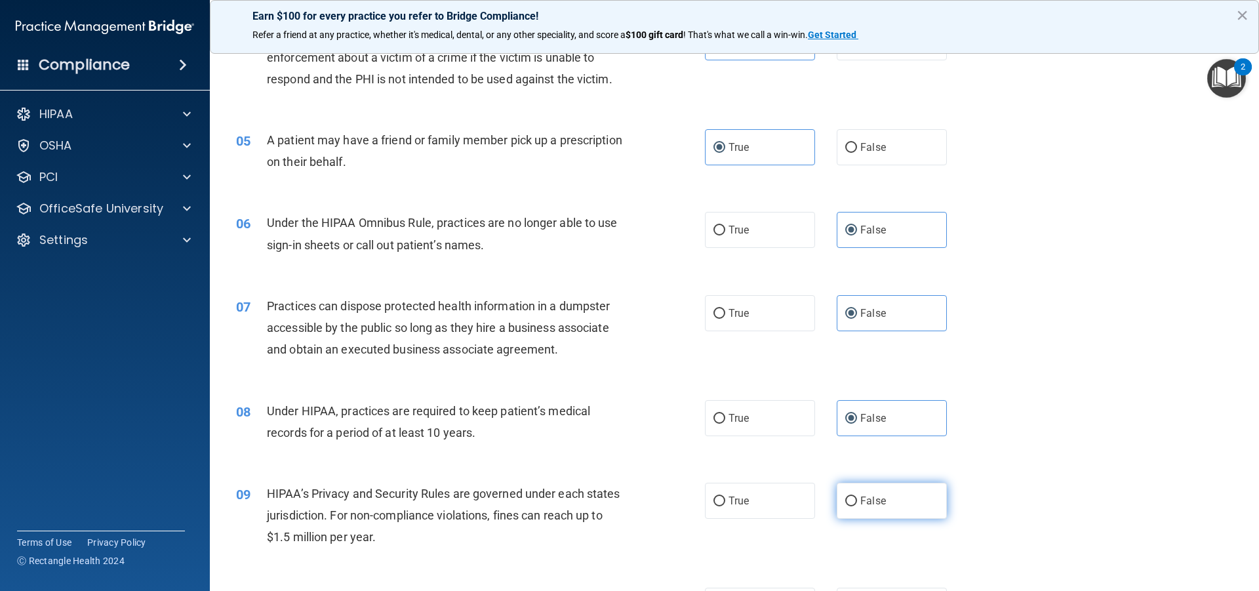
radio input "true"
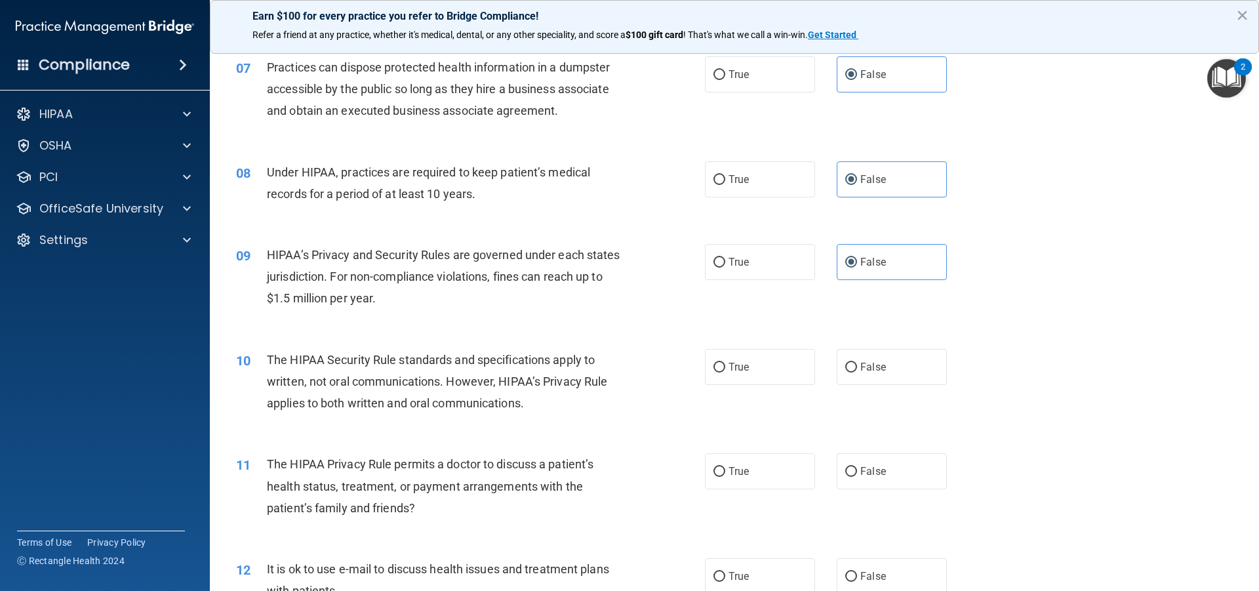
scroll to position [656, 0]
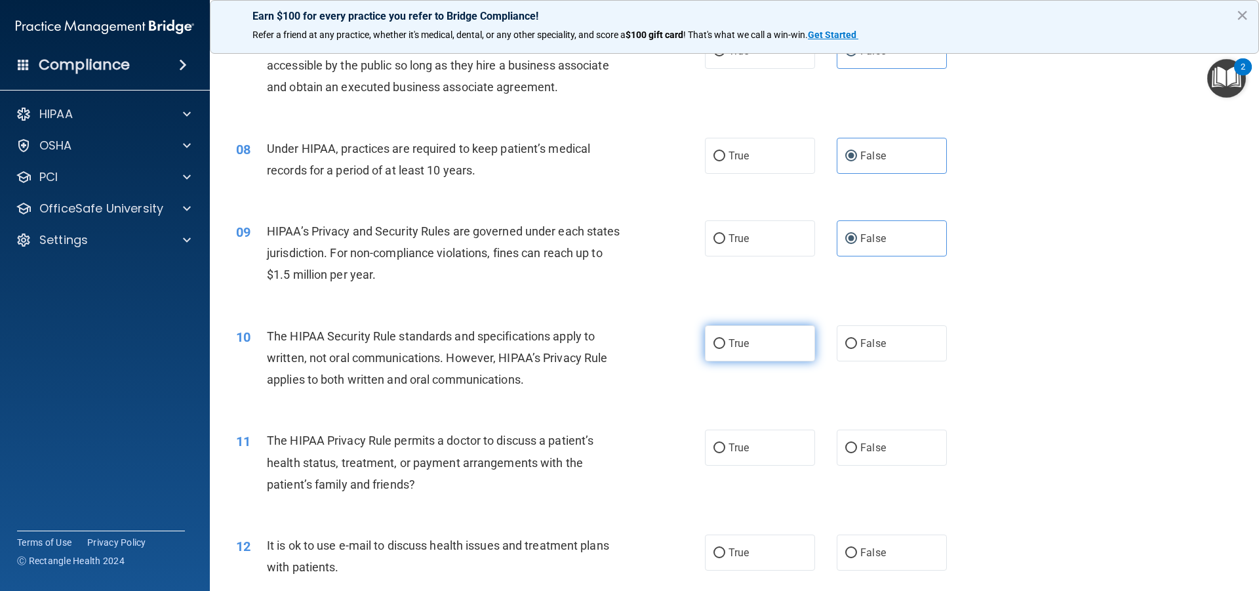
click at [751, 345] on label "True" at bounding box center [760, 343] width 110 height 36
click at [725, 345] on input "True" at bounding box center [719, 344] width 12 height 10
radio input "true"
click at [728, 448] on span "True" at bounding box center [738, 447] width 20 height 12
click at [725, 448] on input "True" at bounding box center [719, 448] width 12 height 10
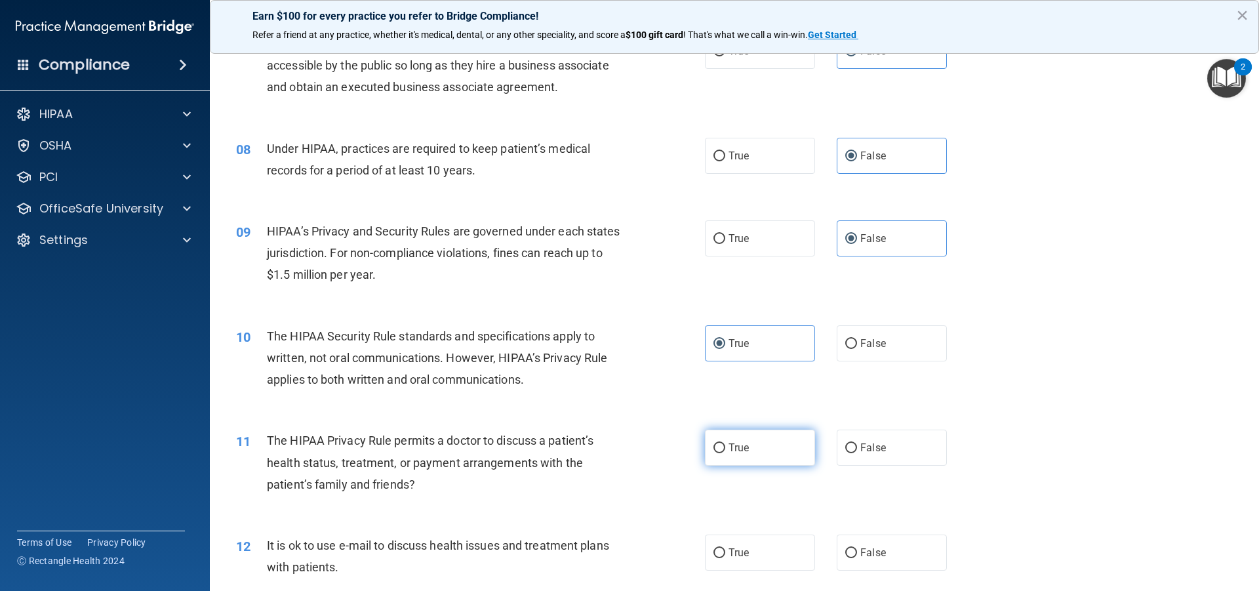
radio input "true"
click at [726, 539] on label "True" at bounding box center [760, 552] width 110 height 36
click at [725, 548] on input "True" at bounding box center [719, 553] width 12 height 10
radio input "true"
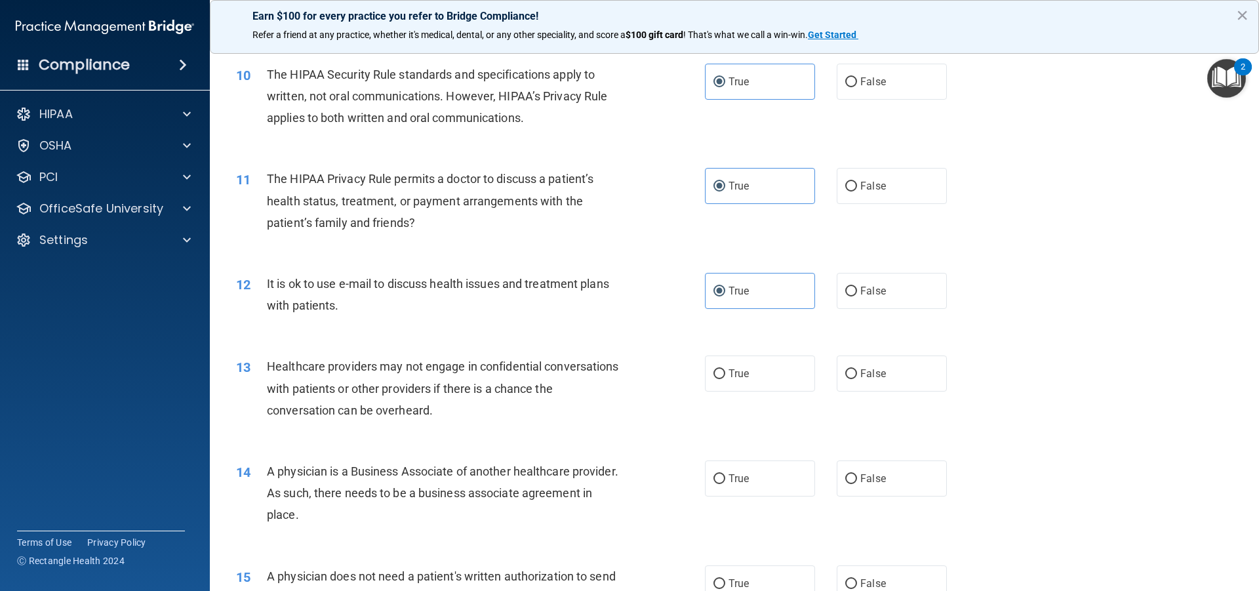
scroll to position [918, 0]
click at [871, 374] on span "False" at bounding box center [873, 373] width 26 height 12
click at [857, 374] on input "False" at bounding box center [851, 374] width 12 height 10
radio input "true"
click at [866, 469] on label "False" at bounding box center [892, 478] width 110 height 36
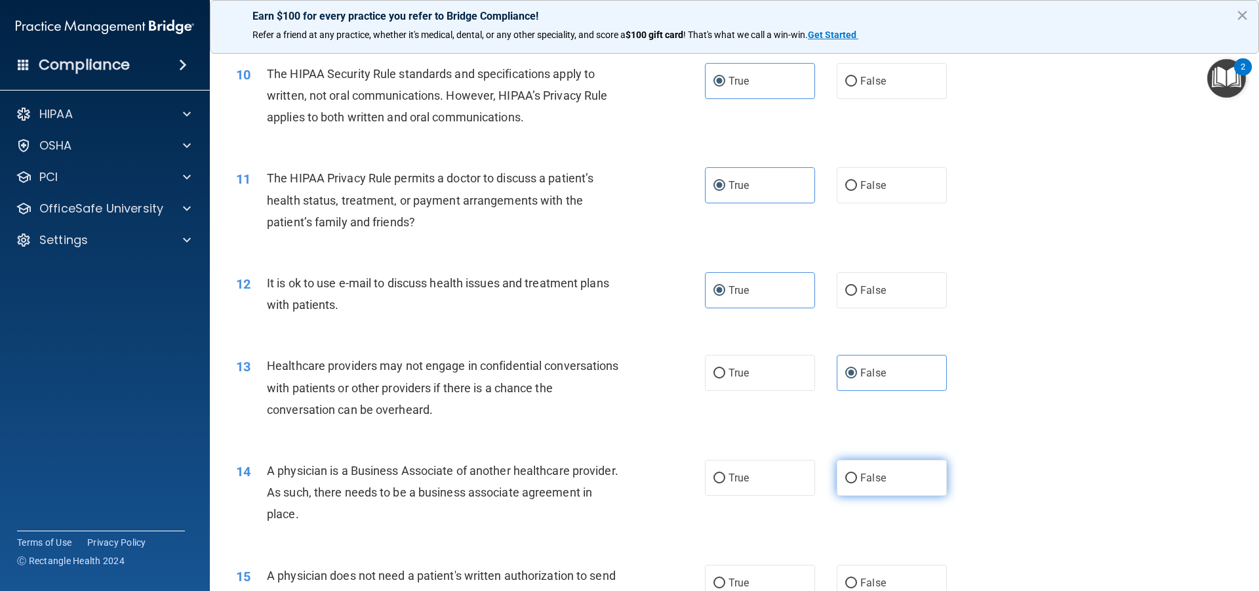
click at [857, 473] on input "False" at bounding box center [851, 478] width 12 height 10
radio input "true"
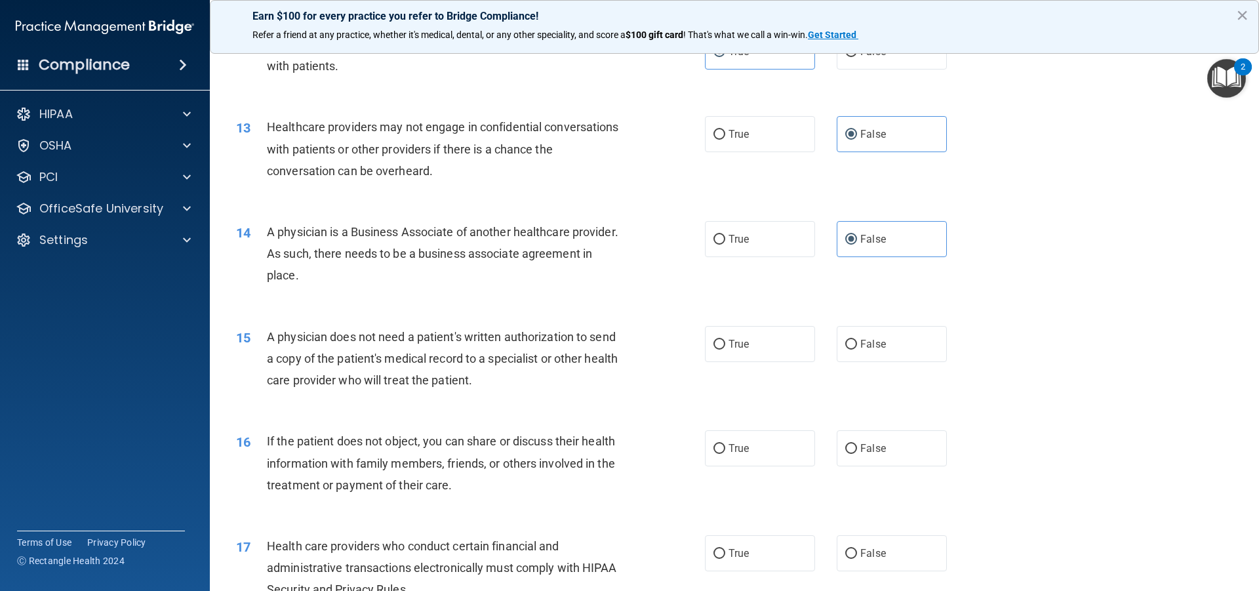
scroll to position [1180, 0]
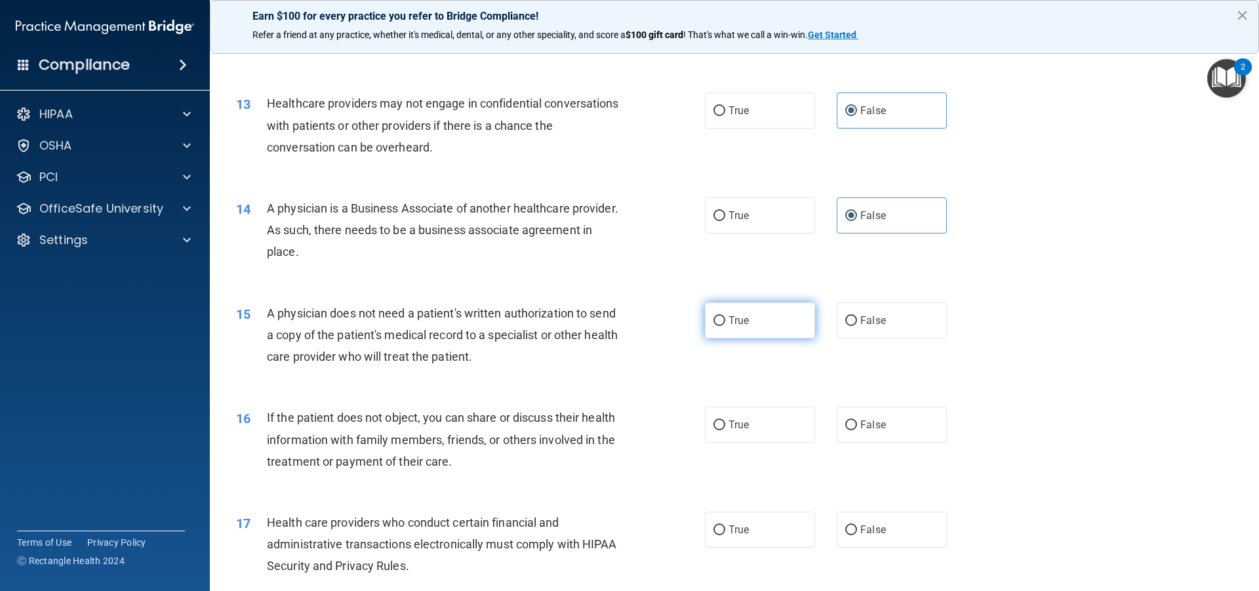
click at [732, 323] on span "True" at bounding box center [738, 320] width 20 height 12
click at [744, 423] on span "True" at bounding box center [738, 424] width 20 height 12
click at [725, 423] on input "True" at bounding box center [719, 425] width 12 height 10
radio input "true"
click at [732, 513] on label "True" at bounding box center [760, 529] width 110 height 36
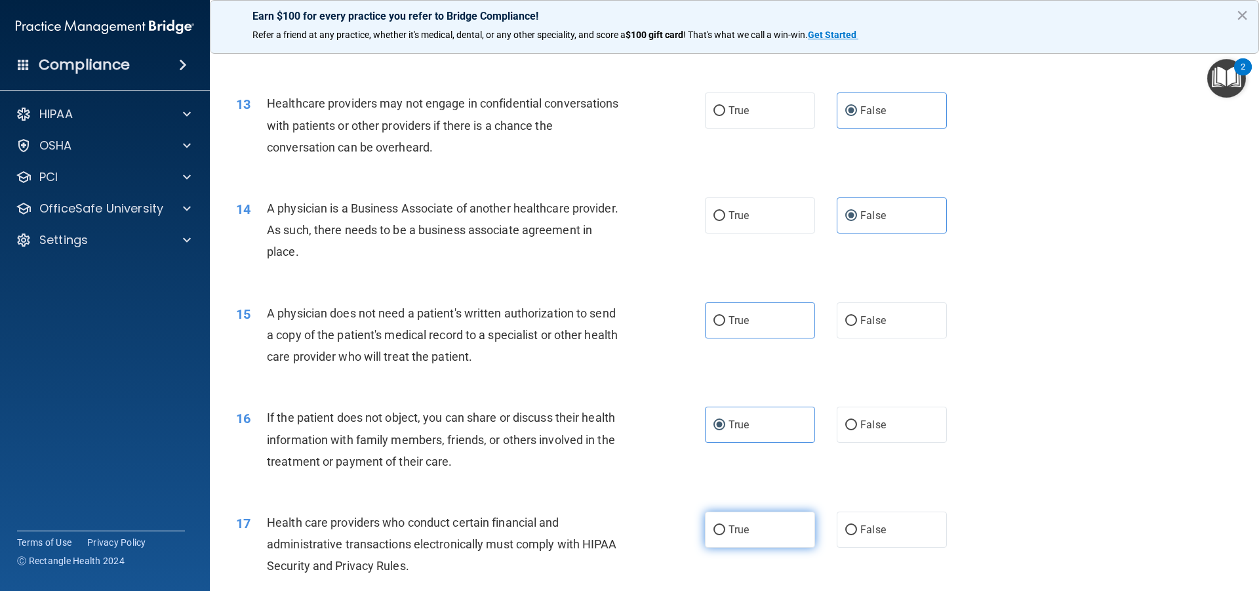
click at [725, 525] on input "True" at bounding box center [719, 530] width 12 height 10
radio input "true"
click at [707, 296] on div "15 A physician does not need a patient's written authorization to send a copy o…" at bounding box center [734, 338] width 1016 height 105
click at [732, 321] on span "True" at bounding box center [738, 320] width 20 height 12
click at [725, 321] on input "True" at bounding box center [719, 321] width 12 height 10
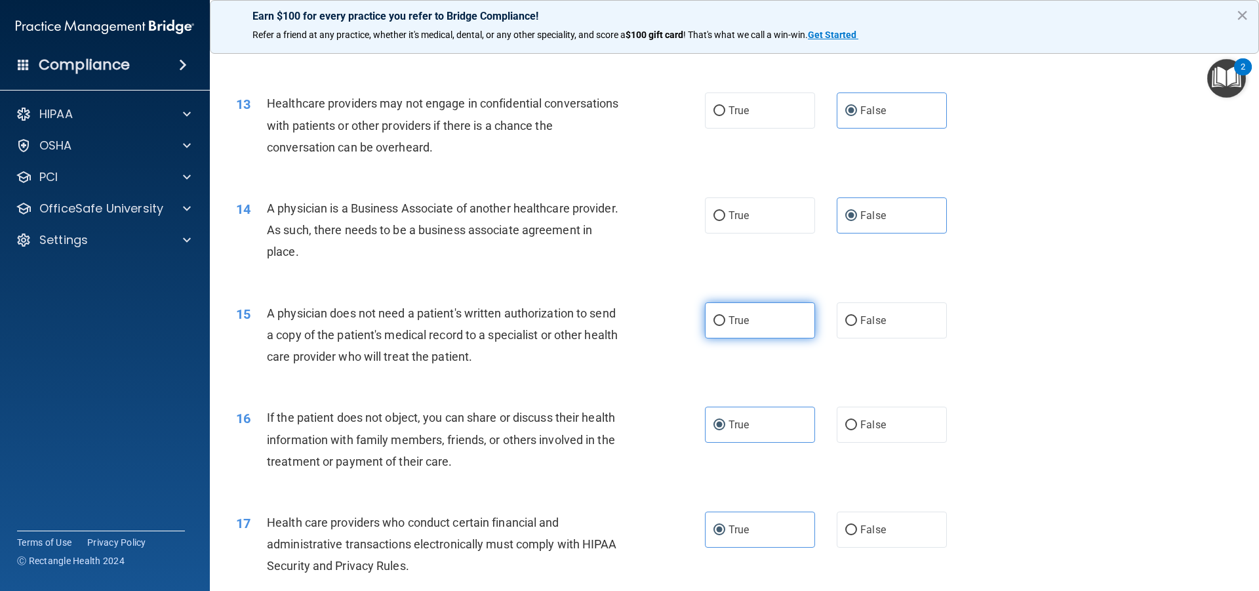
radio input "true"
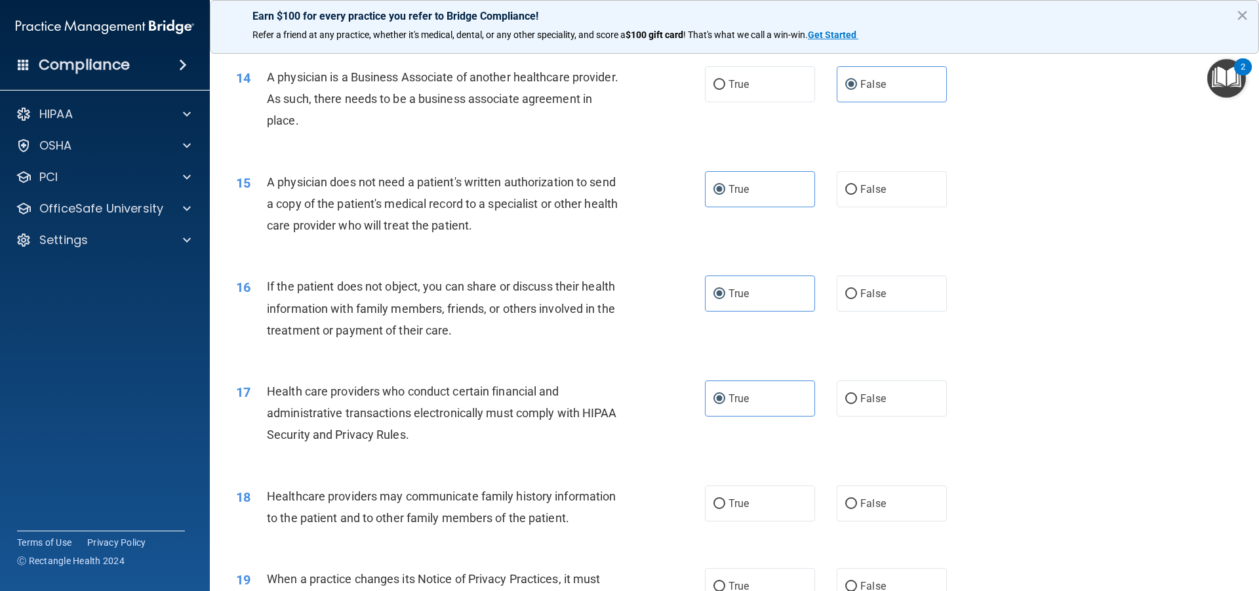
scroll to position [1377, 0]
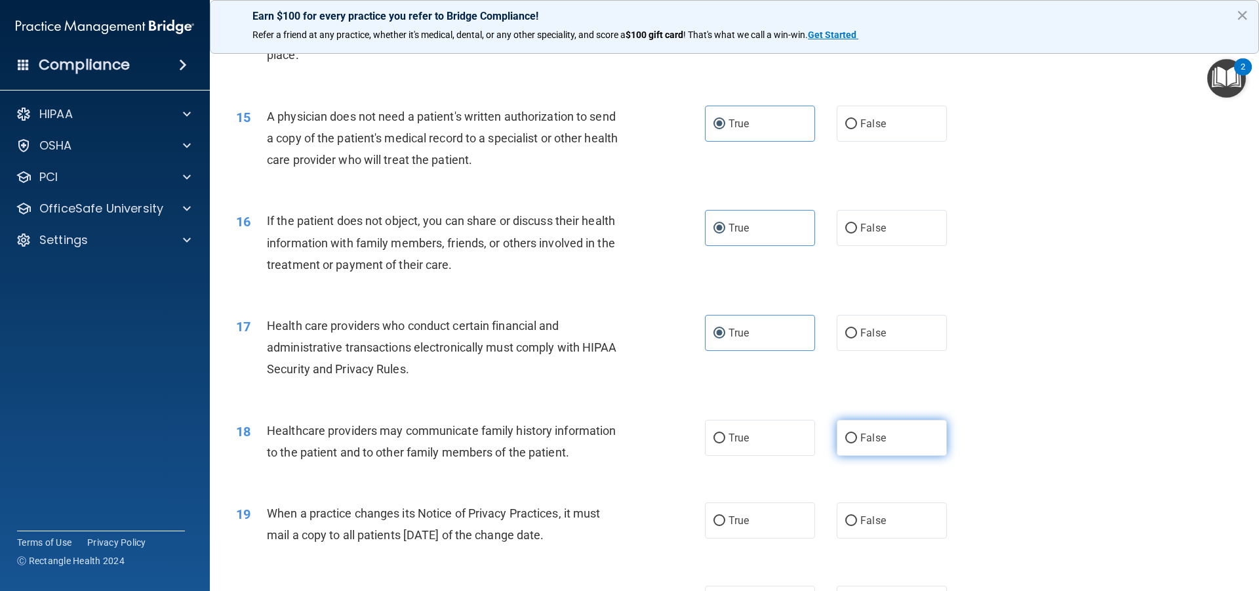
click at [849, 432] on label "False" at bounding box center [892, 438] width 110 height 36
click at [849, 433] on input "False" at bounding box center [851, 438] width 12 height 10
radio input "true"
click at [867, 536] on label "False" at bounding box center [892, 520] width 110 height 36
click at [857, 526] on input "False" at bounding box center [851, 521] width 12 height 10
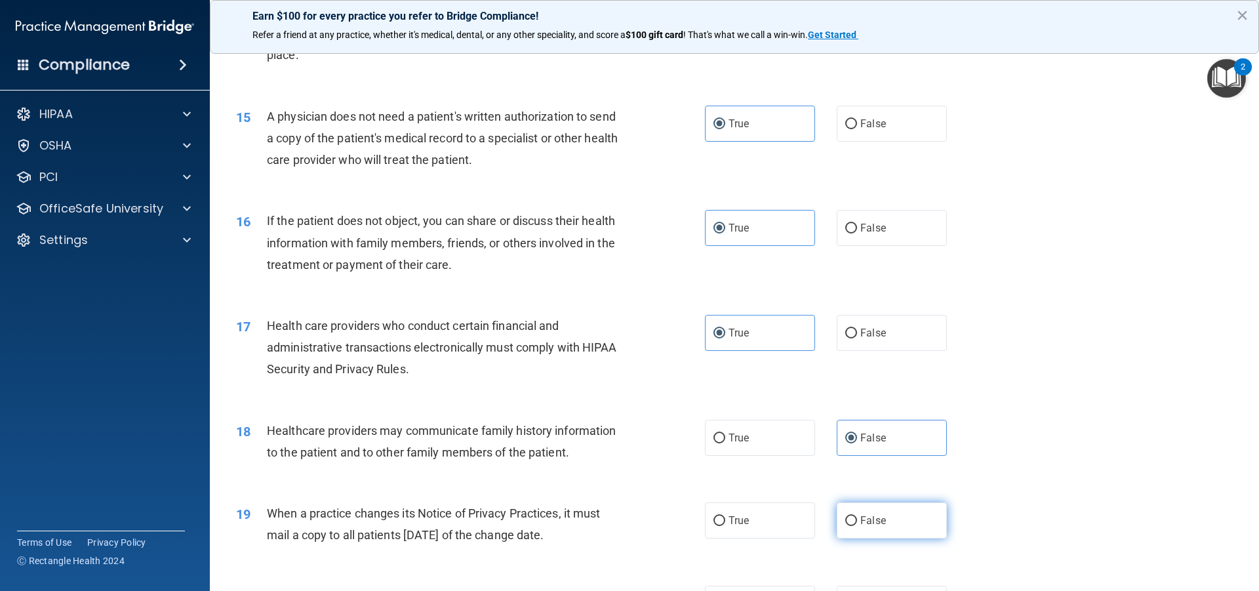
radio input "true"
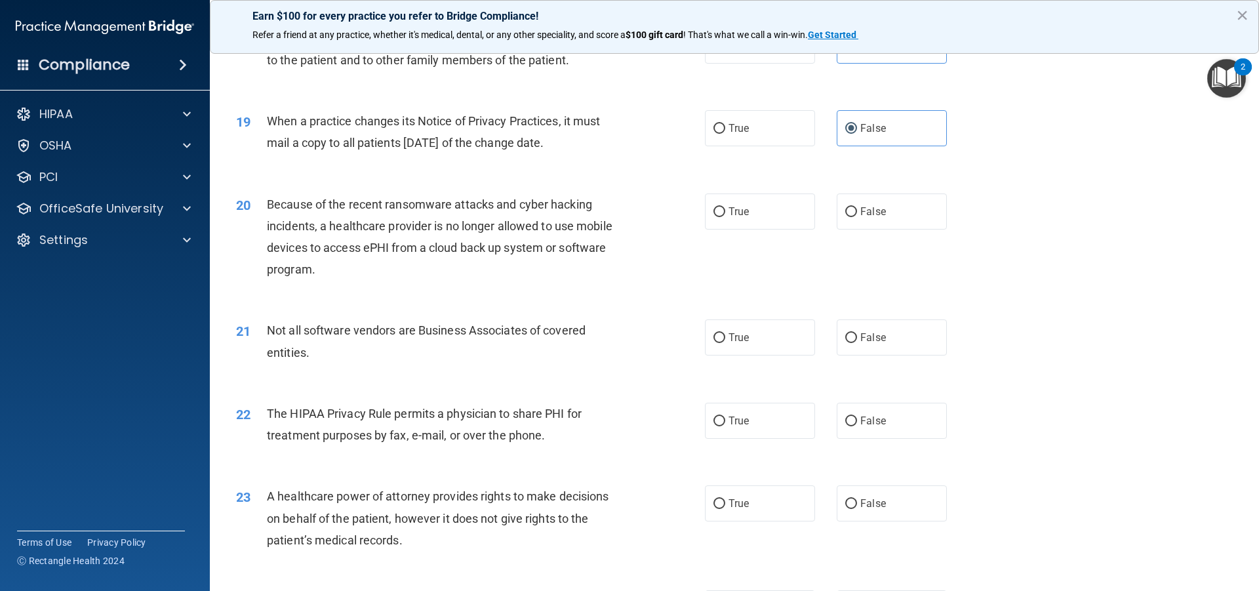
scroll to position [1770, 0]
click at [864, 216] on label "False" at bounding box center [892, 210] width 110 height 36
click at [857, 216] on input "False" at bounding box center [851, 211] width 12 height 10
radio input "true"
click at [728, 333] on span "True" at bounding box center [738, 336] width 20 height 12
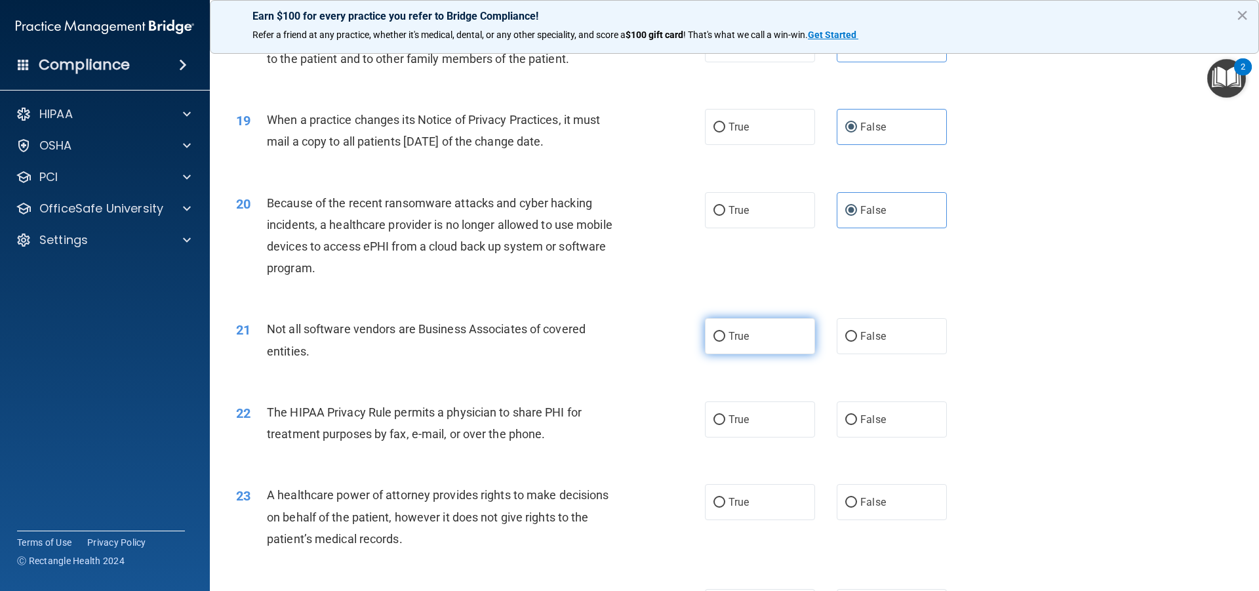
click at [725, 333] on input "True" at bounding box center [719, 337] width 12 height 10
radio input "true"
click at [732, 428] on label "True" at bounding box center [760, 419] width 110 height 36
click at [725, 425] on input "True" at bounding box center [719, 420] width 12 height 10
radio input "true"
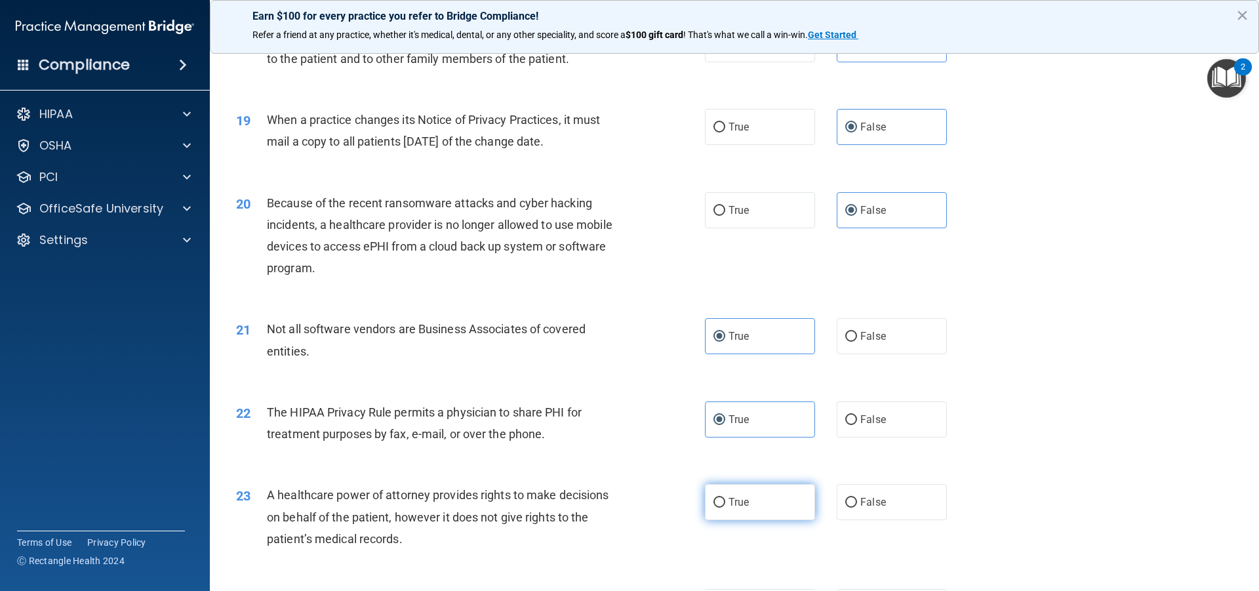
click at [734, 491] on label "True" at bounding box center [760, 502] width 110 height 36
click at [725, 498] on input "True" at bounding box center [719, 503] width 12 height 10
radio input "true"
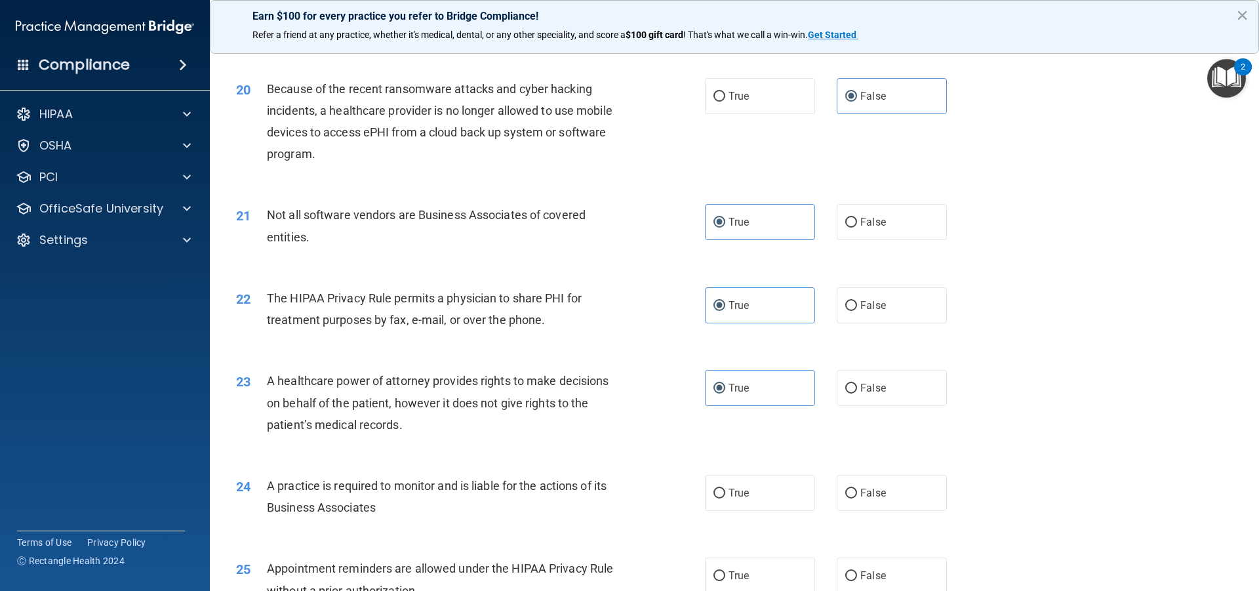
scroll to position [1902, 0]
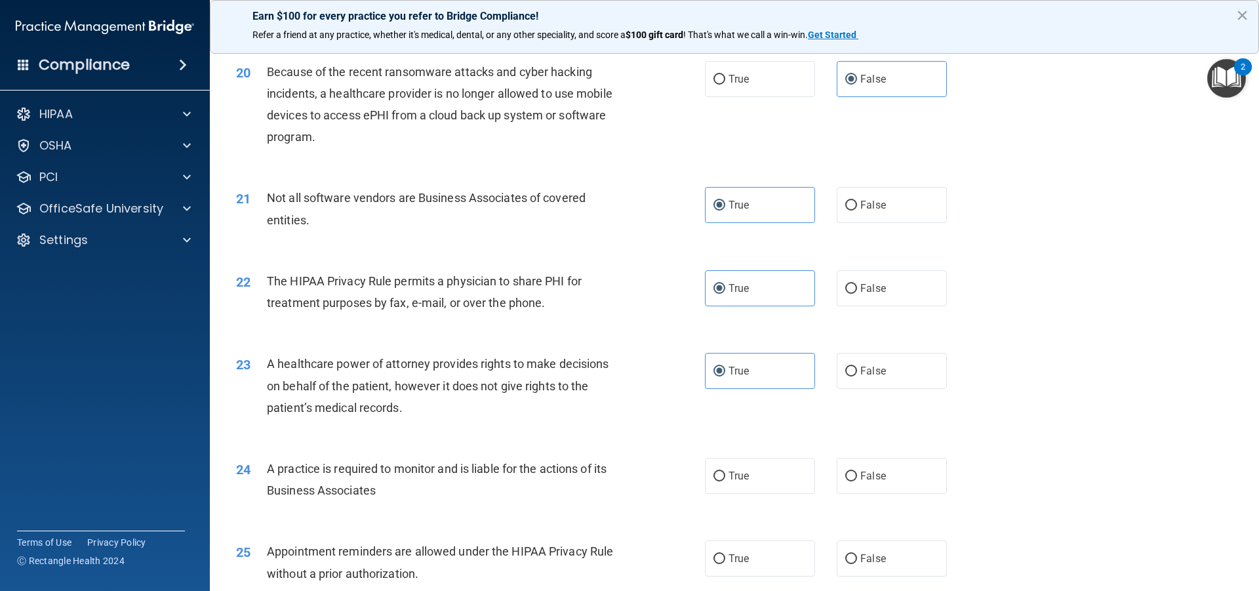
click at [881, 391] on div "23 A healthcare power of attorney provides rights to make decisions on behalf o…" at bounding box center [734, 388] width 1016 height 105
click at [860, 369] on span "False" at bounding box center [873, 371] width 26 height 12
click at [857, 369] on input "False" at bounding box center [851, 372] width 12 height 10
radio input "true"
radio input "false"
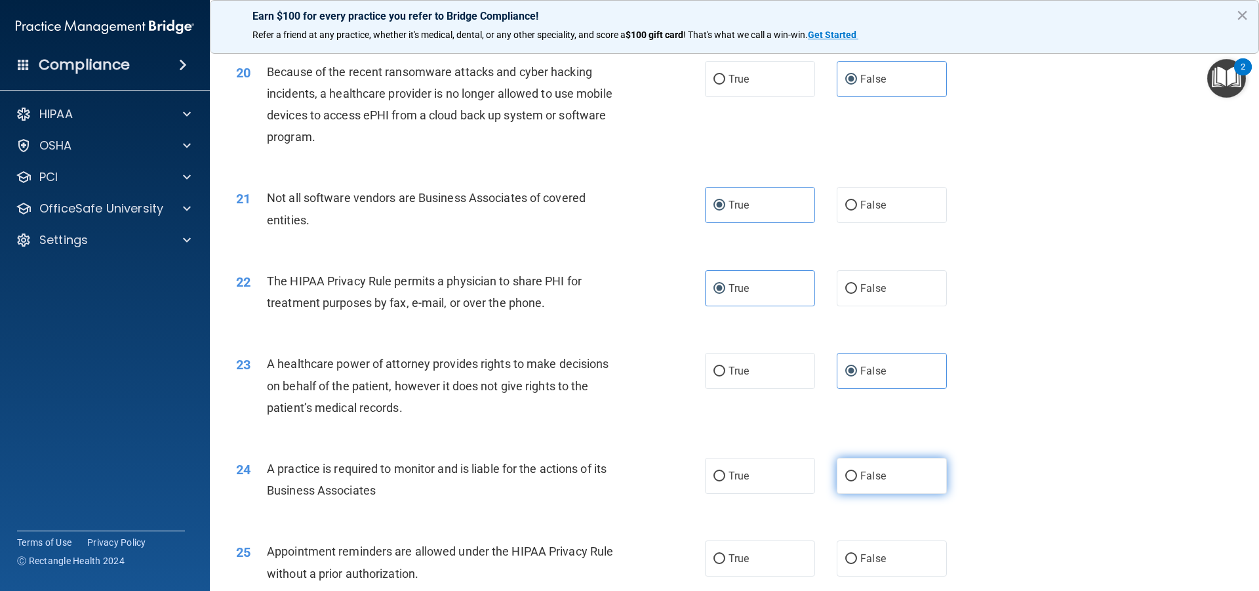
click at [862, 471] on span "False" at bounding box center [873, 475] width 26 height 12
click at [857, 471] on input "False" at bounding box center [851, 476] width 12 height 10
radio input "true"
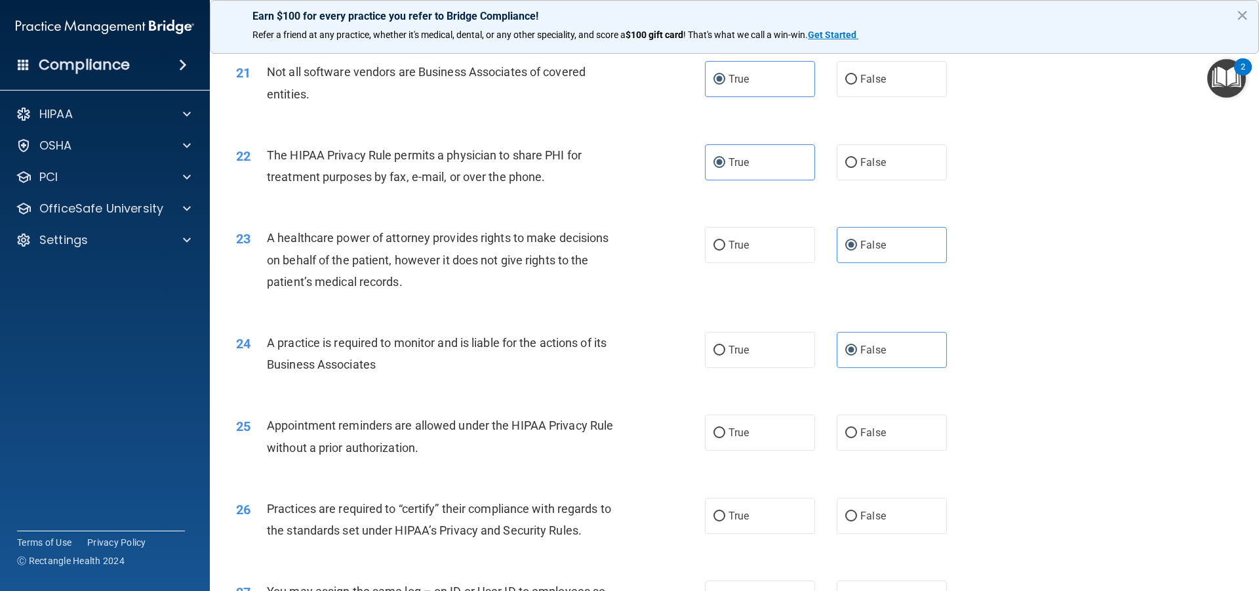
scroll to position [2033, 0]
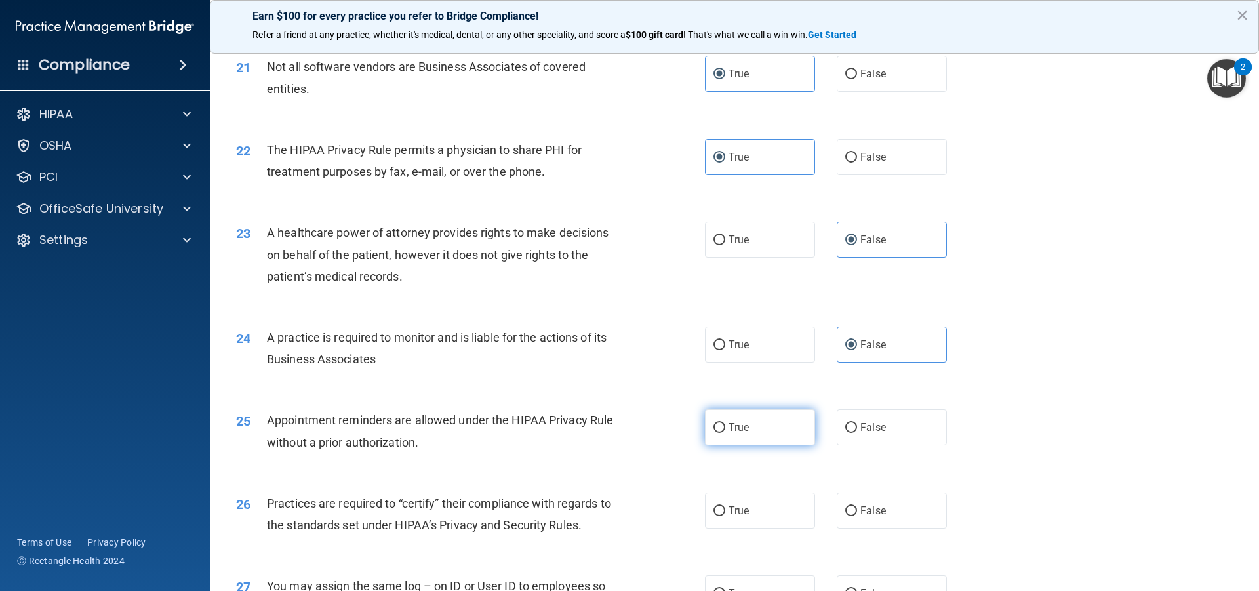
click at [721, 420] on label "True" at bounding box center [760, 427] width 110 height 36
click at [721, 423] on input "True" at bounding box center [719, 428] width 12 height 10
radio input "true"
click at [870, 519] on label "False" at bounding box center [892, 510] width 110 height 36
click at [857, 516] on input "False" at bounding box center [851, 511] width 12 height 10
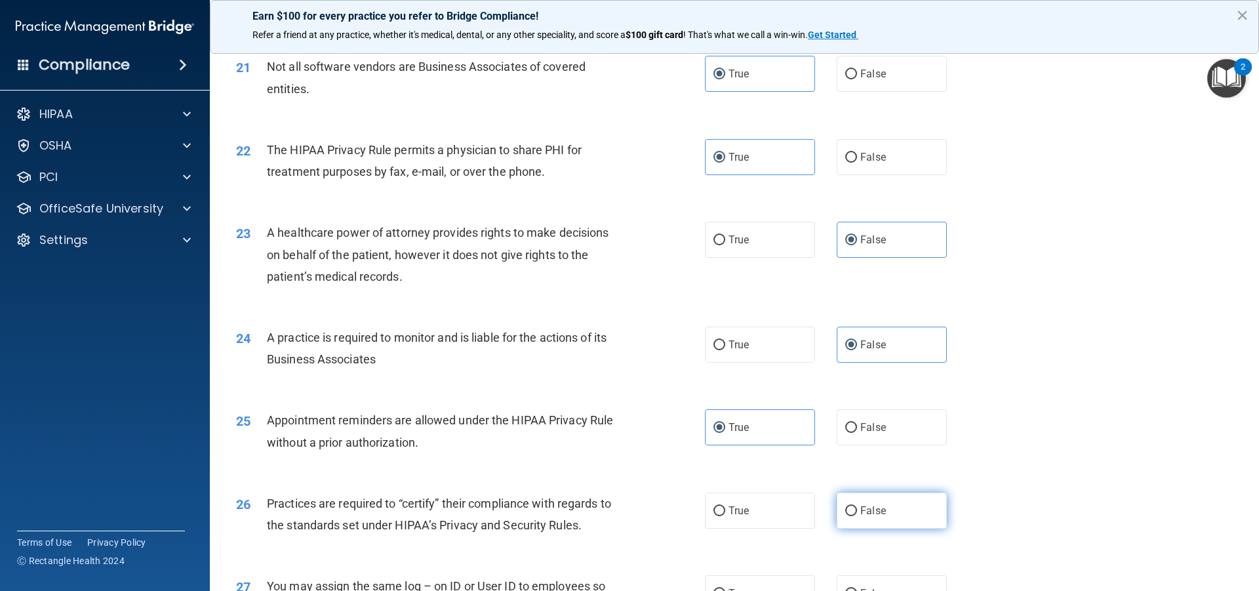
radio input "true"
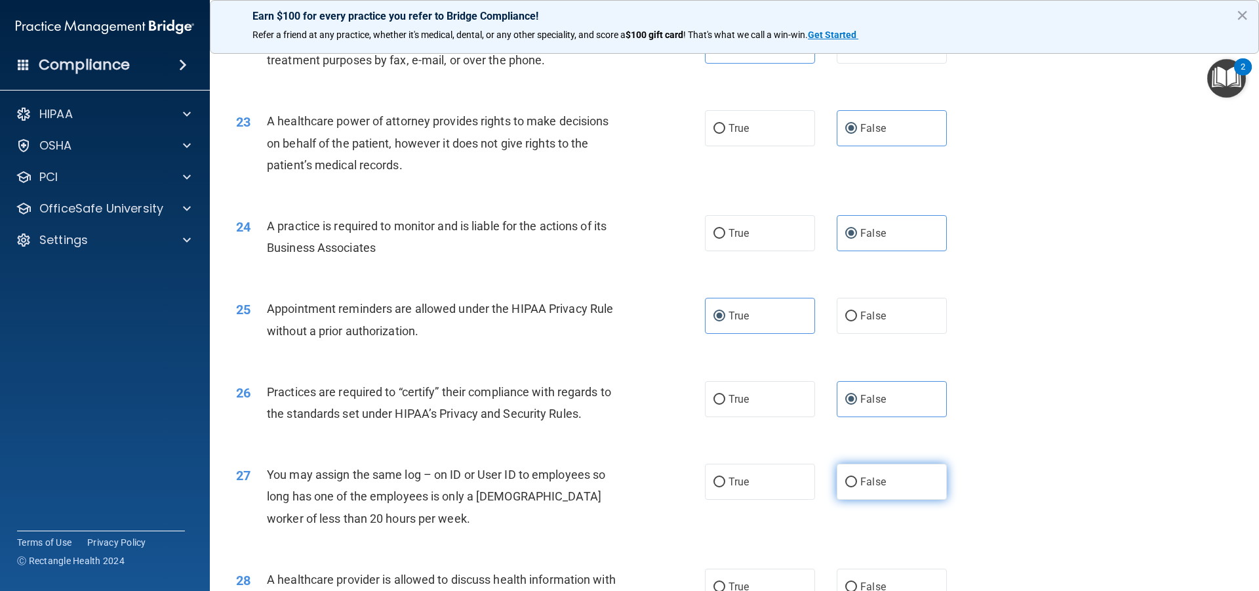
scroll to position [2164, 0]
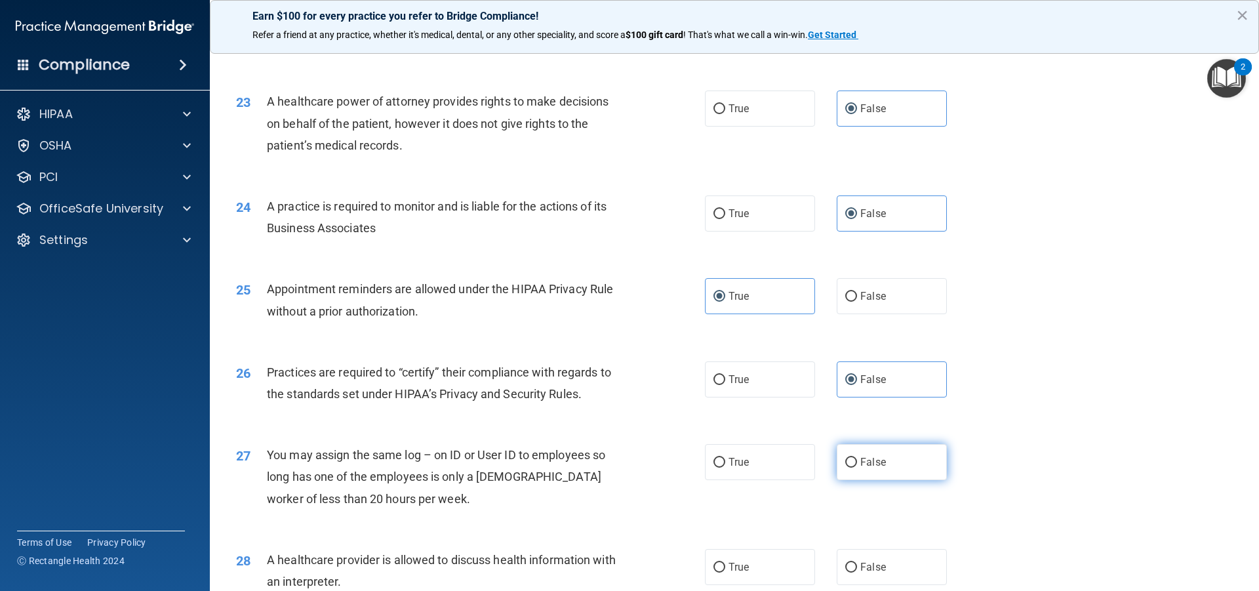
click at [910, 462] on label "False" at bounding box center [892, 462] width 110 height 36
click at [857, 462] on input "False" at bounding box center [851, 463] width 12 height 10
radio input "true"
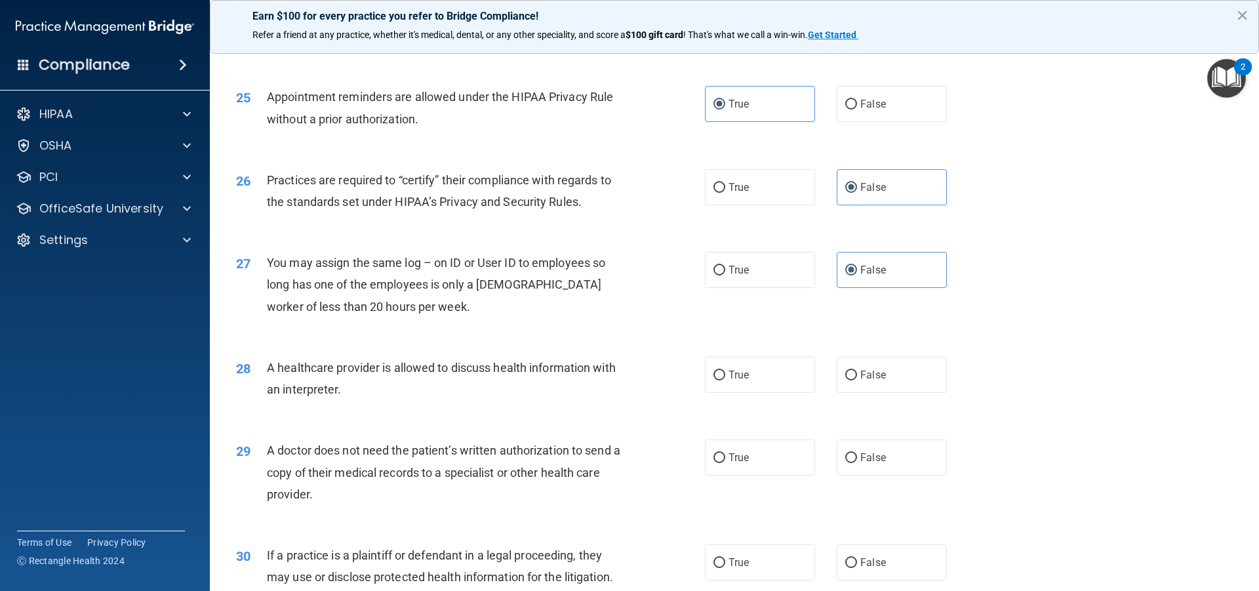
scroll to position [2361, 0]
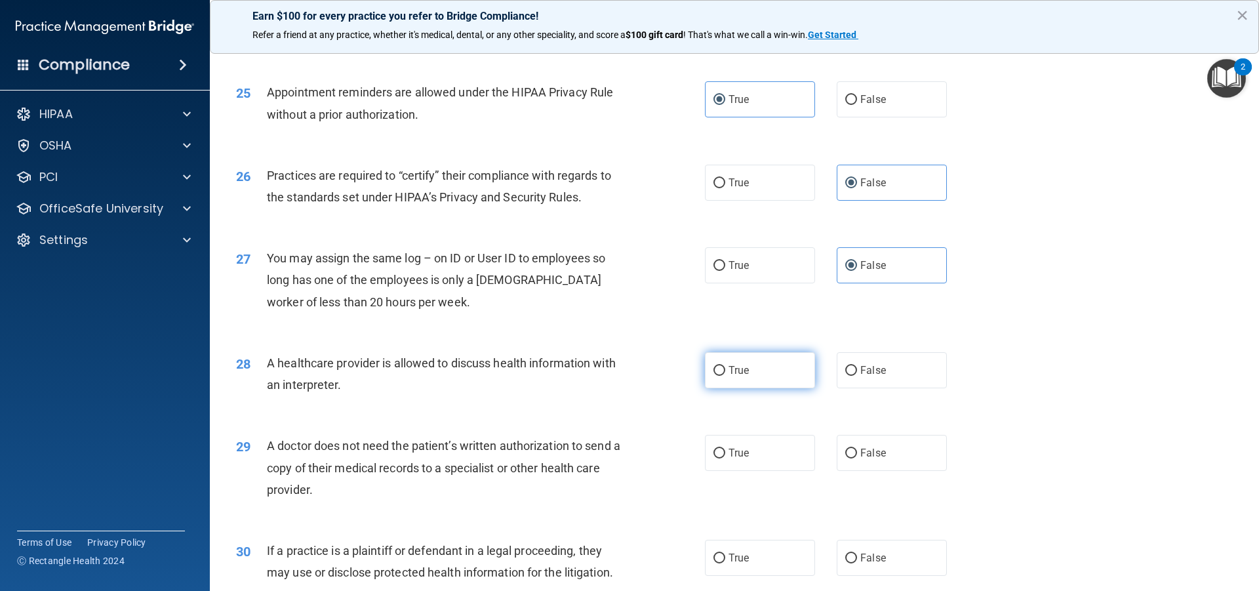
click at [757, 370] on label "True" at bounding box center [760, 370] width 110 height 36
click at [725, 370] on input "True" at bounding box center [719, 371] width 12 height 10
radio input "true"
click at [754, 445] on label "True" at bounding box center [760, 453] width 110 height 36
click at [725, 448] on input "True" at bounding box center [719, 453] width 12 height 10
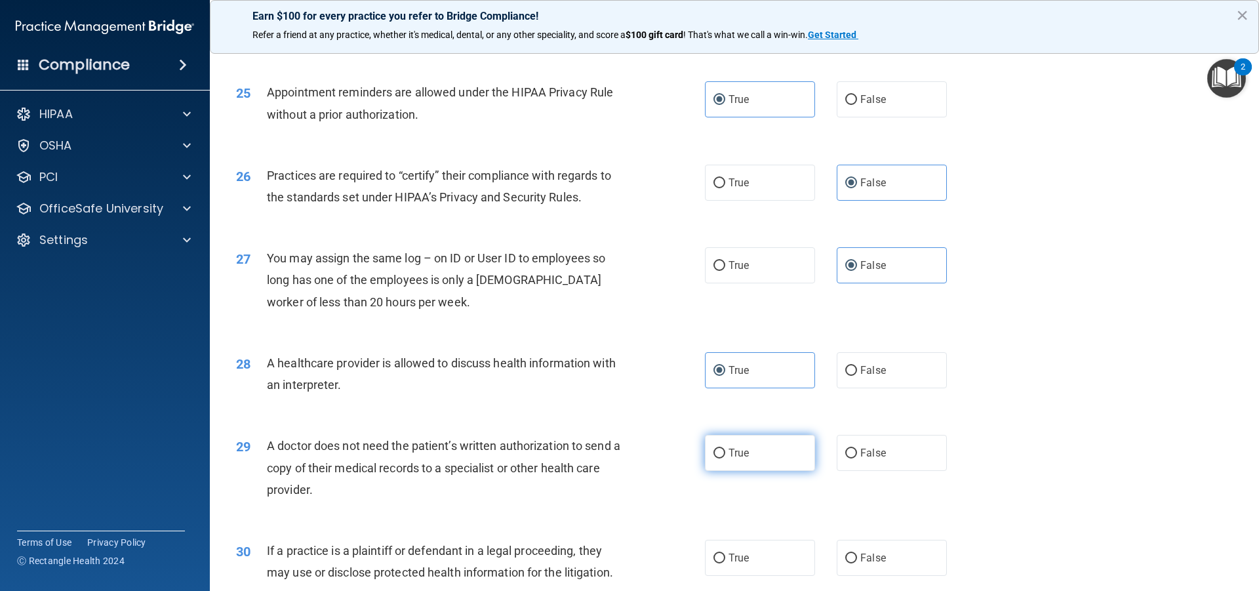
radio input "true"
click at [759, 573] on label "True" at bounding box center [760, 558] width 110 height 36
click at [725, 563] on input "True" at bounding box center [719, 558] width 12 height 10
radio input "true"
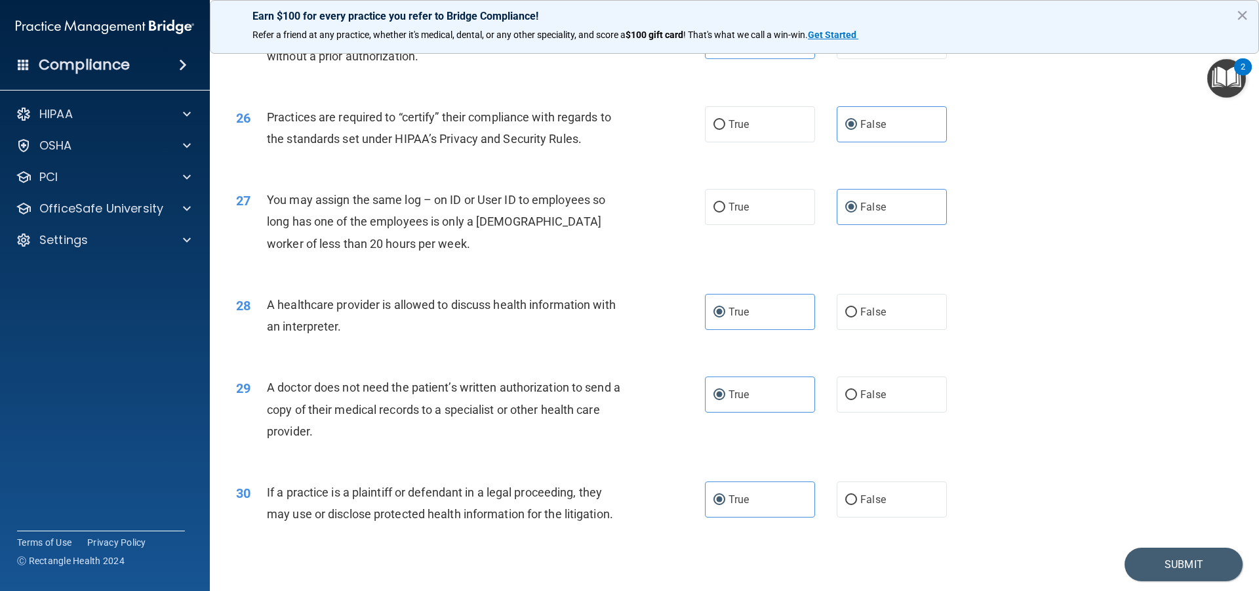
scroll to position [2462, 0]
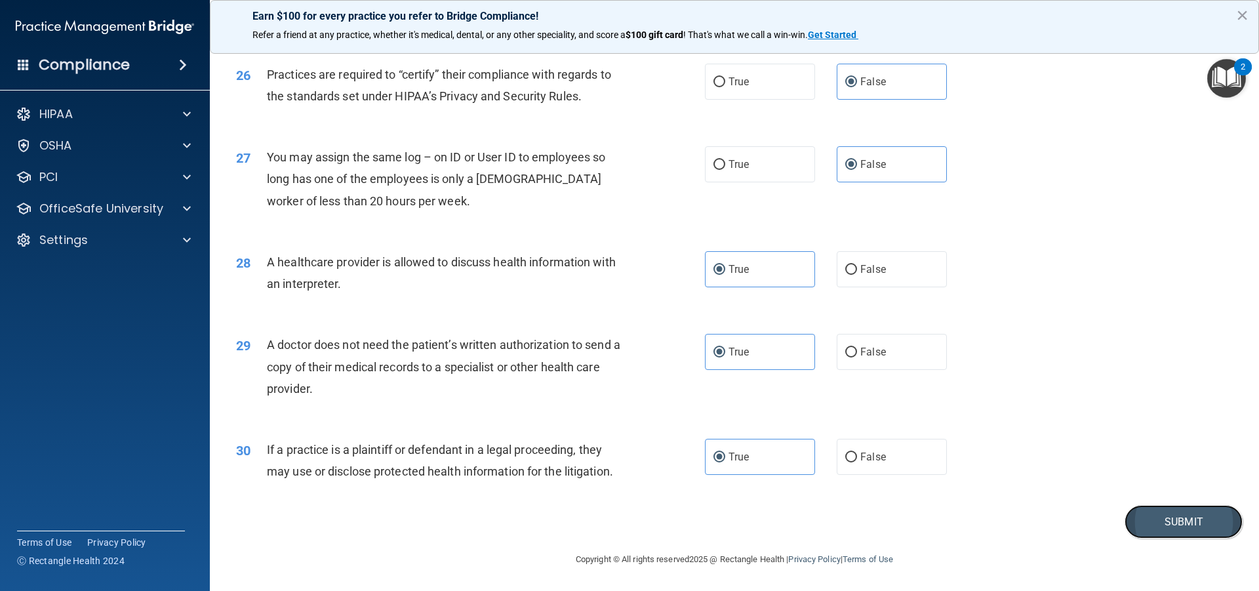
click at [1176, 511] on button "Submit" at bounding box center [1184, 521] width 118 height 33
click at [1184, 521] on button "Submit" at bounding box center [1184, 521] width 118 height 33
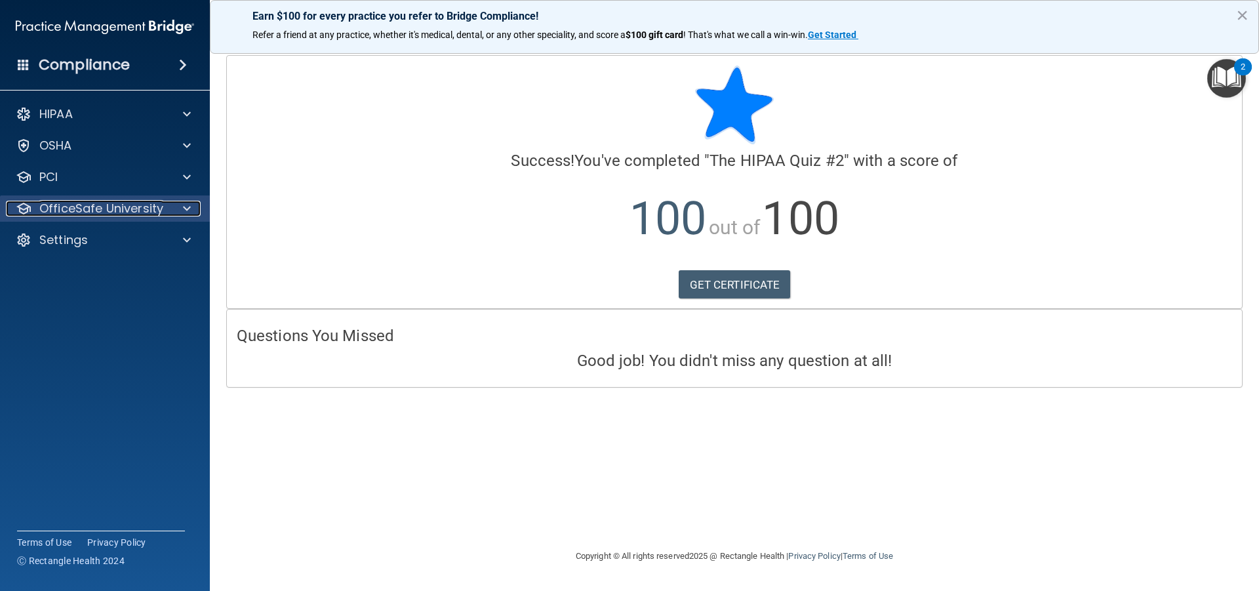
click at [95, 206] on p "OfficeSafe University" at bounding box center [101, 209] width 124 height 16
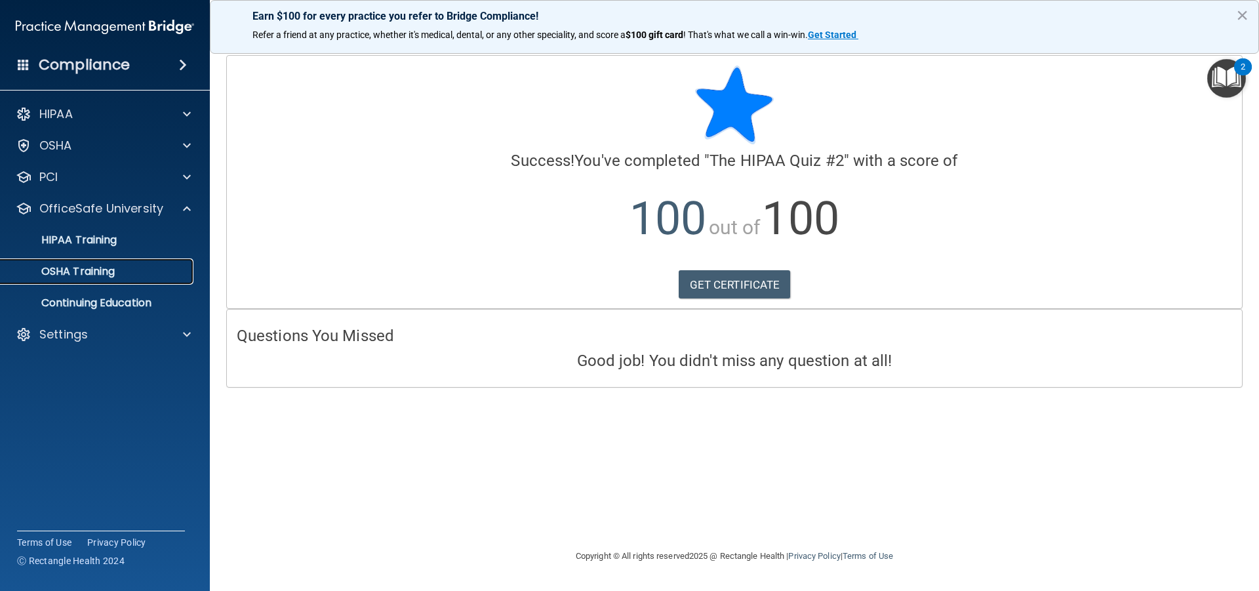
click at [129, 276] on div "OSHA Training" at bounding box center [98, 271] width 179 height 13
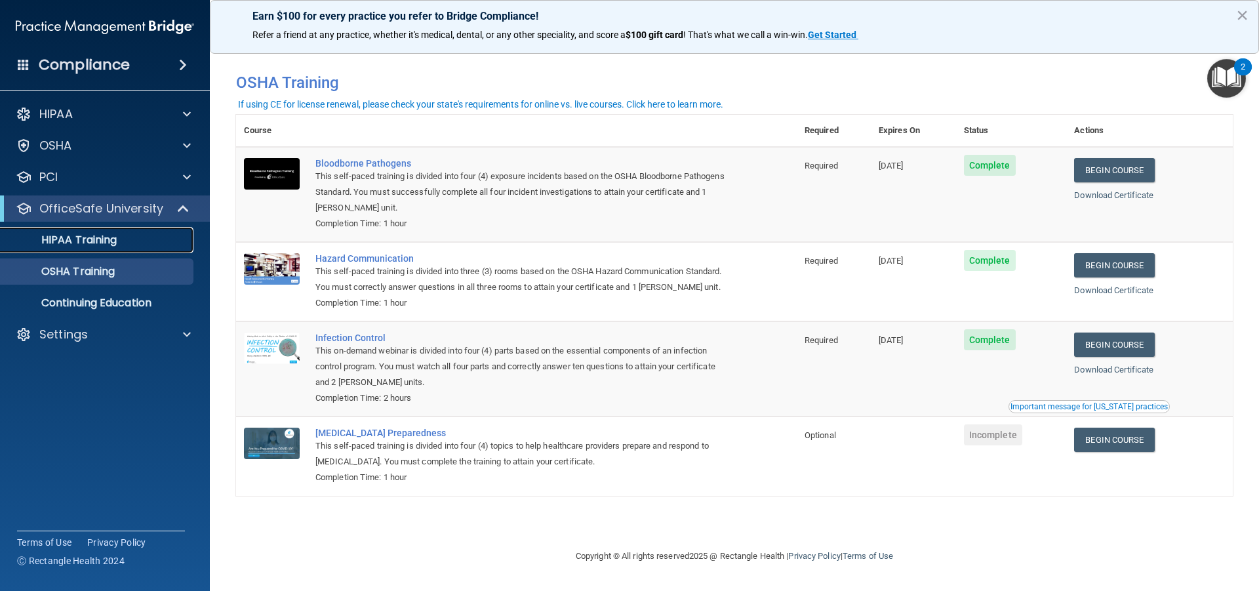
click at [74, 243] on p "HIPAA Training" at bounding box center [63, 239] width 108 height 13
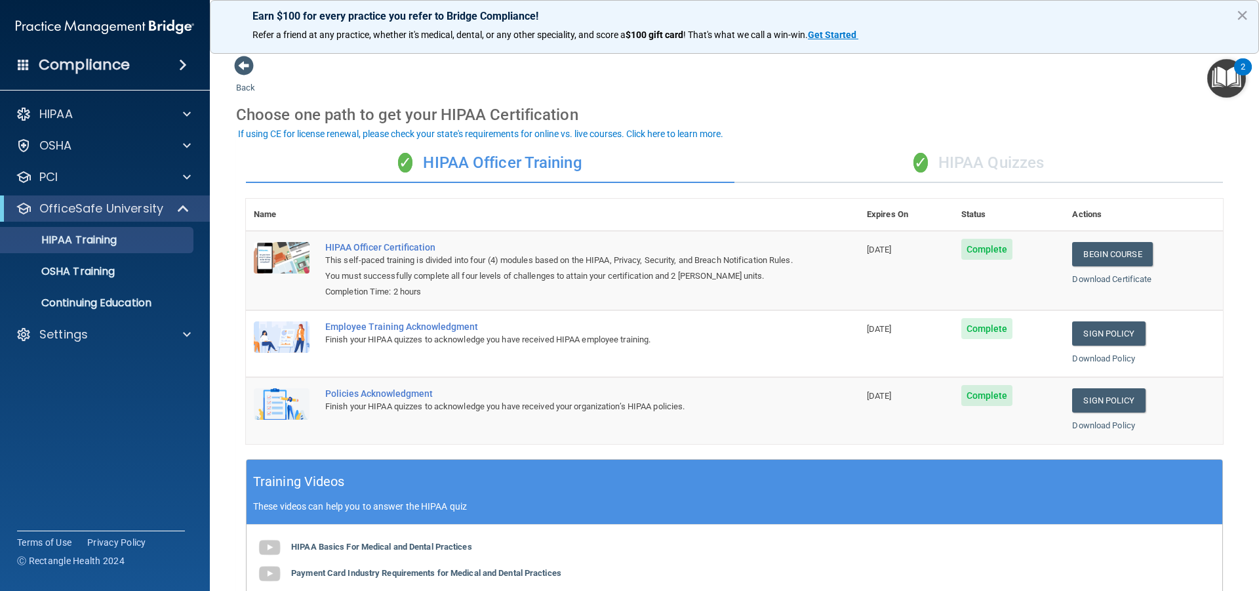
click at [997, 153] on div "✓ HIPAA Quizzes" at bounding box center [978, 163] width 488 height 39
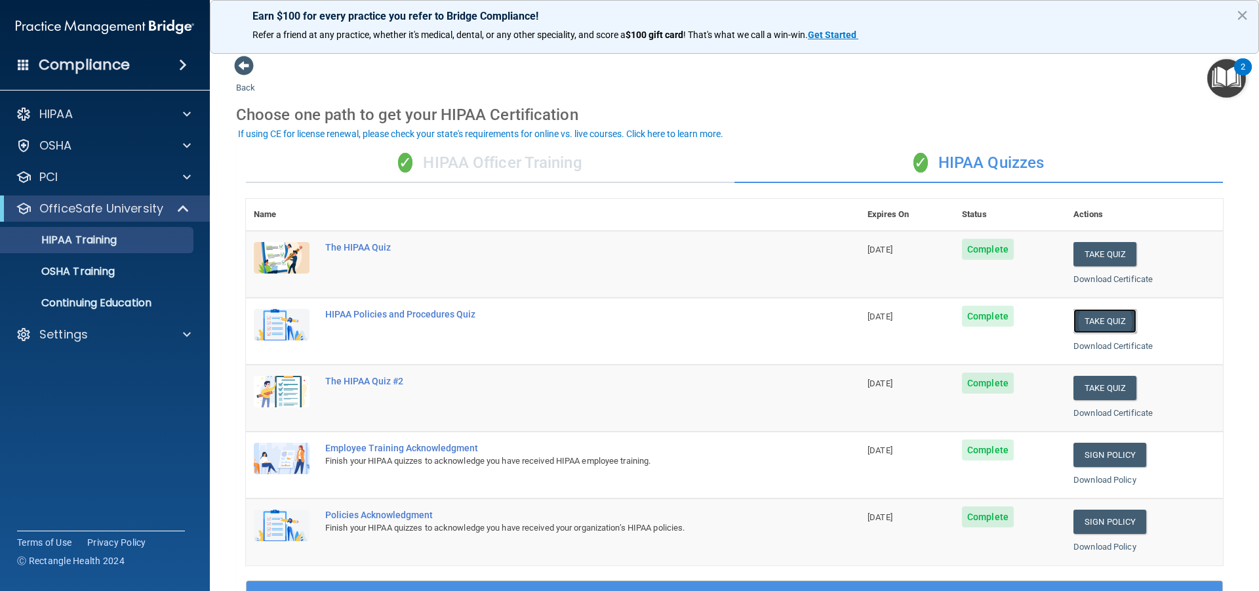
click at [1102, 323] on button "Take Quiz" at bounding box center [1104, 321] width 63 height 24
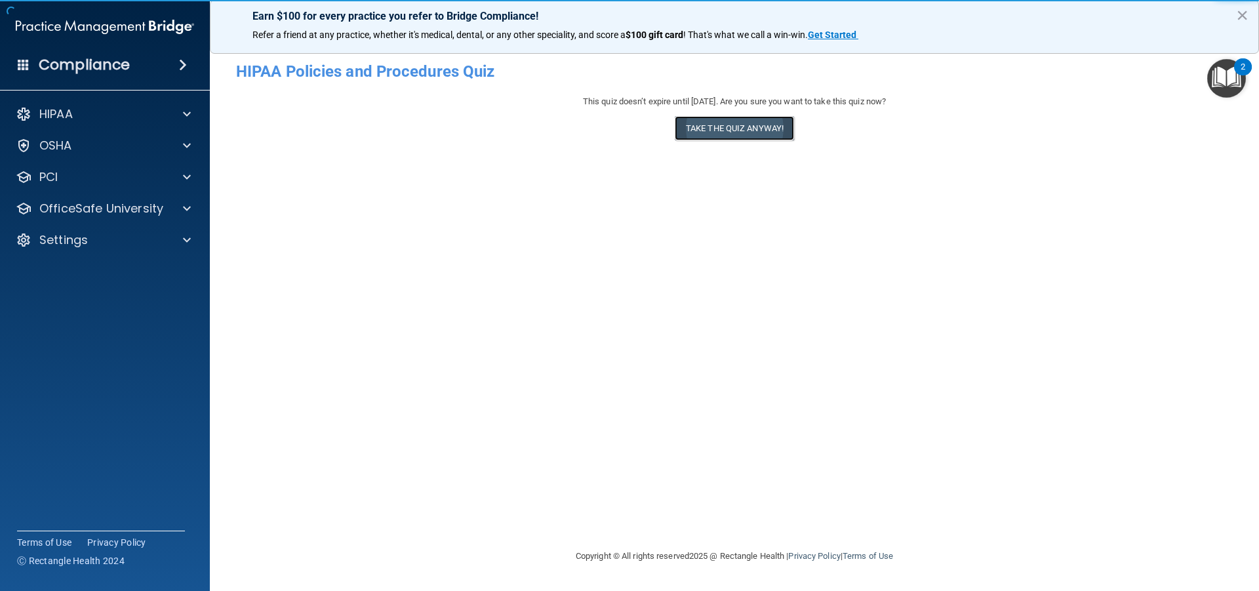
click at [769, 132] on button "Take the quiz anyway!" at bounding box center [734, 128] width 119 height 24
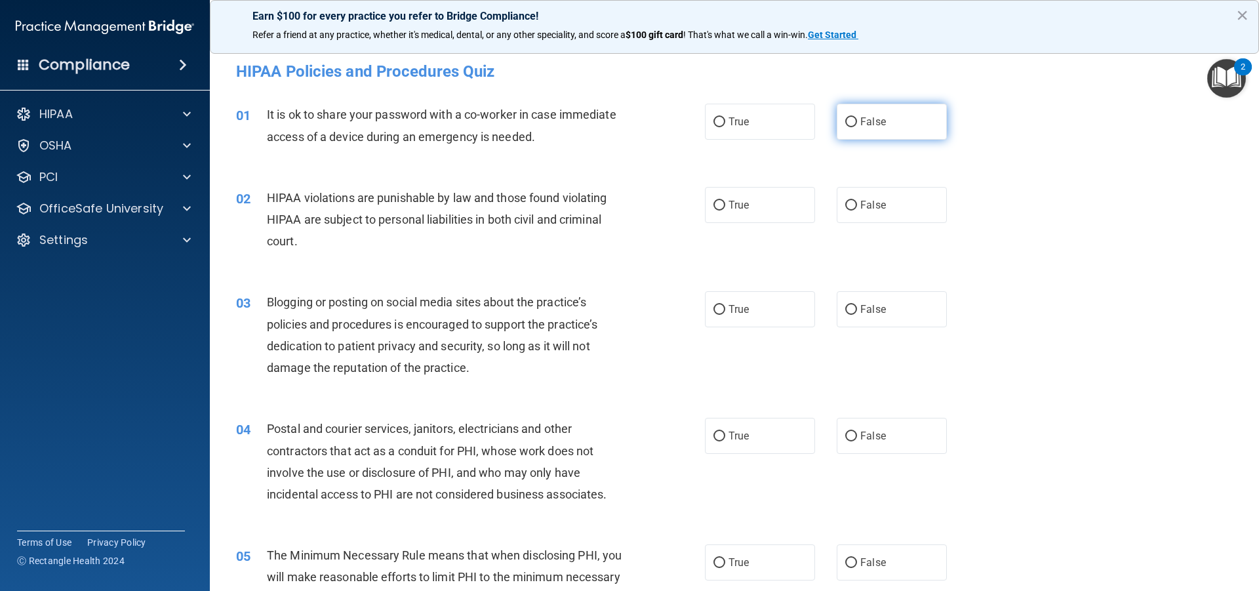
click at [896, 129] on label "False" at bounding box center [892, 122] width 110 height 36
click at [857, 127] on input "False" at bounding box center [851, 122] width 12 height 10
radio input "true"
click at [881, 212] on label "False" at bounding box center [892, 205] width 110 height 36
click at [857, 210] on input "False" at bounding box center [851, 206] width 12 height 10
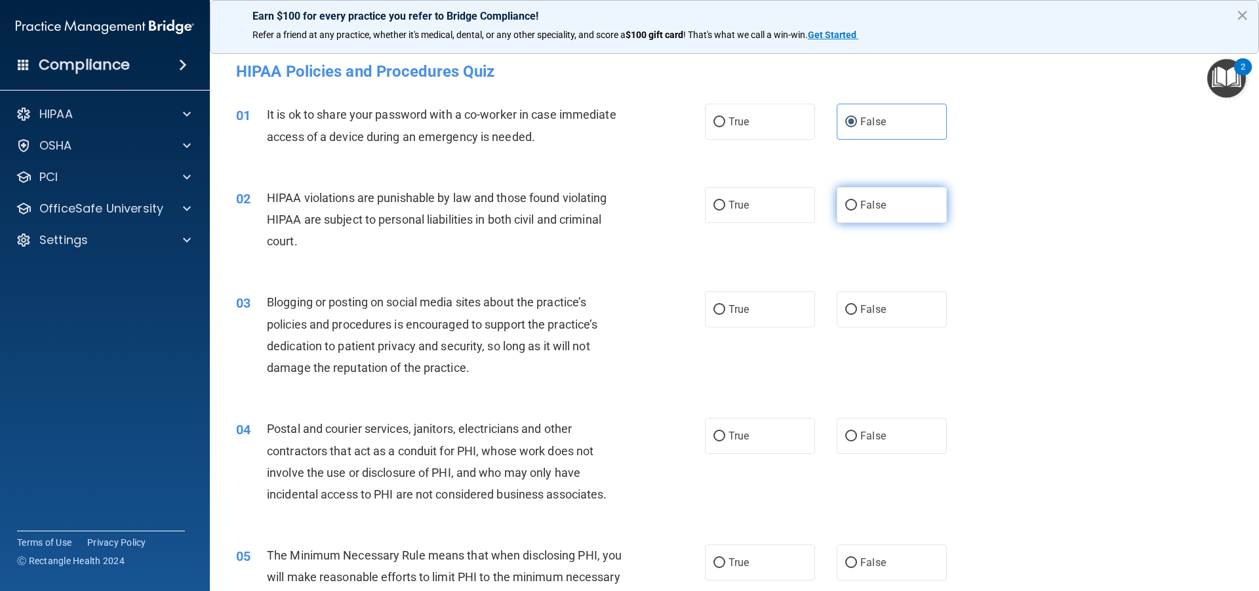
radio input "true"
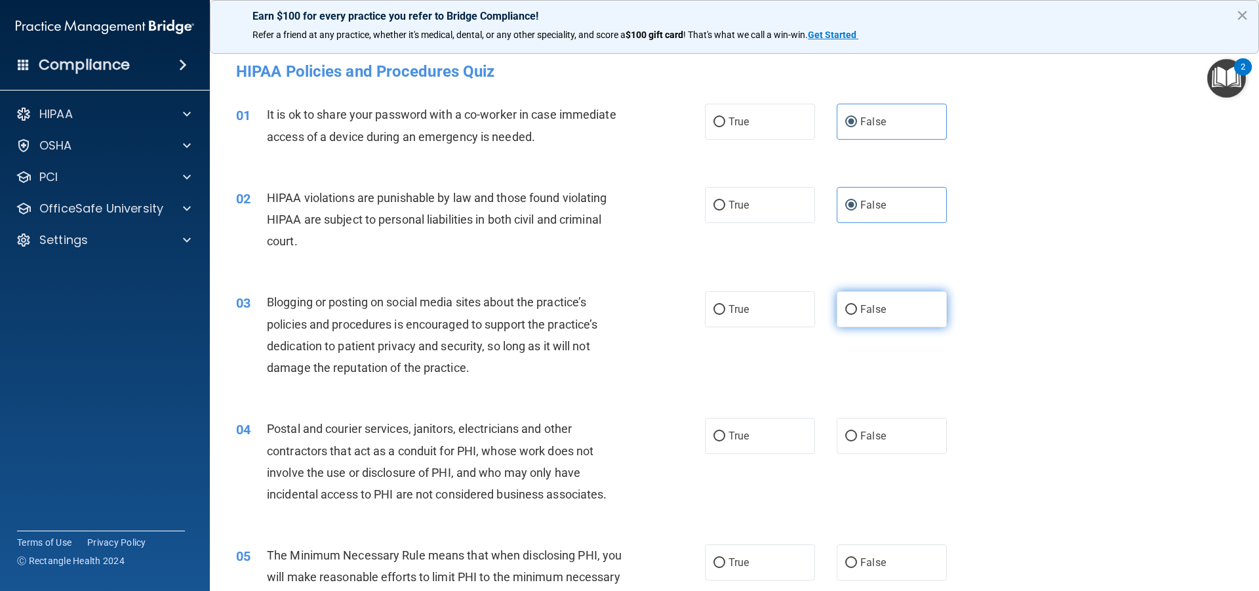
click at [887, 297] on label "False" at bounding box center [892, 309] width 110 height 36
click at [857, 305] on input "False" at bounding box center [851, 310] width 12 height 10
radio input "true"
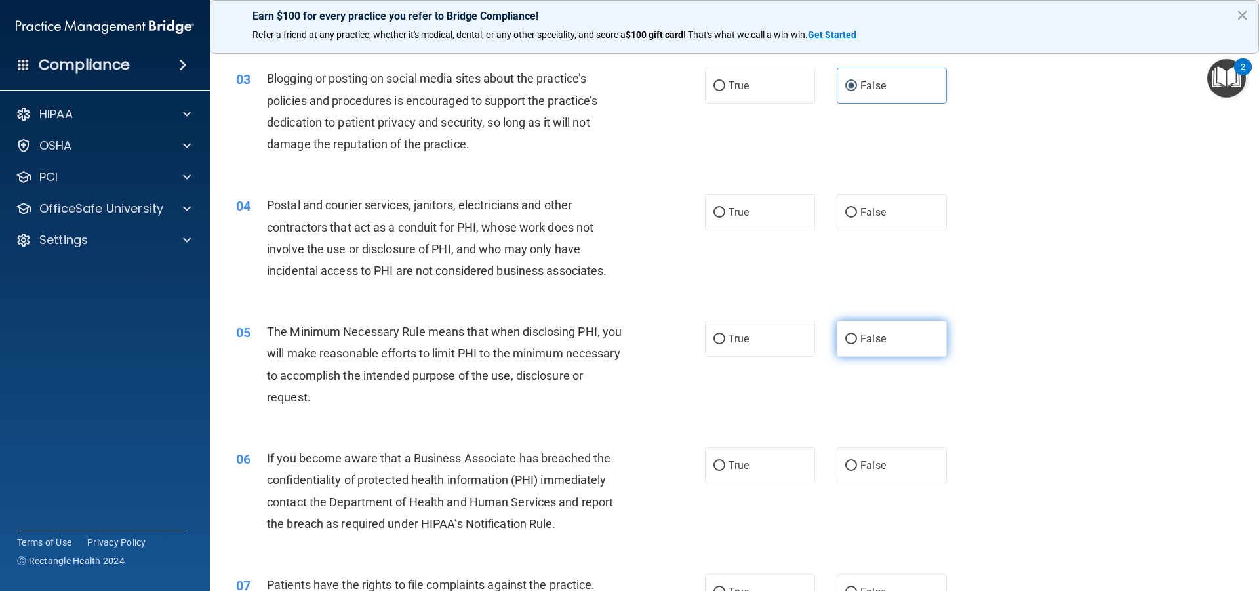
scroll to position [262, 0]
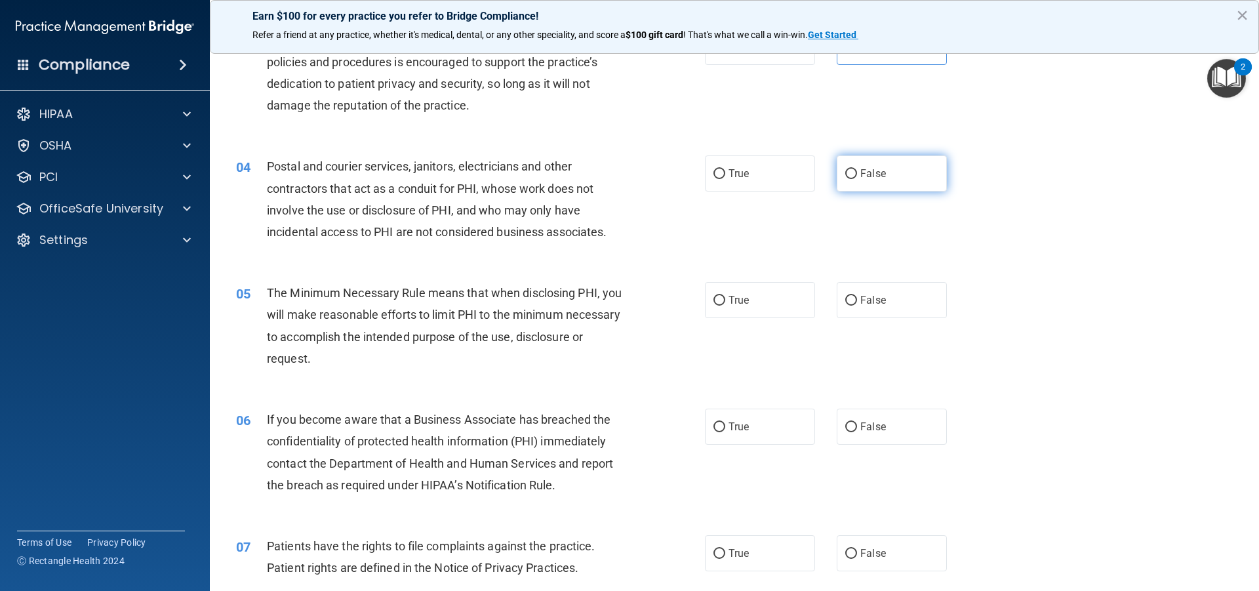
click at [887, 183] on label "False" at bounding box center [892, 173] width 110 height 36
click at [857, 179] on input "False" at bounding box center [851, 174] width 12 height 10
radio input "true"
click at [884, 319] on div "05 The Minimum Necessary Rule means that when disclosing PHI, you will make rea…" at bounding box center [734, 329] width 1016 height 127
click at [883, 297] on label "False" at bounding box center [892, 300] width 110 height 36
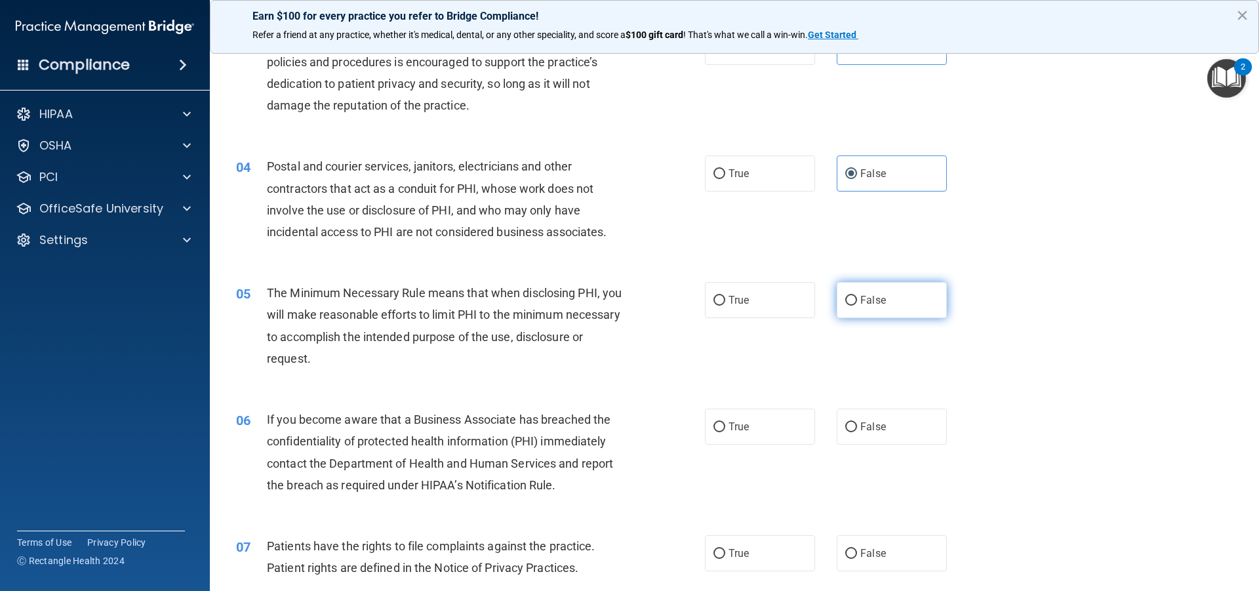
click at [857, 297] on input "False" at bounding box center [851, 301] width 12 height 10
radio input "true"
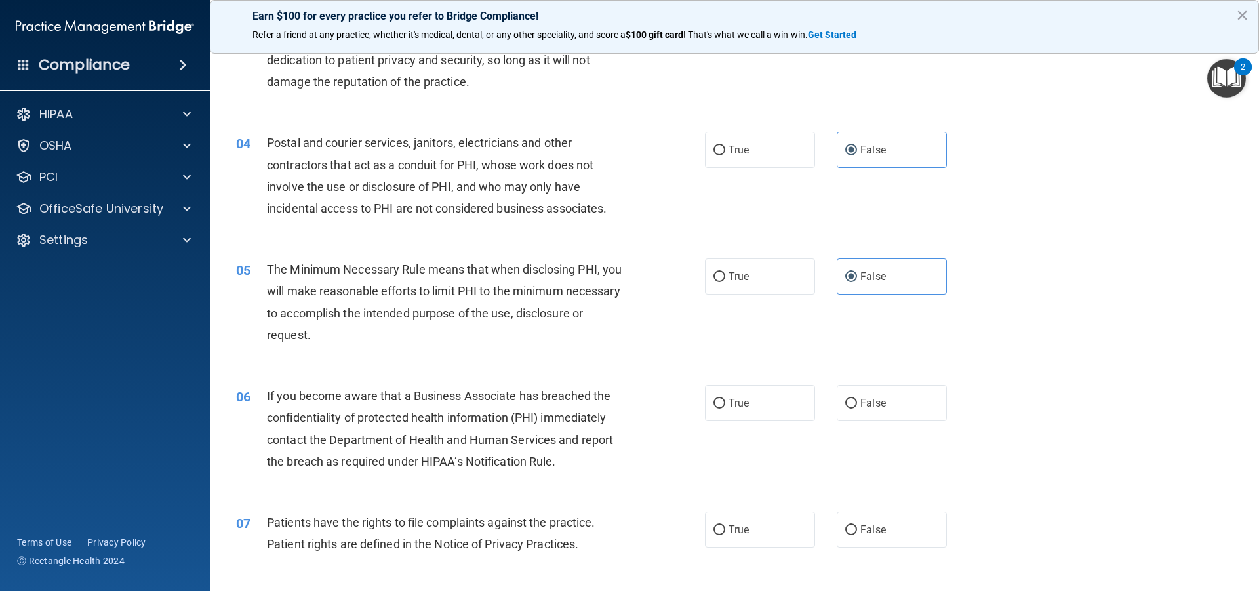
scroll to position [328, 0]
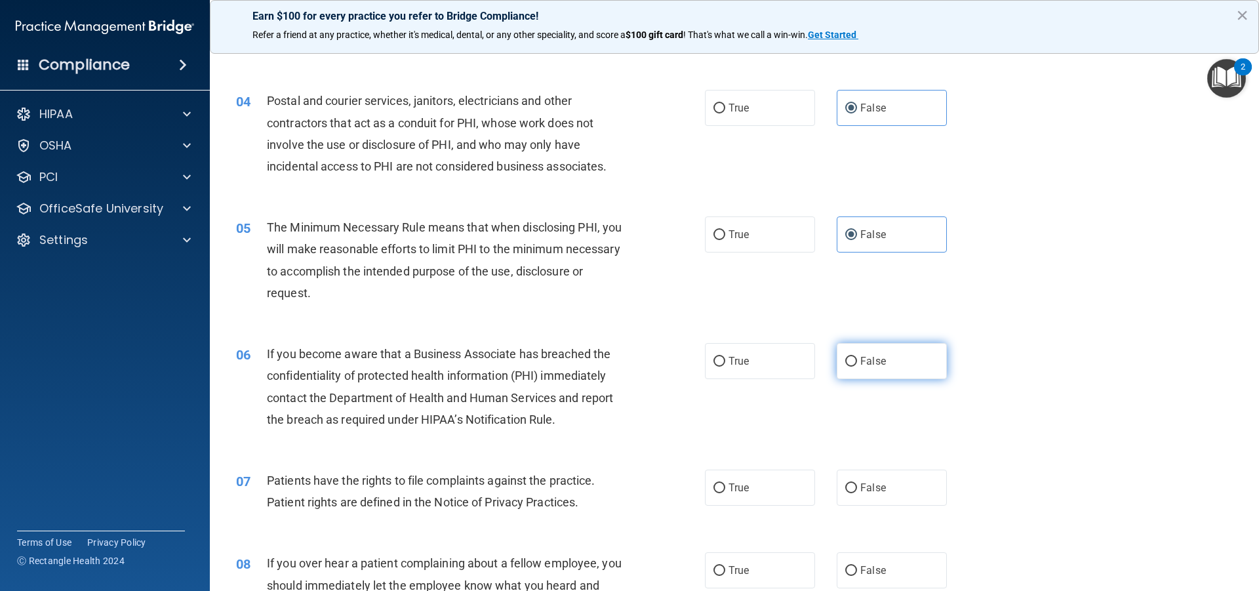
click at [901, 359] on label "False" at bounding box center [892, 361] width 110 height 36
click at [857, 359] on input "False" at bounding box center [851, 362] width 12 height 10
radio input "true"
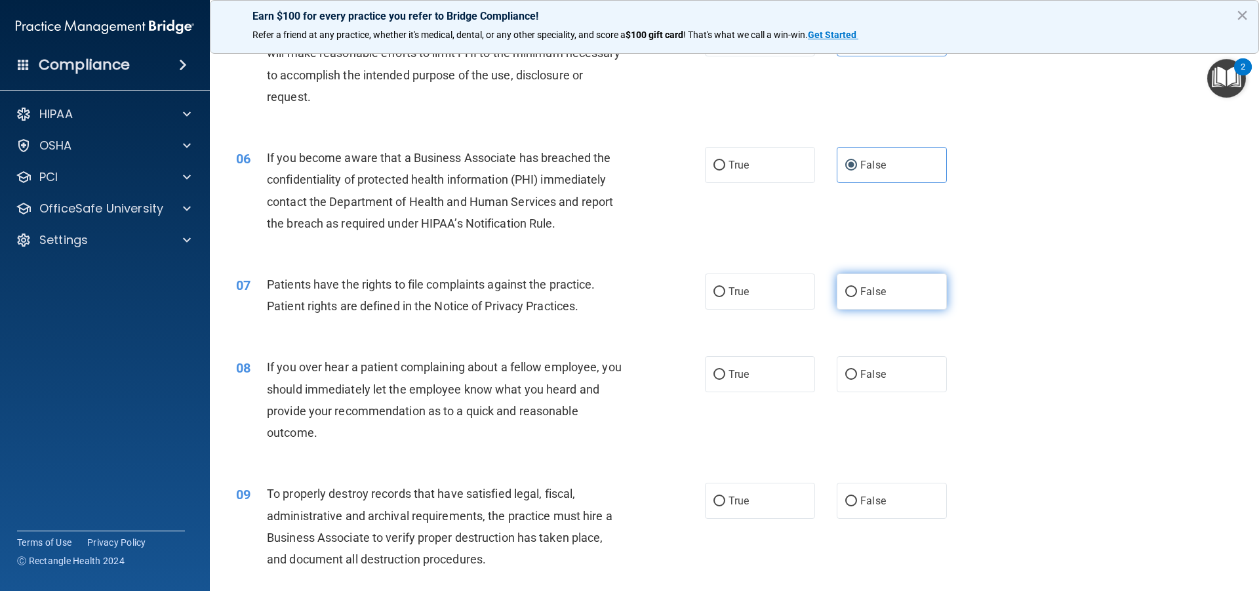
scroll to position [525, 0]
click at [896, 267] on div "07 Patients have the rights to file complaints against the practice. Patient ri…" at bounding box center [734, 297] width 1016 height 83
click at [894, 300] on label "False" at bounding box center [892, 291] width 110 height 36
click at [857, 296] on input "False" at bounding box center [851, 292] width 12 height 10
radio input "true"
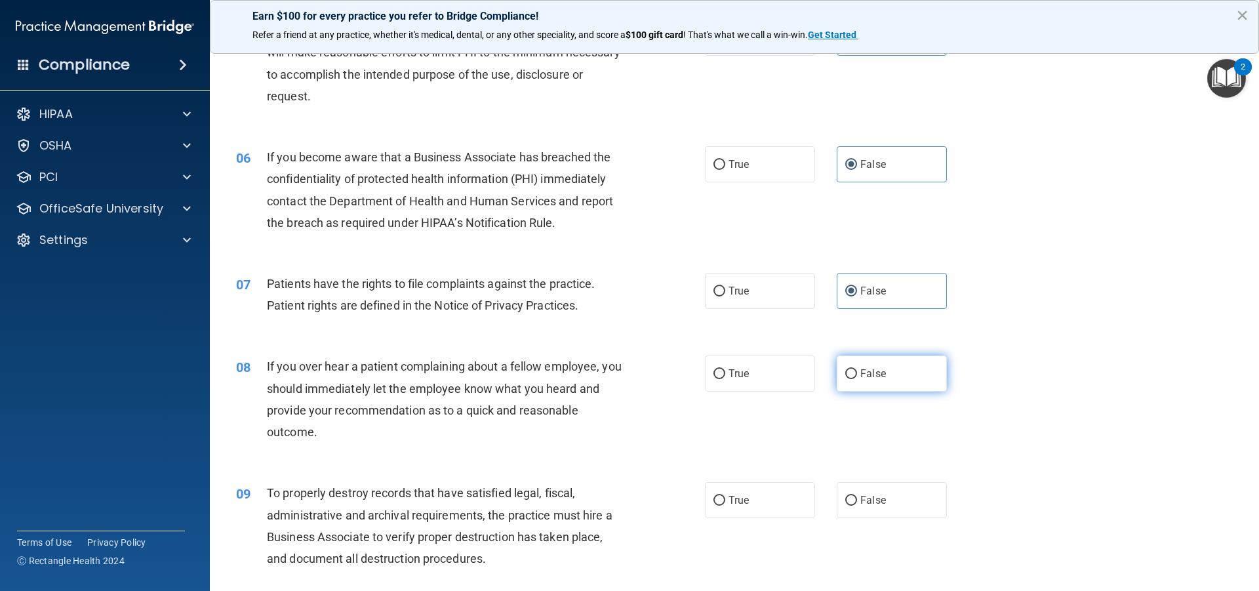
click at [897, 380] on label "False" at bounding box center [892, 373] width 110 height 36
click at [857, 379] on input "False" at bounding box center [851, 374] width 12 height 10
radio input "true"
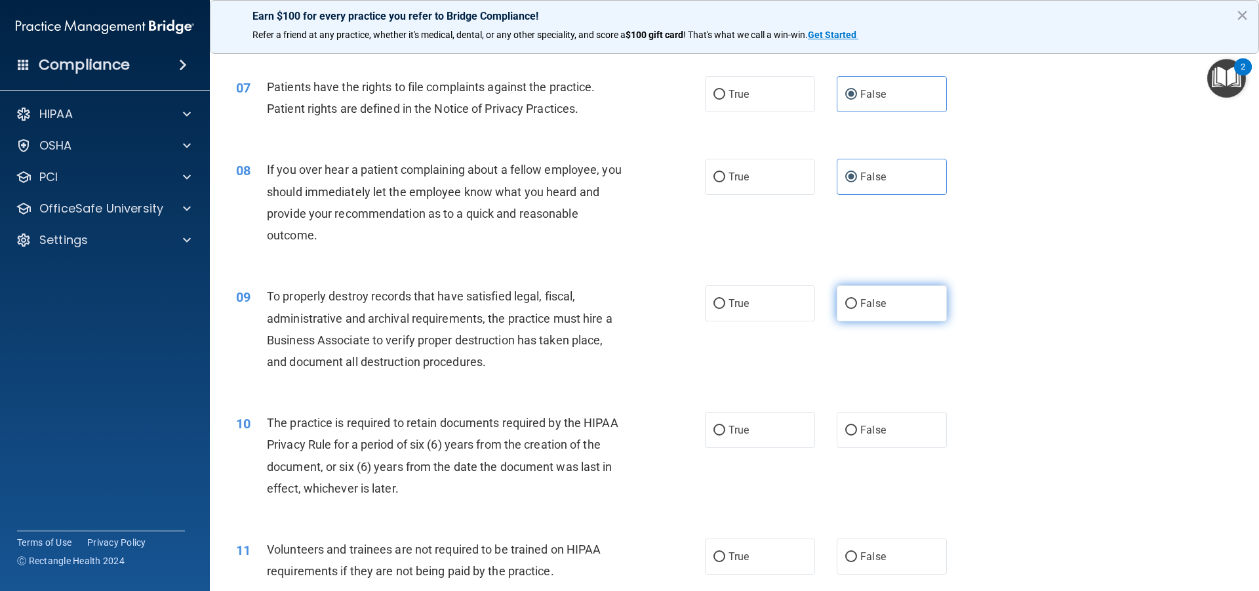
click at [895, 321] on label "False" at bounding box center [892, 303] width 110 height 36
click at [857, 309] on input "False" at bounding box center [851, 304] width 12 height 10
radio input "true"
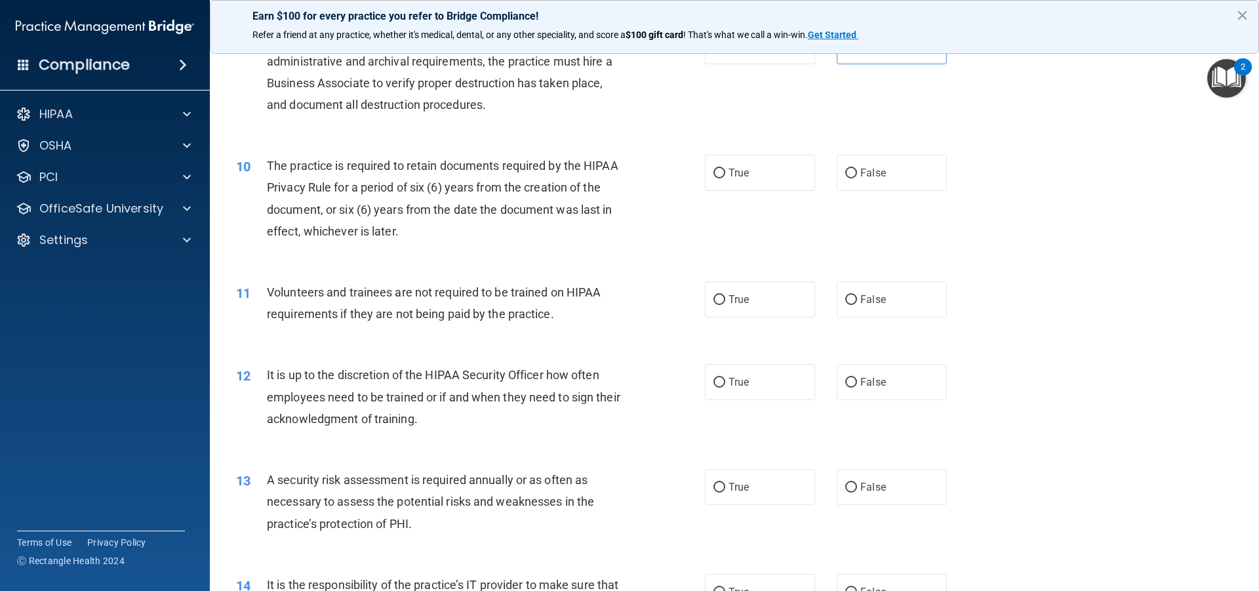
scroll to position [984, 0]
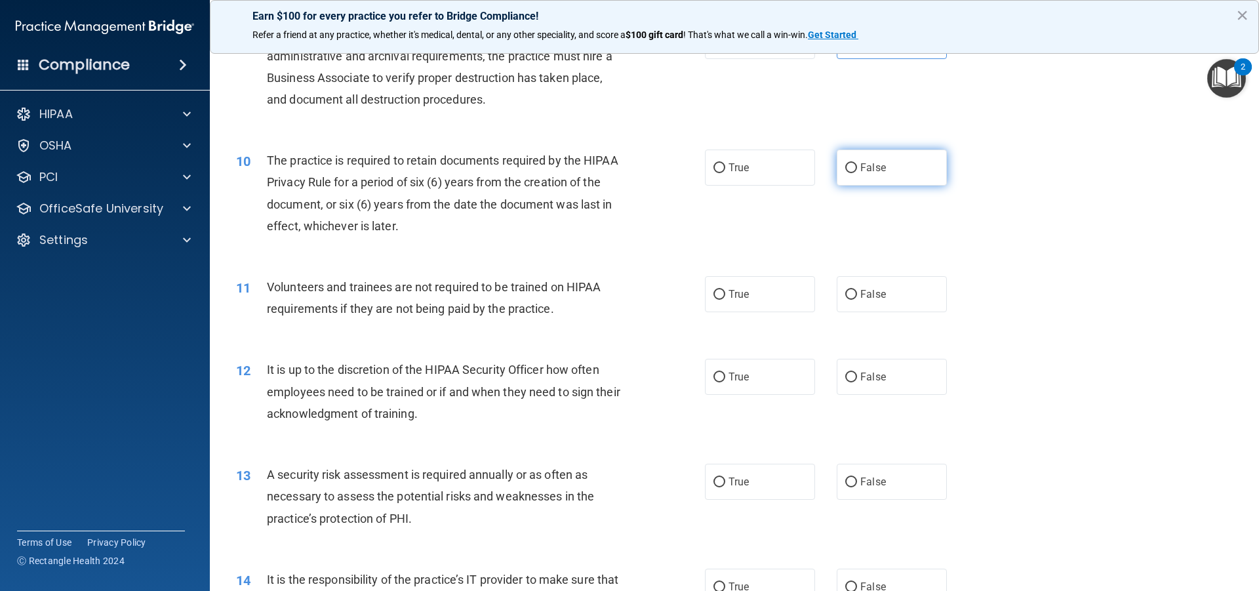
click at [877, 165] on span "False" at bounding box center [873, 167] width 26 height 12
click at [857, 165] on input "False" at bounding box center [851, 168] width 12 height 10
radio input "true"
click at [888, 307] on label "False" at bounding box center [892, 294] width 110 height 36
click at [857, 300] on input "False" at bounding box center [851, 295] width 12 height 10
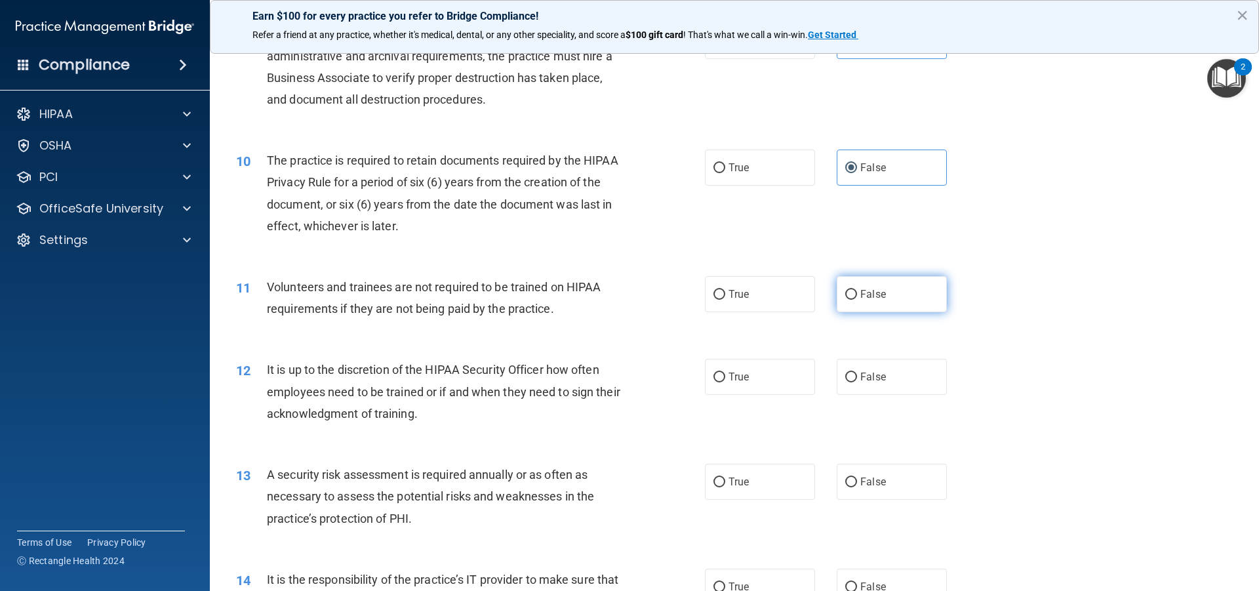
radio input "true"
click at [894, 381] on label "False" at bounding box center [892, 377] width 110 height 36
click at [857, 381] on input "False" at bounding box center [851, 377] width 12 height 10
radio input "true"
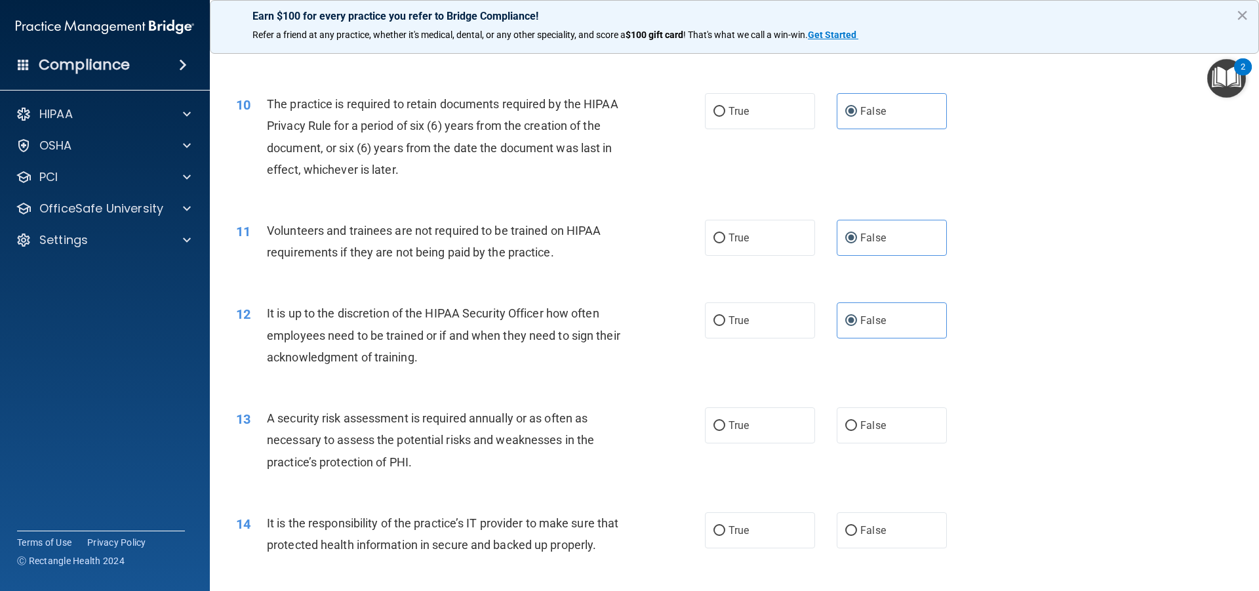
scroll to position [1246, 0]
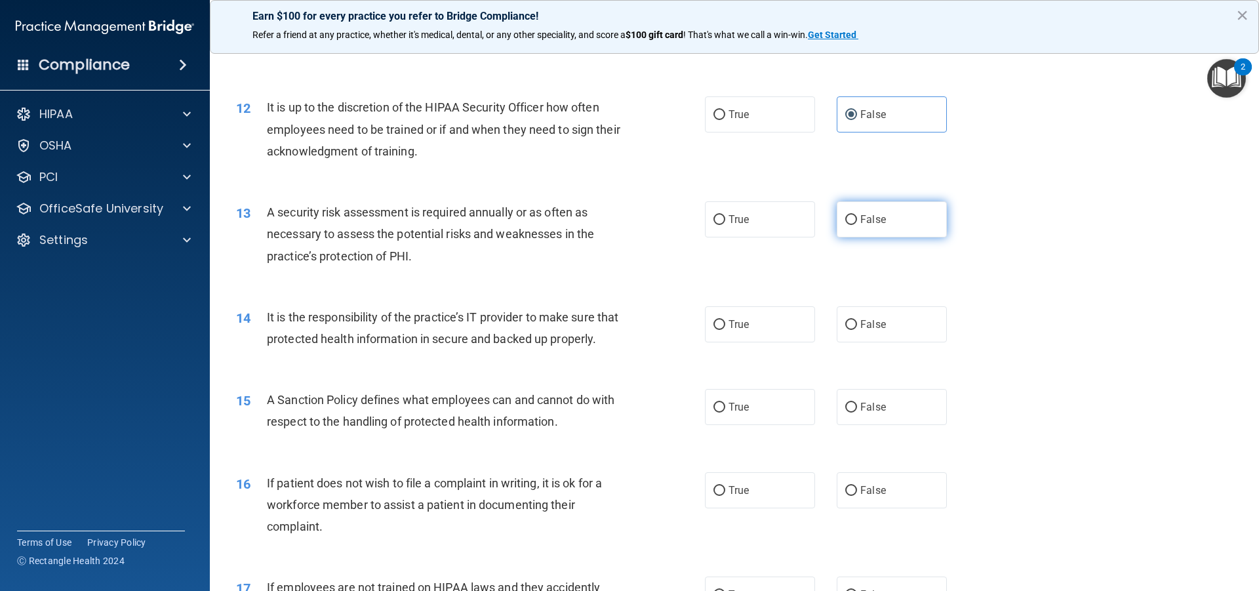
click at [890, 225] on label "False" at bounding box center [892, 219] width 110 height 36
click at [857, 225] on input "False" at bounding box center [851, 220] width 12 height 10
radio input "true"
click at [890, 327] on label "False" at bounding box center [892, 324] width 110 height 36
click at [857, 327] on input "False" at bounding box center [851, 325] width 12 height 10
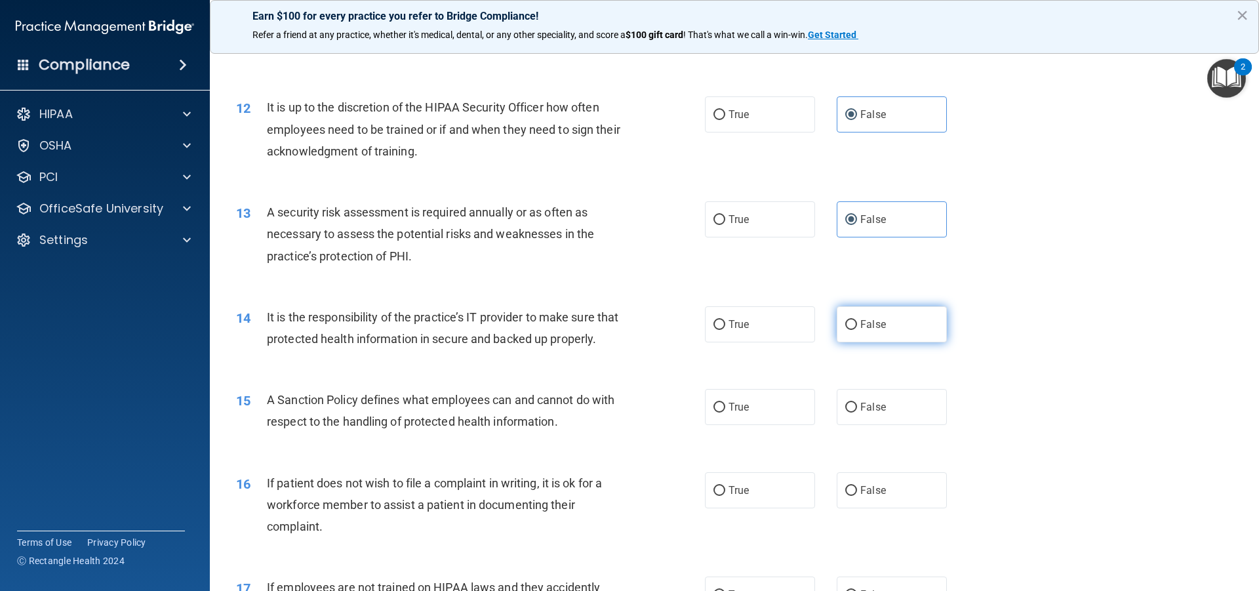
radio input "true"
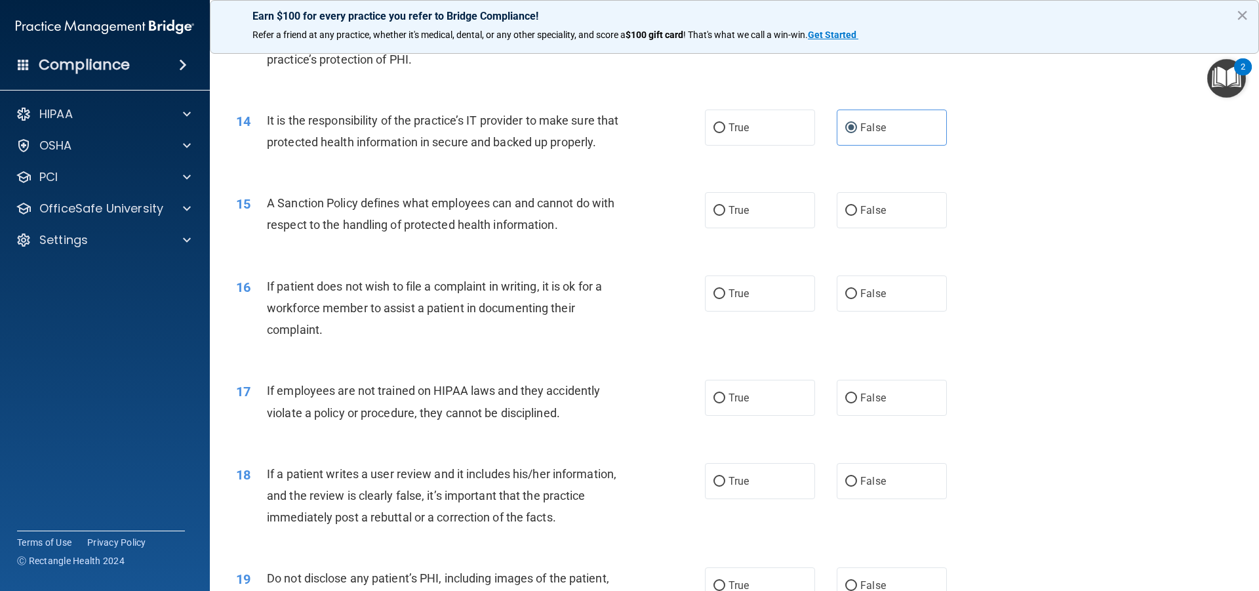
click at [872, 254] on div "15 A Sanction Policy defines what employees can and cannot do with respect to t…" at bounding box center [734, 217] width 1016 height 83
click at [878, 216] on span "False" at bounding box center [873, 210] width 26 height 12
click at [857, 216] on input "False" at bounding box center [851, 211] width 12 height 10
radio input "true"
click at [892, 311] on label "False" at bounding box center [892, 293] width 110 height 36
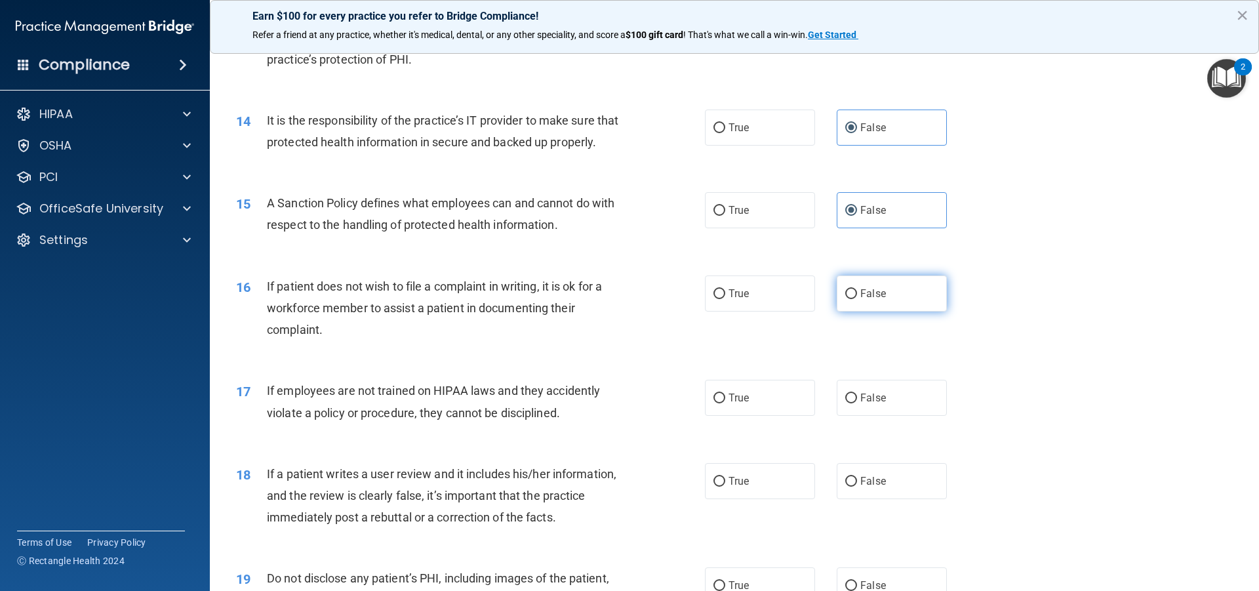
click at [857, 299] on input "False" at bounding box center [851, 294] width 12 height 10
radio input "true"
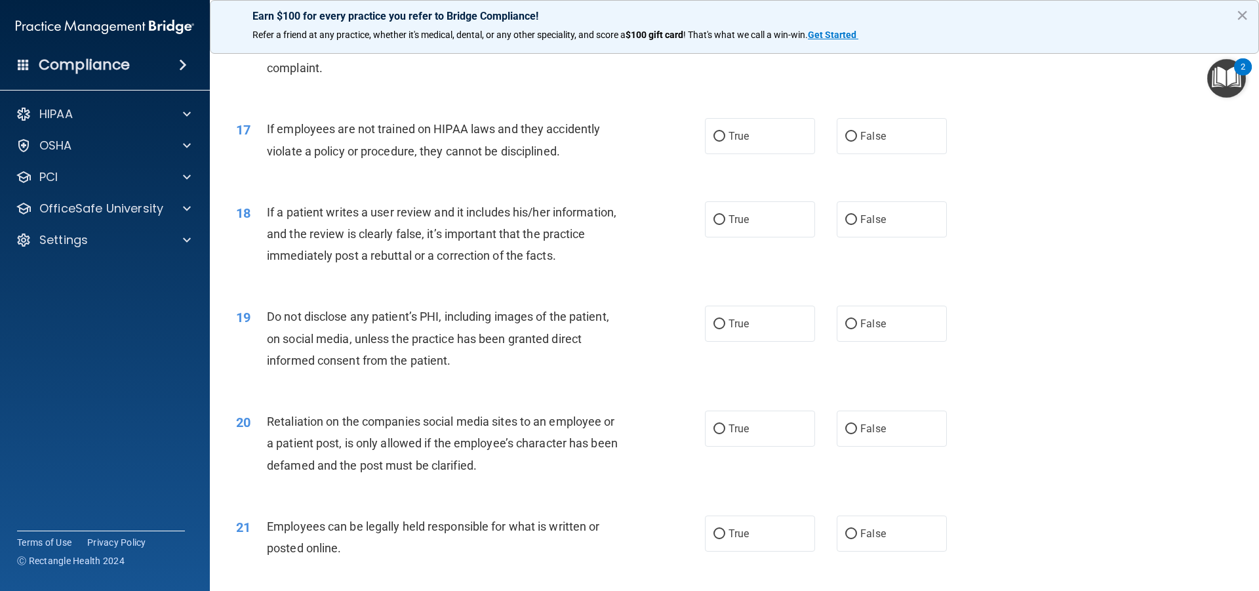
scroll to position [1705, 0]
click at [904, 176] on div "17 If employees are not trained on HIPAA laws and they accidently violate a pol…" at bounding box center [734, 142] width 1016 height 83
click at [883, 153] on label "False" at bounding box center [892, 135] width 110 height 36
click at [857, 141] on input "False" at bounding box center [851, 136] width 12 height 10
radio input "true"
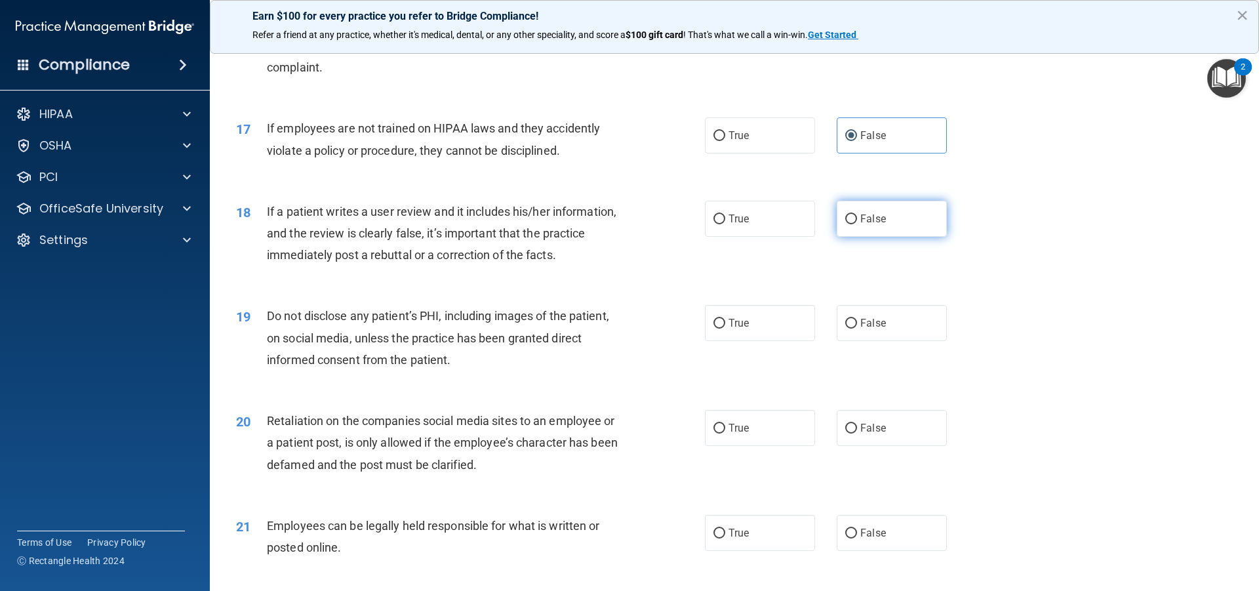
click at [883, 237] on label "False" at bounding box center [892, 219] width 110 height 36
click at [857, 224] on input "False" at bounding box center [851, 219] width 12 height 10
radio input "true"
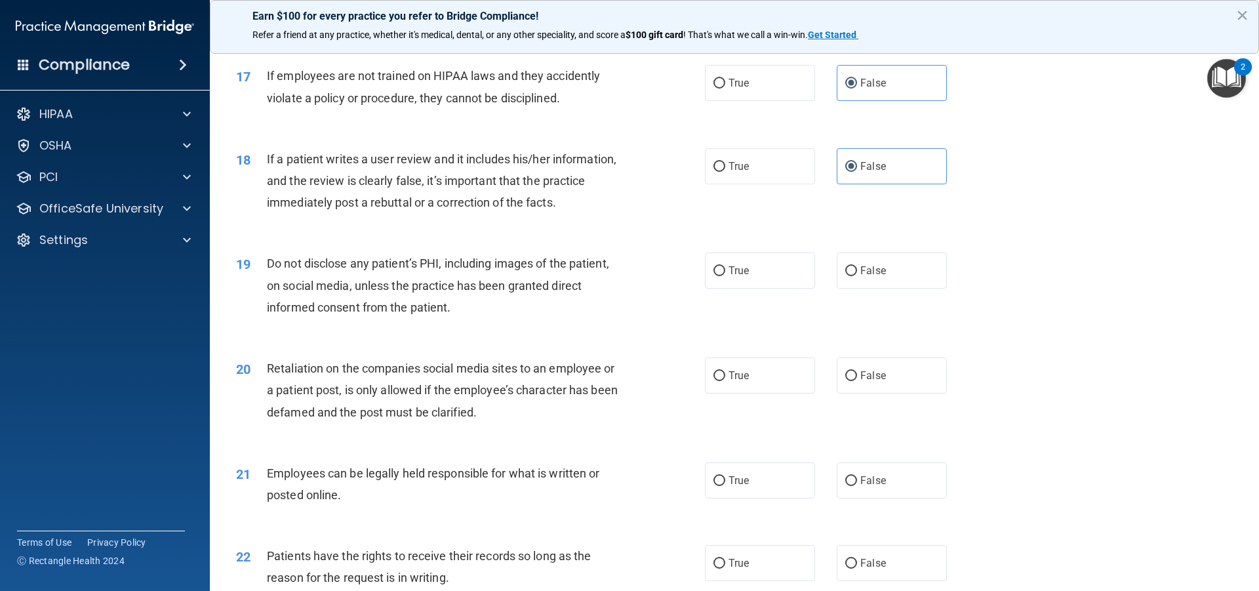
scroll to position [1902, 0]
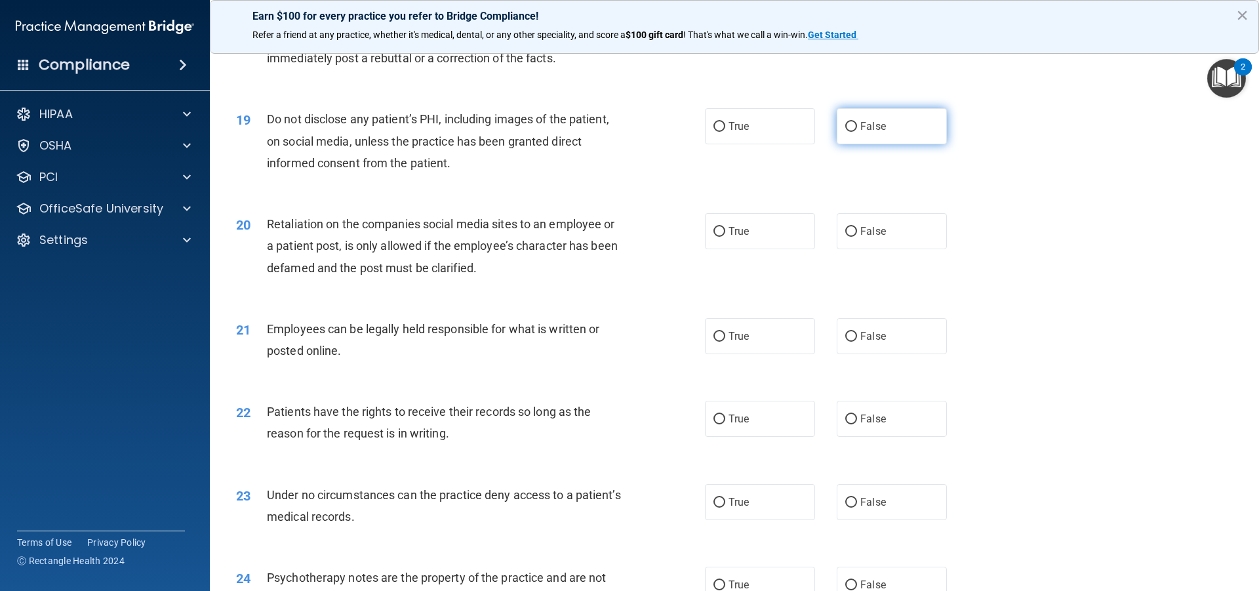
click at [889, 144] on label "False" at bounding box center [892, 126] width 110 height 36
click at [857, 132] on input "False" at bounding box center [851, 127] width 12 height 10
radio input "true"
drag, startPoint x: 890, startPoint y: 261, endPoint x: 892, endPoint y: 271, distance: 10.6
click at [891, 249] on label "False" at bounding box center [892, 231] width 110 height 36
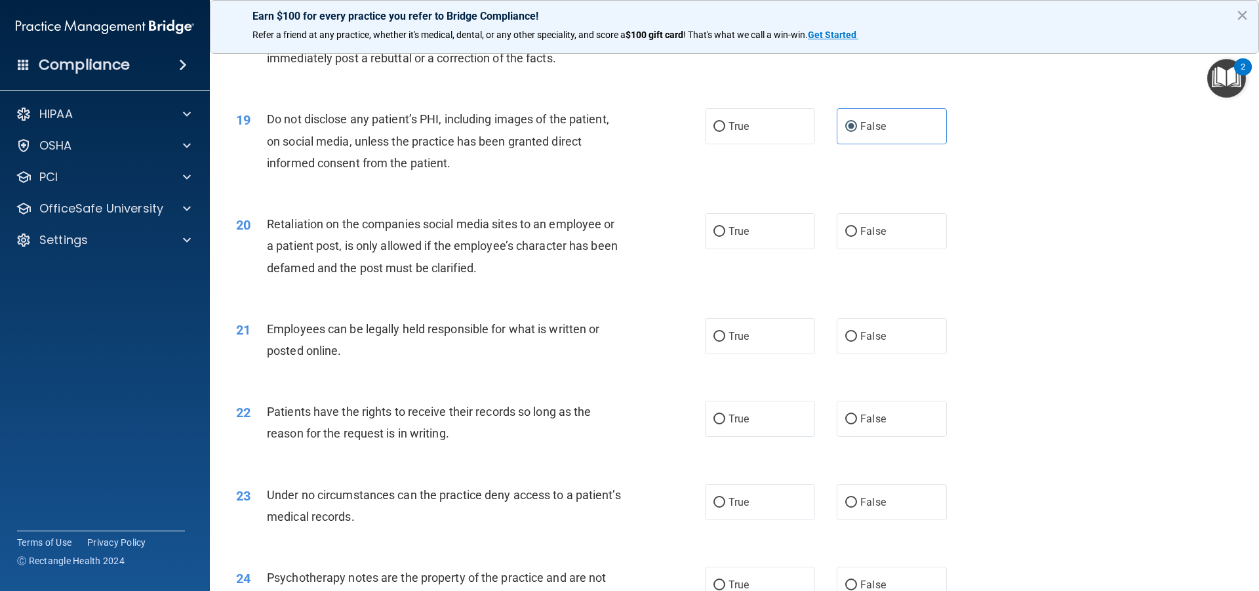
click at [857, 237] on input "False" at bounding box center [851, 232] width 12 height 10
radio input "true"
click at [897, 354] on label "False" at bounding box center [892, 336] width 110 height 36
click at [857, 342] on input "False" at bounding box center [851, 337] width 12 height 10
radio input "true"
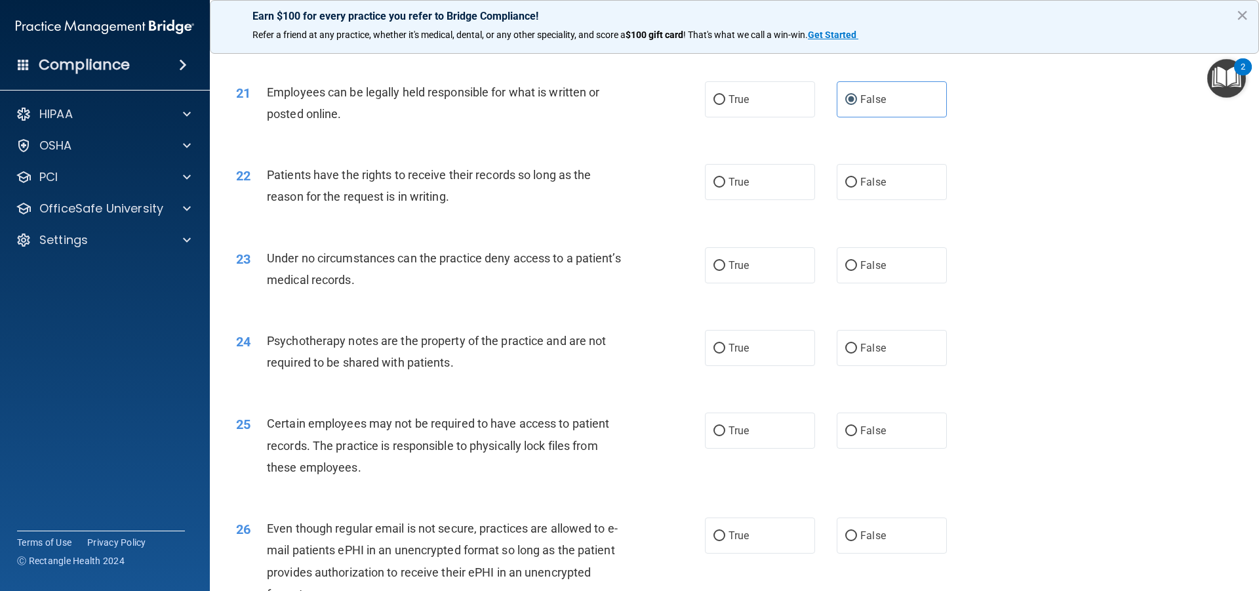
scroll to position [2164, 0]
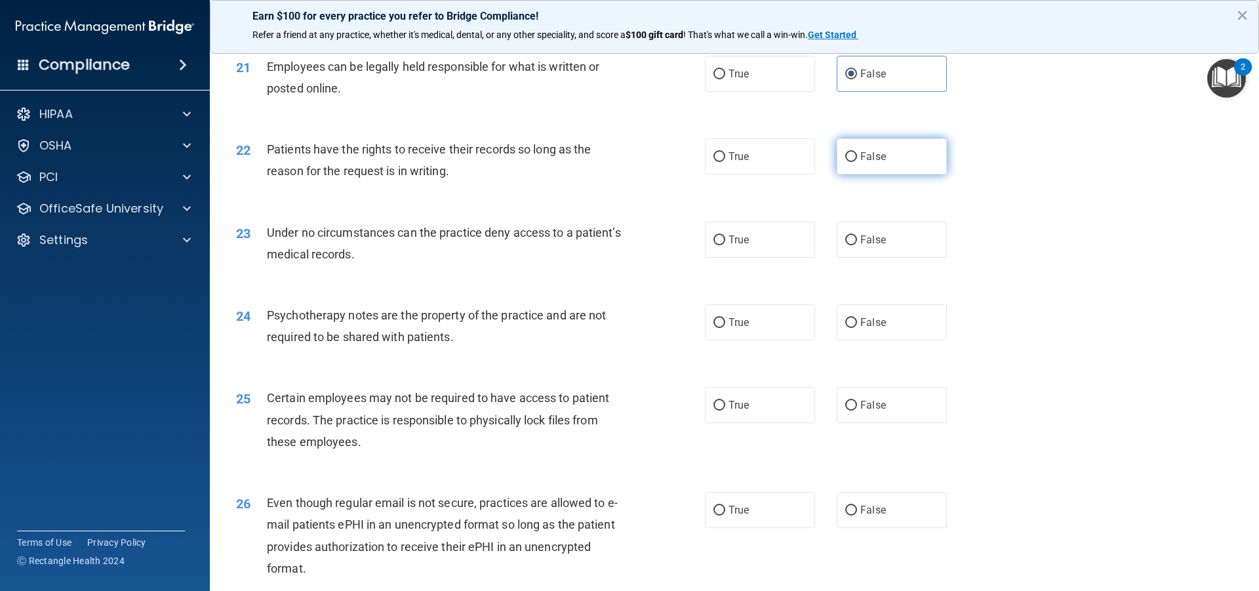
click at [896, 174] on label "False" at bounding box center [892, 156] width 110 height 36
click at [857, 162] on input "False" at bounding box center [851, 157] width 12 height 10
radio input "true"
drag, startPoint x: 892, startPoint y: 258, endPoint x: 882, endPoint y: 323, distance: 65.0
click at [892, 258] on label "False" at bounding box center [892, 240] width 110 height 36
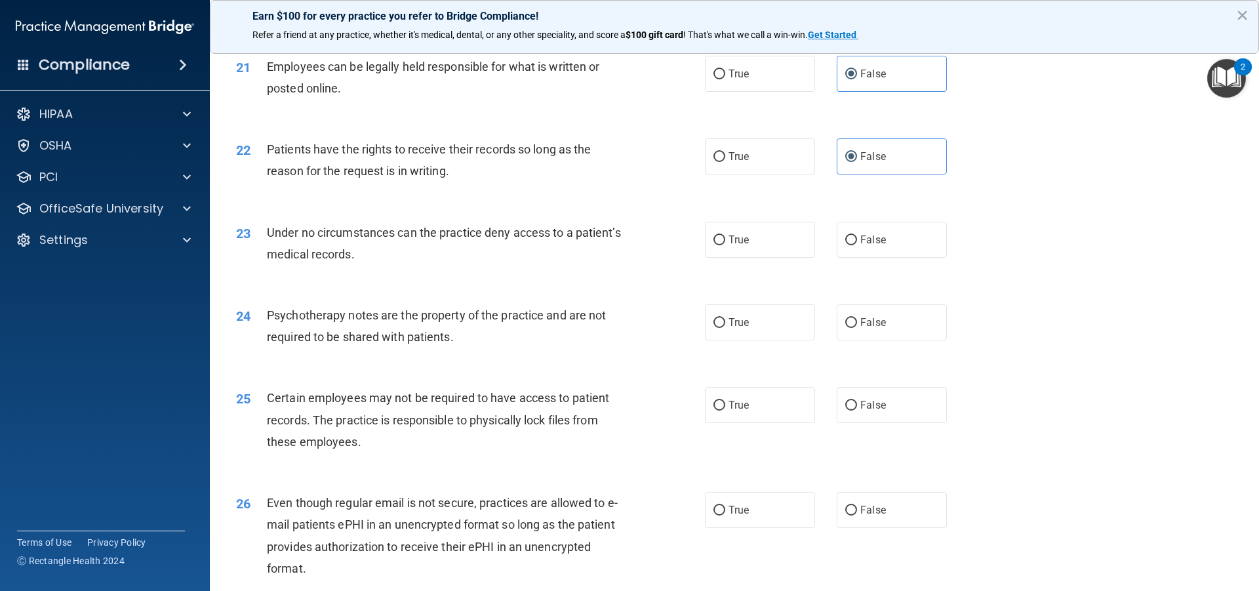
click at [857, 245] on input "False" at bounding box center [851, 240] width 12 height 10
radio input "true"
click at [878, 329] on span "False" at bounding box center [873, 322] width 26 height 12
click at [857, 328] on input "False" at bounding box center [851, 323] width 12 height 10
radio input "true"
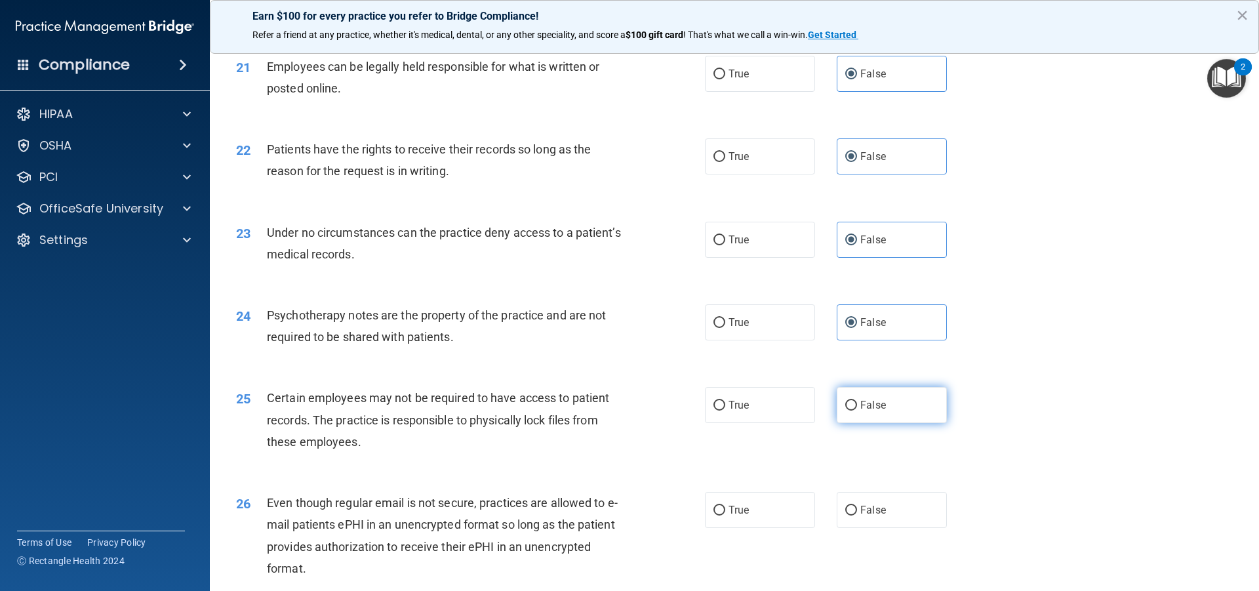
click at [887, 423] on label "False" at bounding box center [892, 405] width 110 height 36
click at [857, 410] on input "False" at bounding box center [851, 406] width 12 height 10
radio input "true"
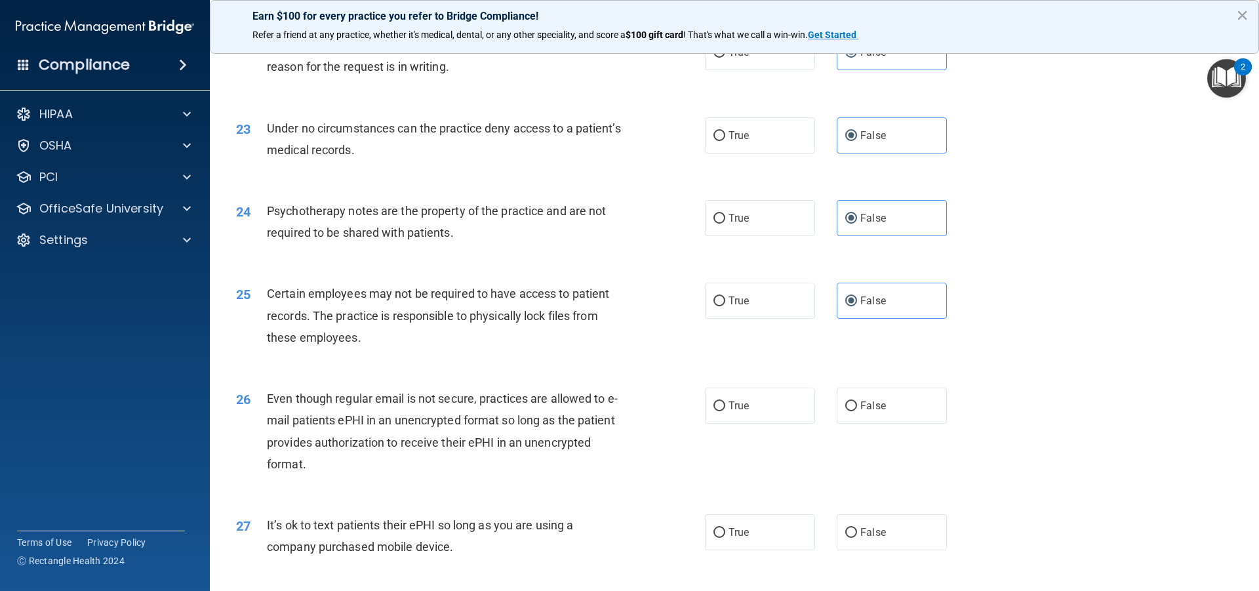
scroll to position [2426, 0]
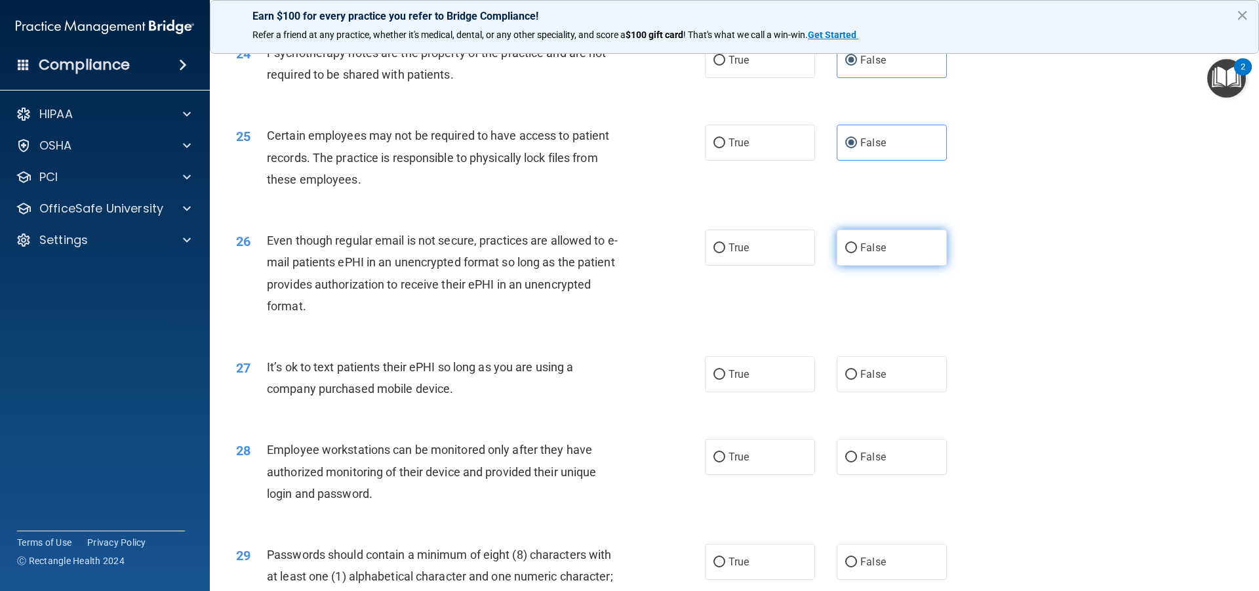
click at [872, 254] on label "False" at bounding box center [892, 247] width 110 height 36
click at [857, 253] on input "False" at bounding box center [851, 248] width 12 height 10
radio input "true"
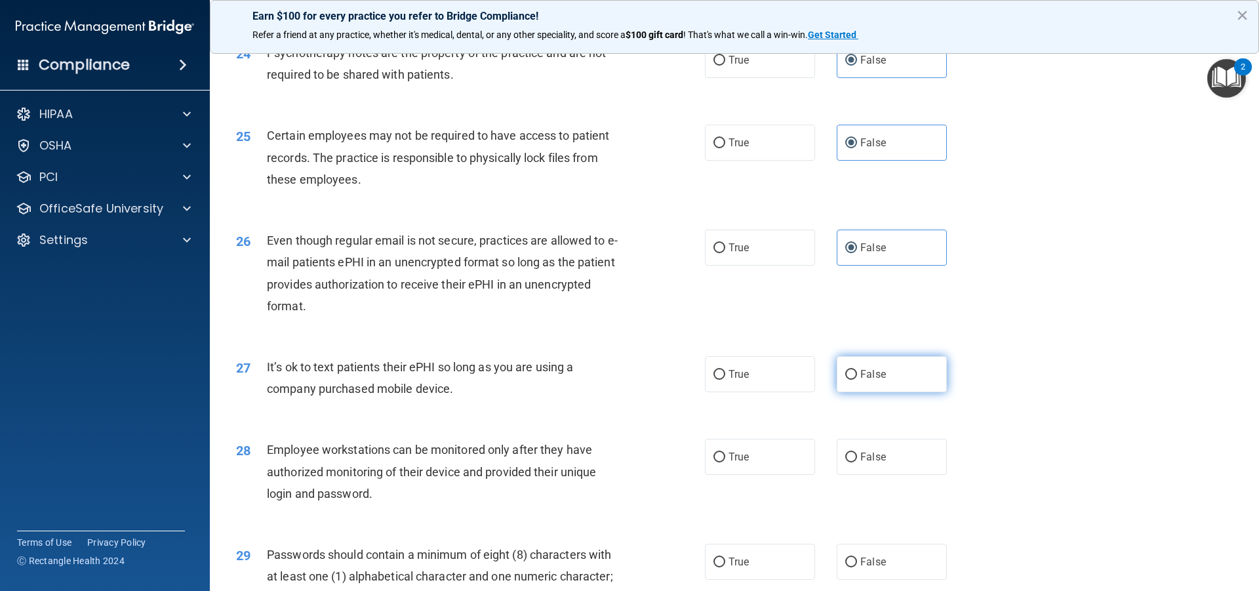
click at [878, 392] on label "False" at bounding box center [892, 374] width 110 height 36
click at [857, 380] on input "False" at bounding box center [851, 375] width 12 height 10
radio input "true"
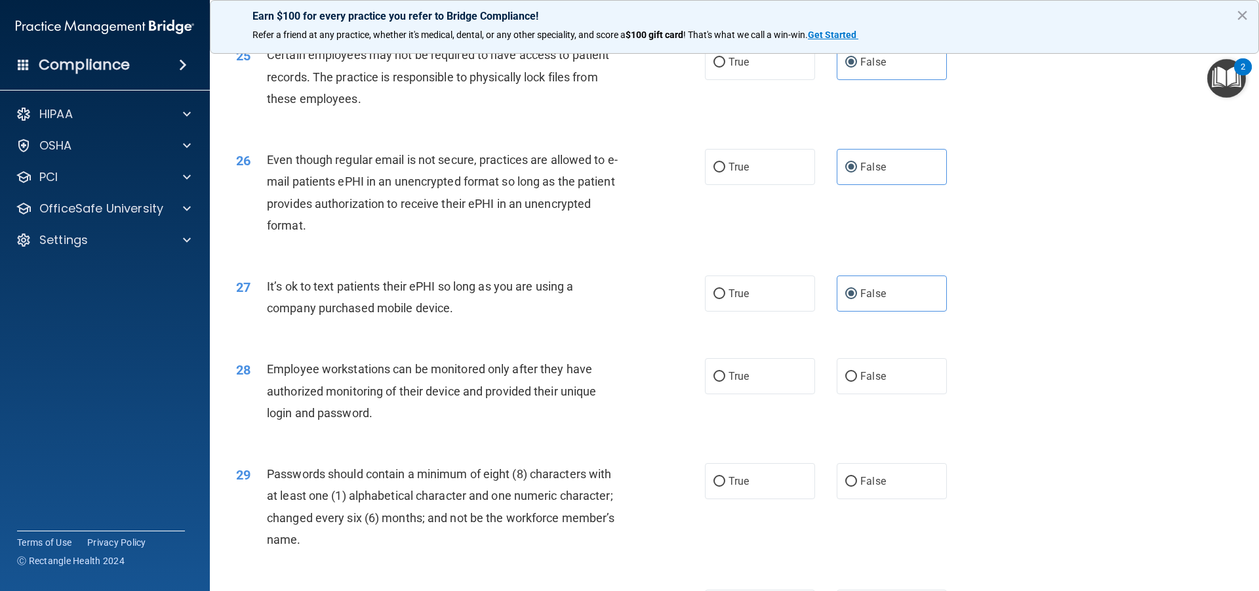
scroll to position [2688, 0]
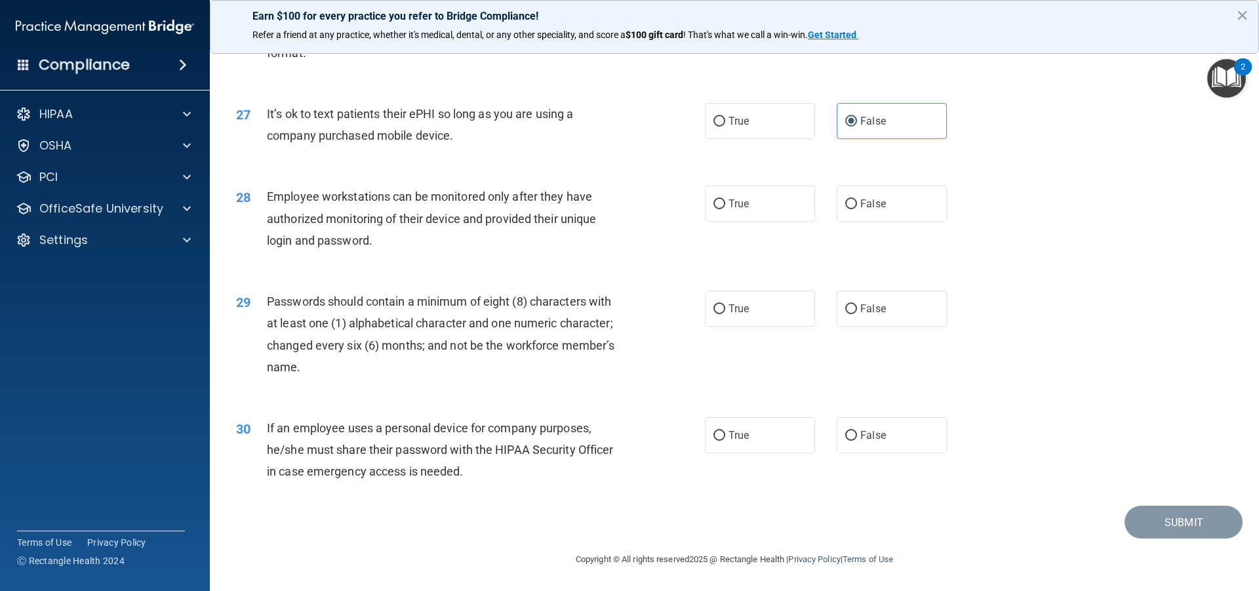
click at [902, 191] on div "28 Employee workstations can be monitored only after they have authorized monit…" at bounding box center [734, 221] width 1016 height 105
click at [902, 217] on label "False" at bounding box center [892, 204] width 110 height 36
click at [857, 209] on input "False" at bounding box center [851, 204] width 12 height 10
radio input "true"
drag, startPoint x: 890, startPoint y: 329, endPoint x: 890, endPoint y: 343, distance: 14.4
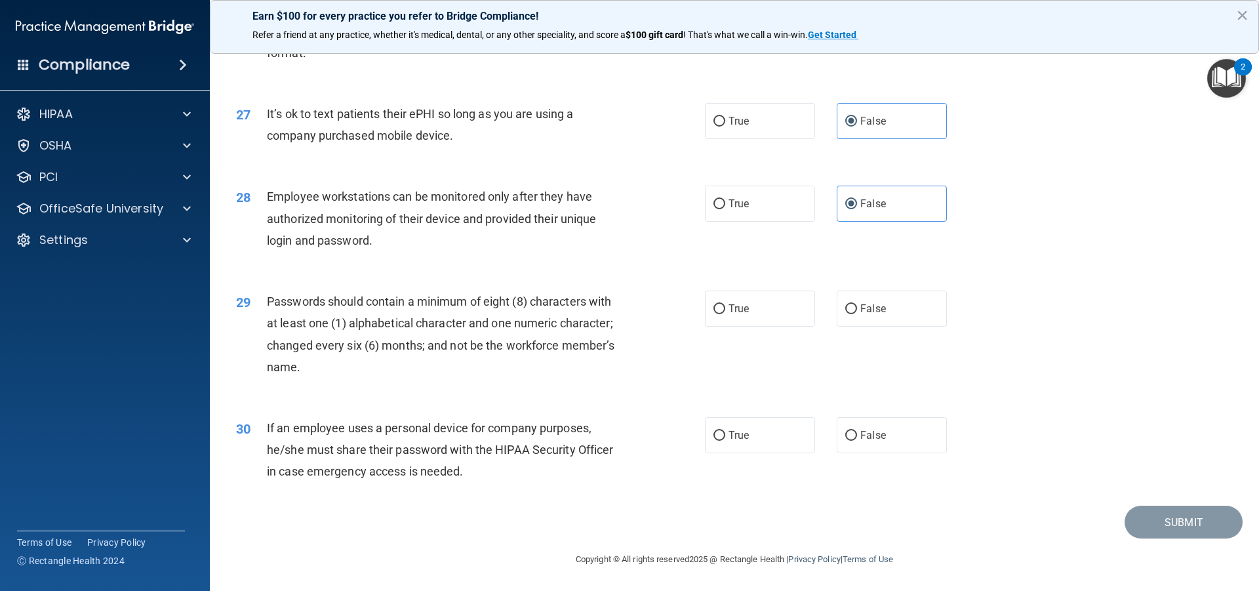
click at [890, 327] on label "False" at bounding box center [892, 308] width 110 height 36
click at [857, 314] on input "False" at bounding box center [851, 309] width 12 height 10
radio input "true"
click at [887, 443] on label "False" at bounding box center [892, 435] width 110 height 36
click at [857, 441] on input "False" at bounding box center [851, 436] width 12 height 10
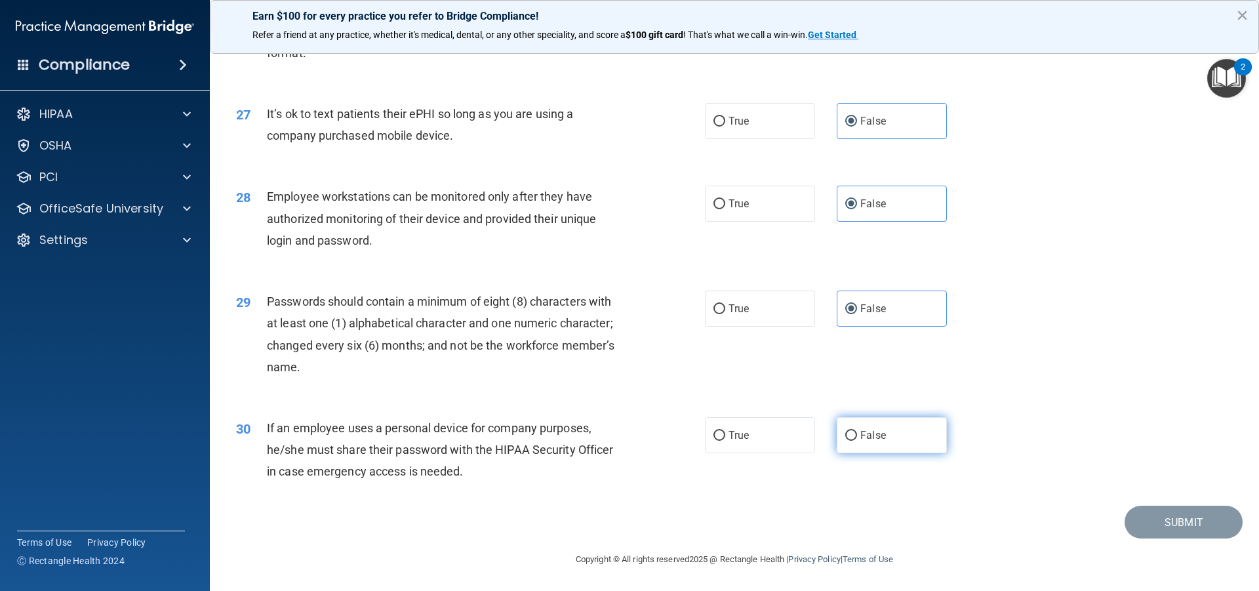
radio input "true"
click at [1158, 525] on button "Submit" at bounding box center [1184, 522] width 118 height 33
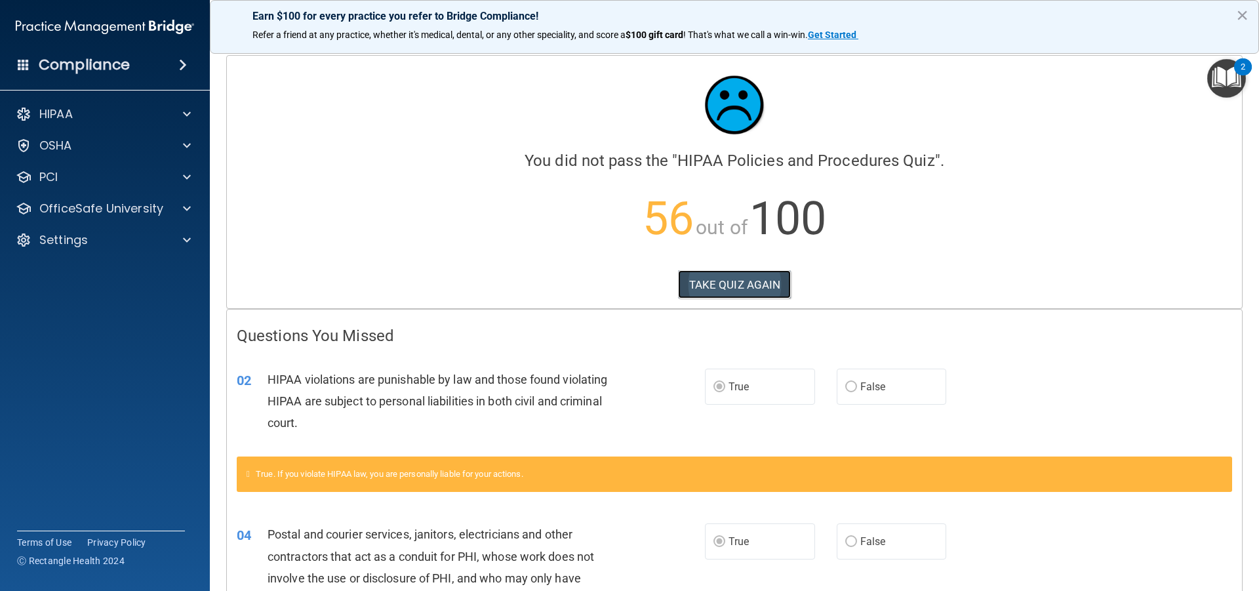
click at [711, 286] on button "TAKE QUIZ AGAIN" at bounding box center [734, 284] width 113 height 29
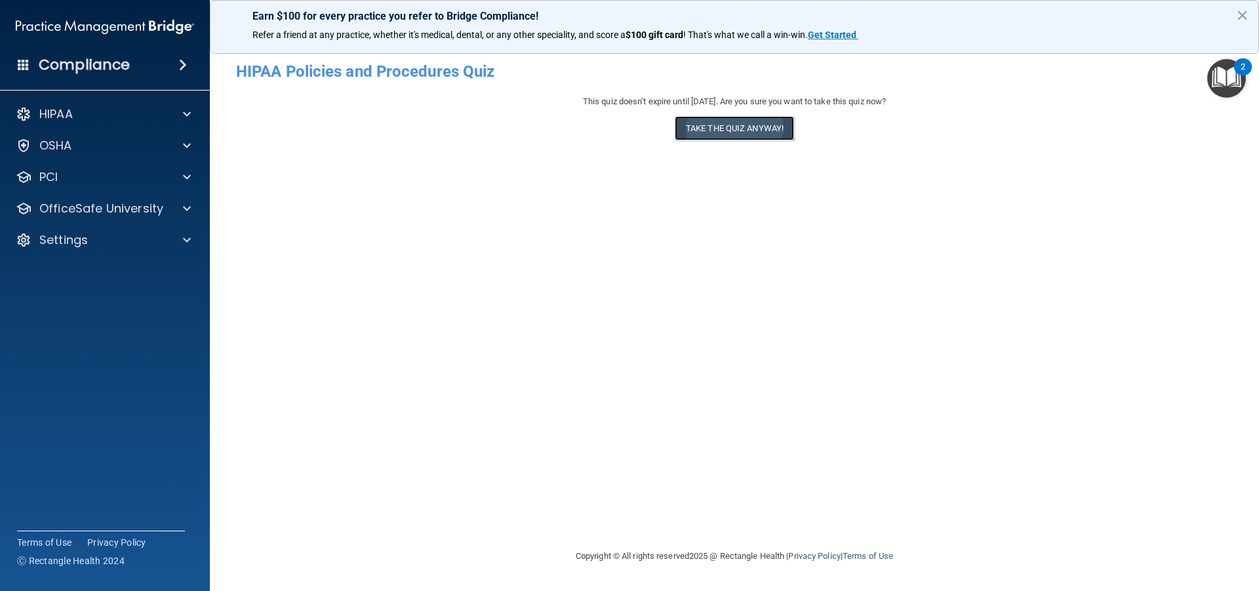
click at [743, 133] on button "Take the quiz anyway!" at bounding box center [734, 128] width 119 height 24
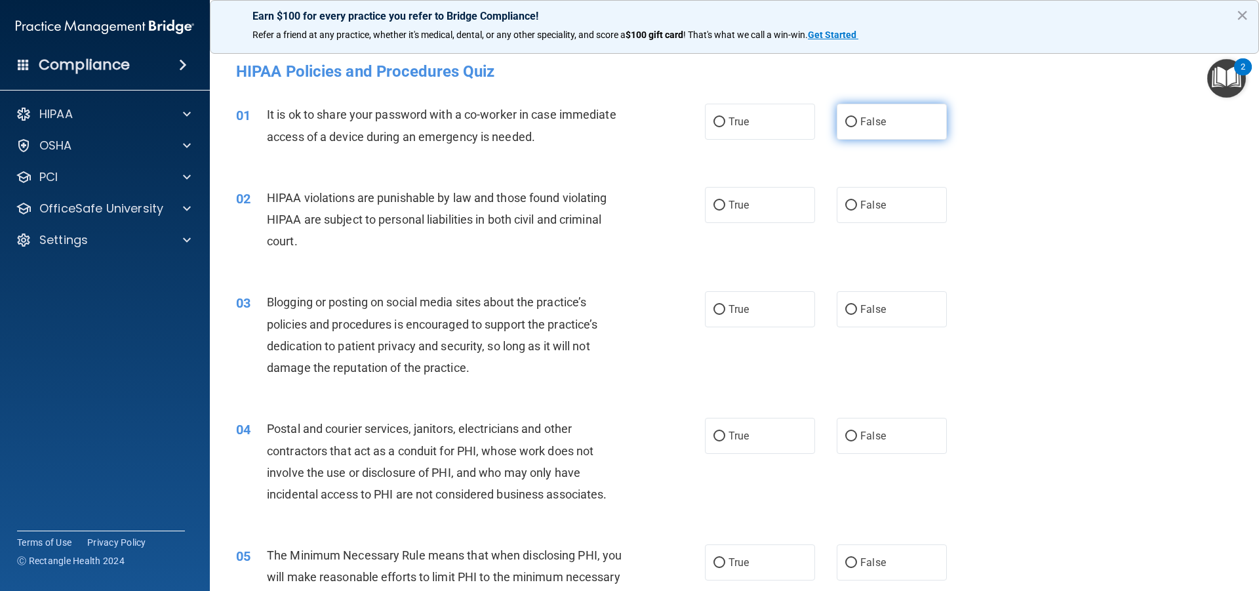
click at [896, 133] on label "False" at bounding box center [892, 122] width 110 height 36
click at [857, 127] on input "False" at bounding box center [851, 122] width 12 height 10
radio input "true"
click at [751, 213] on label "True" at bounding box center [760, 205] width 110 height 36
click at [725, 210] on input "True" at bounding box center [719, 206] width 12 height 10
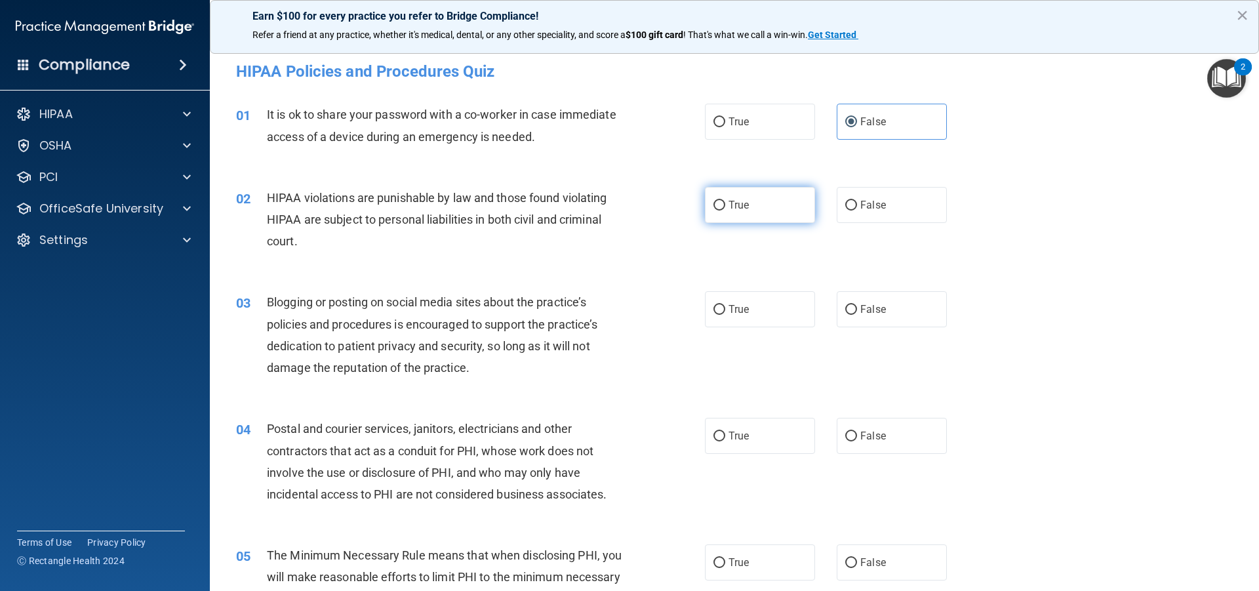
radio input "true"
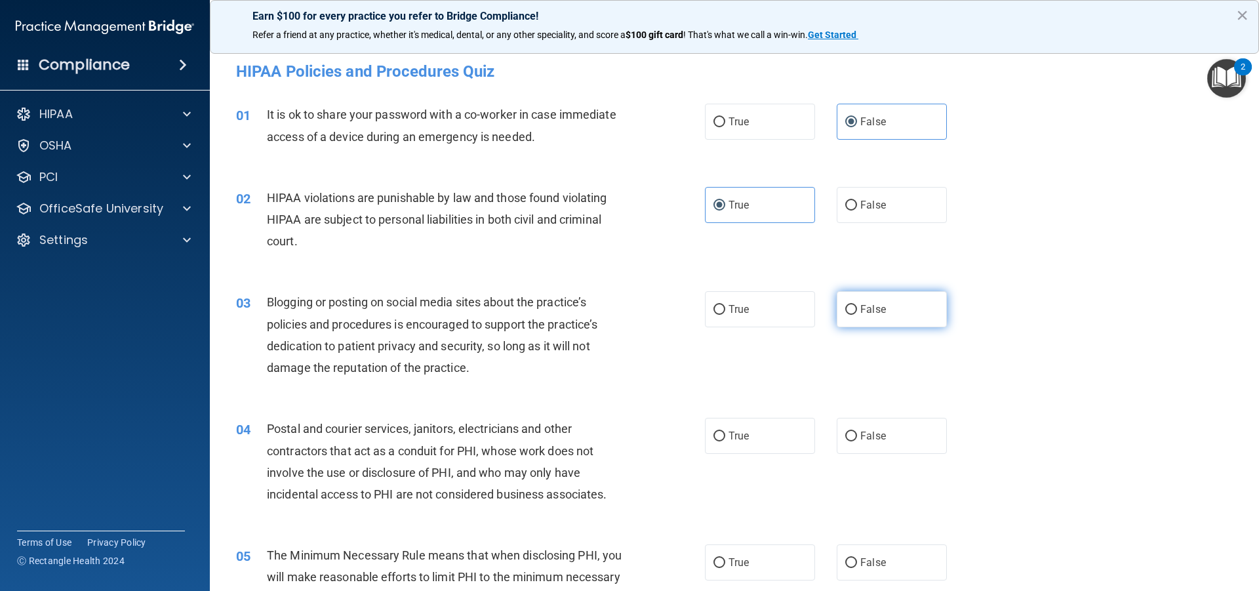
drag, startPoint x: 868, startPoint y: 283, endPoint x: 869, endPoint y: 300, distance: 16.4
click at [869, 283] on div "03 Blogging or posting on social media sites about the practice’s policies and …" at bounding box center [734, 338] width 1016 height 127
click at [871, 302] on label "False" at bounding box center [892, 309] width 110 height 36
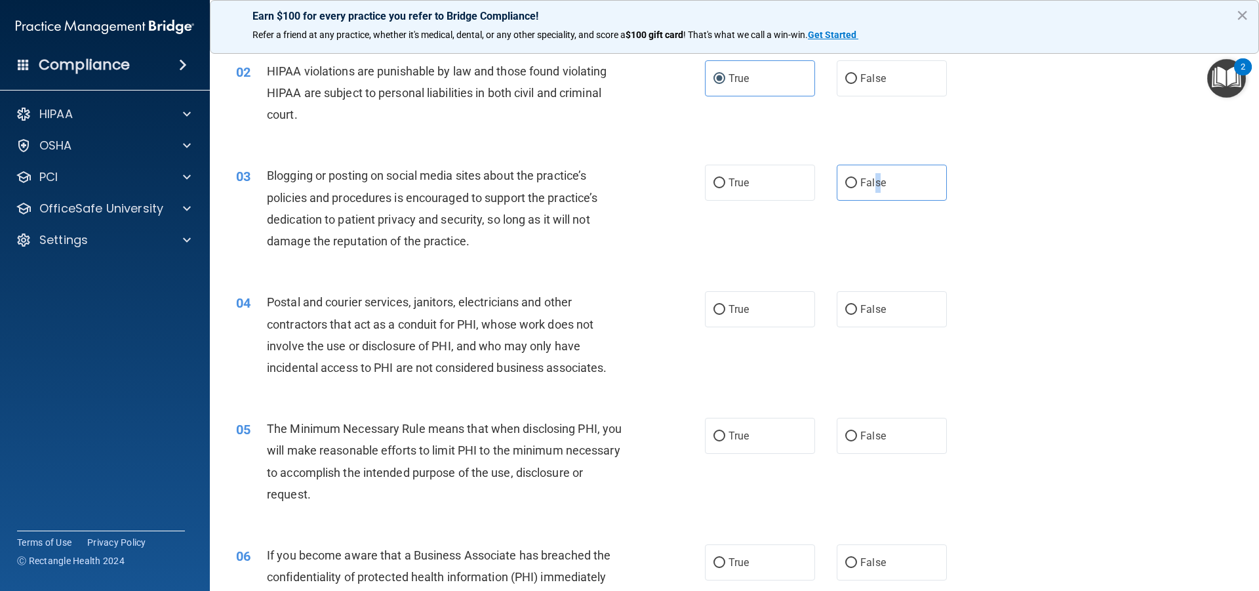
scroll to position [131, 0]
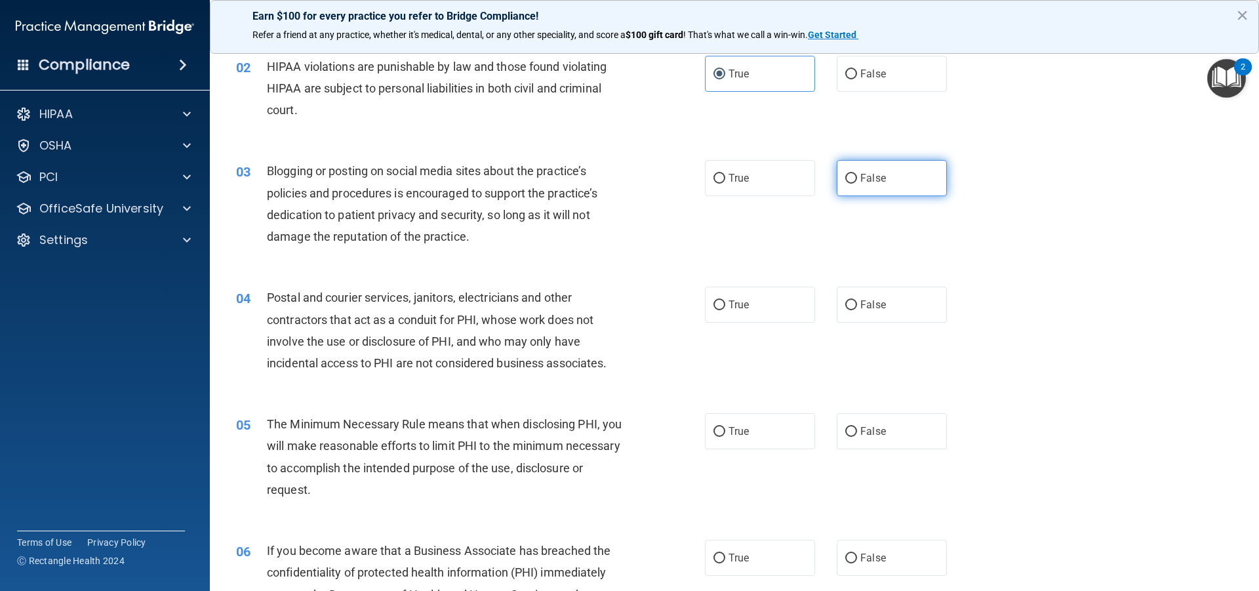
click at [860, 188] on label "False" at bounding box center [892, 178] width 110 height 36
click at [857, 184] on input "False" at bounding box center [851, 179] width 12 height 10
radio input "true"
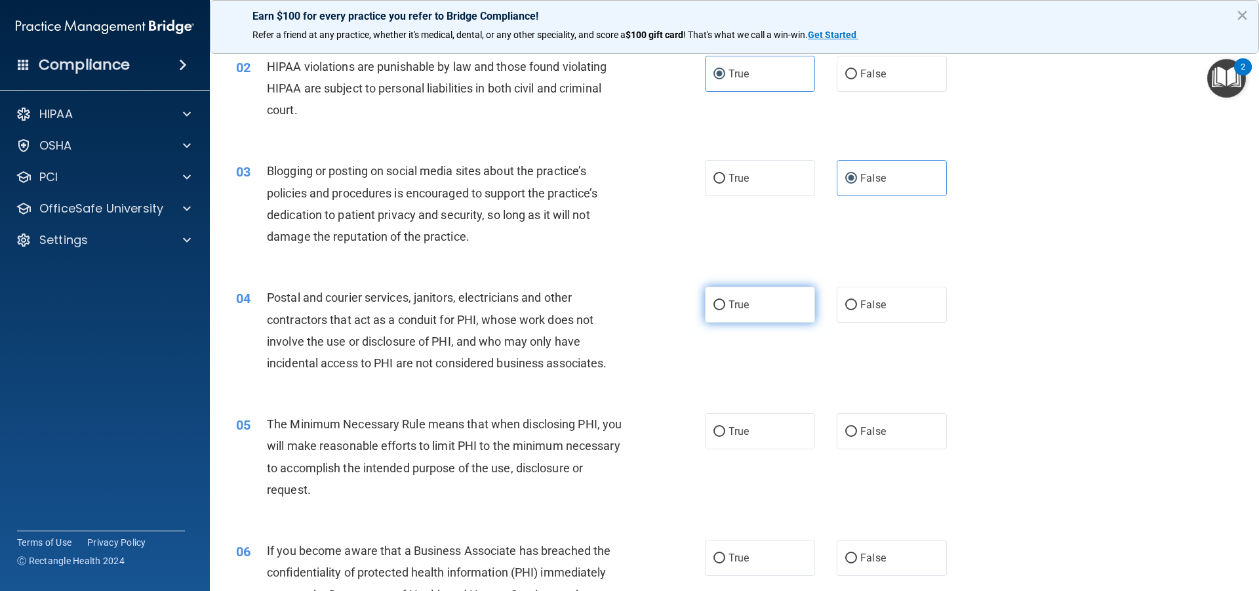
click at [779, 298] on label "True" at bounding box center [760, 305] width 110 height 36
click at [725, 300] on input "True" at bounding box center [719, 305] width 12 height 10
radio input "true"
click at [763, 432] on label "True" at bounding box center [760, 431] width 110 height 36
click at [725, 432] on input "True" at bounding box center [719, 432] width 12 height 10
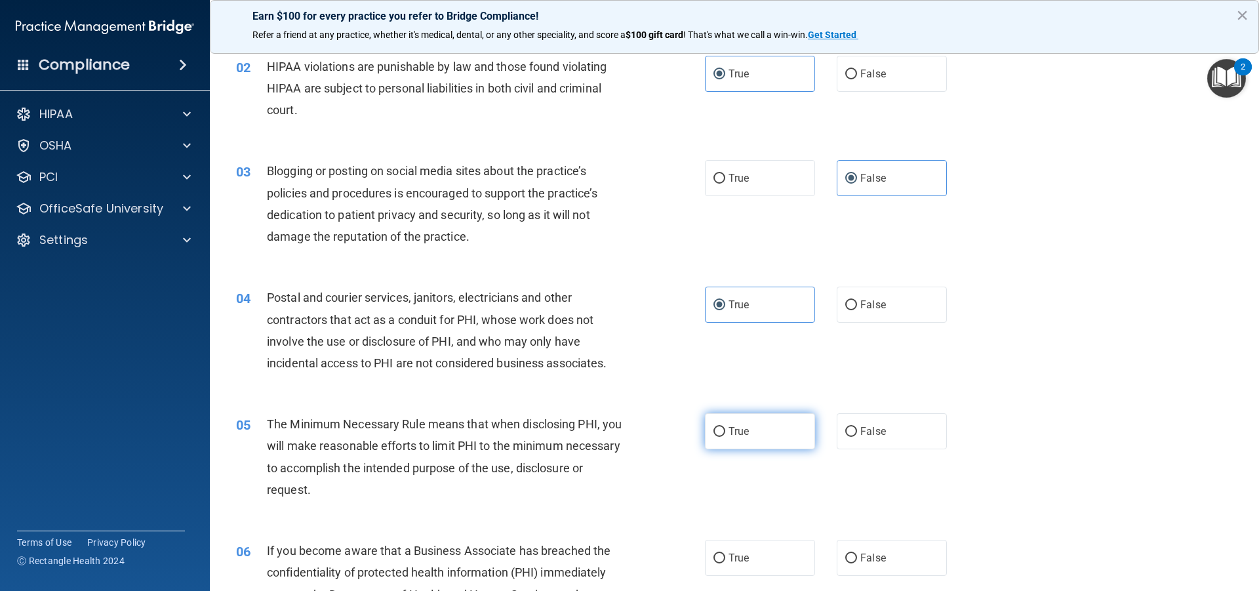
radio input "true"
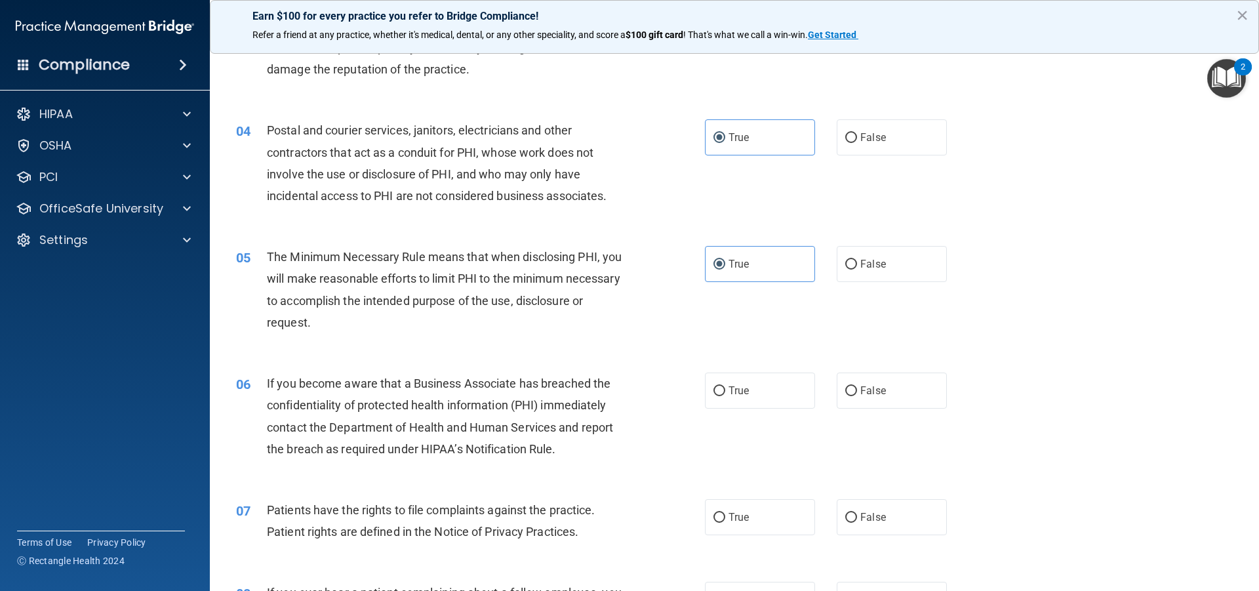
scroll to position [328, 0]
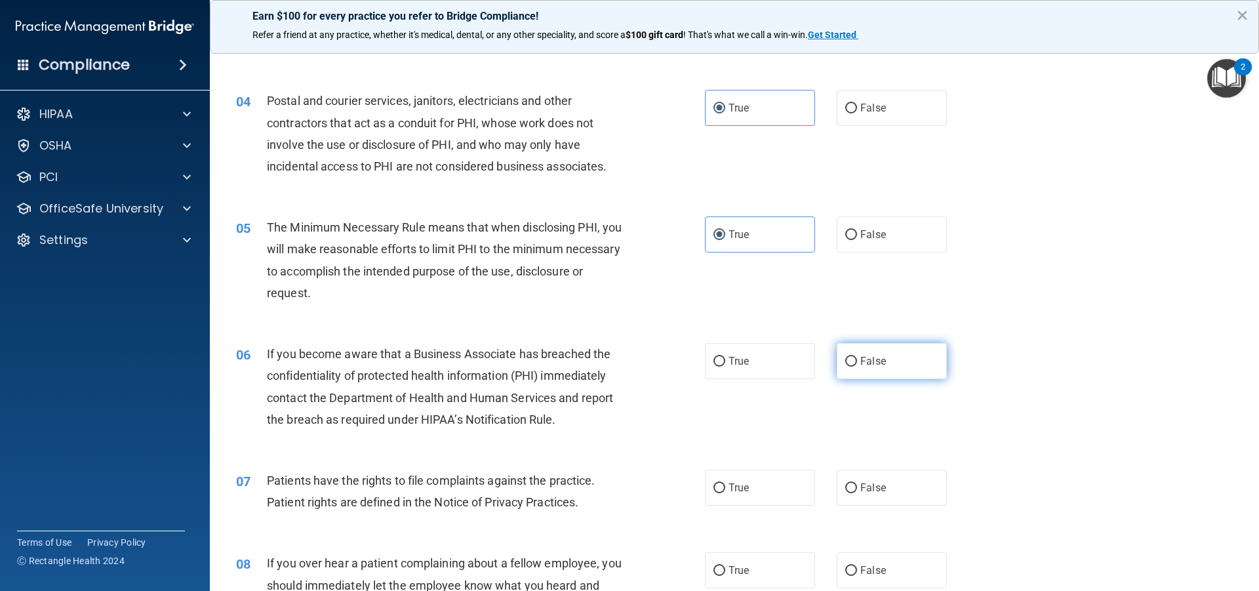
click at [889, 360] on label "False" at bounding box center [892, 361] width 110 height 36
click at [857, 360] on input "False" at bounding box center [851, 362] width 12 height 10
radio input "true"
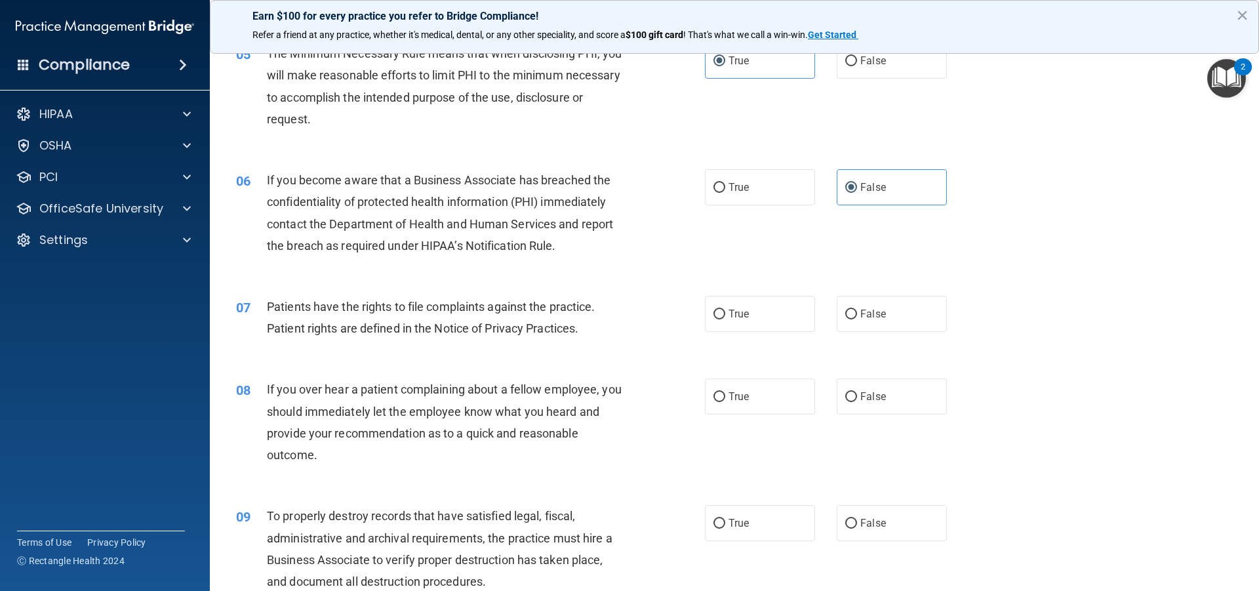
scroll to position [525, 0]
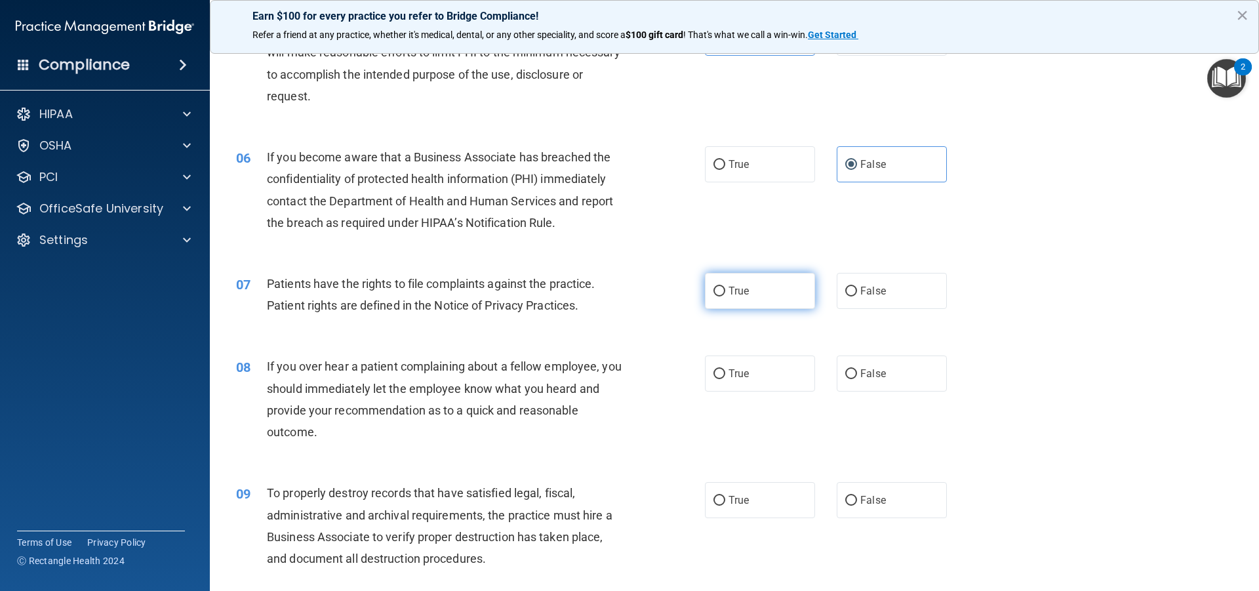
click at [757, 299] on label "True" at bounding box center [760, 291] width 110 height 36
click at [725, 296] on input "True" at bounding box center [719, 292] width 12 height 10
radio input "true"
click at [872, 382] on label "False" at bounding box center [892, 373] width 110 height 36
click at [857, 379] on input "False" at bounding box center [851, 374] width 12 height 10
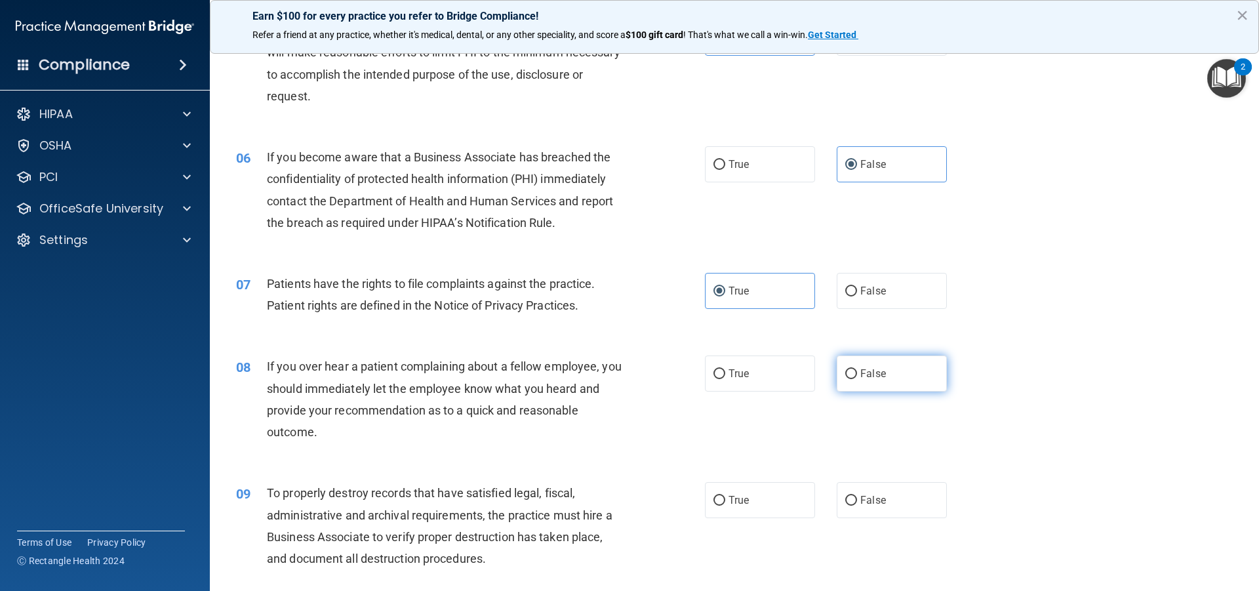
radio input "true"
click at [893, 519] on div "09 To properly destroy records that have satisfied legal, fiscal, administrativ…" at bounding box center [734, 529] width 1016 height 127
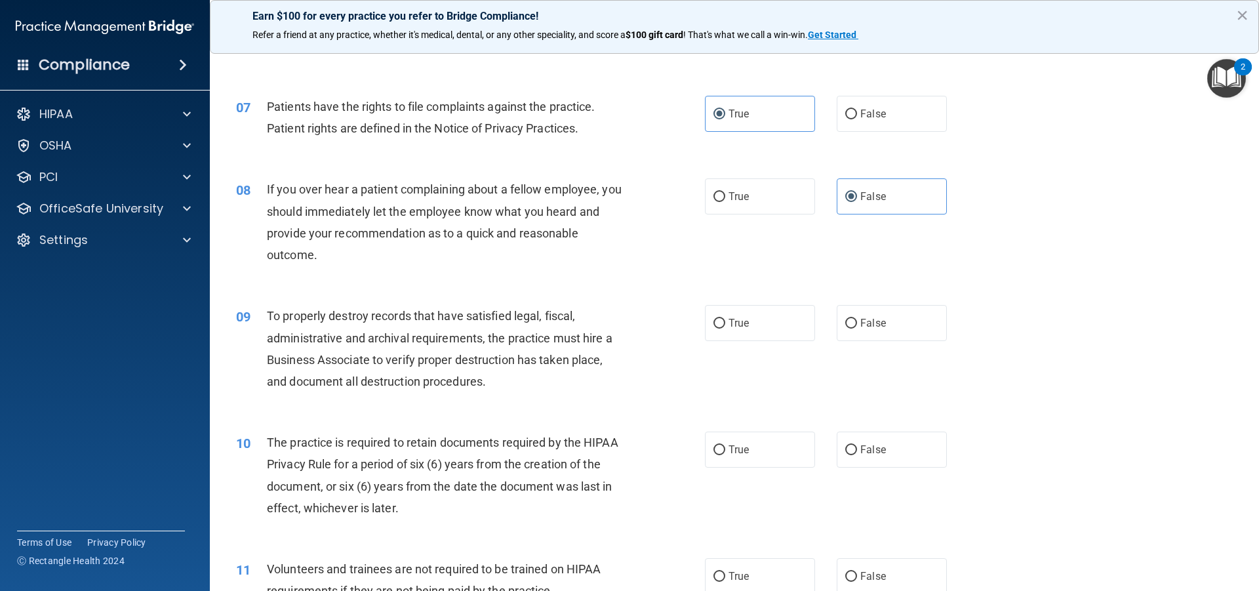
scroll to position [721, 0]
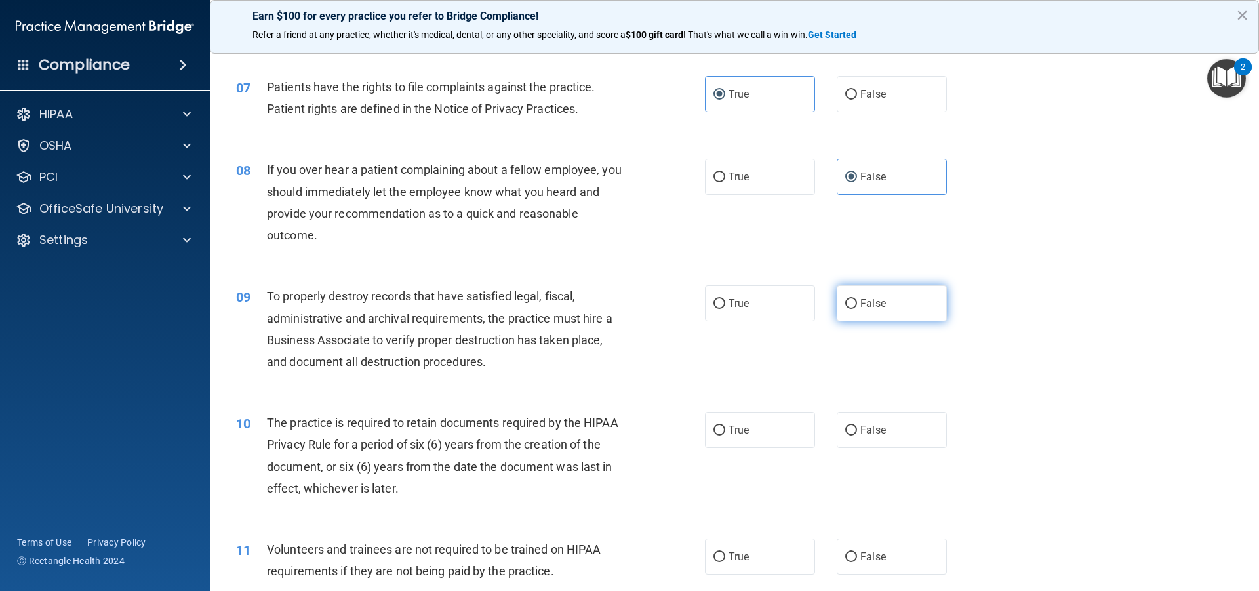
click at [903, 309] on label "False" at bounding box center [892, 303] width 110 height 36
click at [857, 309] on input "False" at bounding box center [851, 304] width 12 height 10
radio input "true"
click at [760, 438] on label "True" at bounding box center [760, 430] width 110 height 36
click at [725, 435] on input "True" at bounding box center [719, 431] width 12 height 10
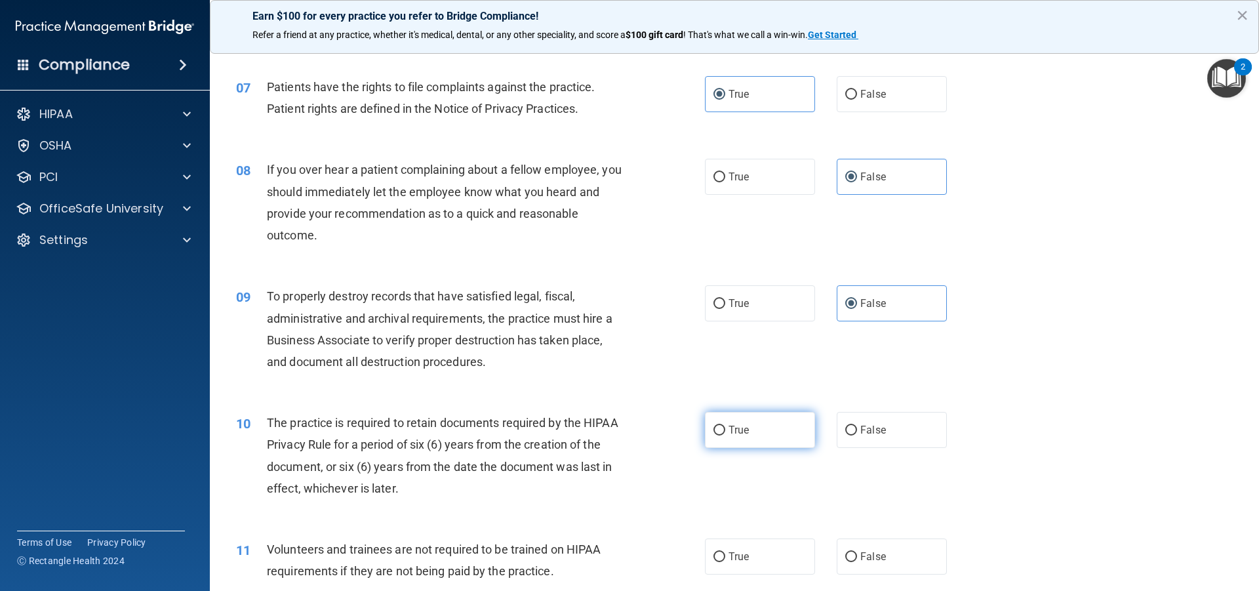
radio input "true"
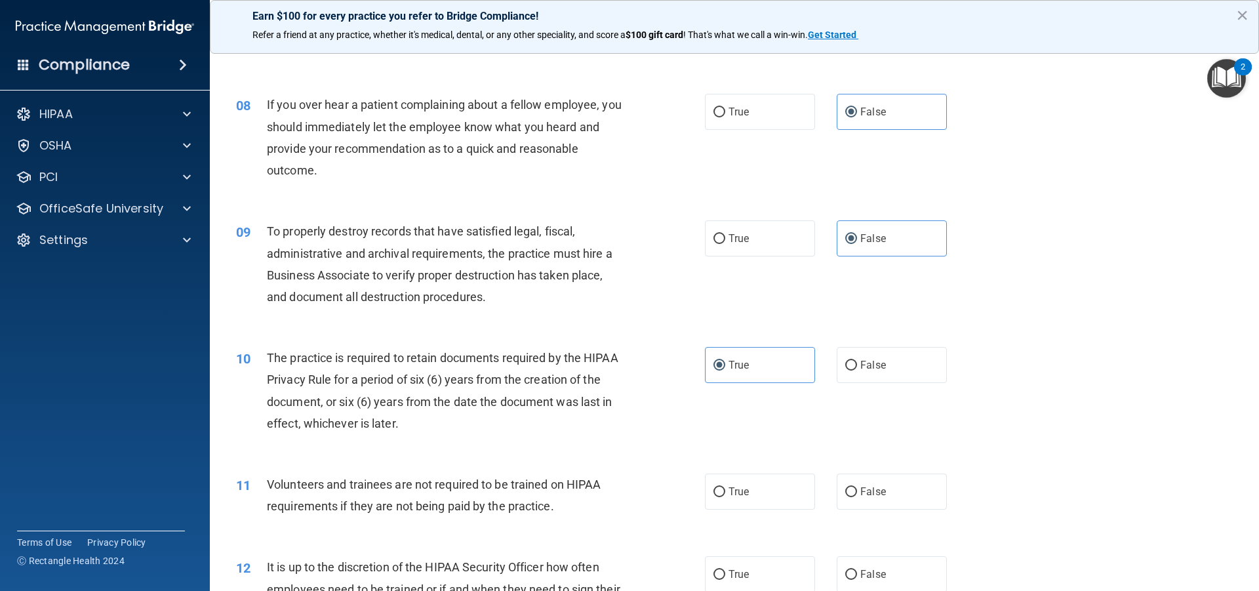
scroll to position [918, 0]
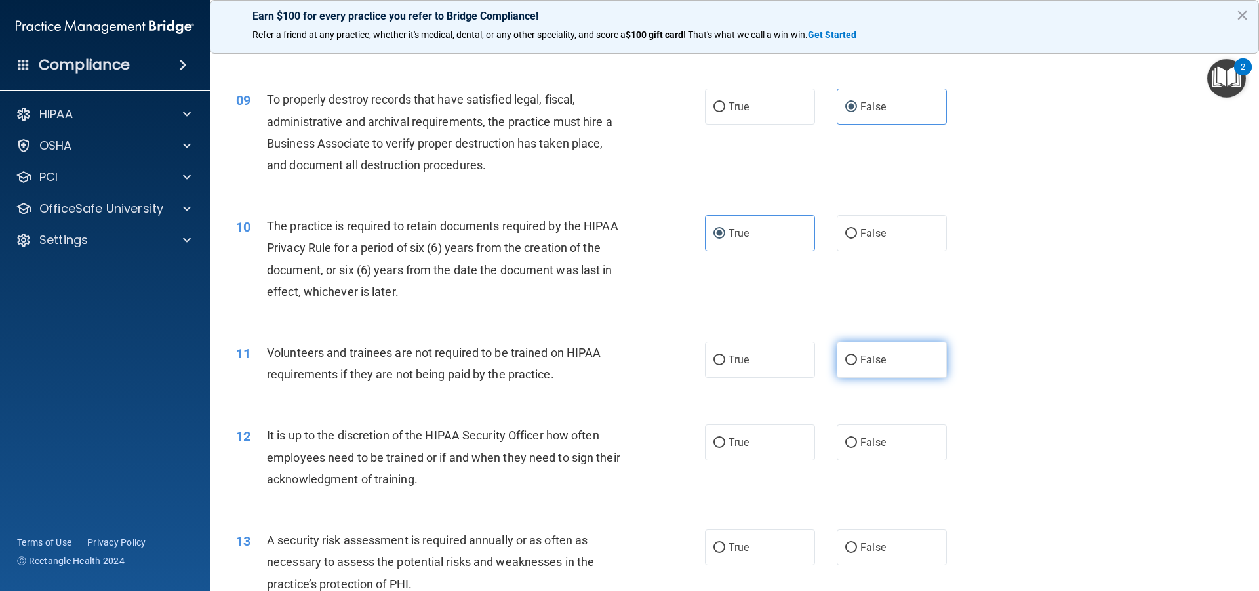
click at [893, 373] on label "False" at bounding box center [892, 360] width 110 height 36
click at [857, 365] on input "False" at bounding box center [851, 360] width 12 height 10
radio input "true"
click at [895, 423] on div "12 It is up to the discretion of the HIPAA Security Officer how often employees…" at bounding box center [734, 460] width 1016 height 105
click at [913, 448] on label "False" at bounding box center [892, 442] width 110 height 36
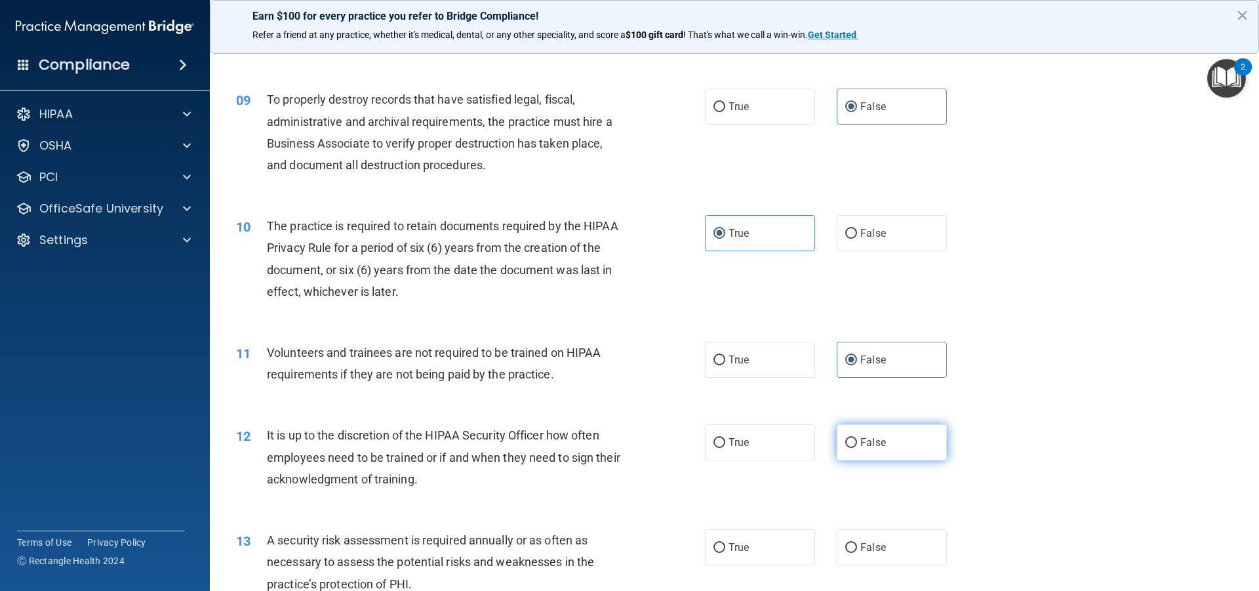
click at [857, 448] on input "False" at bounding box center [851, 443] width 12 height 10
radio input "true"
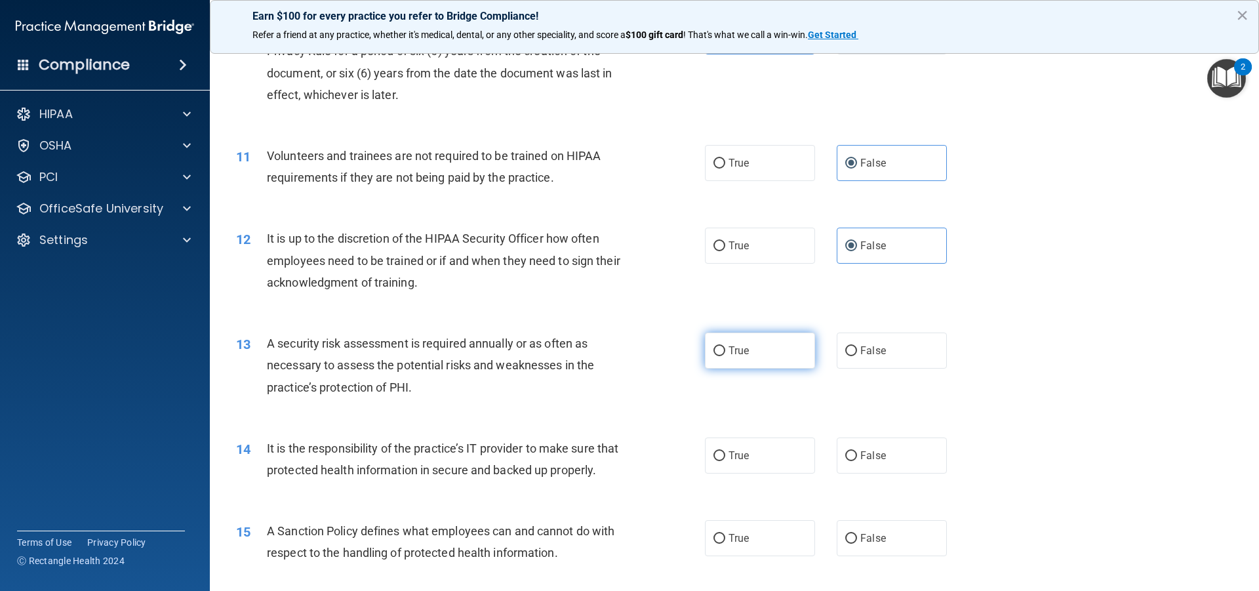
click at [764, 359] on label "True" at bounding box center [760, 350] width 110 height 36
click at [725, 356] on input "True" at bounding box center [719, 351] width 12 height 10
radio input "true"
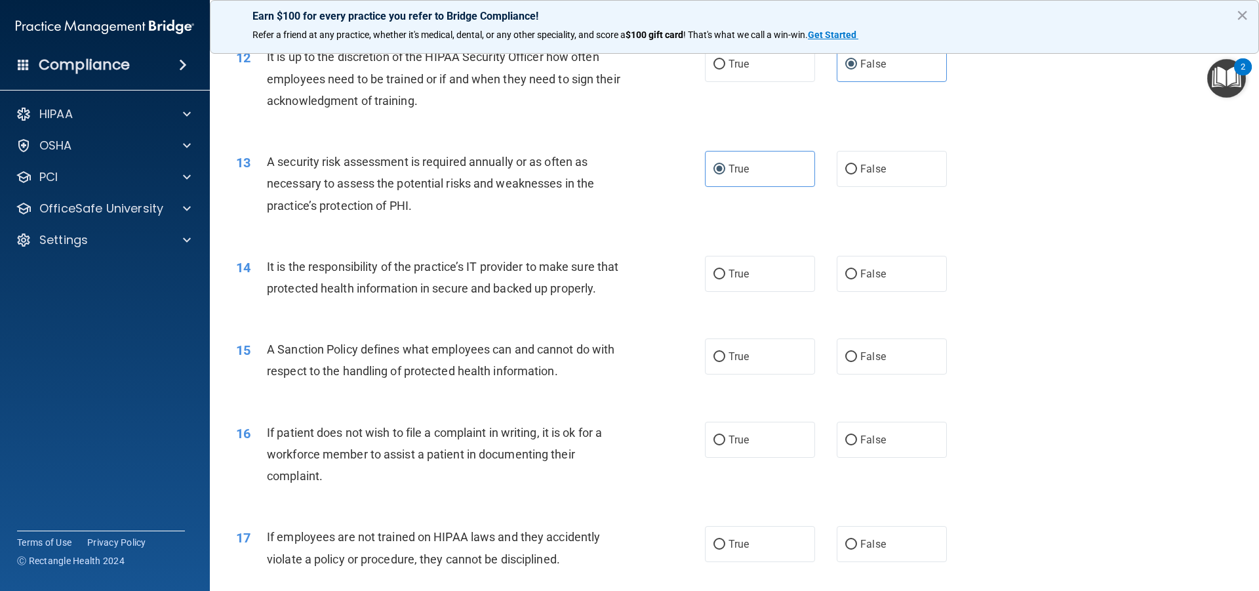
scroll to position [1311, 0]
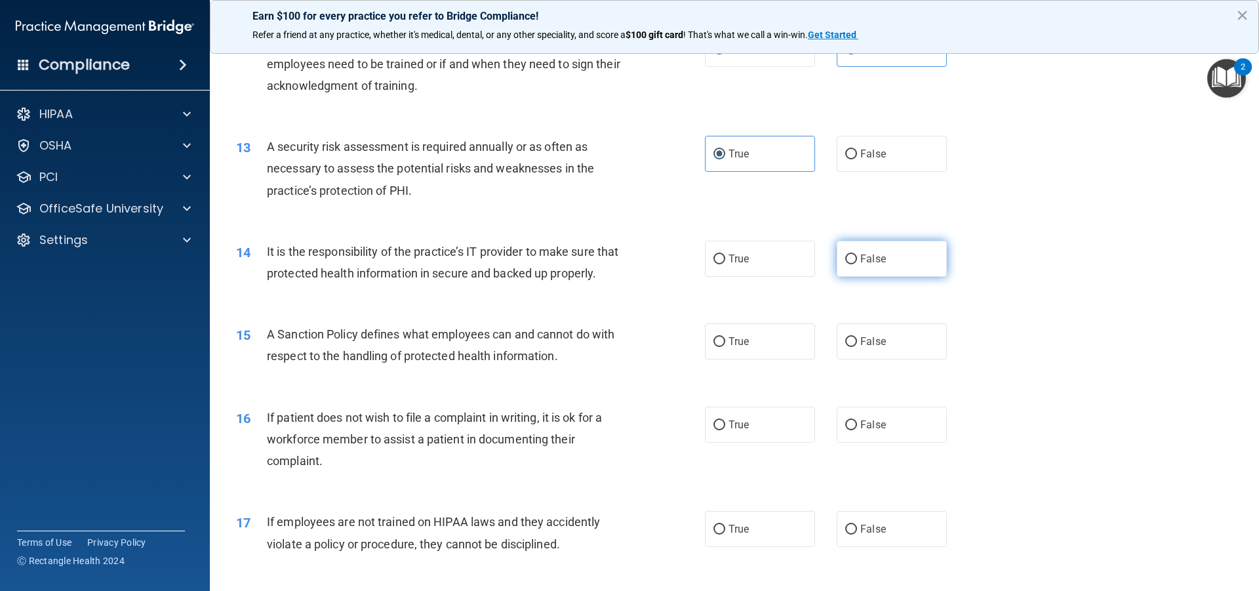
click at [850, 258] on input "False" at bounding box center [851, 259] width 12 height 10
radio input "true"
click at [873, 348] on span "False" at bounding box center [873, 341] width 26 height 12
click at [857, 347] on input "False" at bounding box center [851, 342] width 12 height 10
radio input "true"
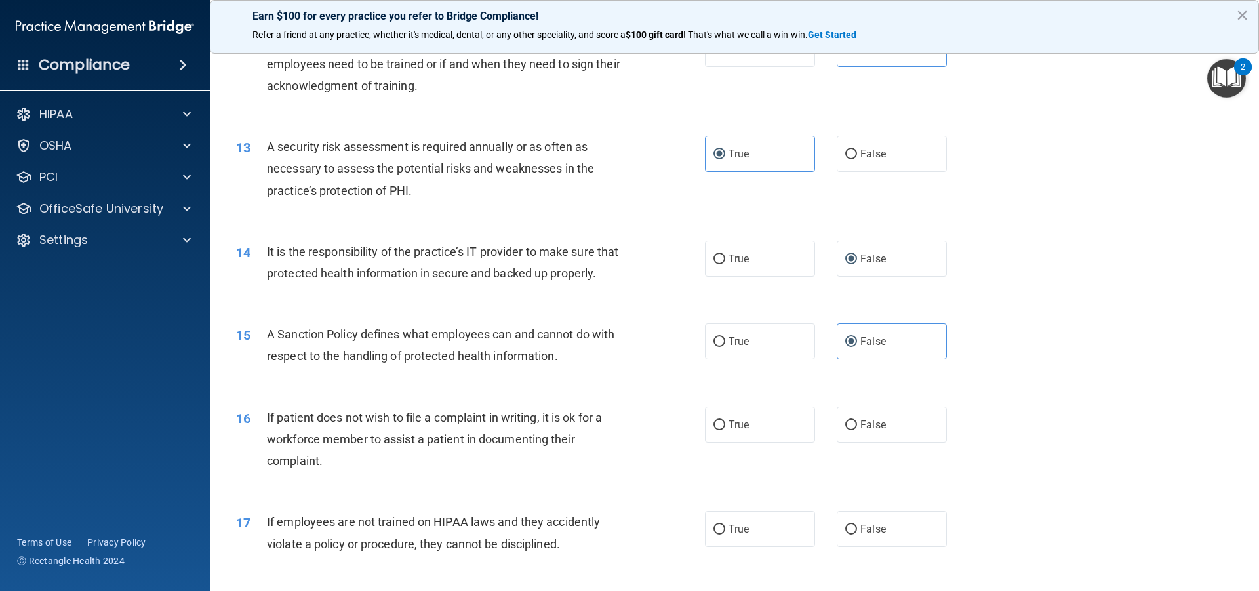
click at [765, 424] on div "16 If patient does not wish to file a complaint in writing, it is ok for a work…" at bounding box center [734, 442] width 1016 height 105
click at [753, 442] on label "True" at bounding box center [760, 425] width 110 height 36
click at [725, 430] on input "True" at bounding box center [719, 425] width 12 height 10
radio input "true"
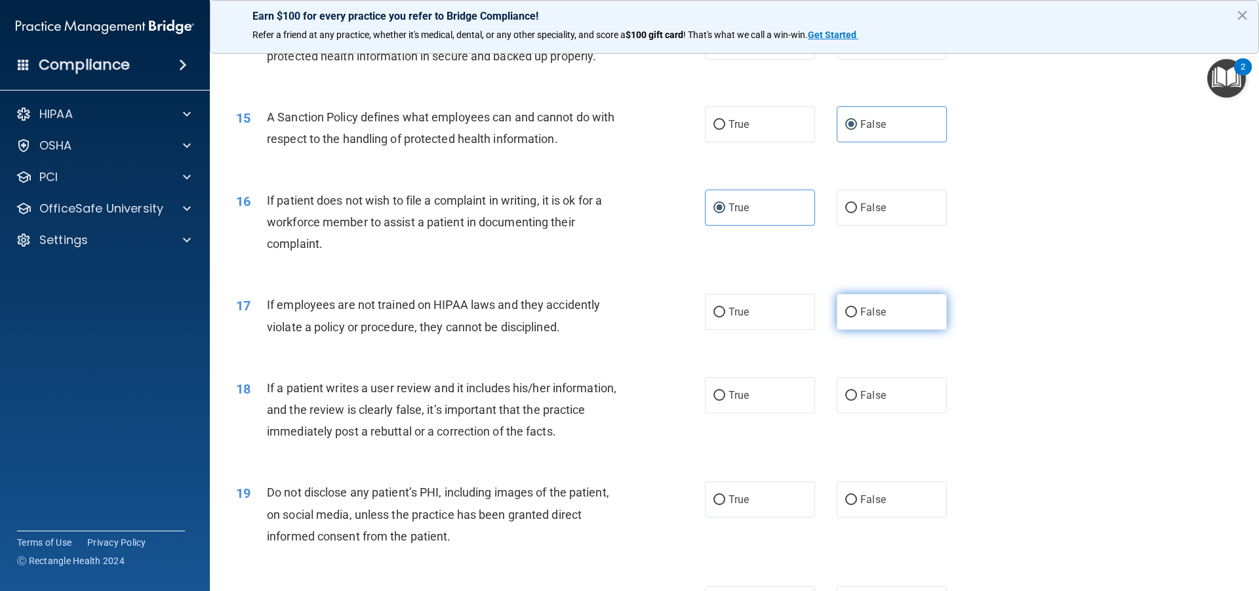
scroll to position [1574, 0]
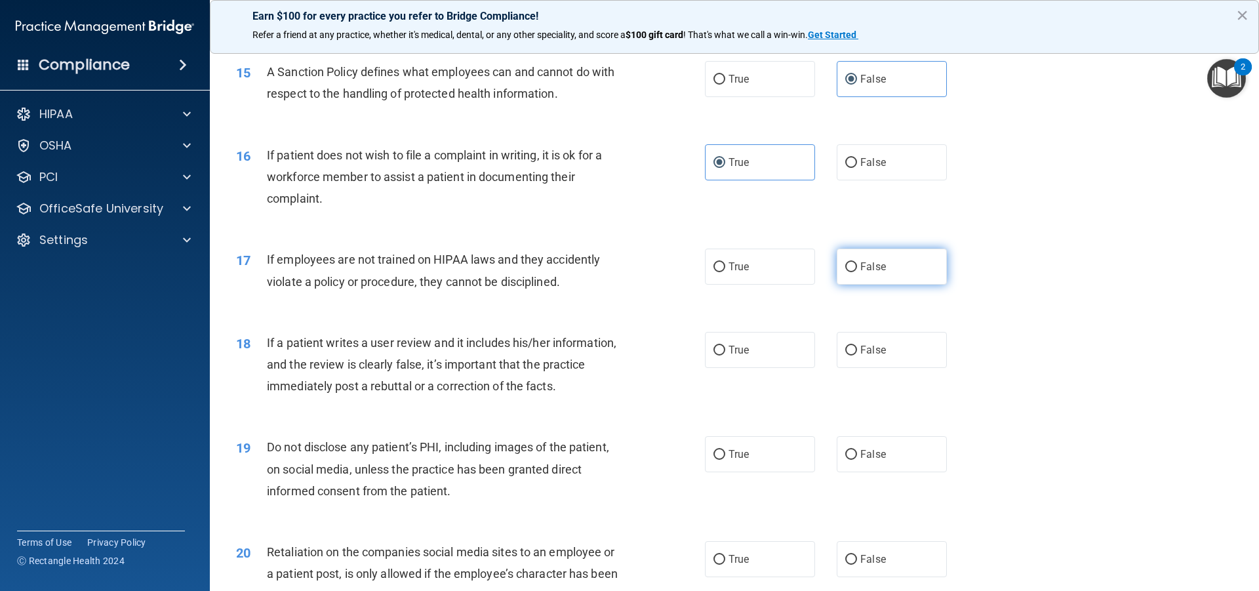
click at [896, 285] on label "False" at bounding box center [892, 267] width 110 height 36
click at [857, 272] on input "False" at bounding box center [851, 267] width 12 height 10
radio input "true"
click at [898, 368] on label "False" at bounding box center [892, 350] width 110 height 36
click at [857, 355] on input "False" at bounding box center [851, 351] width 12 height 10
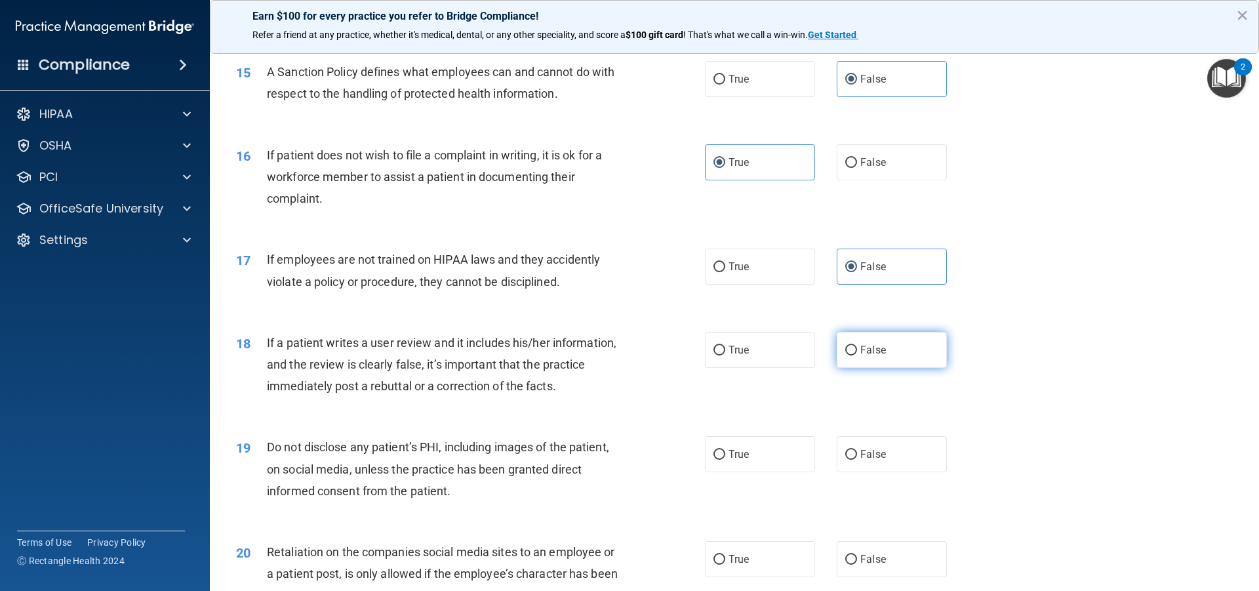
radio input "true"
click at [736, 472] on label "True" at bounding box center [760, 454] width 110 height 36
click at [725, 460] on input "True" at bounding box center [719, 455] width 12 height 10
radio input "true"
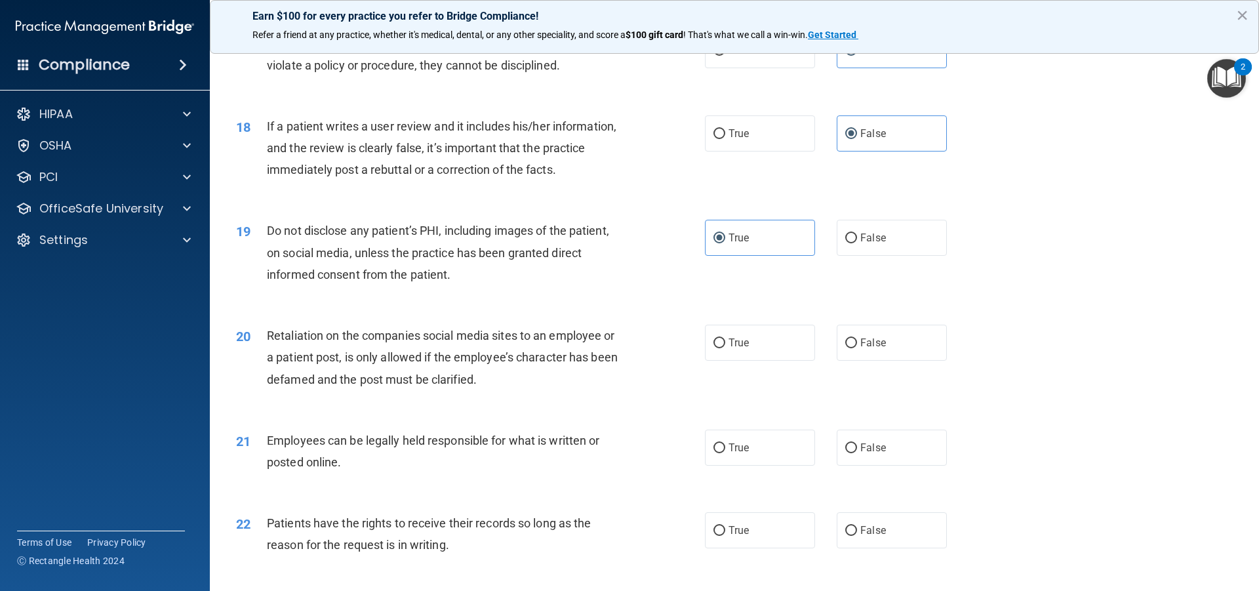
scroll to position [1836, 0]
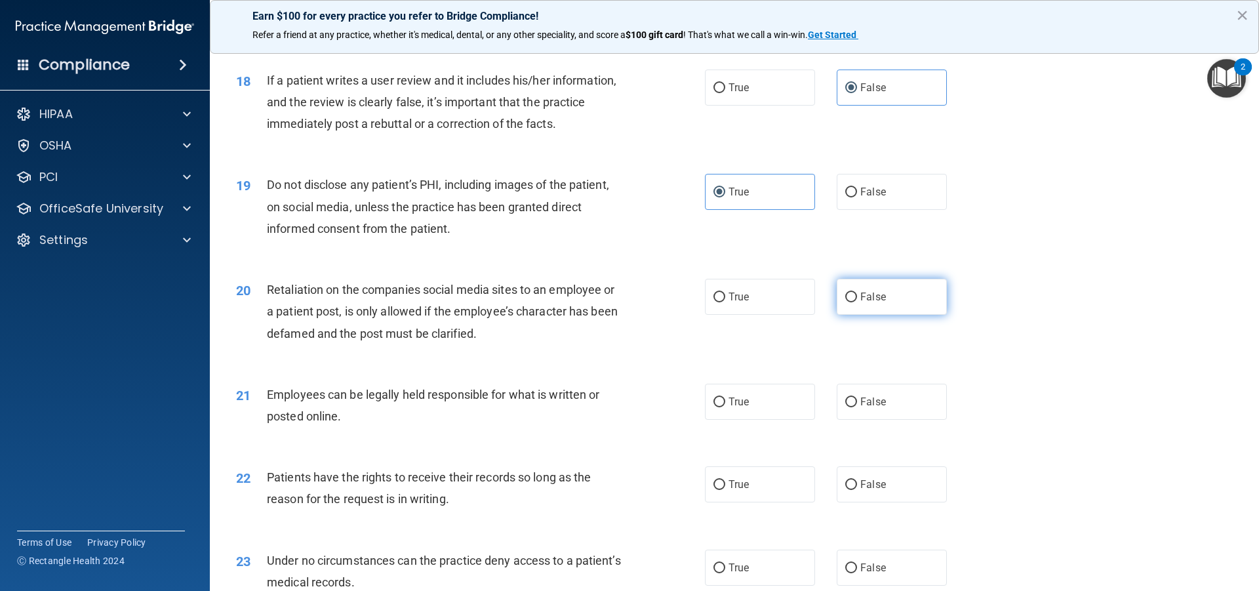
click at [870, 303] on span "False" at bounding box center [873, 296] width 26 height 12
click at [857, 302] on input "False" at bounding box center [851, 297] width 12 height 10
radio input "true"
click at [744, 420] on label "True" at bounding box center [760, 402] width 110 height 36
click at [725, 407] on input "True" at bounding box center [719, 402] width 12 height 10
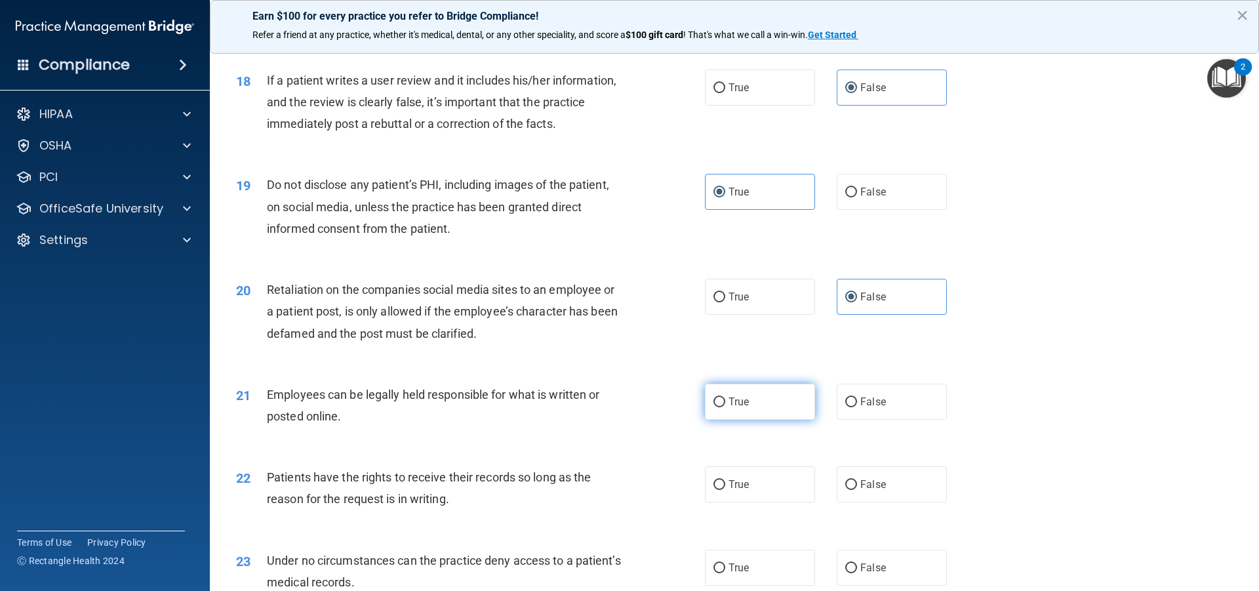
radio input "true"
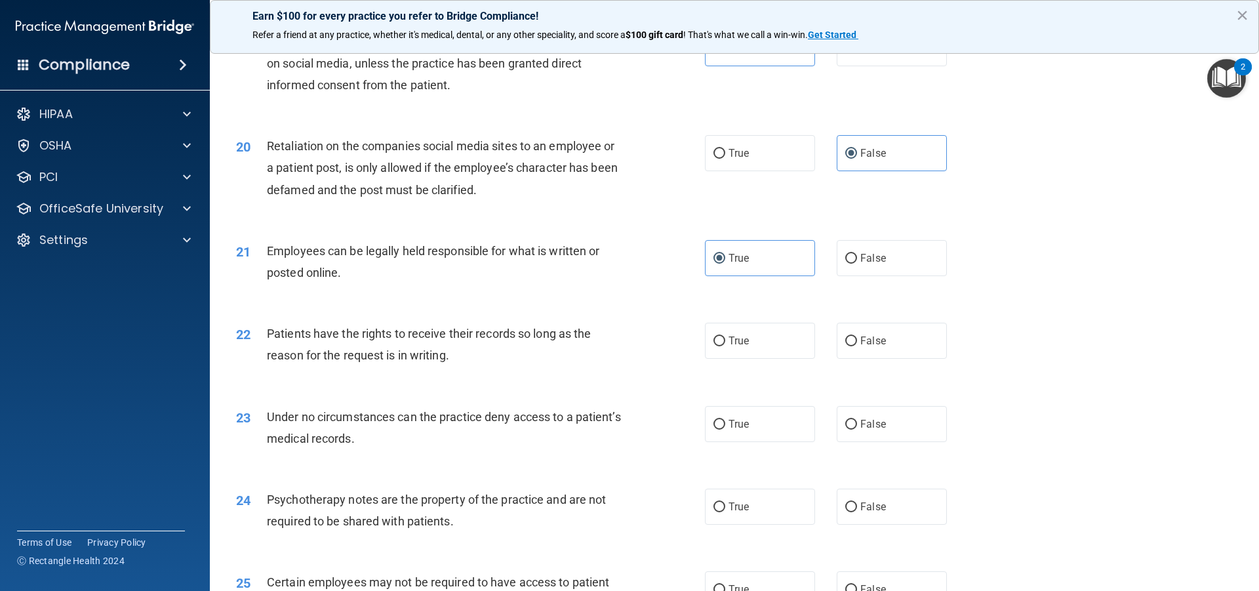
scroll to position [2033, 0]
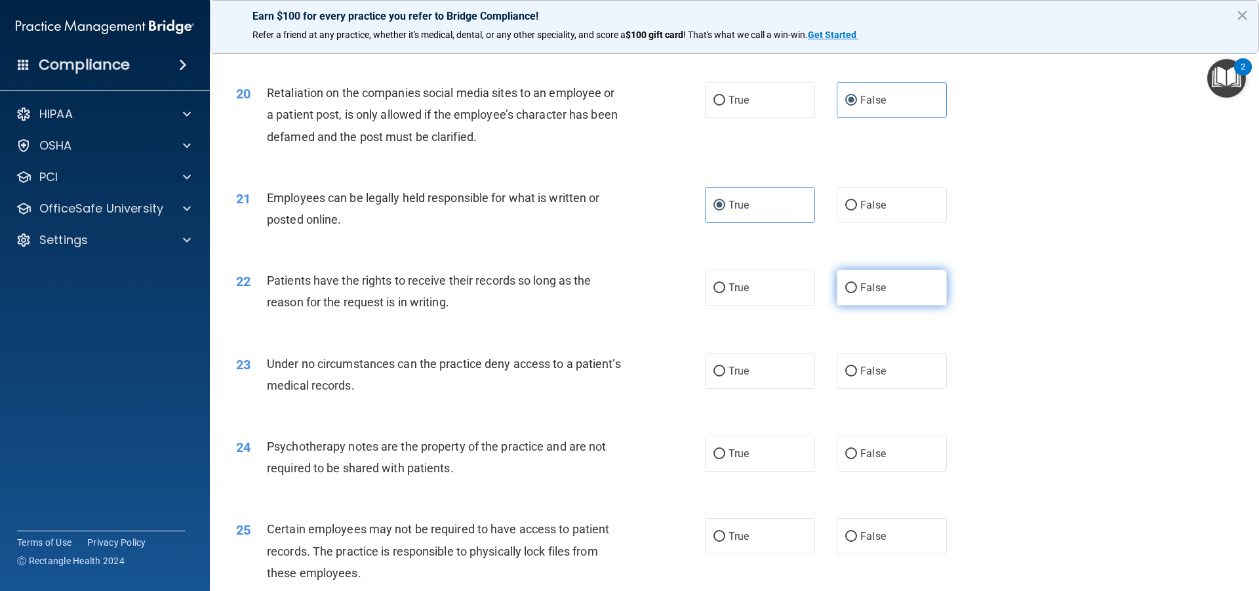
click at [873, 306] on label "False" at bounding box center [892, 287] width 110 height 36
click at [857, 293] on input "False" at bounding box center [851, 288] width 12 height 10
radio input "true"
click at [878, 380] on label "False" at bounding box center [892, 371] width 110 height 36
click at [857, 376] on input "False" at bounding box center [851, 372] width 12 height 10
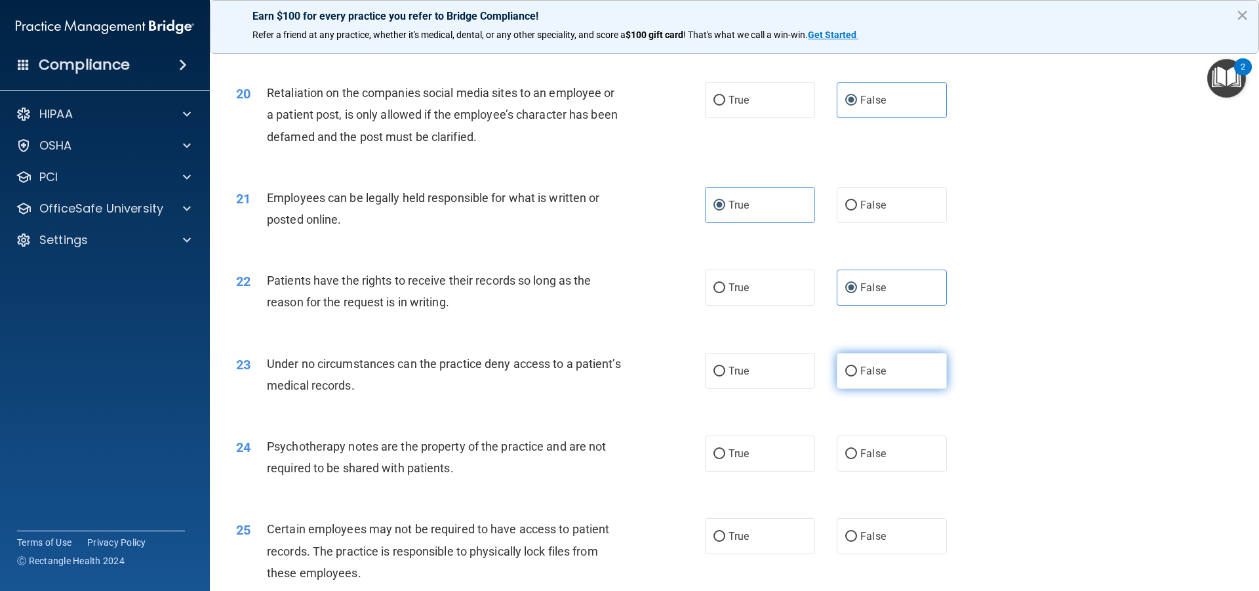
radio input "true"
click at [880, 471] on label "False" at bounding box center [892, 453] width 110 height 36
click at [857, 459] on input "False" at bounding box center [851, 454] width 12 height 10
radio input "true"
drag, startPoint x: 748, startPoint y: 477, endPoint x: 767, endPoint y: 477, distance: 18.4
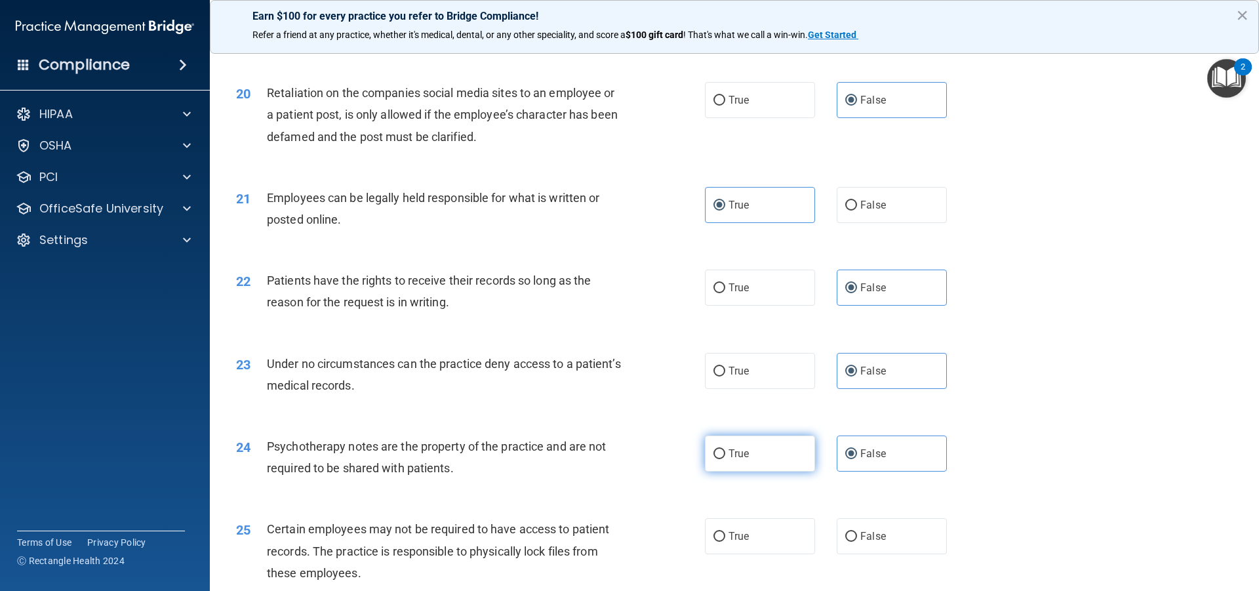
click at [749, 471] on label "True" at bounding box center [760, 453] width 110 height 36
click at [725, 459] on input "True" at bounding box center [719, 454] width 12 height 10
radio input "true"
radio input "false"
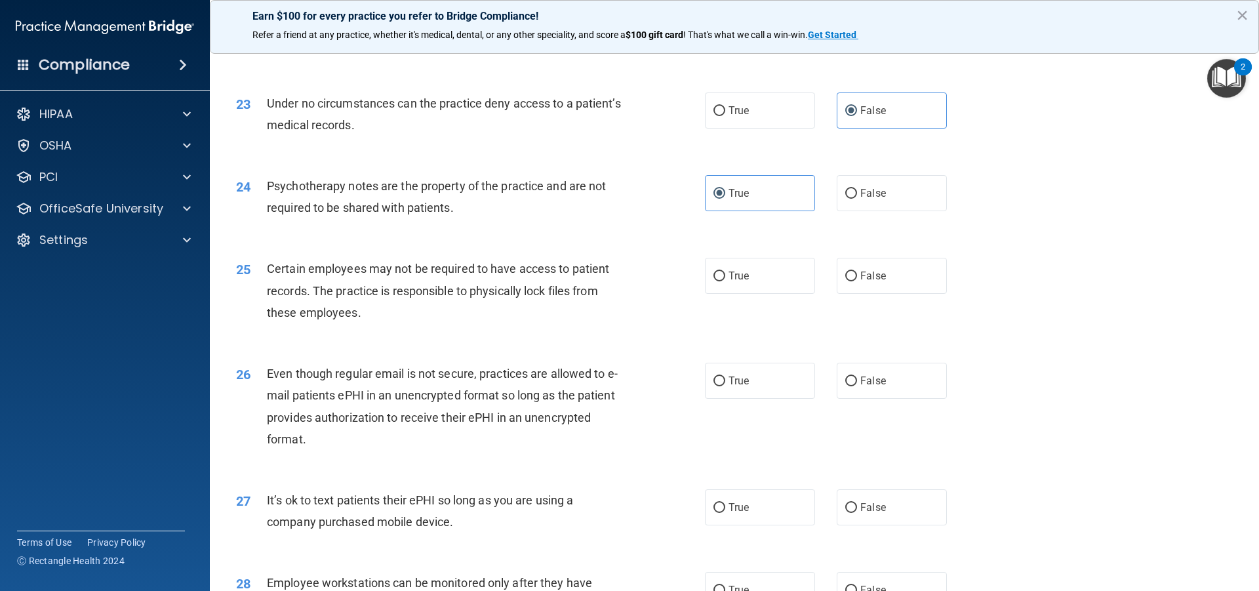
scroll to position [2295, 0]
click at [773, 292] on label "True" at bounding box center [760, 274] width 110 height 36
click at [725, 279] on input "True" at bounding box center [719, 274] width 12 height 10
radio input "true"
click at [728, 385] on span "True" at bounding box center [738, 378] width 20 height 12
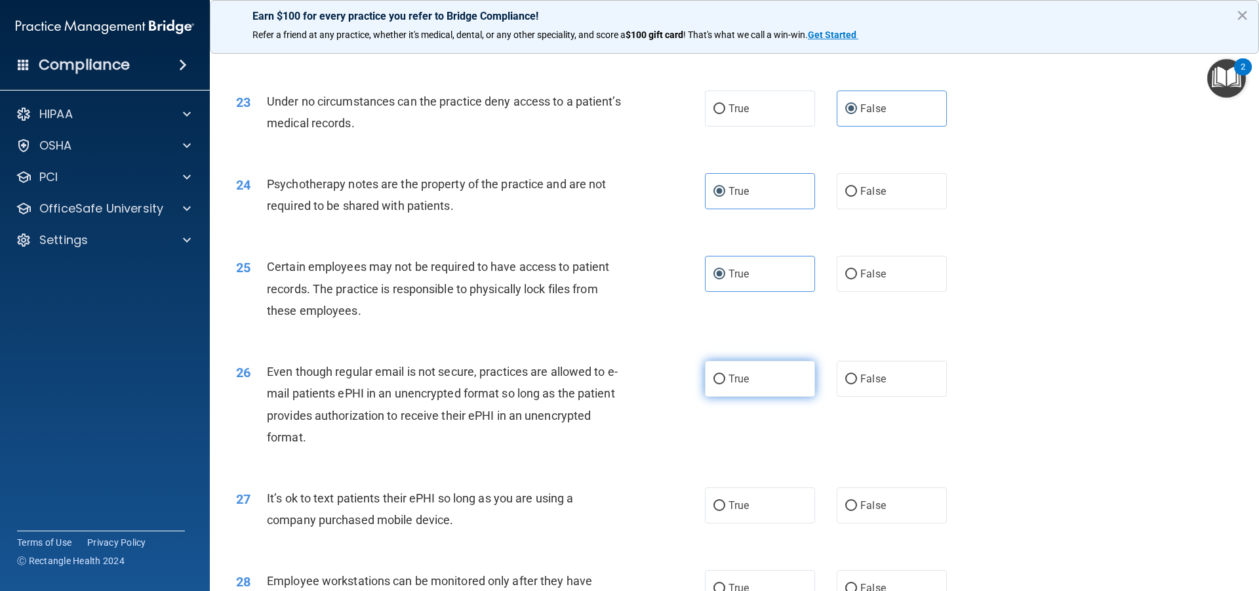
click at [725, 384] on input "True" at bounding box center [719, 379] width 12 height 10
radio input "true"
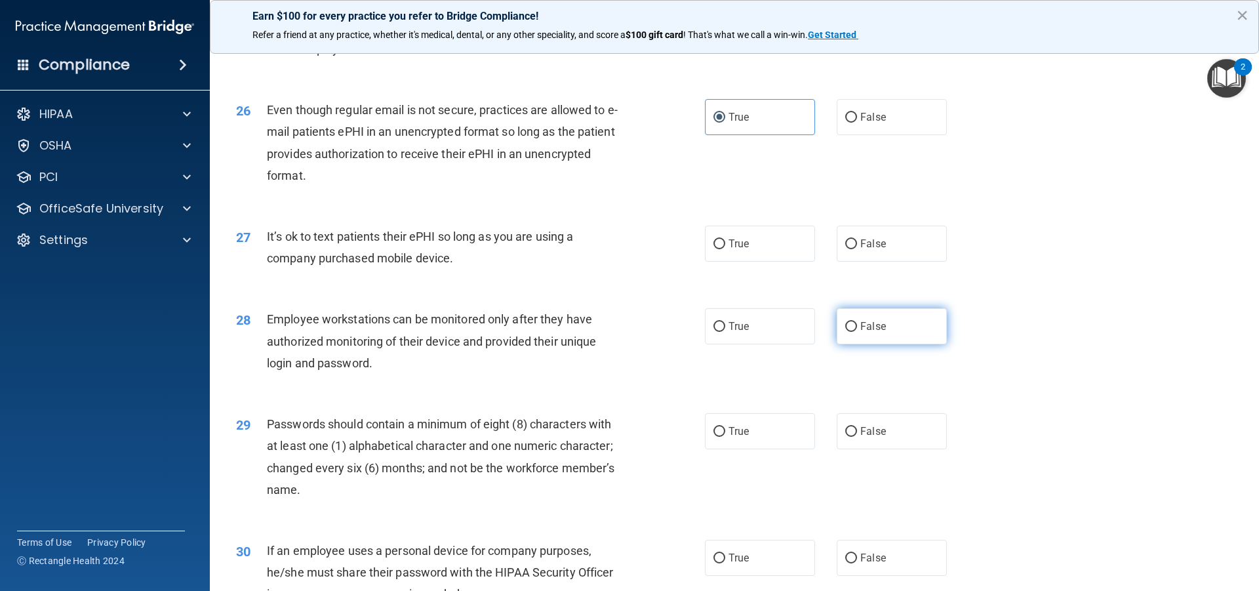
scroll to position [2557, 0]
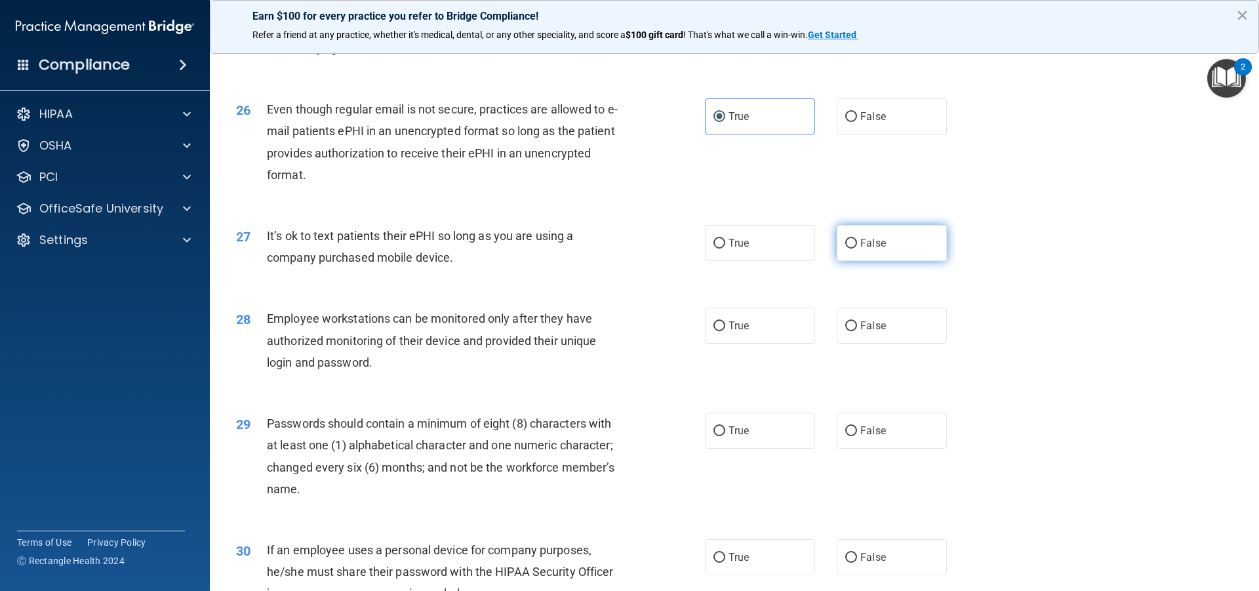
click at [885, 261] on label "False" at bounding box center [892, 243] width 110 height 36
click at [857, 249] on input "False" at bounding box center [851, 244] width 12 height 10
radio input "true"
click at [885, 338] on label "False" at bounding box center [892, 326] width 110 height 36
click at [857, 331] on input "False" at bounding box center [851, 326] width 12 height 10
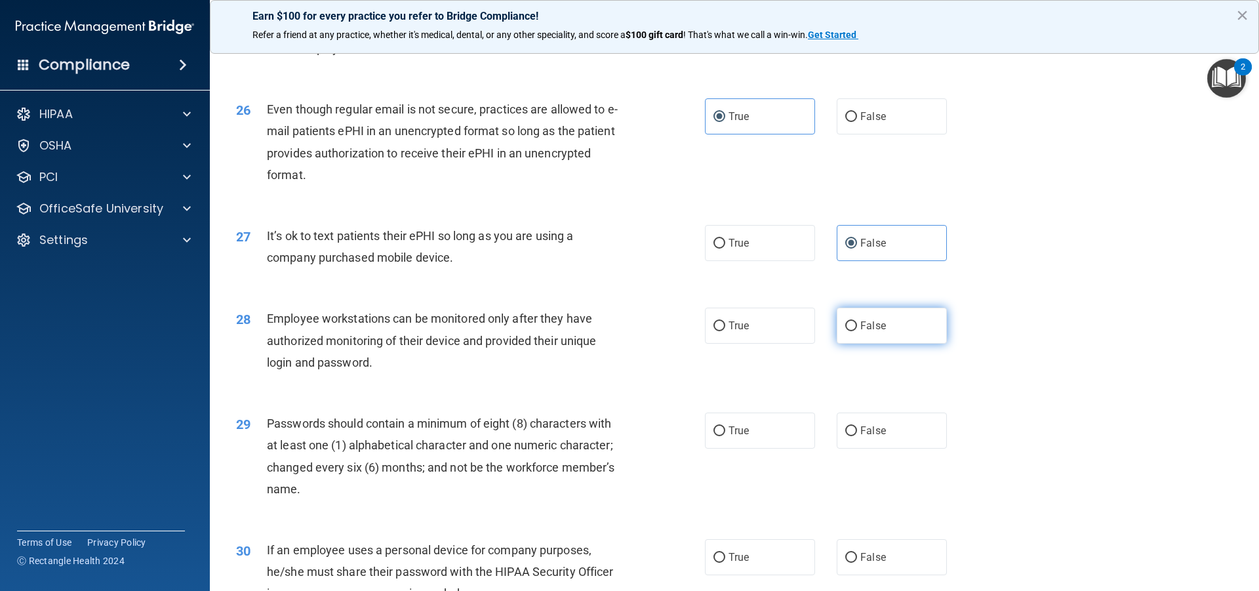
radio input "true"
click at [779, 448] on label "True" at bounding box center [760, 430] width 110 height 36
click at [725, 436] on input "True" at bounding box center [719, 431] width 12 height 10
radio input "true"
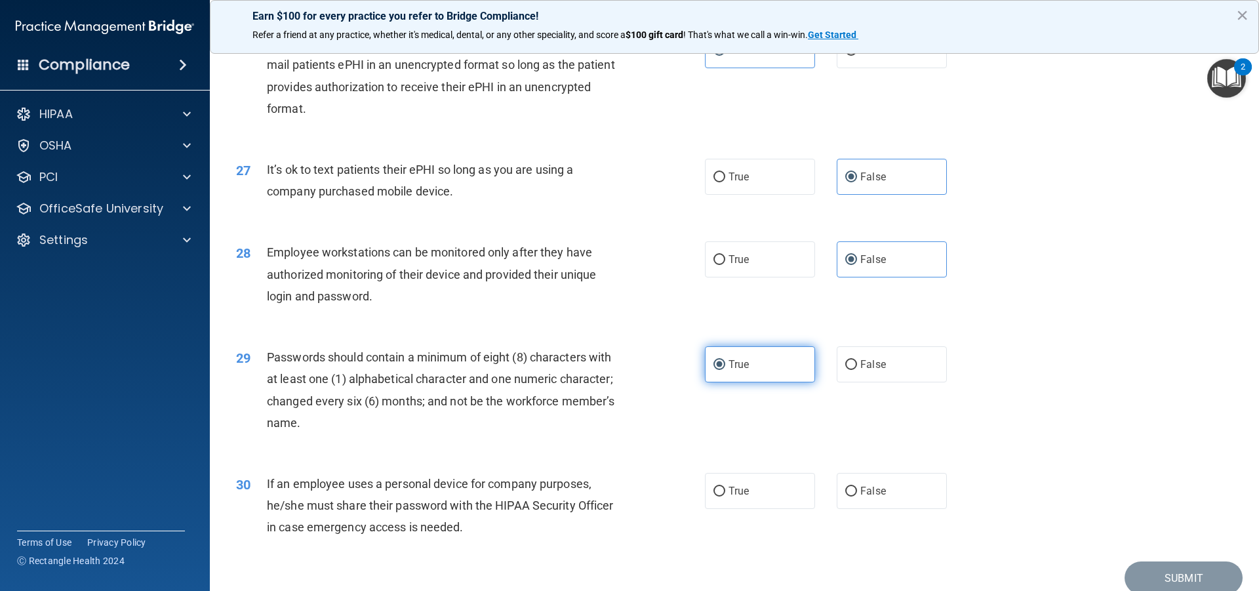
scroll to position [2701, 0]
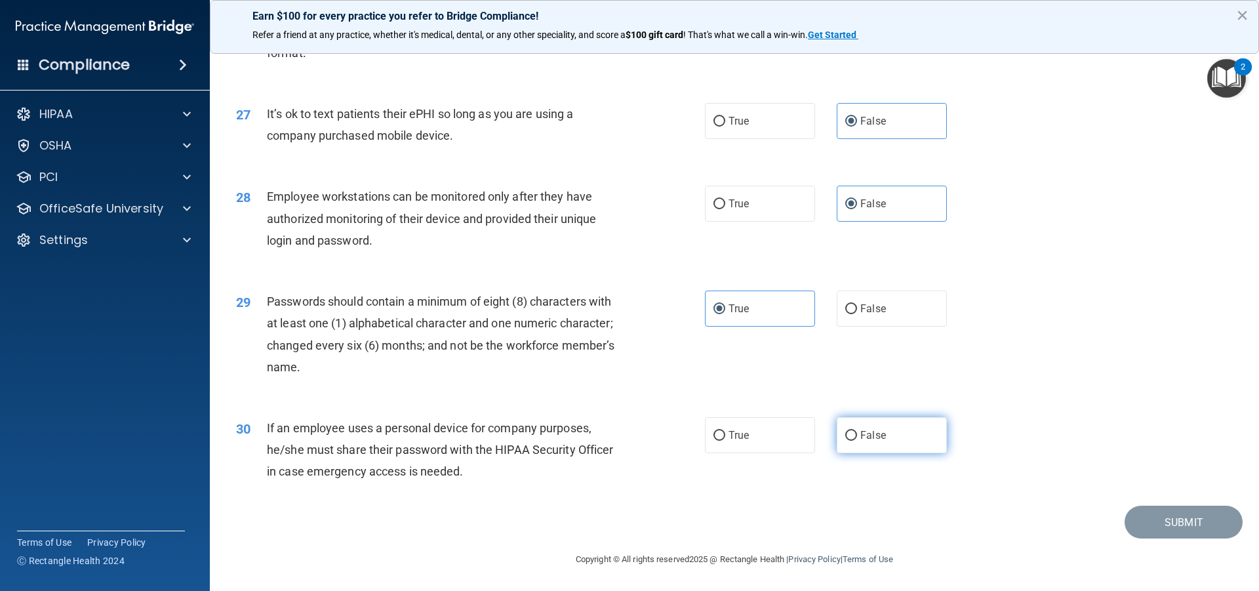
click at [877, 441] on span "False" at bounding box center [873, 435] width 26 height 12
click at [857, 441] on input "False" at bounding box center [851, 436] width 12 height 10
radio input "true"
click at [1155, 519] on button "Submit" at bounding box center [1184, 522] width 118 height 33
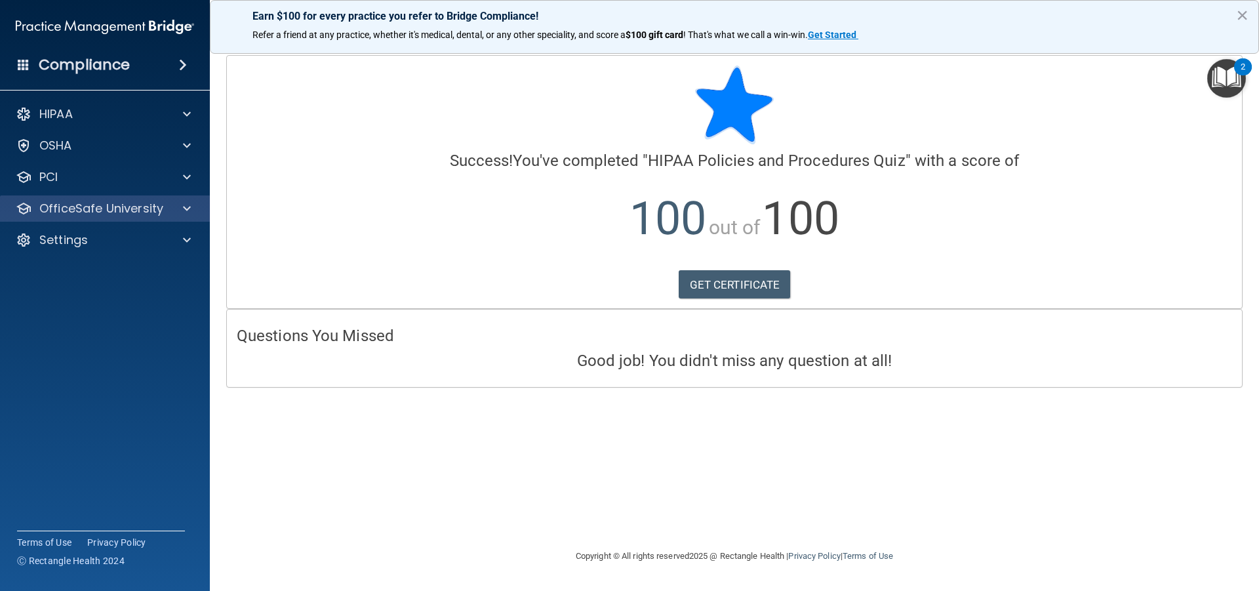
click at [126, 219] on div "OfficeSafe University" at bounding box center [105, 208] width 210 height 26
click at [137, 203] on p "OfficeSafe University" at bounding box center [101, 209] width 124 height 16
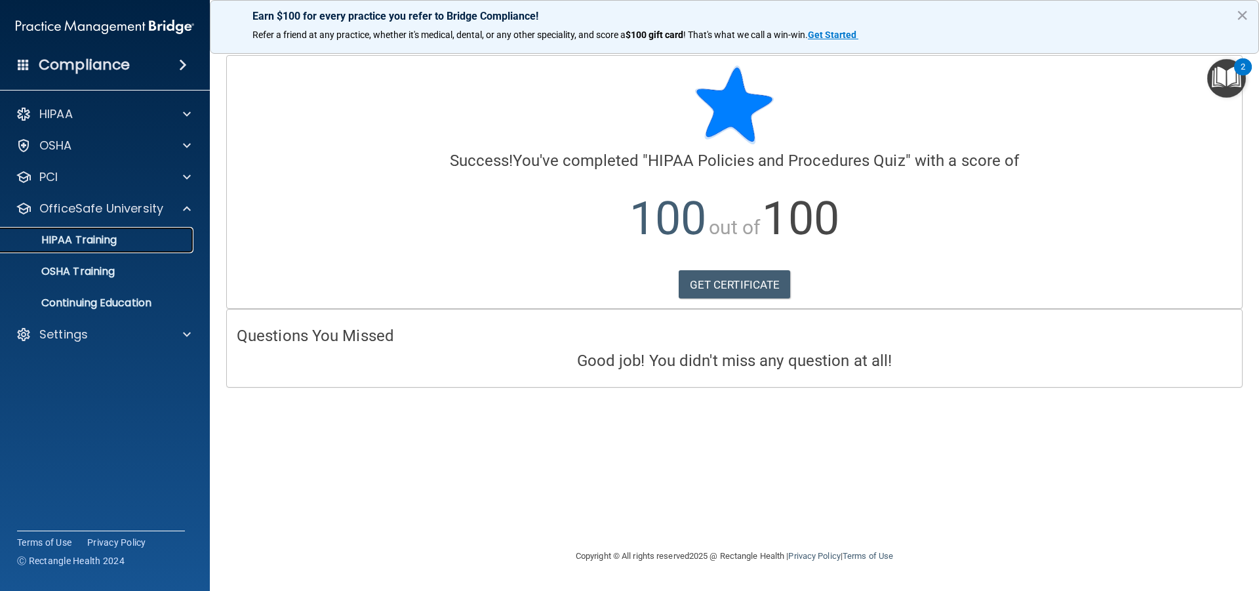
click at [127, 242] on div "HIPAA Training" at bounding box center [98, 239] width 179 height 13
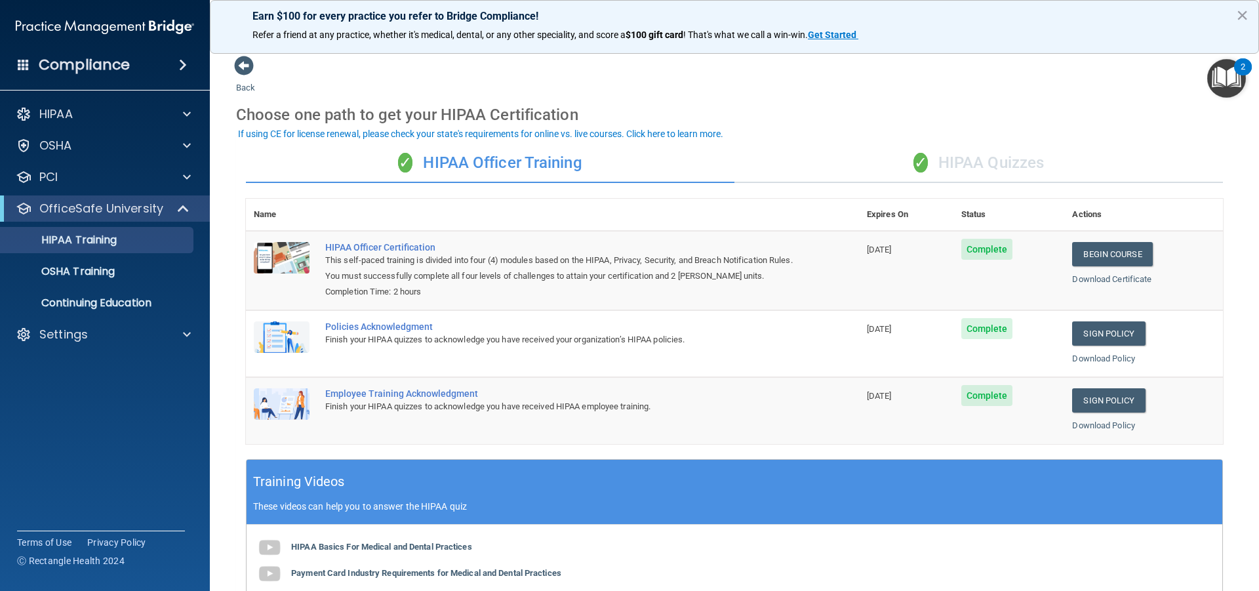
click at [993, 180] on div "✓ HIPAA Quizzes" at bounding box center [978, 163] width 488 height 39
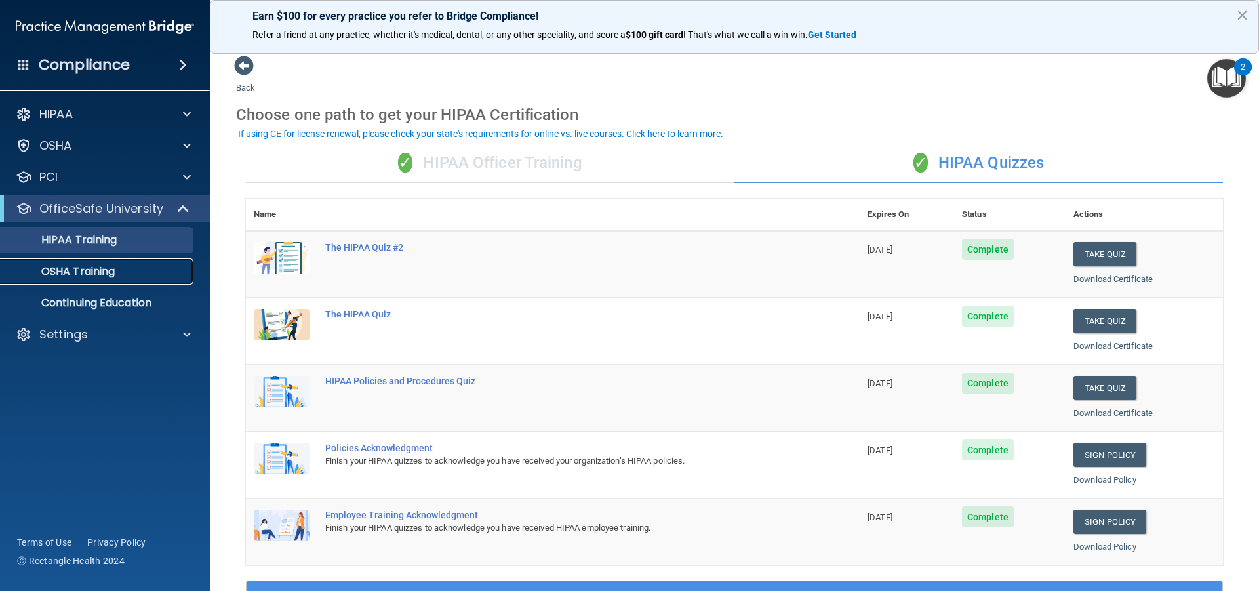
click at [95, 274] on p "OSHA Training" at bounding box center [62, 271] width 106 height 13
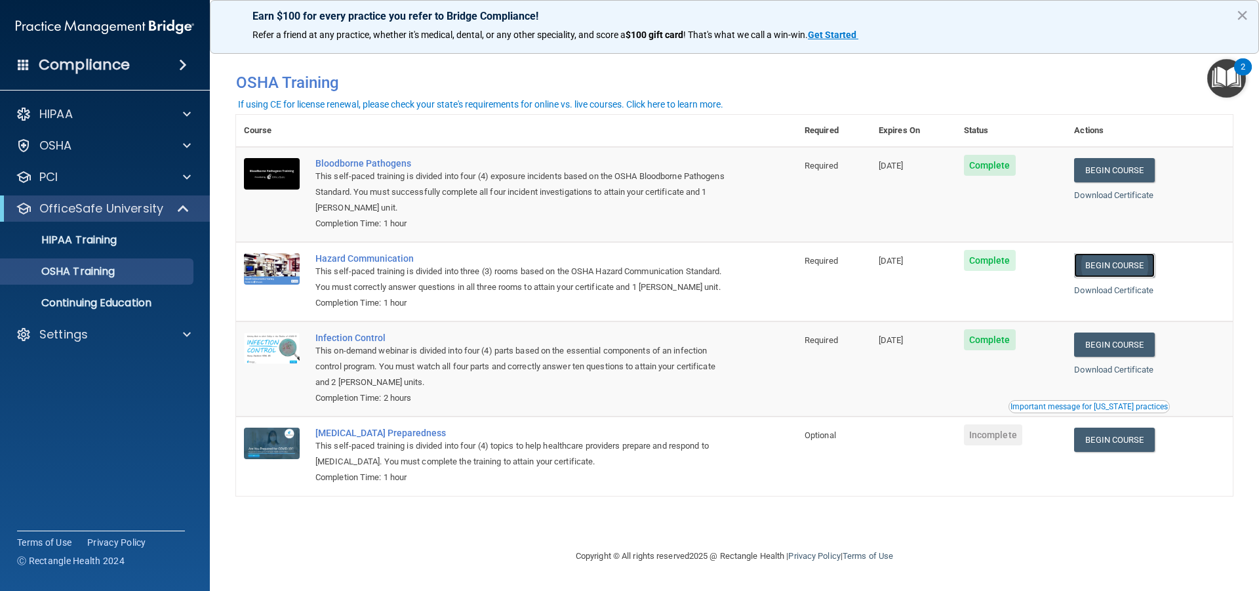
click at [1136, 275] on link "Begin Course" at bounding box center [1114, 265] width 80 height 24
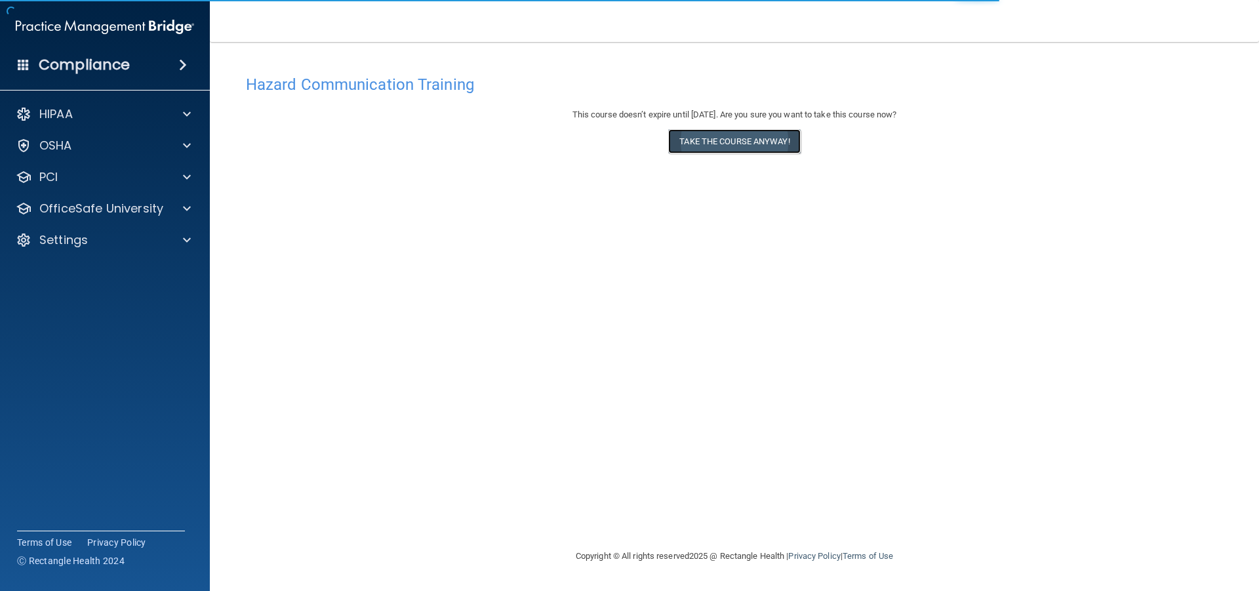
click at [740, 148] on button "Take the course anyway!" at bounding box center [734, 141] width 132 height 24
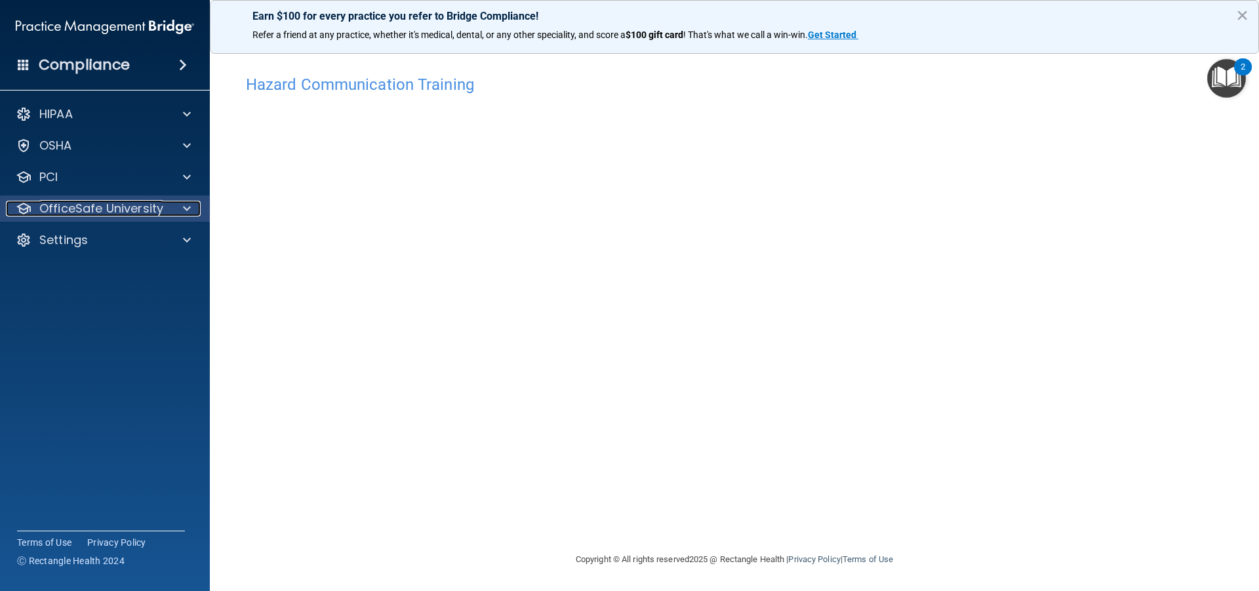
click at [148, 214] on p "OfficeSafe University" at bounding box center [101, 209] width 124 height 16
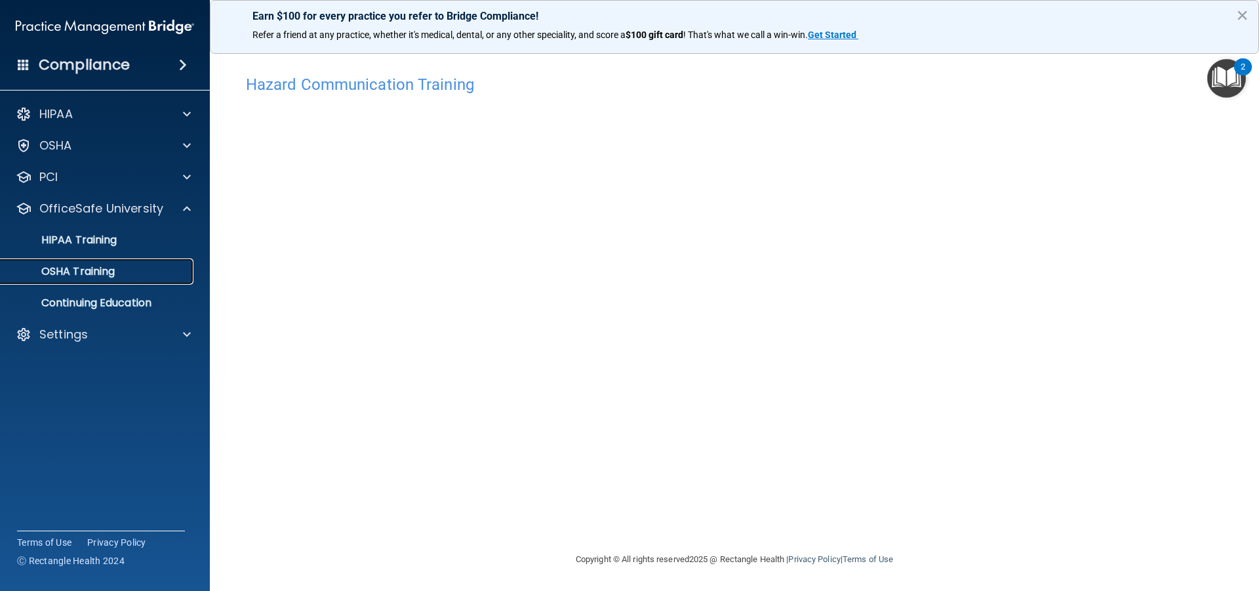
click at [146, 279] on link "OSHA Training" at bounding box center [90, 271] width 207 height 26
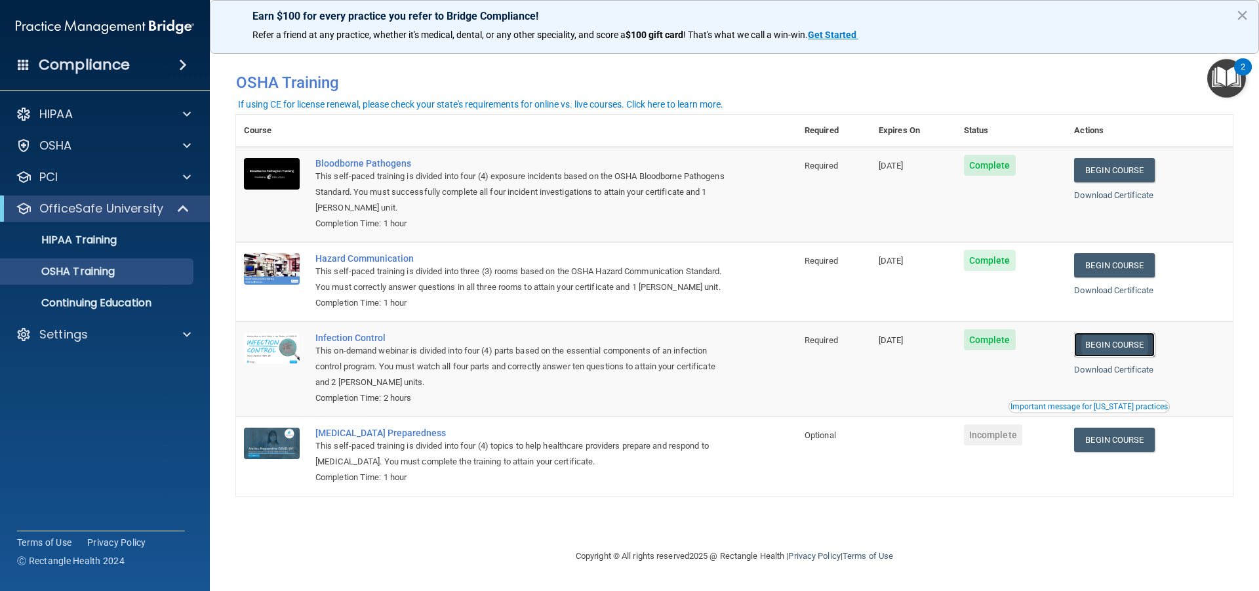
click at [1133, 349] on link "Begin Course" at bounding box center [1114, 344] width 80 height 24
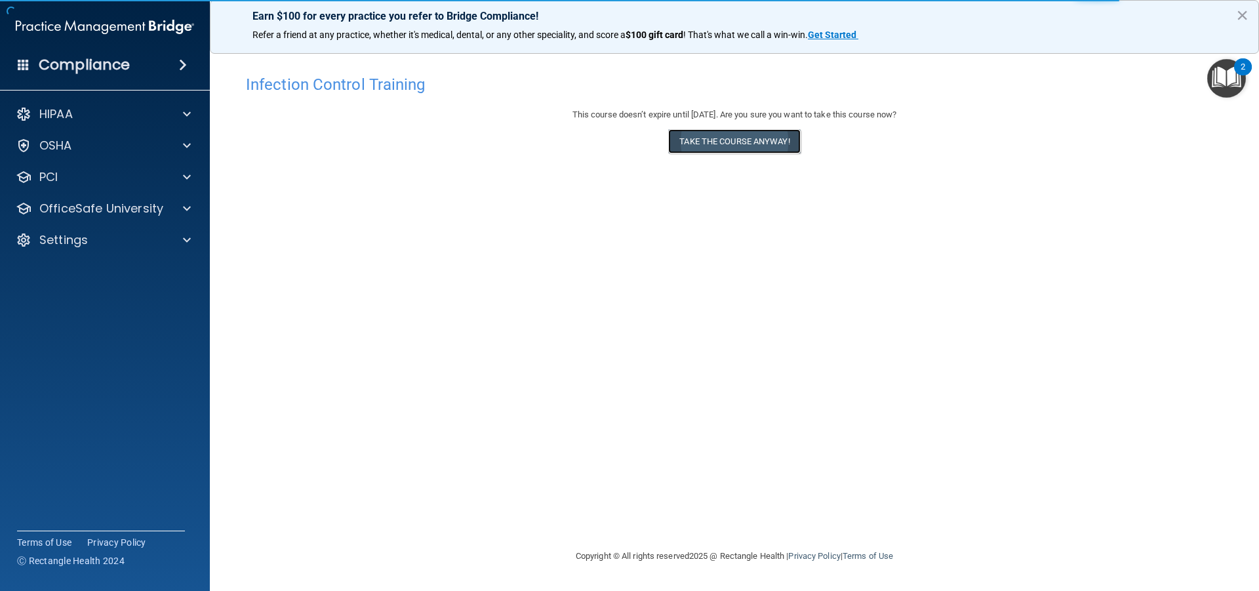
click at [713, 140] on button "Take the course anyway!" at bounding box center [734, 141] width 132 height 24
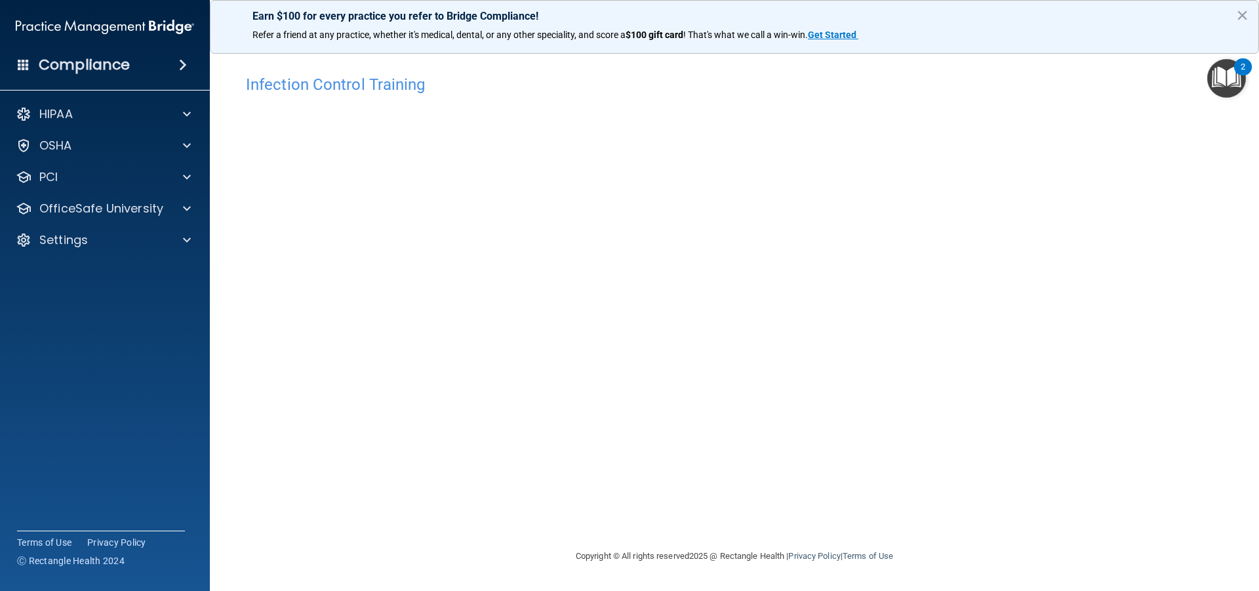
click at [131, 192] on div "HIPAA Documents and Policies Report an Incident Business Associates Emergency P…" at bounding box center [105, 180] width 210 height 168
click at [132, 209] on p "OfficeSafe University" at bounding box center [101, 209] width 124 height 16
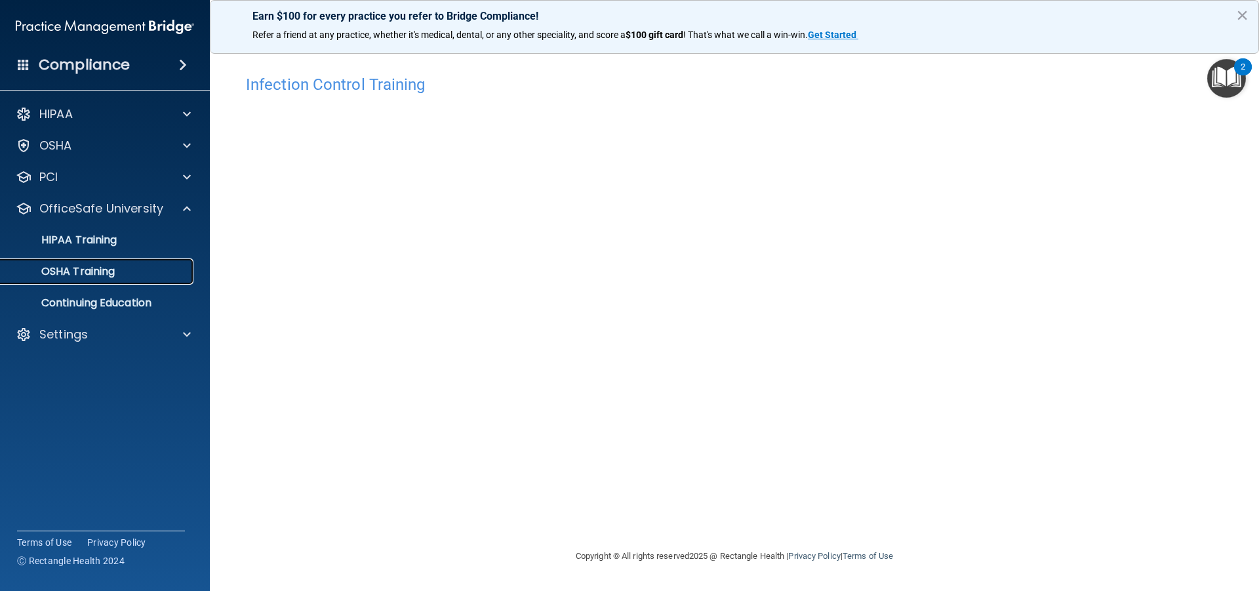
click at [119, 269] on div "OSHA Training" at bounding box center [98, 271] width 179 height 13
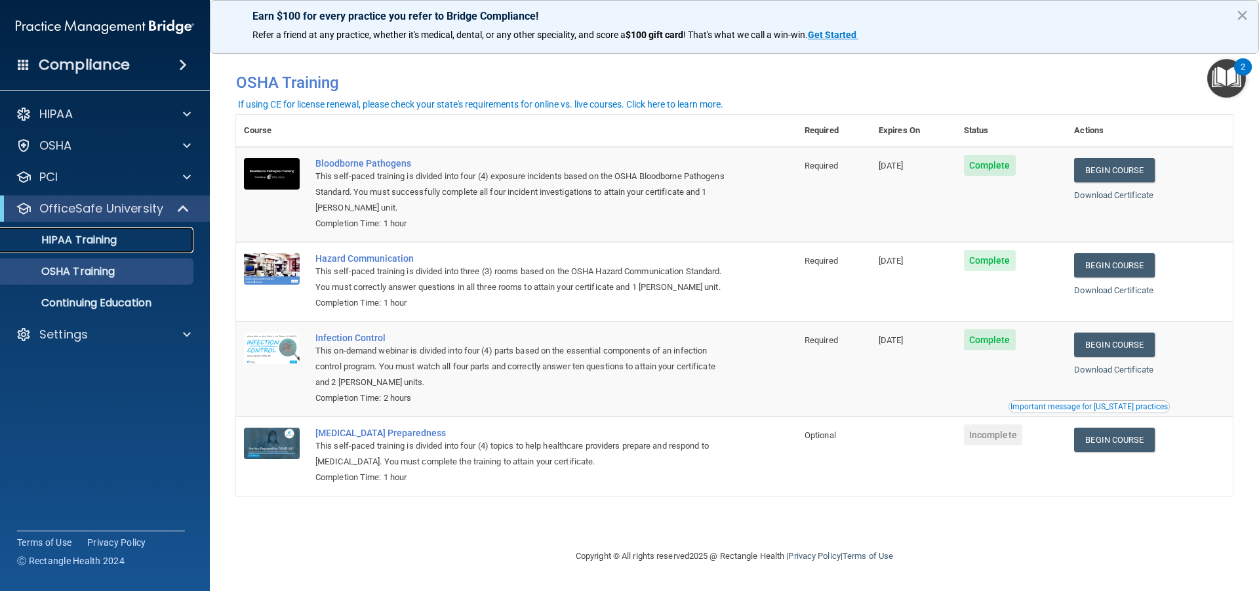
click at [123, 239] on div "HIPAA Training" at bounding box center [98, 239] width 179 height 13
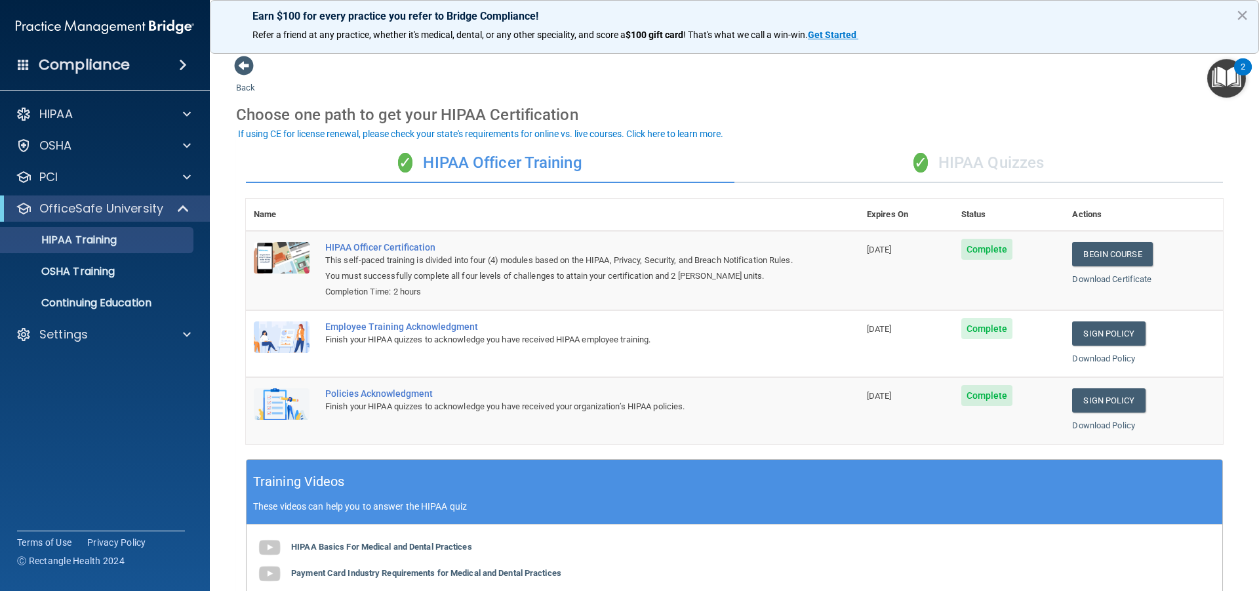
click at [975, 155] on div "✓ HIPAA Quizzes" at bounding box center [978, 163] width 488 height 39
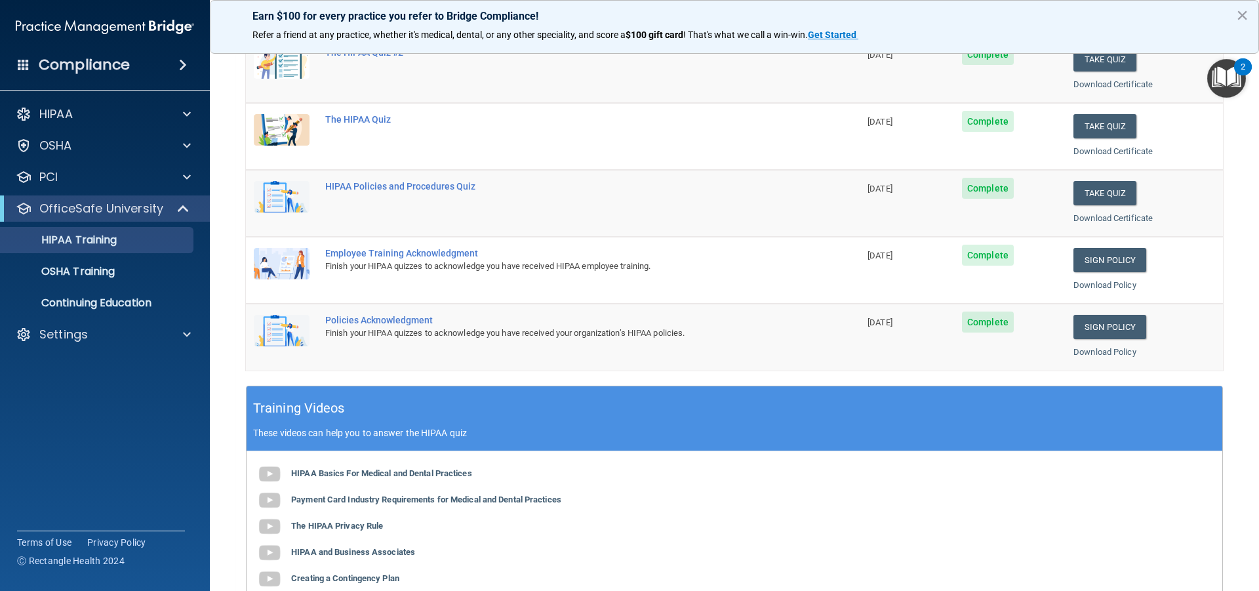
scroll to position [393, 0]
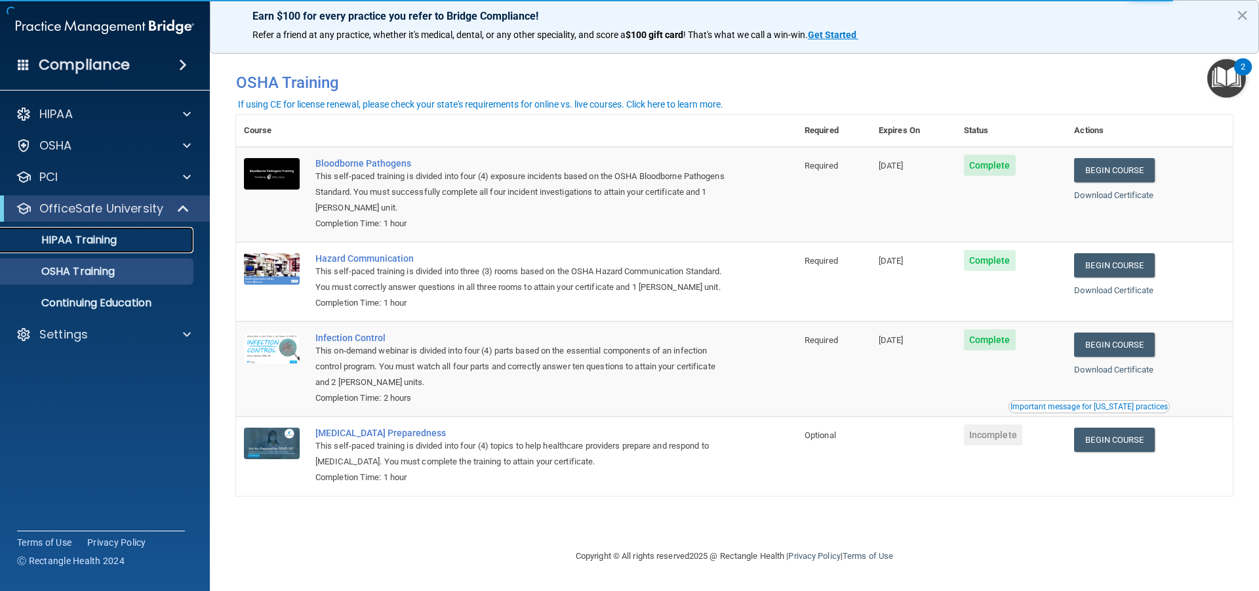
click at [94, 251] on link "HIPAA Training" at bounding box center [90, 240] width 207 height 26
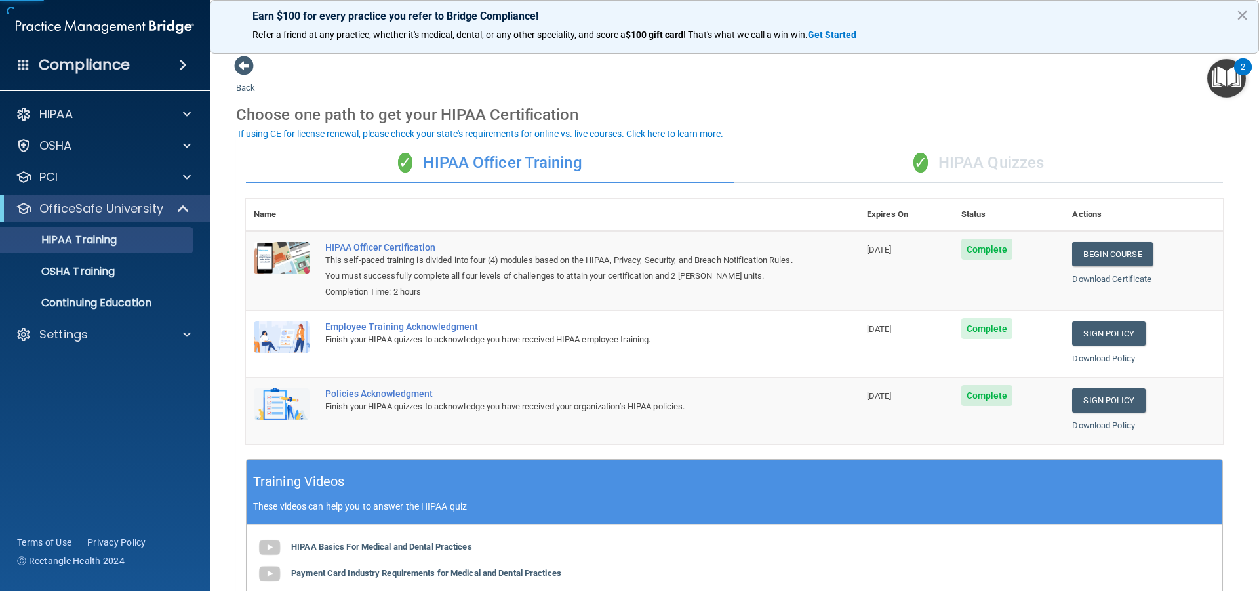
click at [1039, 164] on div "✓ HIPAA Quizzes" at bounding box center [978, 163] width 488 height 39
